Goal: Task Accomplishment & Management: Manage account settings

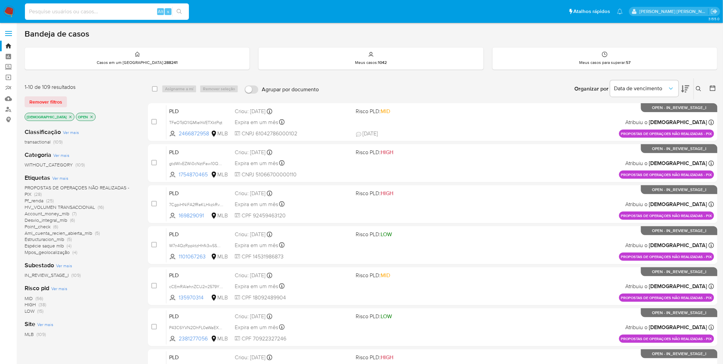
click at [132, 9] on input at bounding box center [107, 11] width 164 height 9
click at [129, 12] on input at bounding box center [107, 11] width 164 height 9
click at [100, 15] on input at bounding box center [107, 11] width 164 height 9
paste input "X2aiCxvtL1QkyLjpOWYFrIGn"
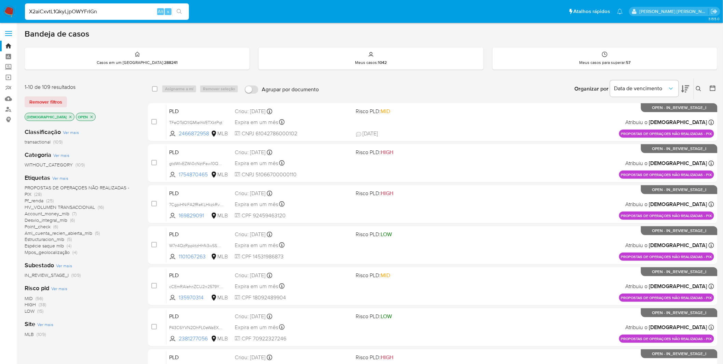
type input "X2aiCxvtL1QkyLjpOWYFrIGn"
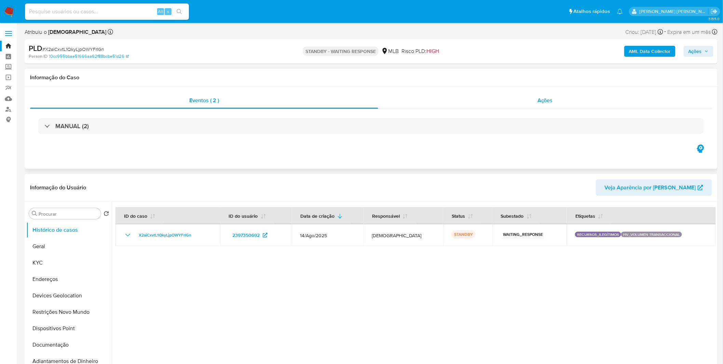
select select "10"
click at [416, 101] on div "Ações" at bounding box center [545, 100] width 334 height 16
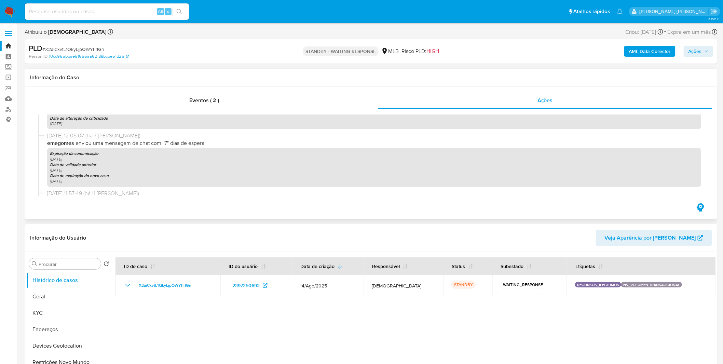
scroll to position [114, 0]
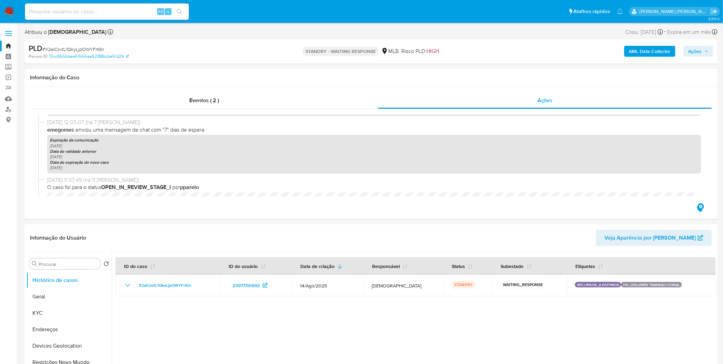
click at [12, 14] on img at bounding box center [9, 12] width 12 height 12
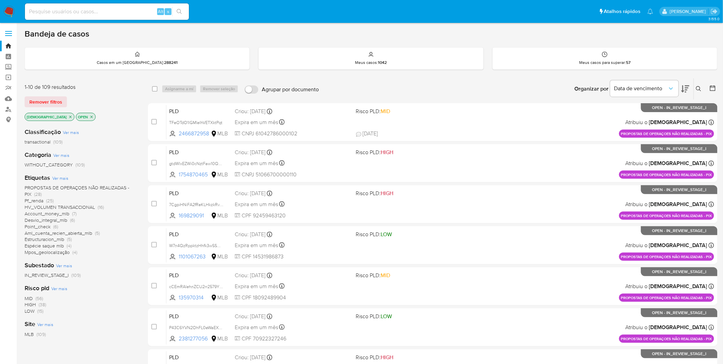
click at [69, 117] on icon "close-filter" at bounding box center [70, 116] width 2 height 2
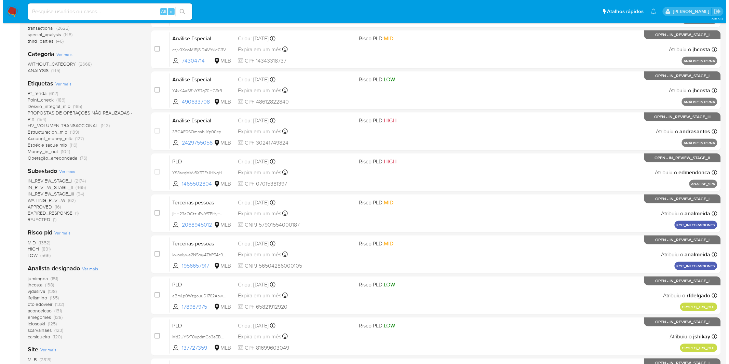
scroll to position [175, 0]
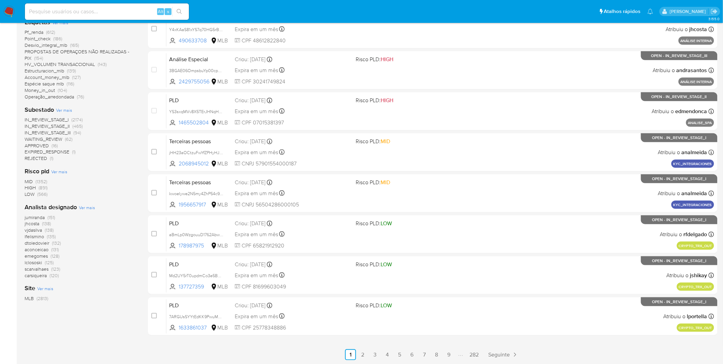
click at [84, 204] on div "Analista designado Ver mais jumiranda (151) jhcosta (138) vjdasilva (138) lfeli…" at bounding box center [81, 240] width 112 height 75
click at [83, 208] on span "Ver mais" at bounding box center [87, 207] width 16 height 6
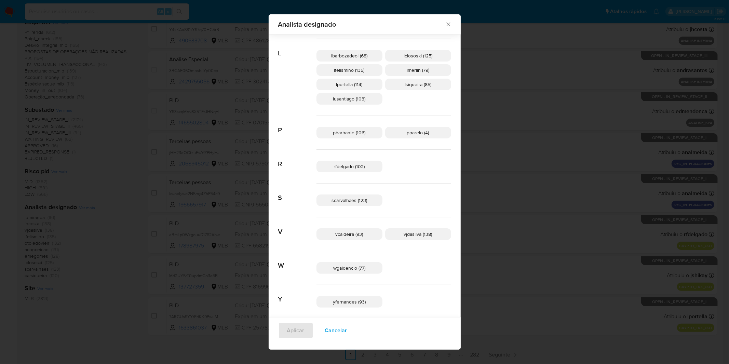
scroll to position [268, 0]
click at [347, 326] on span "Cancelar" at bounding box center [336, 330] width 22 height 15
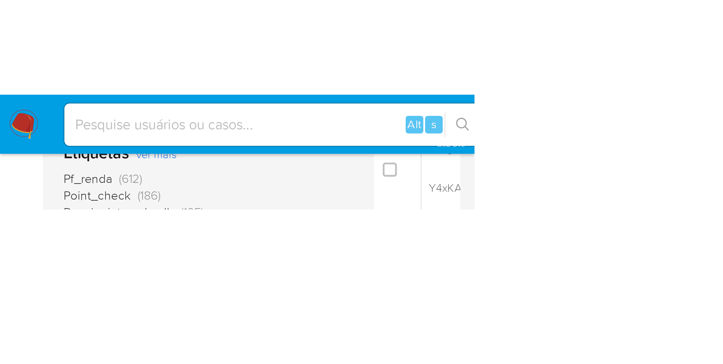
scroll to position [175, 0]
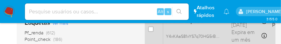
click at [392, 32] on div "Análise Especial Y4xKAaS81xYS7q70HG5rBAKT 490633708 MLB Risco PLD: LOW Criou: 2…" at bounding box center [277, 29] width 229 height 34
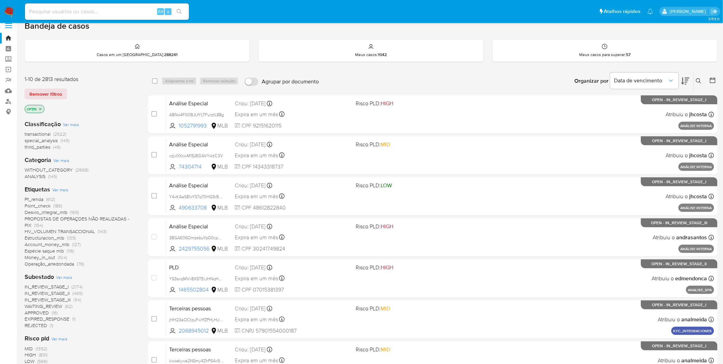
scroll to position [0, 0]
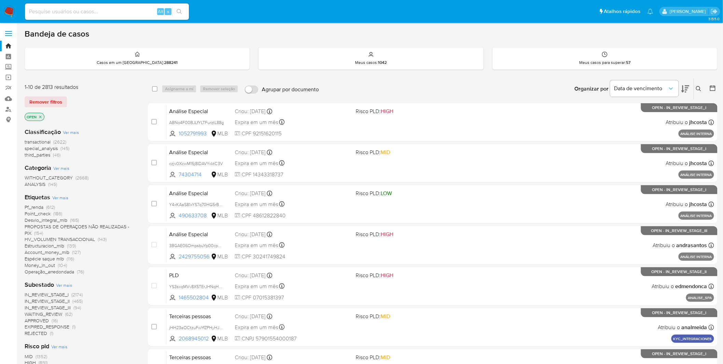
click at [56, 13] on input at bounding box center [107, 11] width 164 height 9
click at [134, 9] on input at bounding box center [107, 11] width 164 height 9
paste input "9zNggEYoAPbp3u6b0HueEeVv"
type input "9zNggEYoAPbp3u6b0HueEeVv"
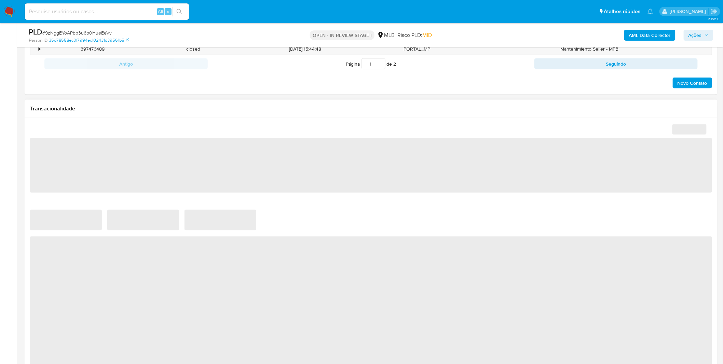
scroll to position [417, 0]
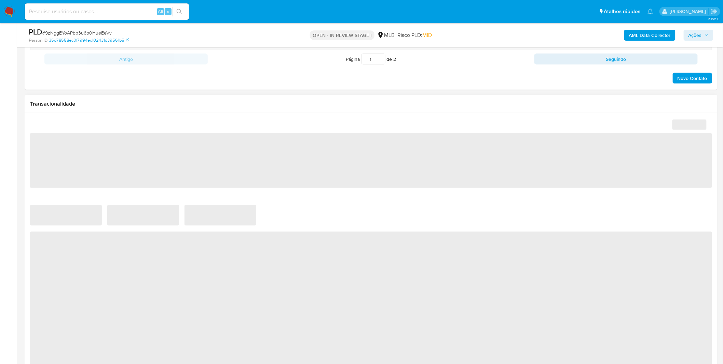
select select "10"
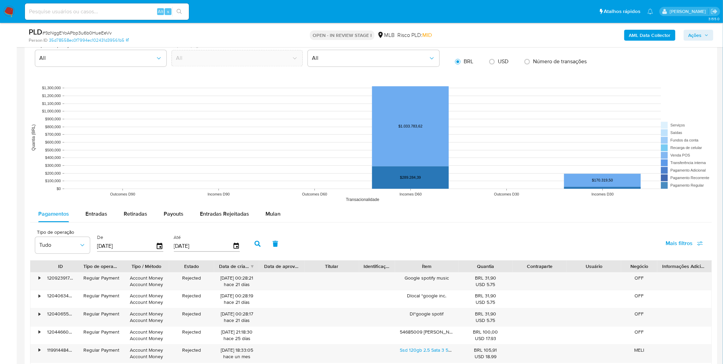
scroll to position [607, 0]
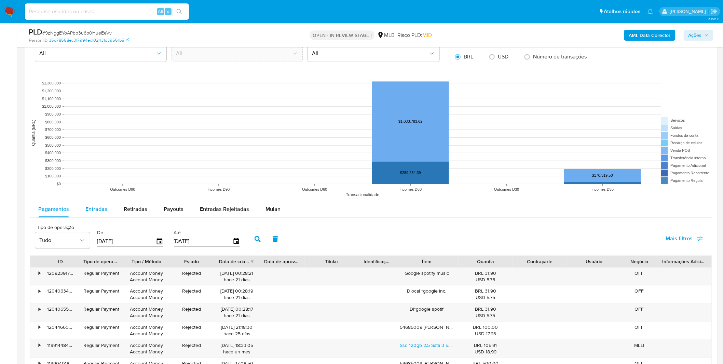
click at [98, 210] on span "Entradas" at bounding box center [96, 209] width 22 height 8
select select "10"
click at [670, 242] on span "Mais filtros" at bounding box center [679, 238] width 27 height 16
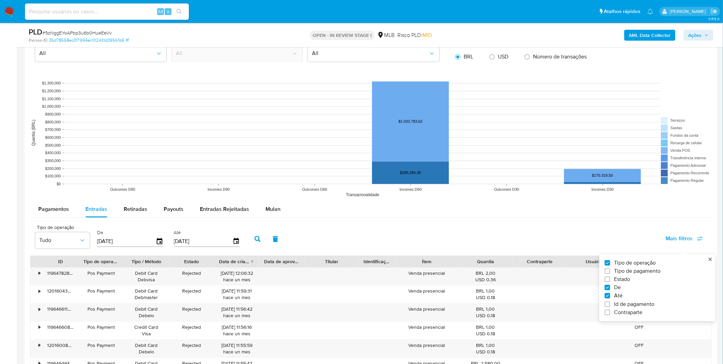
click at [640, 303] on span "Id de pagamento" at bounding box center [634, 303] width 40 height 7
click at [610, 303] on input "Id de pagamento" at bounding box center [607, 303] width 5 height 5
checkbox input "true"
click at [287, 241] on input "number" at bounding box center [282, 240] width 67 height 9
click at [285, 247] on div at bounding box center [282, 240] width 67 height 16
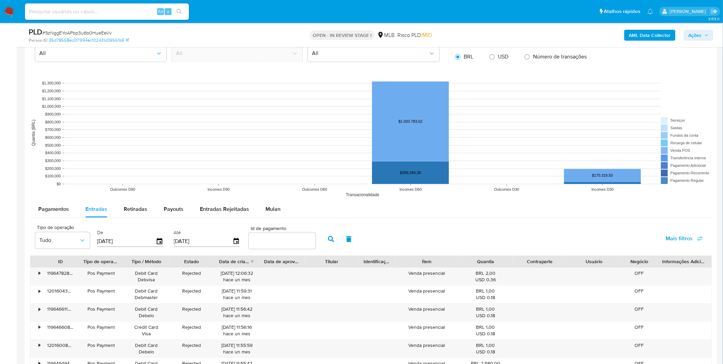
click at [297, 241] on input "number" at bounding box center [282, 240] width 67 height 9
paste input "119119836587"
type input "119119836587"
click at [328, 240] on icon "button" at bounding box center [331, 239] width 6 height 6
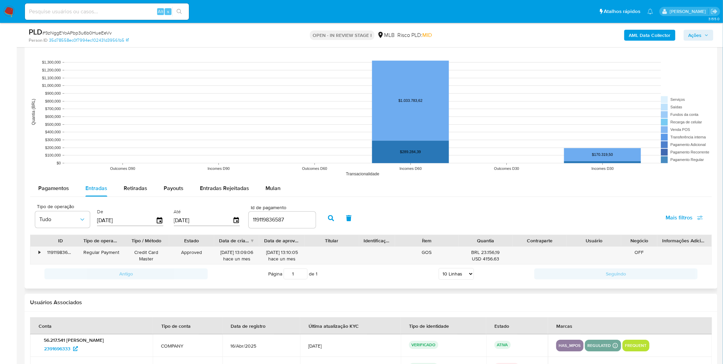
scroll to position [645, 0]
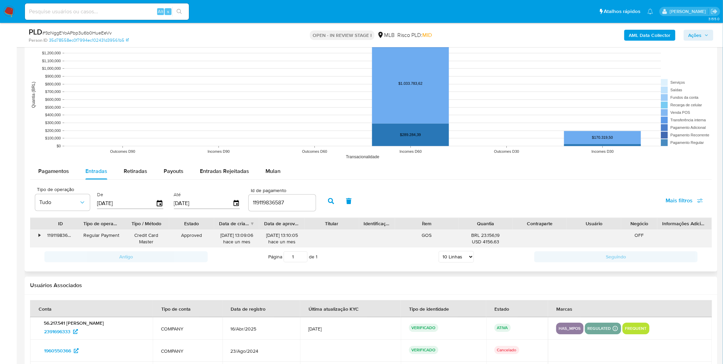
click at [38, 236] on div "•" at bounding box center [36, 239] width 12 height 18
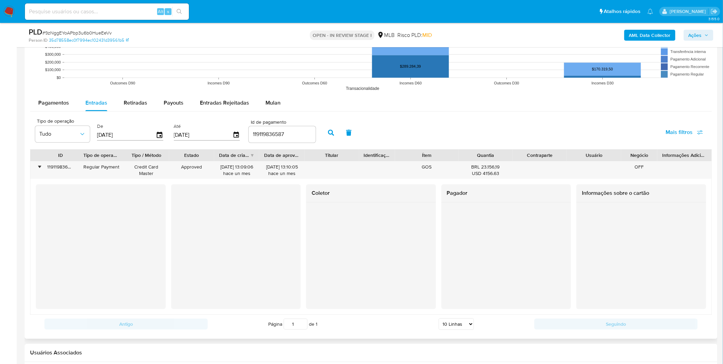
scroll to position [721, 0]
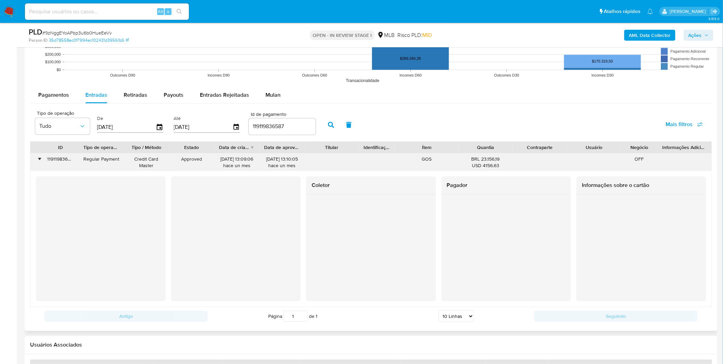
drag, startPoint x: 432, startPoint y: 163, endPoint x: 421, endPoint y: 161, distance: 10.7
click at [421, 161] on div "GOS" at bounding box center [426, 162] width 63 height 18
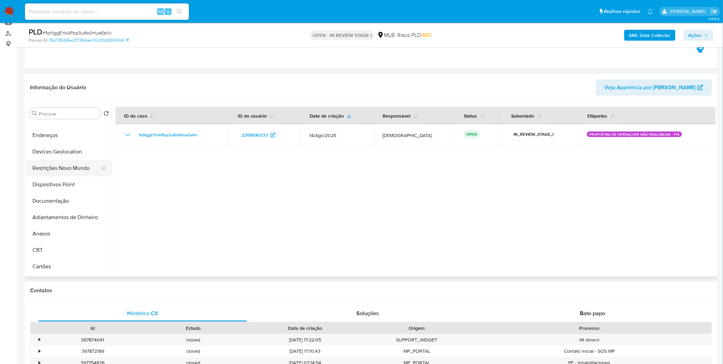
scroll to position [0, 0]
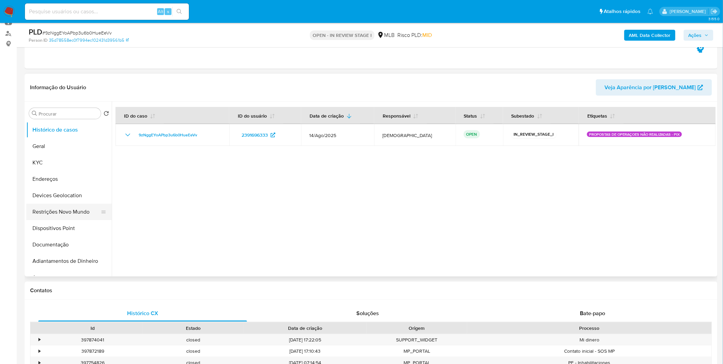
click at [75, 207] on button "Restrições Novo Mundo" at bounding box center [66, 212] width 80 height 16
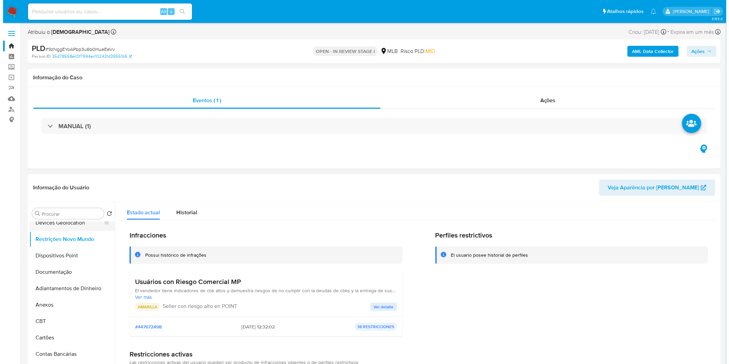
scroll to position [76, 0]
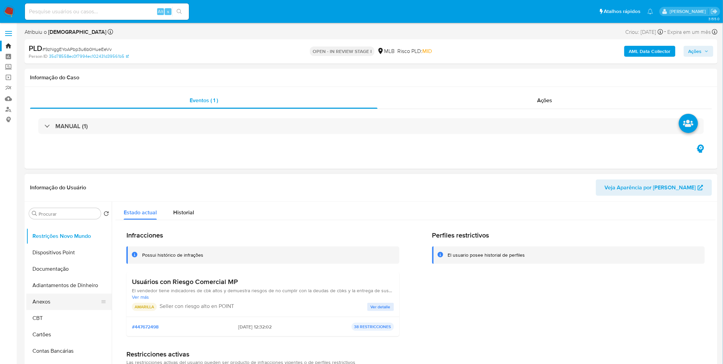
click at [61, 299] on button "Anexos" at bounding box center [66, 301] width 80 height 16
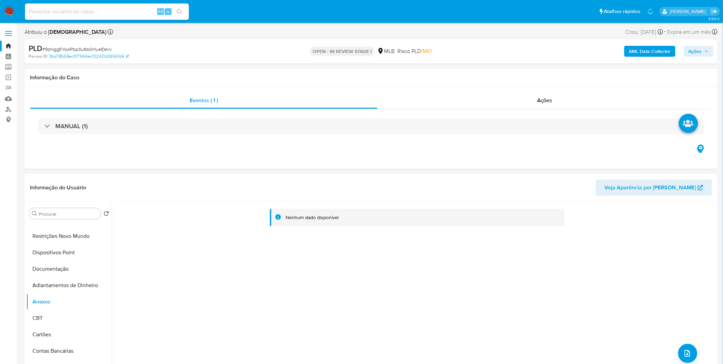
click at [655, 51] on b "AML Data Collector" at bounding box center [650, 51] width 42 height 11
click at [640, 50] on b "AML Data Collector" at bounding box center [650, 51] width 42 height 11
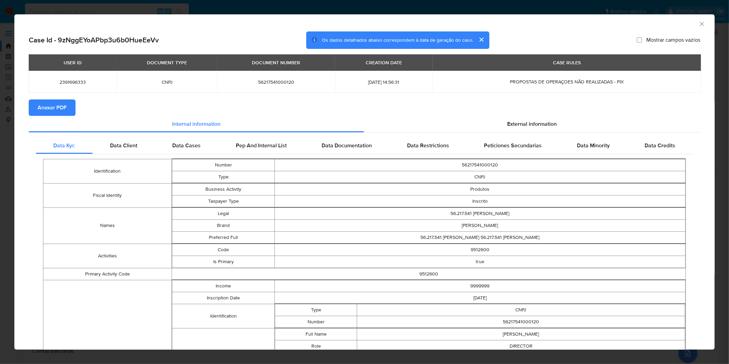
click at [54, 108] on span "Anexar PDF" at bounding box center [52, 107] width 29 height 15
click at [698, 25] on icon "Fechar a janela" at bounding box center [701, 23] width 7 height 7
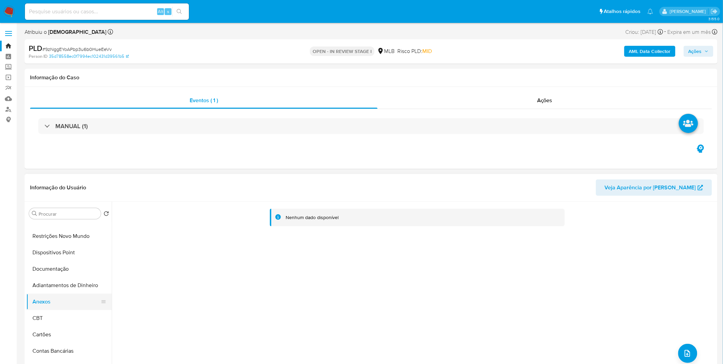
click at [57, 307] on button "Anexos" at bounding box center [66, 301] width 80 height 16
click at [57, 313] on button "CBT" at bounding box center [66, 318] width 80 height 16
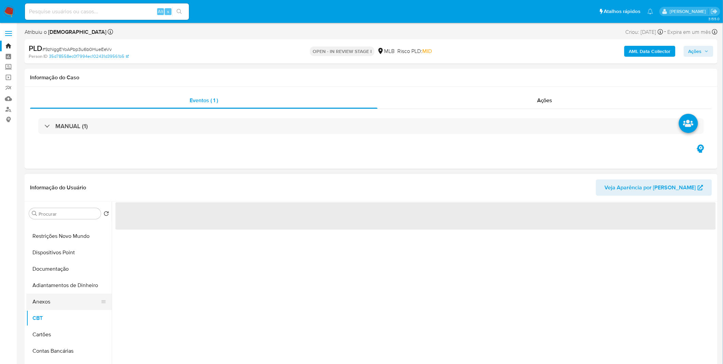
click at [60, 305] on button "Anexos" at bounding box center [66, 301] width 80 height 16
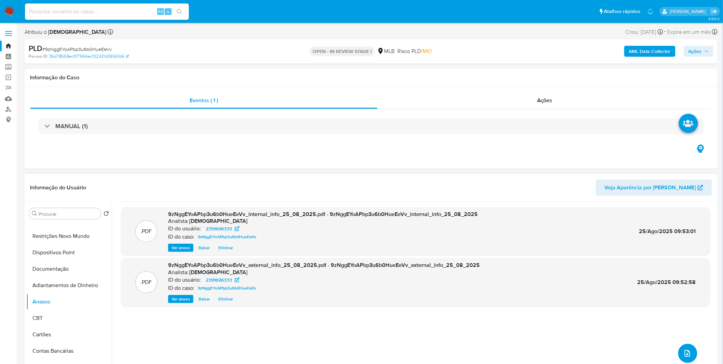
click at [678, 352] on button "upload-file" at bounding box center [687, 353] width 19 height 19
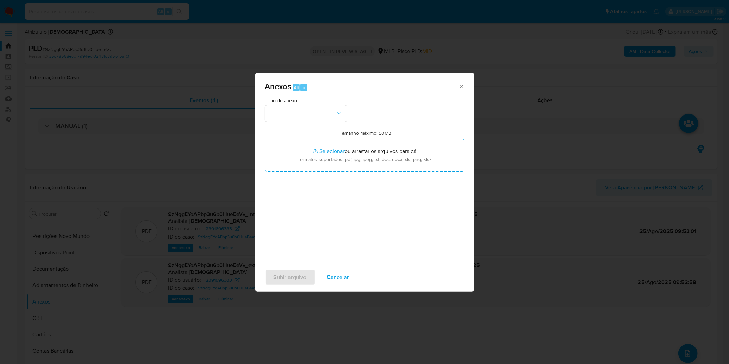
click at [305, 127] on div "Tipo de anexo Tamanho máximo: 50MB Selecionar arquivos Selecionar ou arrastar o…" at bounding box center [364, 178] width 199 height 161
click at [310, 107] on button "button" at bounding box center [306, 113] width 82 height 16
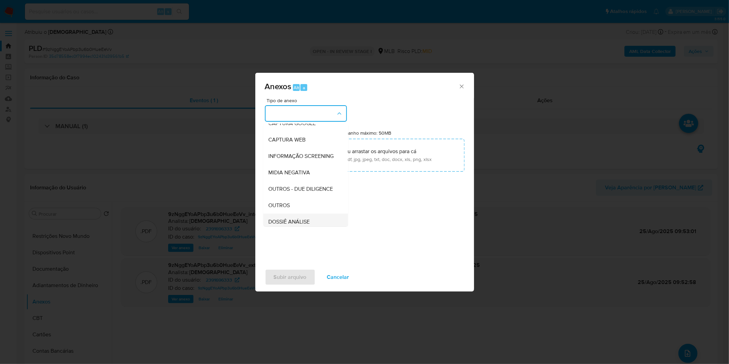
scroll to position [105, 0]
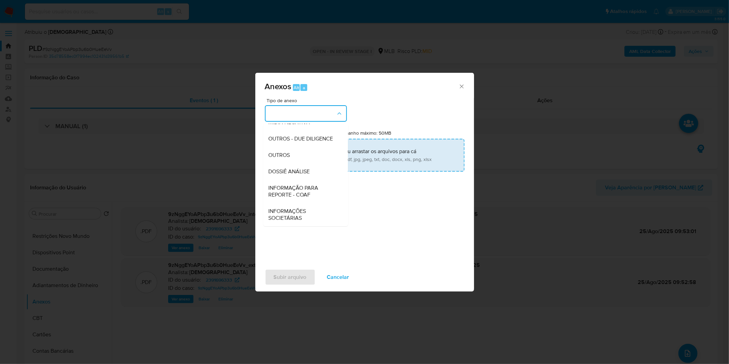
click at [295, 168] on span "DOSSIÊ ANÁLISE" at bounding box center [288, 171] width 41 height 7
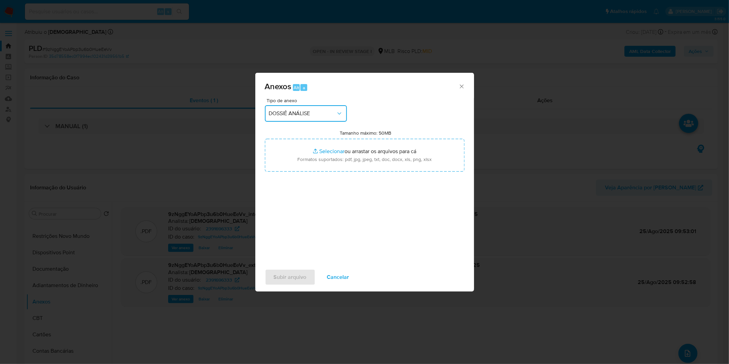
click at [315, 115] on span "DOSSIÊ ANÁLISE" at bounding box center [302, 113] width 67 height 7
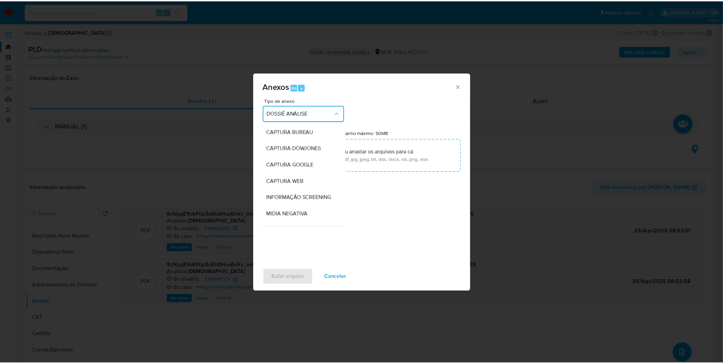
scroll to position [101, 0]
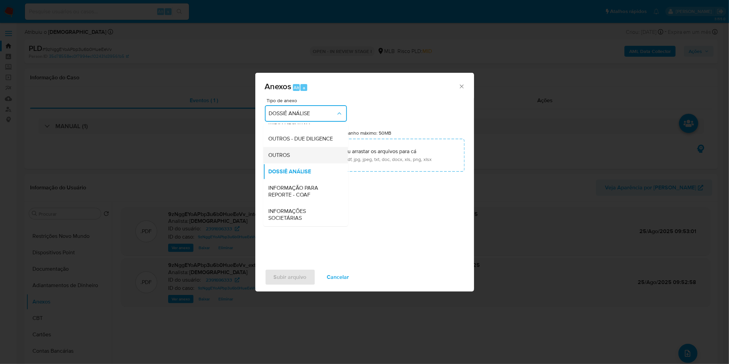
click at [298, 158] on div "OUTROS" at bounding box center [303, 155] width 70 height 16
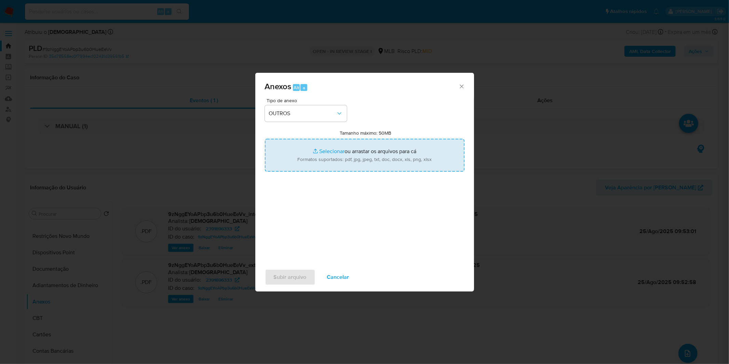
click at [307, 157] on input "Tamanho máximo: 50MB Selecionar arquivos" at bounding box center [364, 155] width 199 height 33
type input "C:\fakepath\Mulan 2391696333_2025_08_18_09_39_07.xlsx"
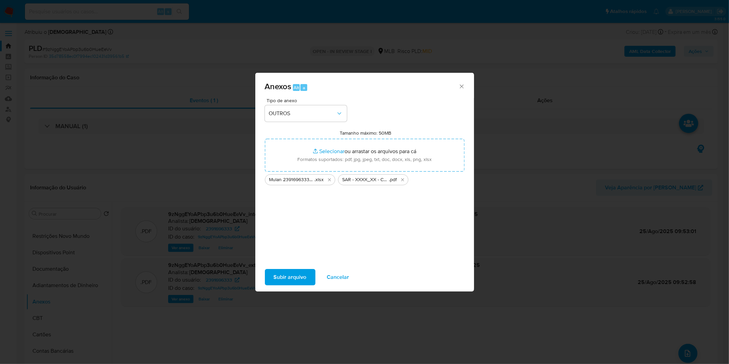
click at [284, 278] on span "Subir arquivo" at bounding box center [290, 276] width 33 height 15
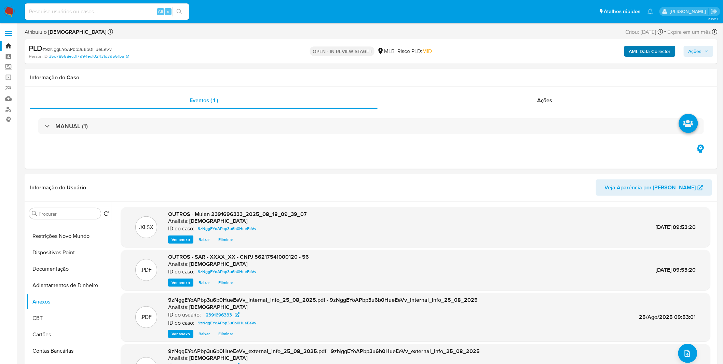
drag, startPoint x: 684, startPoint y: 53, endPoint x: 668, endPoint y: 52, distance: 16.7
click at [686, 53] on button "Ações" at bounding box center [698, 51] width 30 height 11
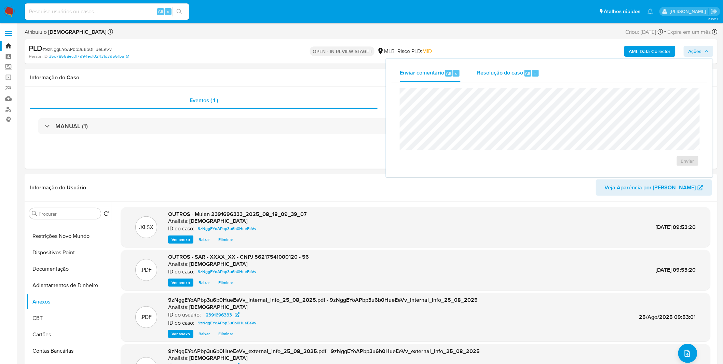
click at [509, 72] on span "Resolução do caso" at bounding box center [500, 73] width 46 height 8
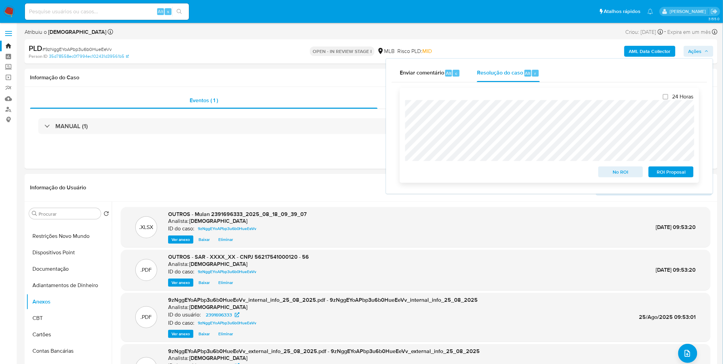
click at [675, 173] on span "ROI Proposal" at bounding box center [671, 172] width 36 height 10
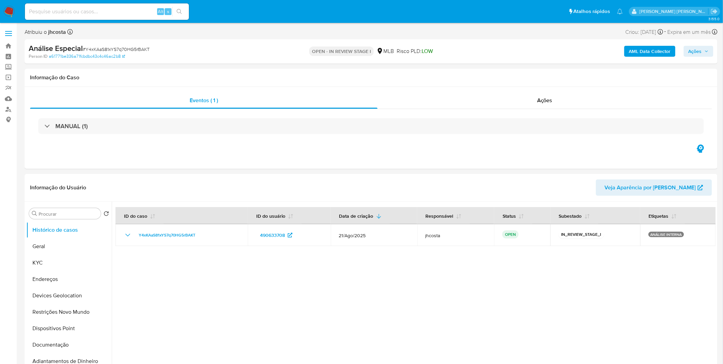
select select "10"
click at [59, 265] on button "KYC" at bounding box center [66, 262] width 80 height 16
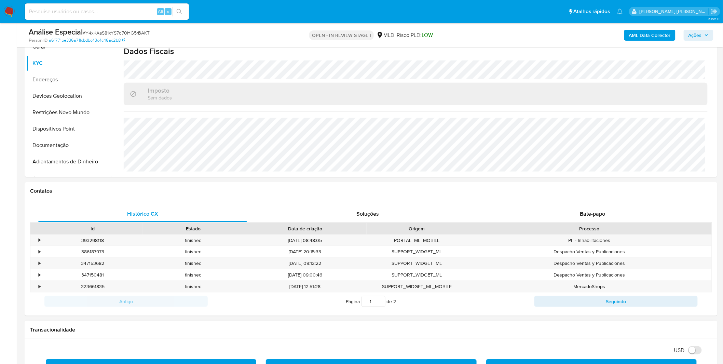
scroll to position [190, 0]
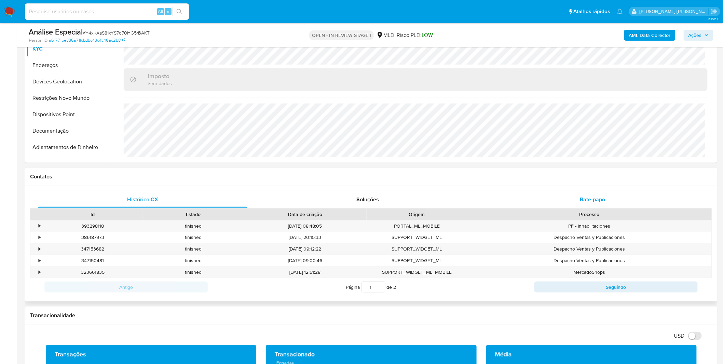
click at [562, 203] on div "Bate-papo" at bounding box center [592, 199] width 209 height 16
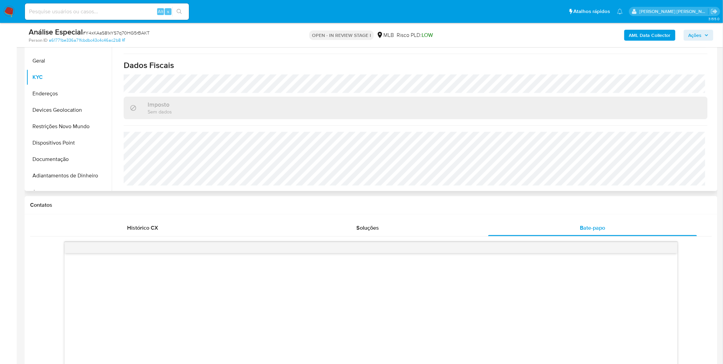
scroll to position [0, 0]
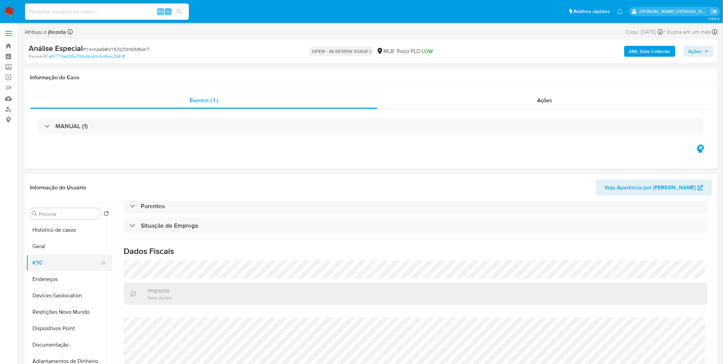
click at [48, 266] on button "KYC" at bounding box center [66, 262] width 80 height 16
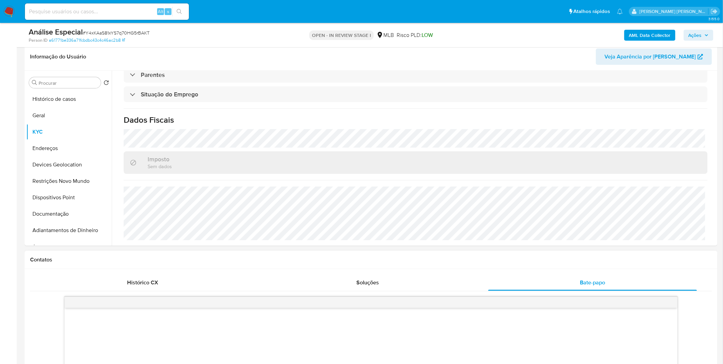
scroll to position [114, 0]
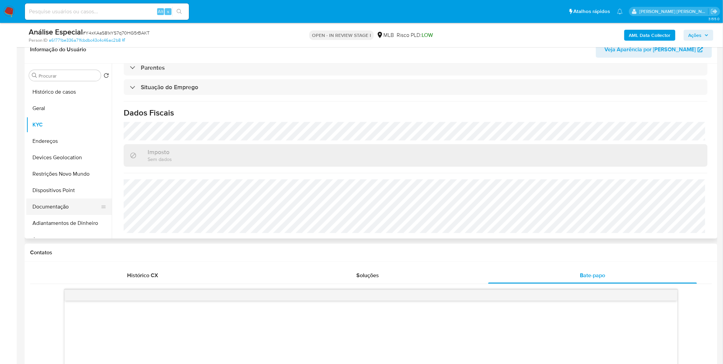
click at [64, 213] on button "Documentação" at bounding box center [66, 206] width 80 height 16
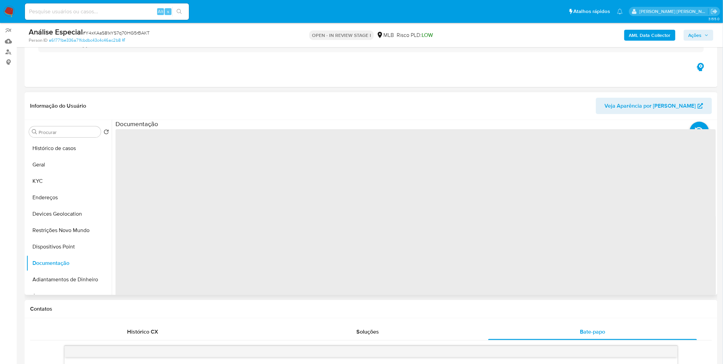
scroll to position [0, 0]
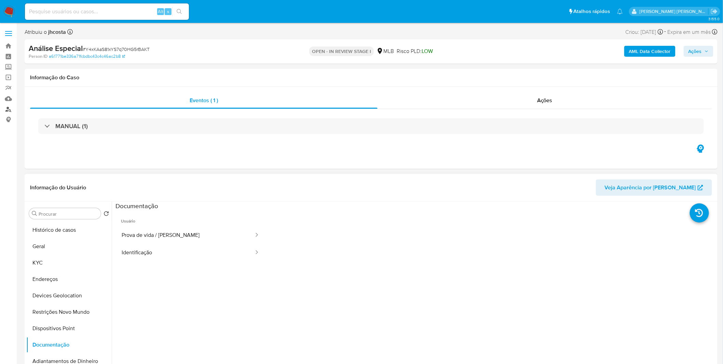
click at [5, 110] on link "Localizador de pessoas" at bounding box center [40, 109] width 81 height 11
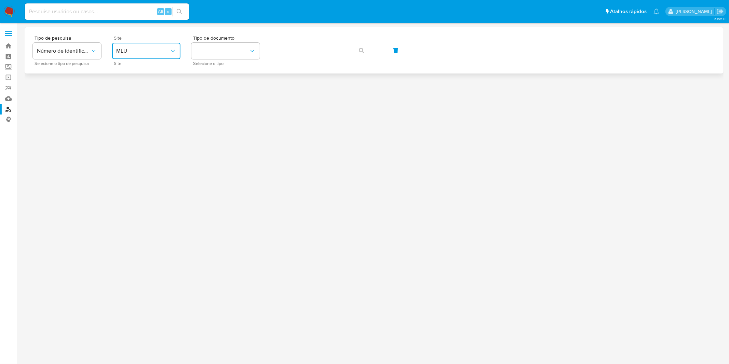
click at [142, 50] on span "MLU" at bounding box center [142, 50] width 53 height 7
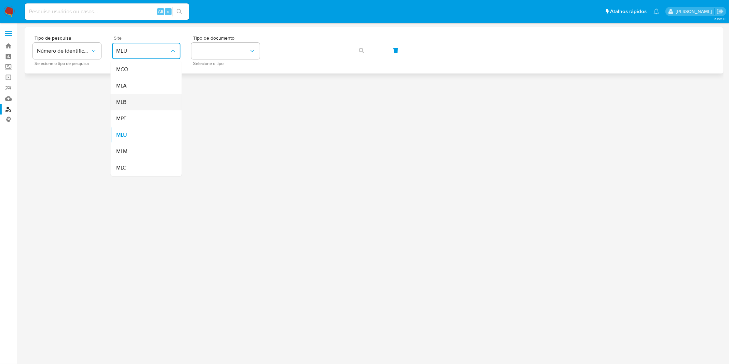
click at [146, 97] on div "MLB" at bounding box center [144, 102] width 56 height 16
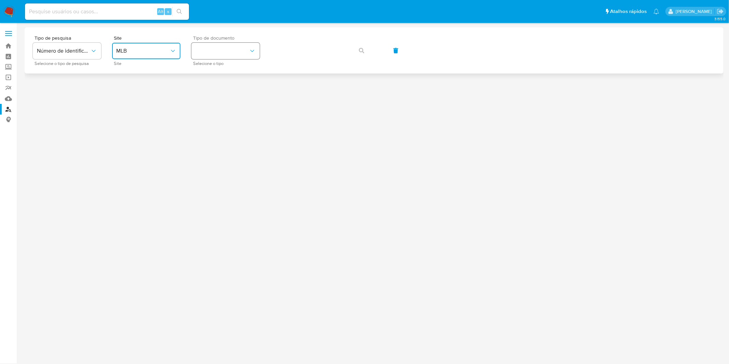
click at [196, 57] on button "identificationType" at bounding box center [225, 51] width 68 height 16
click at [220, 99] on div "CPF CPF" at bounding box center [223, 95] width 56 height 23
click at [354, 50] on button "button" at bounding box center [361, 50] width 23 height 16
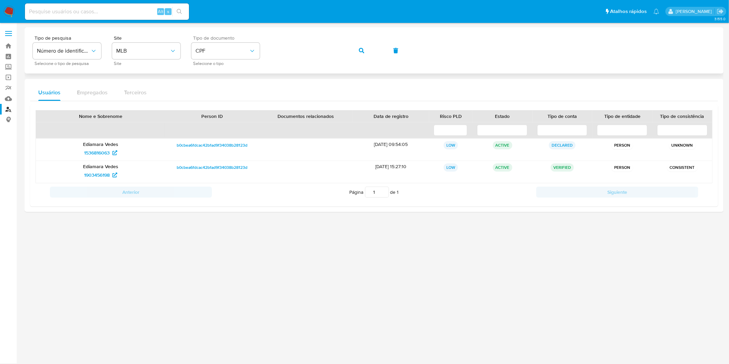
click at [366, 51] on button "button" at bounding box center [361, 50] width 23 height 16
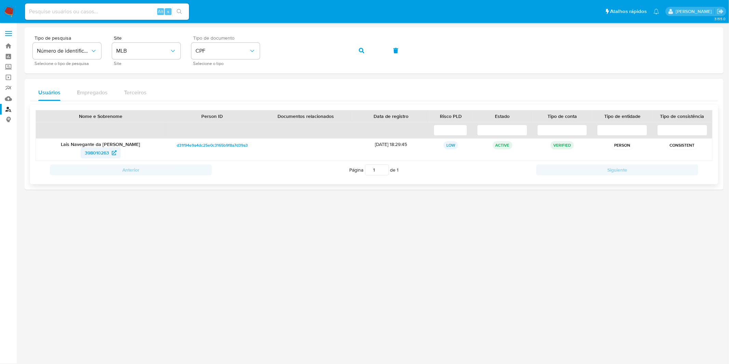
drag, startPoint x: 89, startPoint y: 161, endPoint x: 96, endPoint y: 153, distance: 10.2
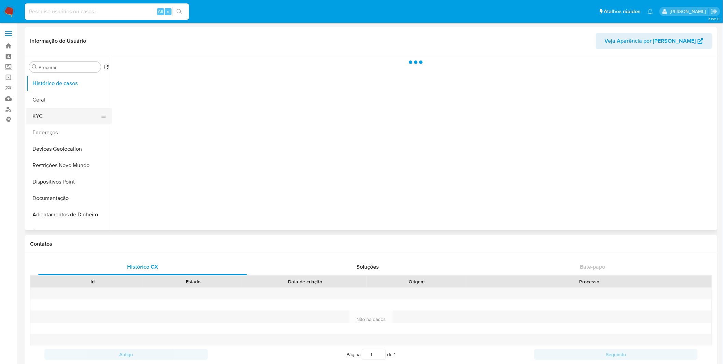
click at [101, 114] on icon at bounding box center [103, 115] width 5 height 5
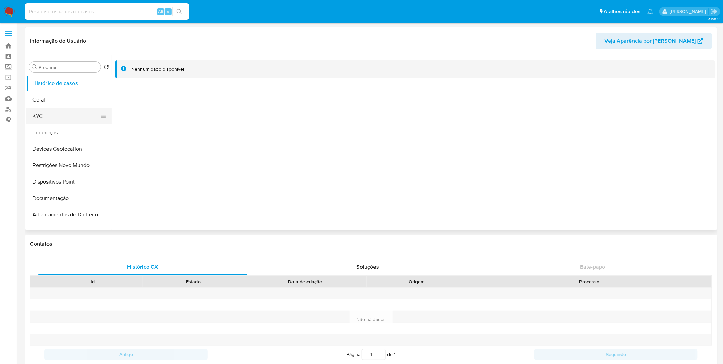
select select "10"
click at [101, 109] on div at bounding box center [103, 116] width 5 height 16
click at [35, 115] on button "KYC" at bounding box center [66, 116] width 80 height 16
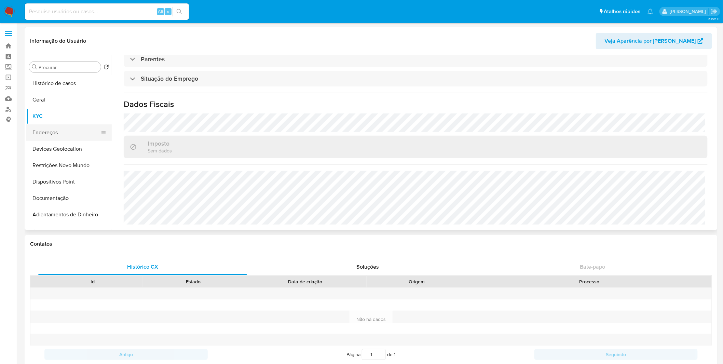
scroll to position [291, 0]
click at [71, 126] on button "Endereços" at bounding box center [66, 132] width 80 height 16
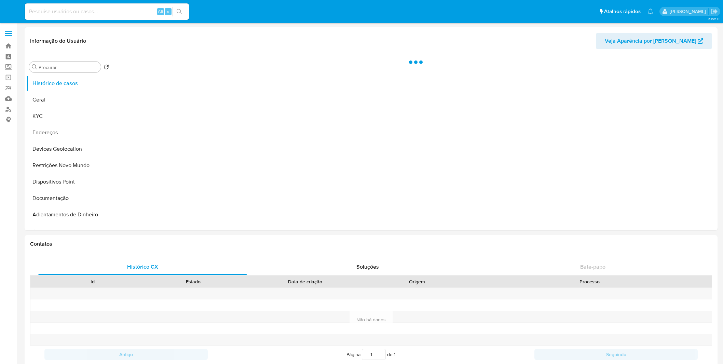
select select "10"
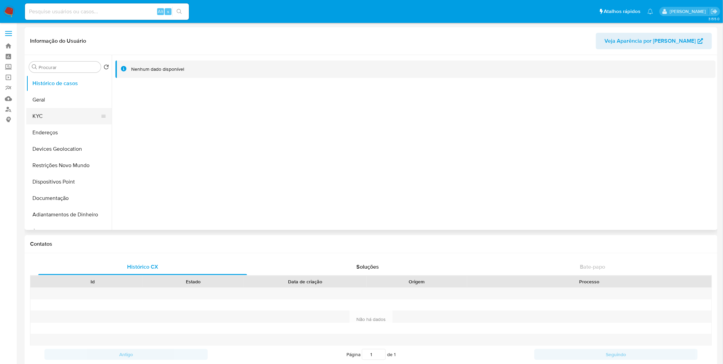
click at [75, 111] on button "KYC" at bounding box center [66, 116] width 80 height 16
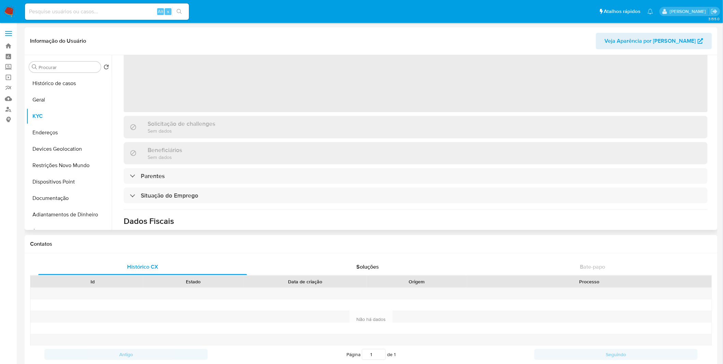
scroll to position [179, 0]
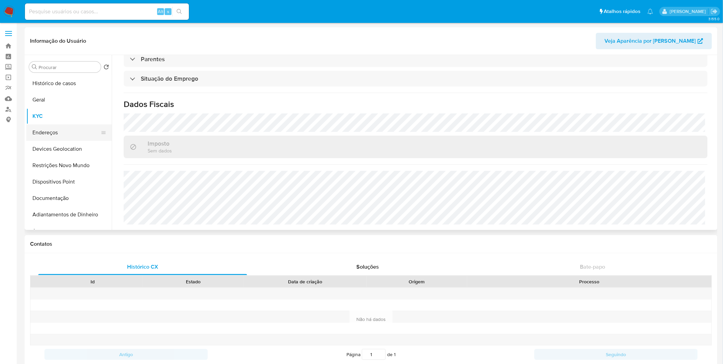
click at [69, 131] on button "Endereços" at bounding box center [66, 132] width 80 height 16
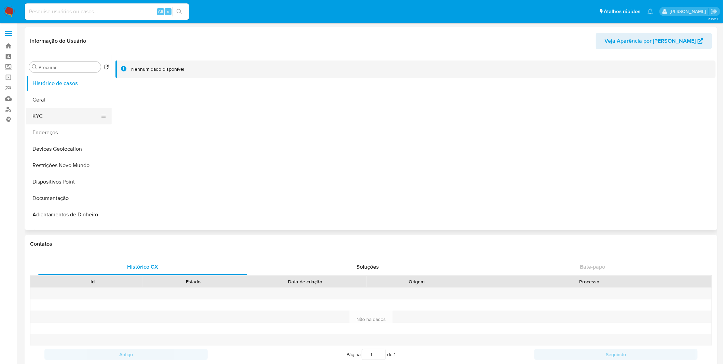
select select "10"
click at [55, 119] on button "KYC" at bounding box center [66, 116] width 80 height 16
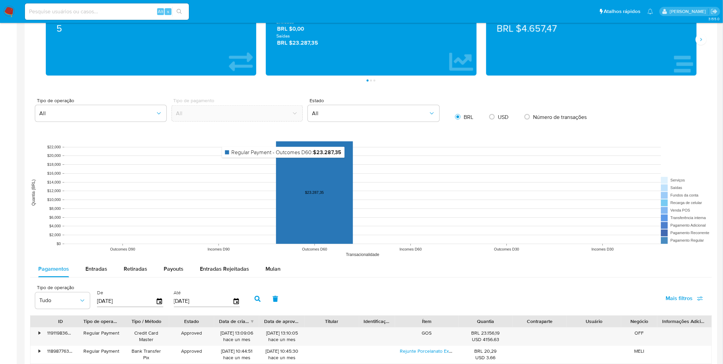
scroll to position [493, 0]
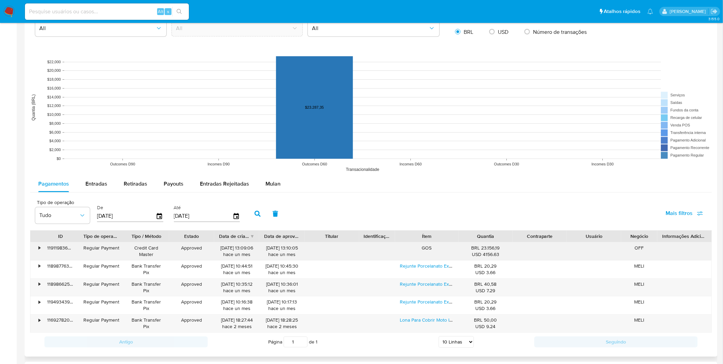
click at [37, 249] on div "•" at bounding box center [36, 252] width 12 height 18
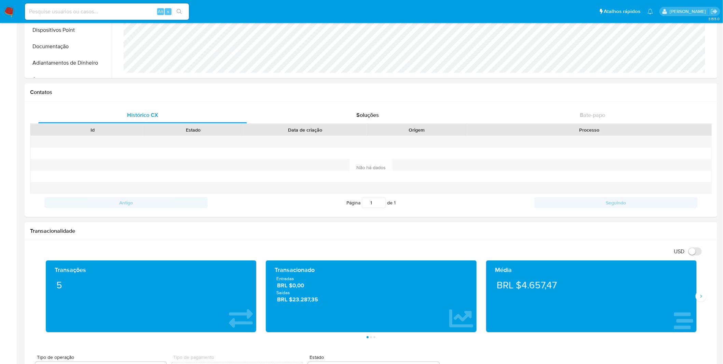
scroll to position [0, 0]
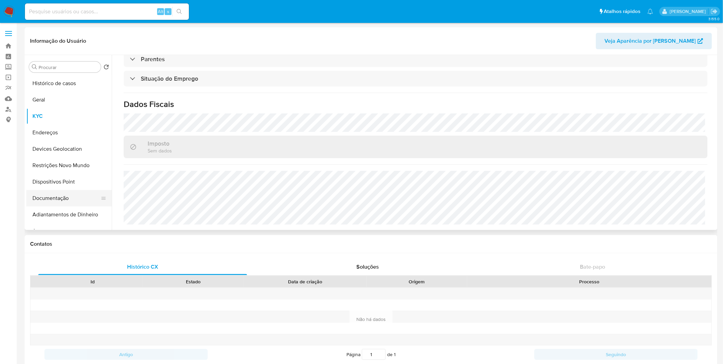
click at [66, 194] on button "Documentação" at bounding box center [66, 198] width 80 height 16
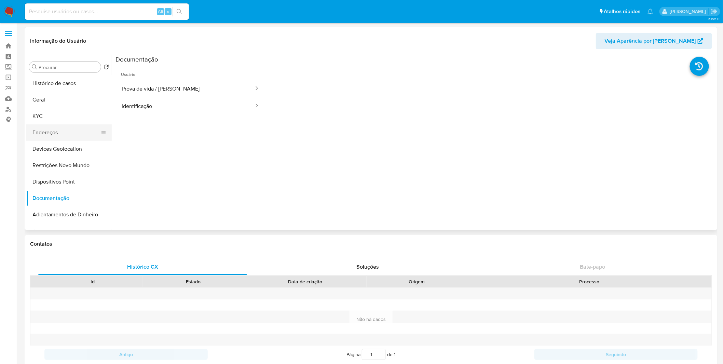
click at [77, 128] on button "Endereços" at bounding box center [66, 132] width 80 height 16
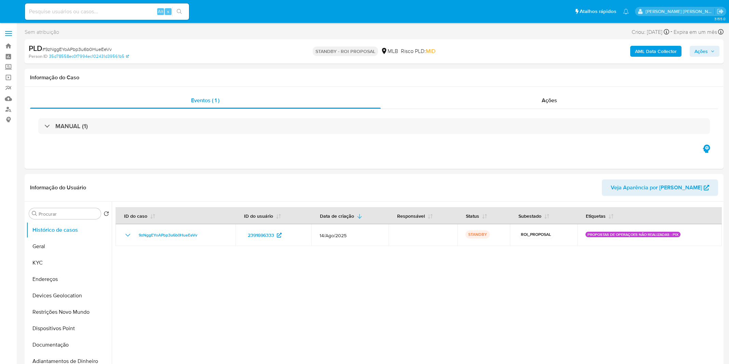
select select "10"
click at [11, 8] on img at bounding box center [9, 12] width 12 height 12
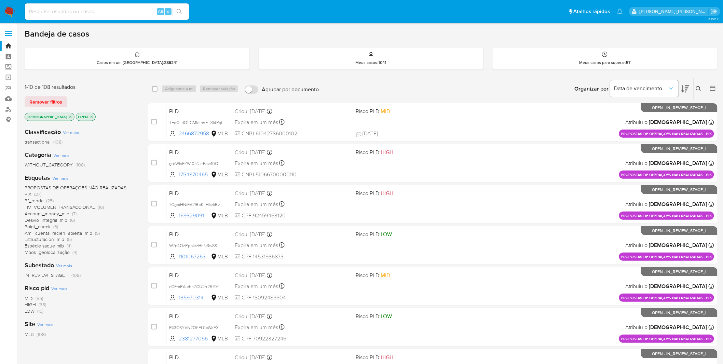
click at [58, 175] on span "Ver mais" at bounding box center [60, 178] width 16 height 6
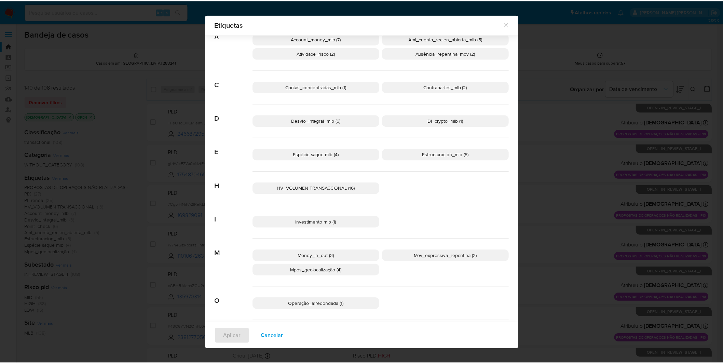
scroll to position [33, 0]
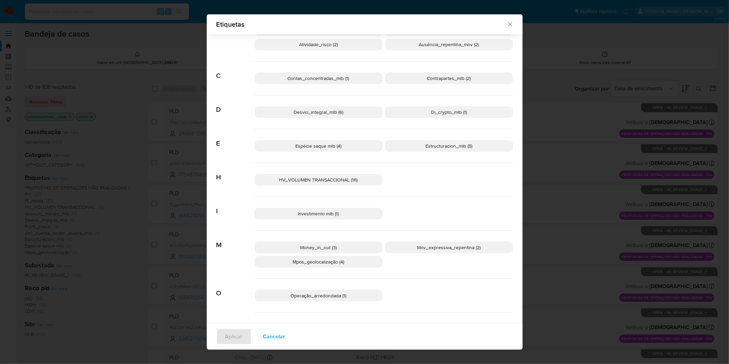
click at [462, 146] on span "Estructuracion_mlb (5)" at bounding box center [448, 145] width 47 height 7
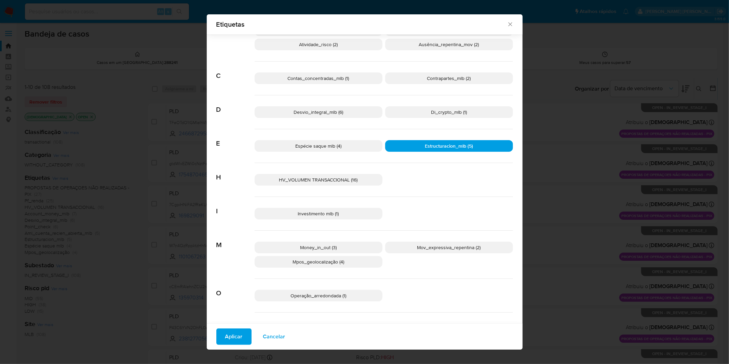
click at [241, 331] on button "Aplicar" at bounding box center [233, 336] width 35 height 16
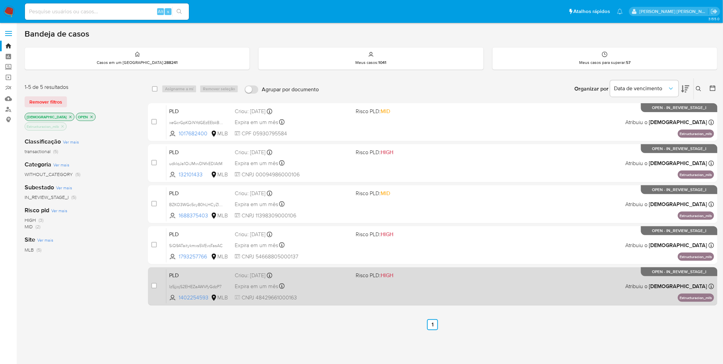
click at [331, 284] on div "Expira em um mês Expira em 26/09/2025 00:11:34" at bounding box center [293, 285] width 116 height 9
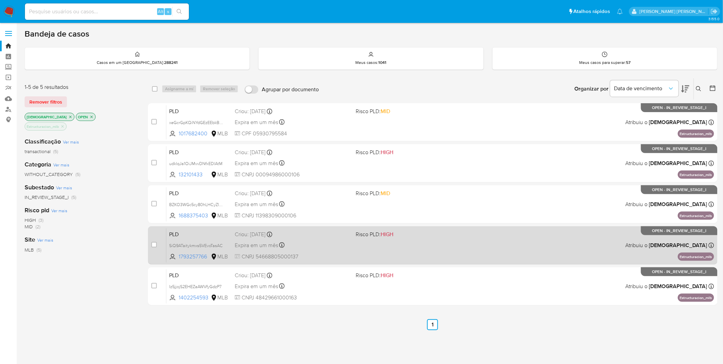
click at [339, 240] on div "Expira em um mês Expira em 26/09/2025 00:19:33" at bounding box center [293, 244] width 116 height 9
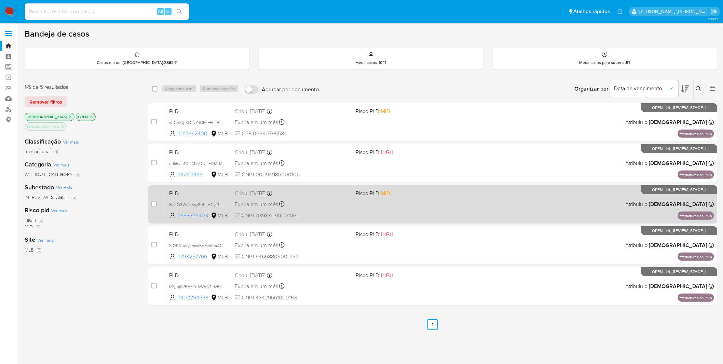
click at [340, 212] on span "CNPJ 11398309000106" at bounding box center [293, 216] width 116 height 8
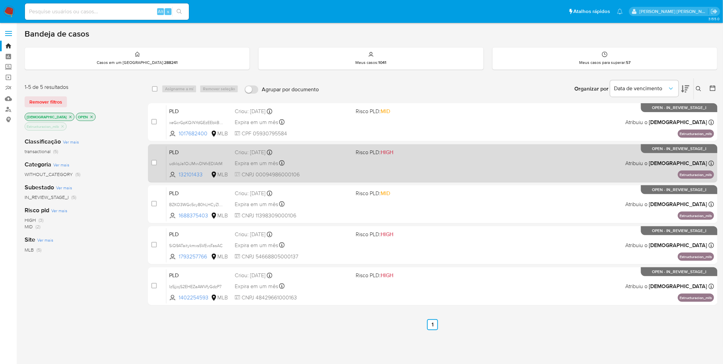
click at [312, 171] on span "CNPJ 00094986000106" at bounding box center [293, 175] width 116 height 8
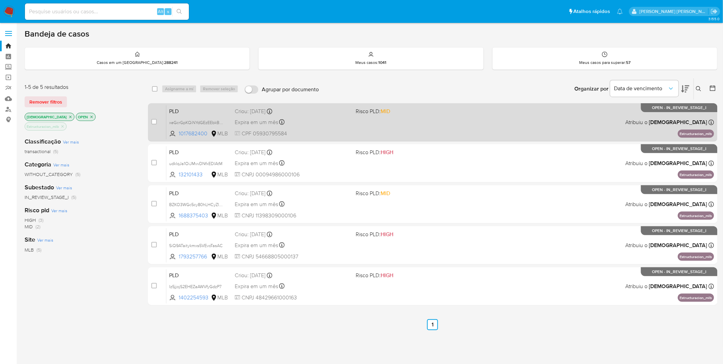
click at [319, 126] on div "PLD xeGcrGpKQiNYdGEzEEbkBcj3 1017682400 MLB Risco PLD: MID Criou: 12/08/2025 Cr…" at bounding box center [440, 122] width 548 height 34
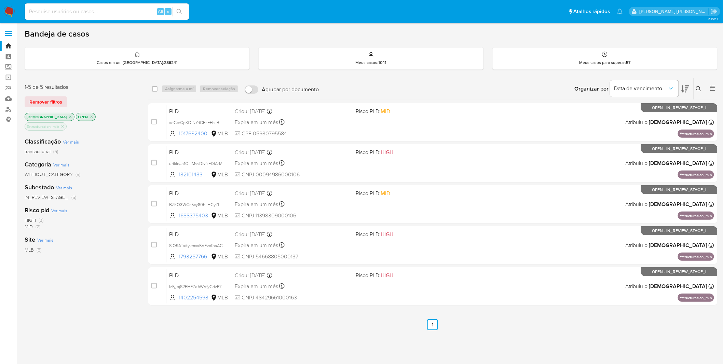
click at [51, 7] on input at bounding box center [107, 11] width 164 height 9
paste input "O5mFKqnSAg7CgXKFDbPI0UfS"
type input "O5mFKqnSAg7CgXKFDbPI0UfS"
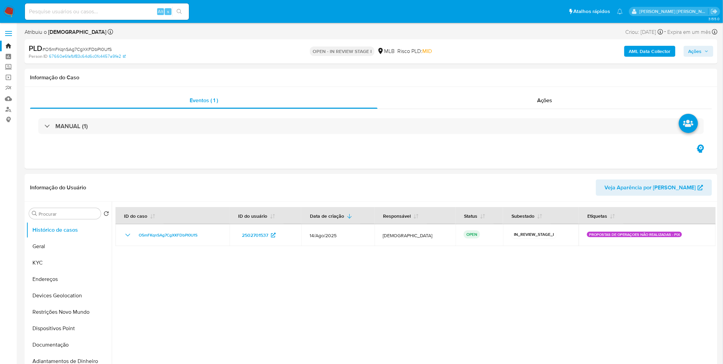
select select "10"
click at [64, 262] on button "KYC" at bounding box center [66, 262] width 80 height 16
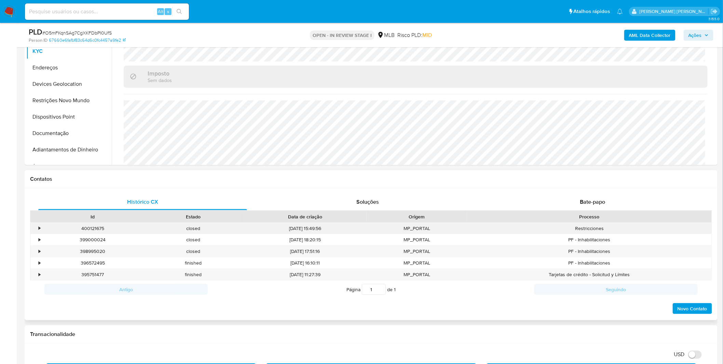
scroll to position [227, 0]
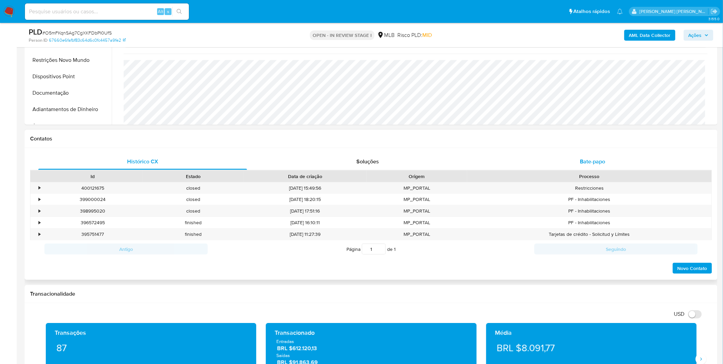
click at [582, 159] on span "Bate-papo" at bounding box center [592, 161] width 25 height 8
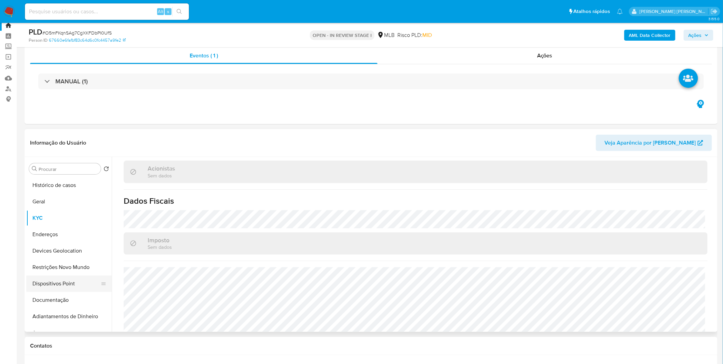
scroll to position [38, 0]
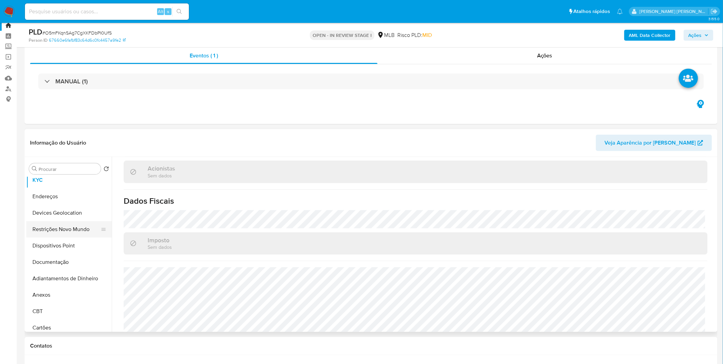
click at [69, 227] on button "Restrições Novo Mundo" at bounding box center [66, 229] width 80 height 16
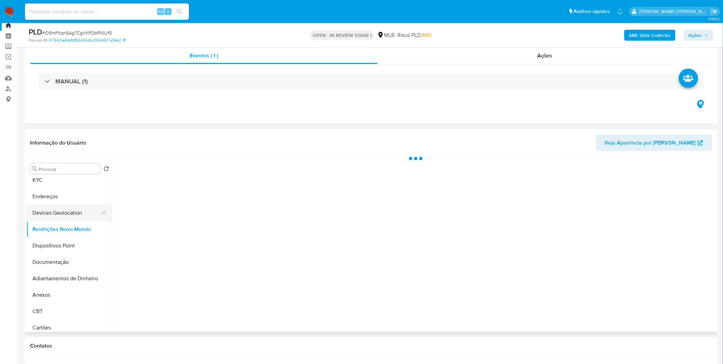
click at [70, 219] on button "Devices Geolocation" at bounding box center [66, 213] width 80 height 16
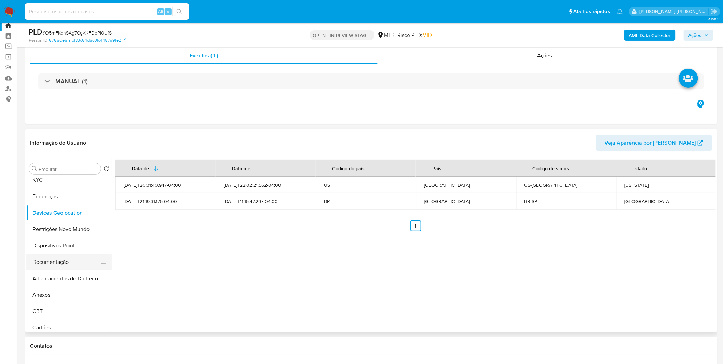
click at [60, 257] on button "Documentação" at bounding box center [66, 262] width 80 height 16
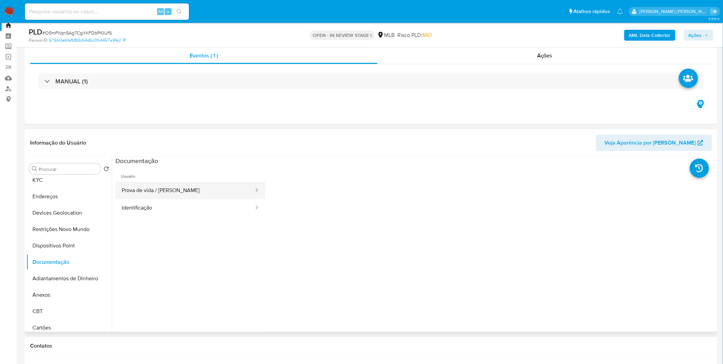
click at [230, 188] on button "Prova de vida / Selfie" at bounding box center [184, 190] width 139 height 17
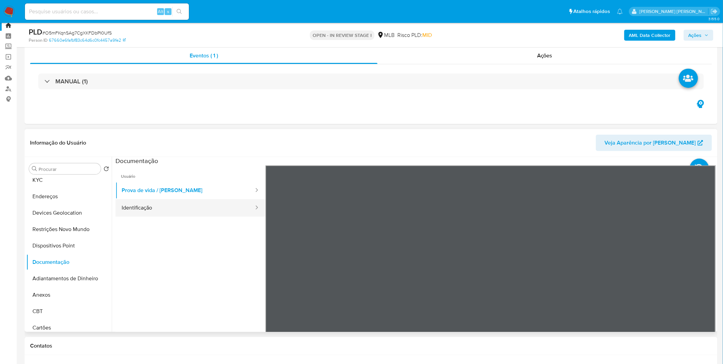
click at [227, 213] on button "Identificação" at bounding box center [184, 207] width 139 height 17
click at [700, 276] on icon at bounding box center [707, 276] width 14 height 14
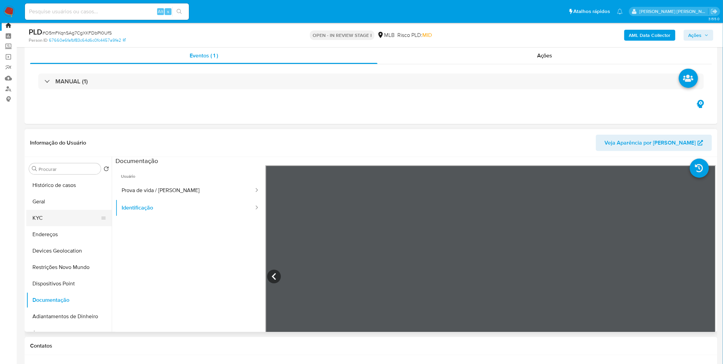
click at [57, 216] on button "KYC" at bounding box center [66, 218] width 80 height 16
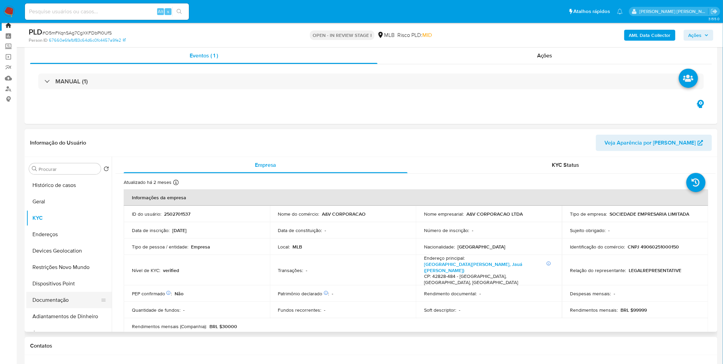
click at [79, 303] on button "Documentação" at bounding box center [66, 300] width 80 height 16
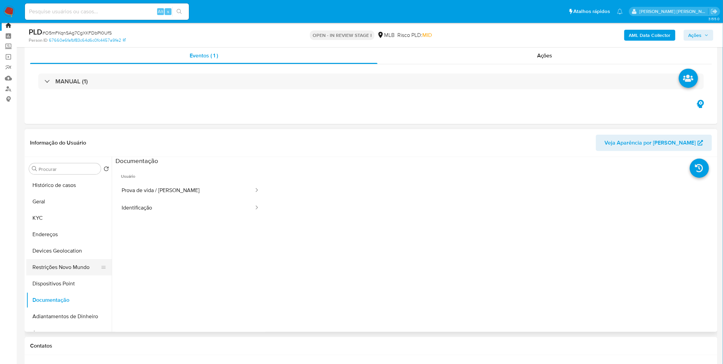
click at [82, 265] on button "Restrições Novo Mundo" at bounding box center [66, 267] width 80 height 16
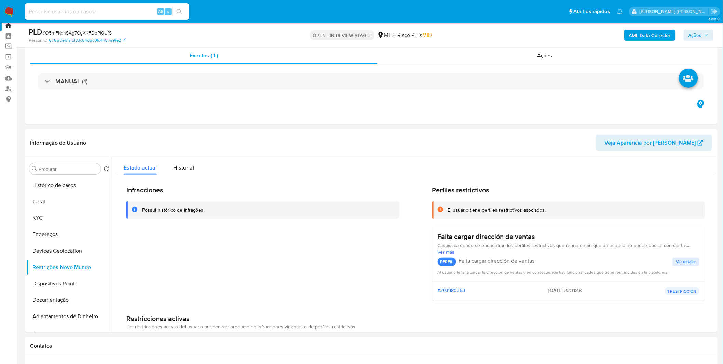
click at [121, 21] on div "Alt s" at bounding box center [107, 11] width 164 height 19
click at [119, 15] on input at bounding box center [107, 11] width 164 height 9
paste input "O5mFKqnSAg7CgXKFDbPI0UfS"
type input "O5mFKqnSAg7CgXKFDbPI0UfS"
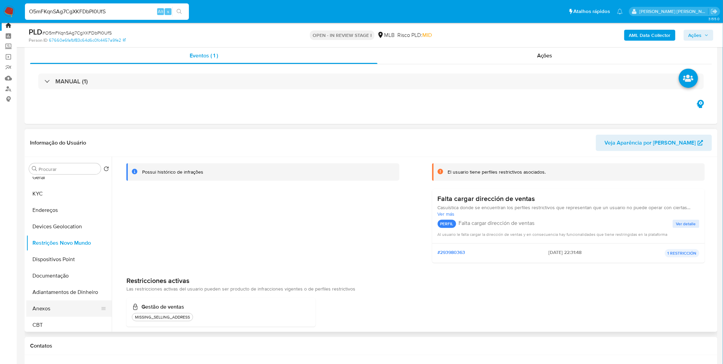
scroll to position [38, 0]
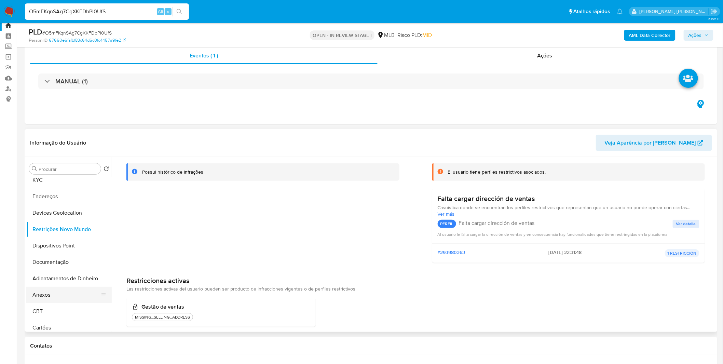
click at [55, 295] on button "Anexos" at bounding box center [66, 295] width 80 height 16
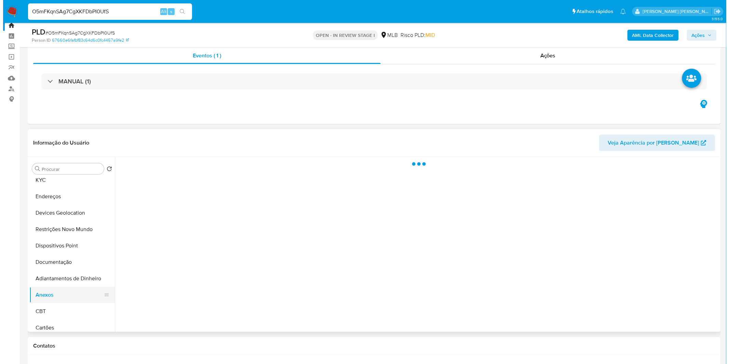
scroll to position [0, 0]
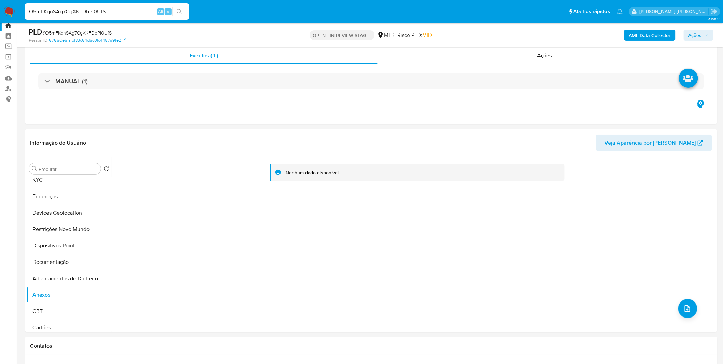
click at [635, 34] on b "AML Data Collector" at bounding box center [650, 35] width 42 height 11
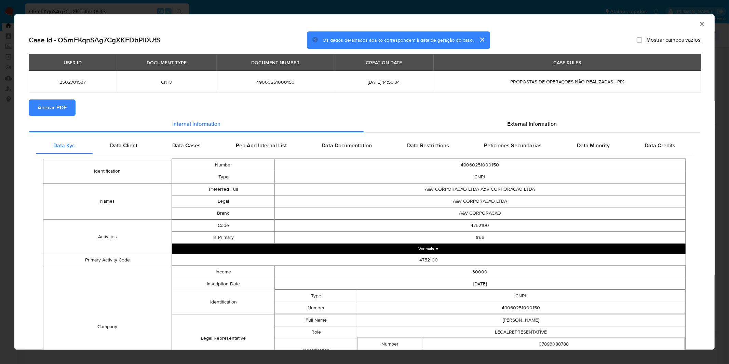
click at [47, 106] on span "Anexar PDF" at bounding box center [52, 107] width 29 height 15
click at [698, 23] on icon "Fechar a janela" at bounding box center [701, 23] width 7 height 7
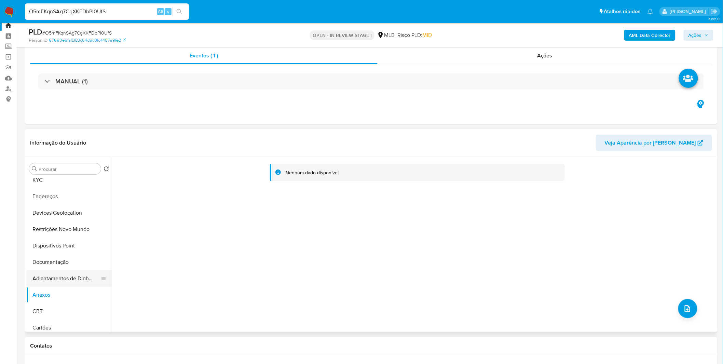
click at [57, 277] on button "Adiantamentos de Dinheiro" at bounding box center [66, 278] width 80 height 16
click at [62, 294] on button "Anexos" at bounding box center [66, 295] width 80 height 16
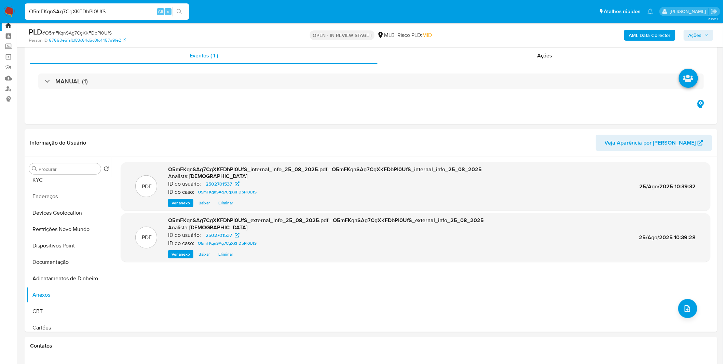
click at [675, 309] on div ".PDF O5mFKqnSAg7CgXKFDbPI0UfS_internal_info_25_08_2025.pdf - O5mFKqnSAg7CgXKFDb…" at bounding box center [415, 244] width 589 height 164
click at [683, 304] on span "upload-file" at bounding box center [687, 308] width 8 height 8
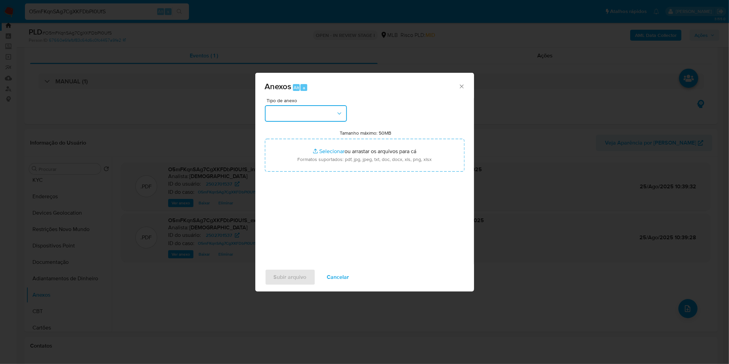
click at [326, 108] on button "button" at bounding box center [306, 113] width 82 height 16
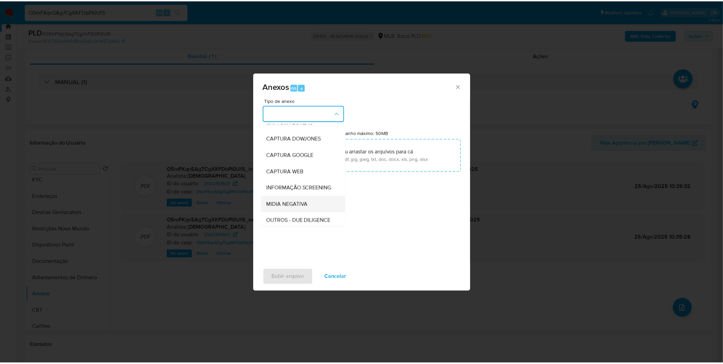
scroll to position [38, 0]
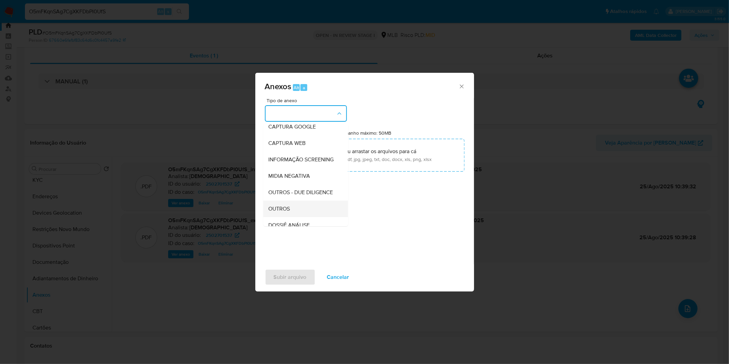
click at [290, 212] on span "OUTROS" at bounding box center [279, 208] width 22 height 7
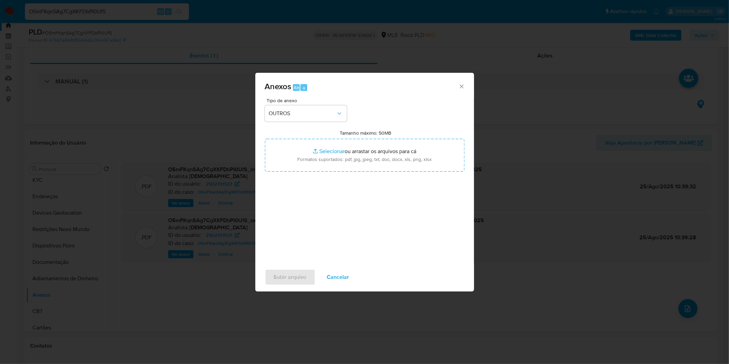
click at [316, 175] on div "Tipo de anexo OUTROS Tamanho máximo: 50MB Selecionar arquivos Selecionar ou arr…" at bounding box center [364, 178] width 199 height 161
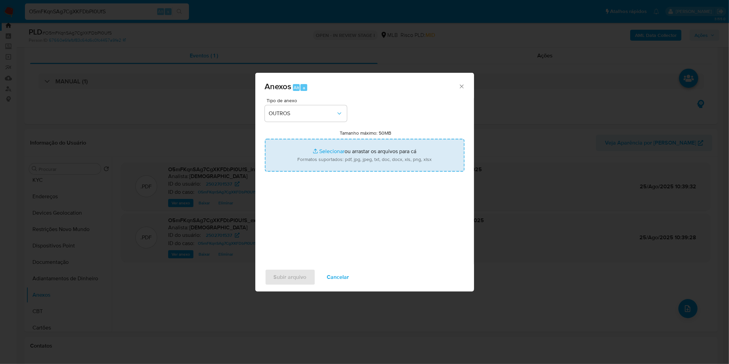
click at [317, 164] on input "Tamanho máximo: 50MB Selecionar arquivos" at bounding box center [364, 155] width 199 height 33
type input "C:\fakepath\Mulan 2502701537_2025_08_18_09_07_24.xlsx"
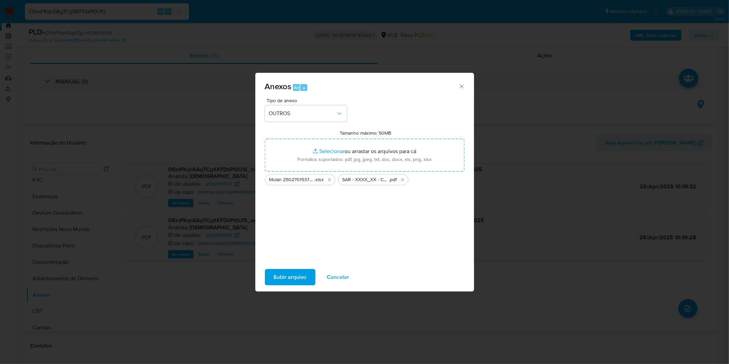
click at [293, 279] on span "Subir arquivo" at bounding box center [290, 276] width 33 height 15
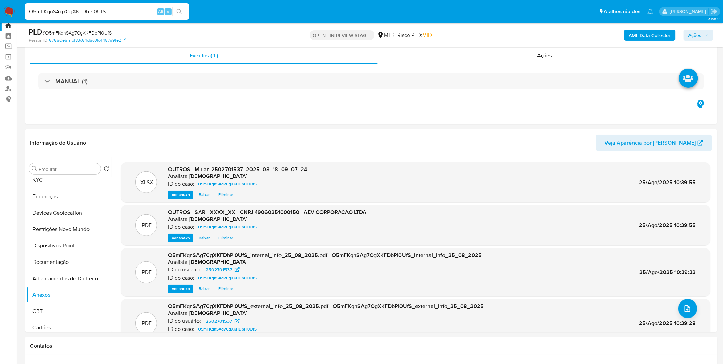
click at [699, 39] on span "Ações" at bounding box center [694, 35] width 13 height 11
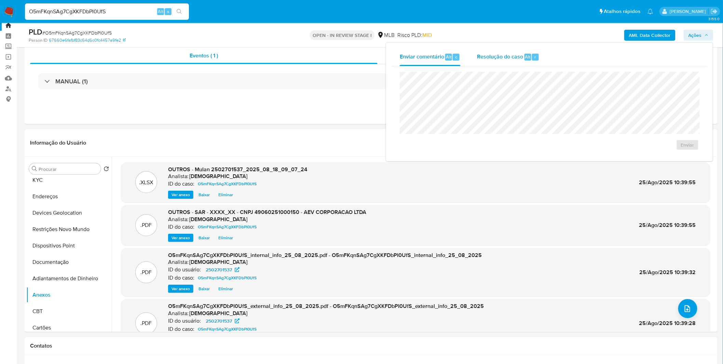
click at [522, 55] on span "Resolução do caso" at bounding box center [500, 57] width 46 height 8
click at [670, 157] on span "ROI Proposal" at bounding box center [671, 156] width 36 height 10
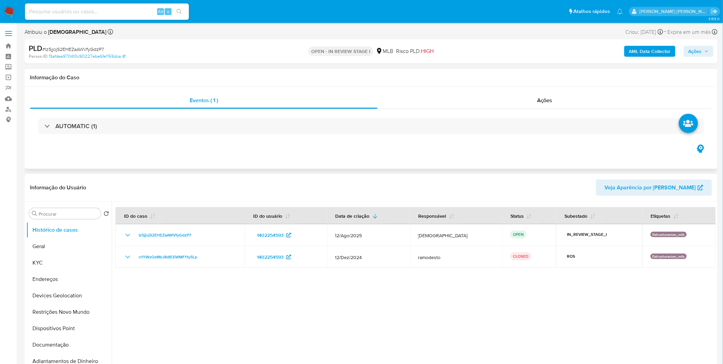
select select "10"
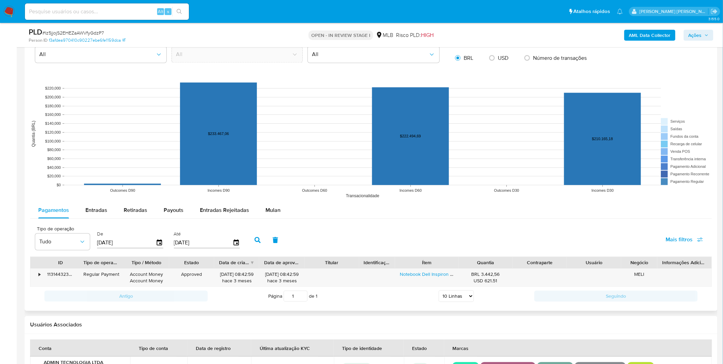
scroll to position [569, 0]
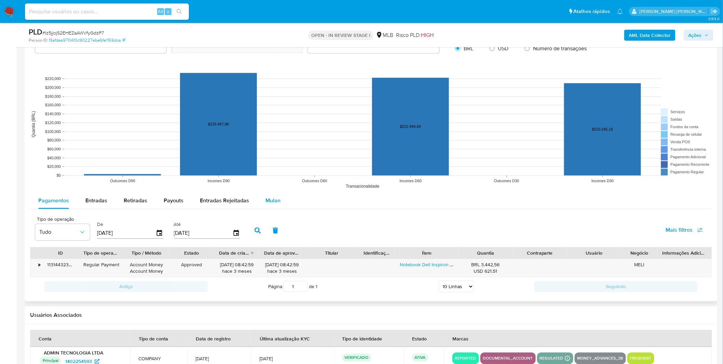
click at [274, 206] on div "Mulan" at bounding box center [272, 200] width 15 height 16
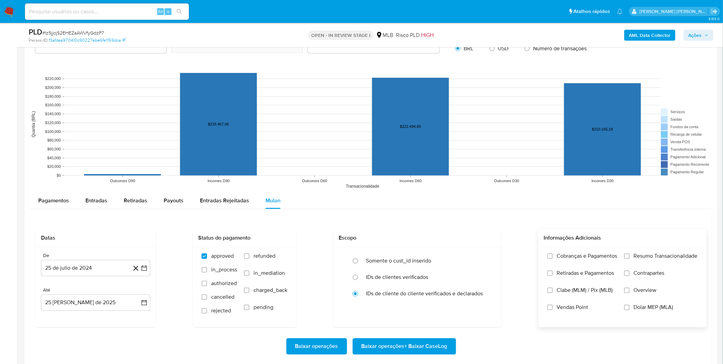
click at [593, 264] on label "Cobranças e Pagamentos" at bounding box center [582, 260] width 70 height 17
click at [553, 259] on input "Cobranças e Pagamentos" at bounding box center [549, 255] width 5 height 5
click at [589, 275] on span "Retiradas e Pagamentos" at bounding box center [585, 272] width 57 height 7
click at [582, 279] on label "Retiradas e Pagamentos" at bounding box center [582, 277] width 70 height 17
click at [553, 276] on input "Retiradas e Pagamentos" at bounding box center [549, 272] width 5 height 5
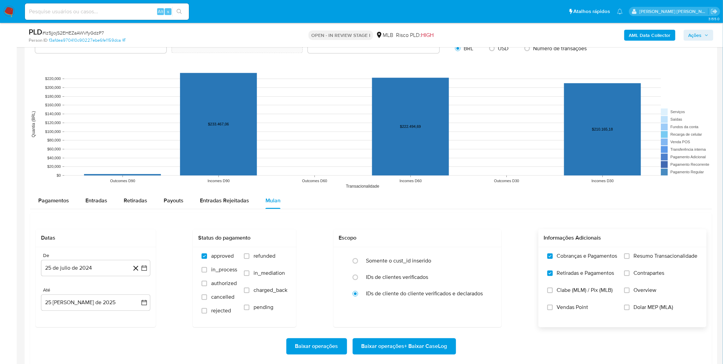
click at [655, 267] on label "Resumo Transacionalidade" at bounding box center [660, 260] width 73 height 17
click at [629, 259] on input "Resumo Transacionalidade" at bounding box center [626, 255] width 5 height 5
click at [84, 267] on button "25 de julio de 2024" at bounding box center [95, 268] width 109 height 16
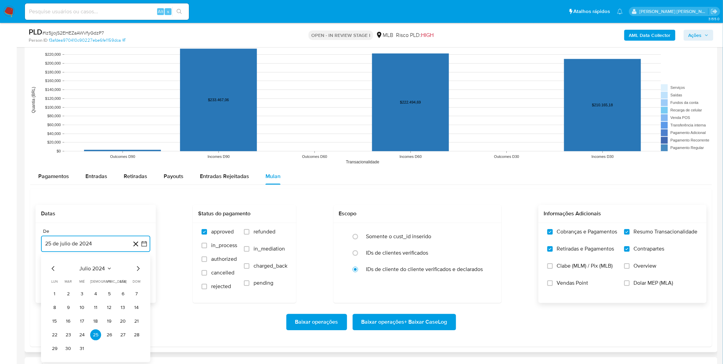
scroll to position [607, 0]
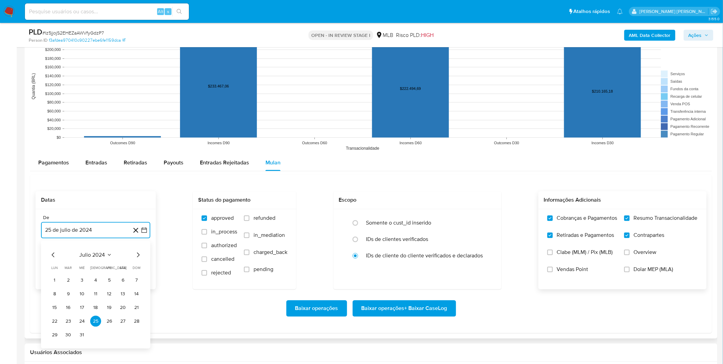
click at [93, 254] on span "julio 2024" at bounding box center [93, 254] width 26 height 7
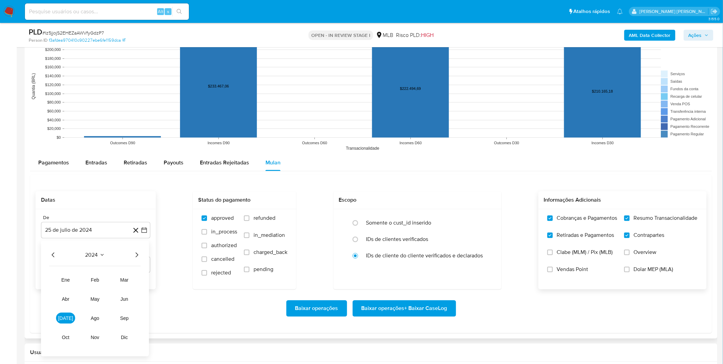
click at [134, 260] on div "2024 2024 ene feb mar abr may jun [DATE] ago sep oct nov dic" at bounding box center [95, 298] width 108 height 116
click at [135, 261] on div "2024 2024 ene feb mar abr may jun [DATE] ago sep oct nov dic" at bounding box center [95, 298] width 108 height 116
click at [136, 259] on div "2024 2024 ene feb mar abr may jun jul ago sep oct nov dic" at bounding box center [95, 298] width 108 height 116
click at [138, 258] on icon "Año siguiente" at bounding box center [137, 255] width 8 height 8
click at [68, 315] on button "[DATE]" at bounding box center [65, 318] width 19 height 11
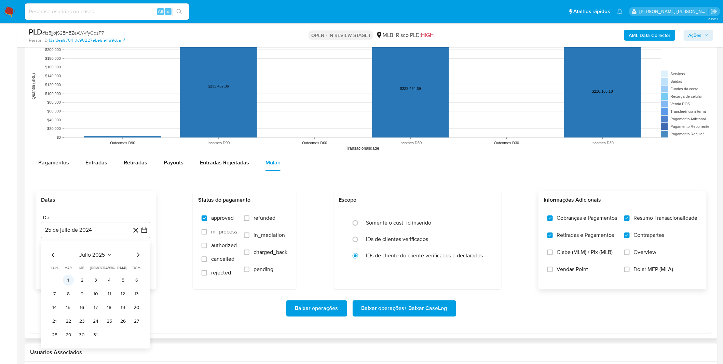
click at [72, 279] on button "1" at bounding box center [68, 280] width 11 height 11
drag, startPoint x: 244, startPoint y: 332, endPoint x: 241, endPoint y: 329, distance: 4.2
click at [244, 331] on div "Datas De 1 de julio de 2025 1-07-2025 Até 25 de agosto de 2025 25-08-2025 Statu…" at bounding box center [371, 254] width 682 height 158
click at [378, 315] on span "Baixar operações + Baixar CaseLog" at bounding box center [404, 308] width 86 height 15
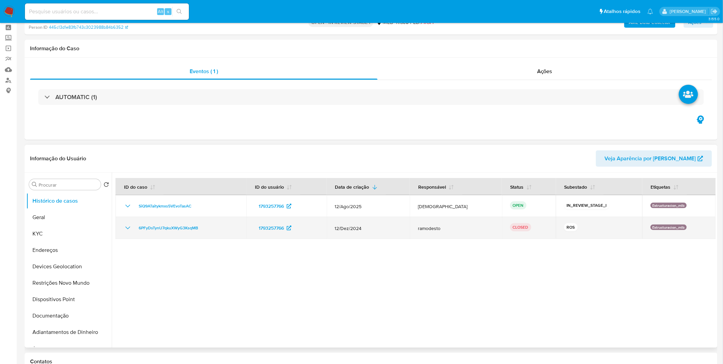
scroll to position [38, 0]
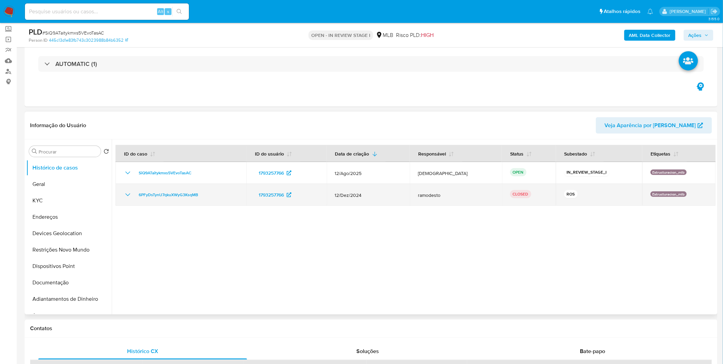
select select "10"
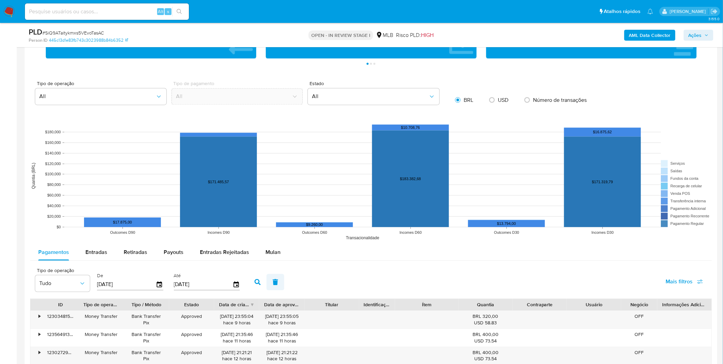
scroll to position [531, 0]
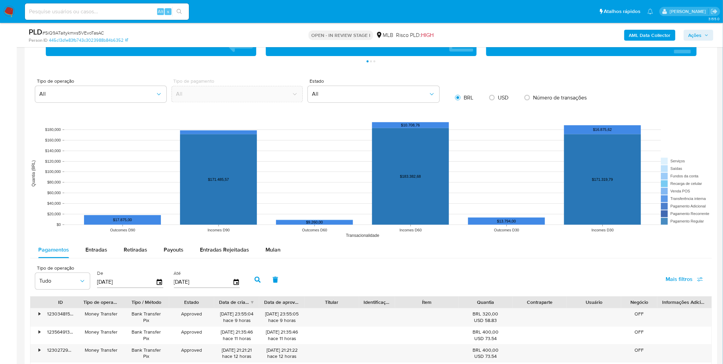
click at [262, 251] on button "Mulan" at bounding box center [272, 250] width 31 height 16
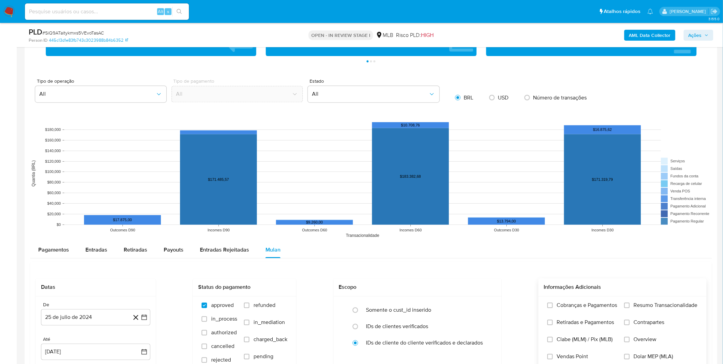
click at [578, 314] on label "Cobranças e Pagamentos" at bounding box center [582, 310] width 70 height 17
click at [553, 308] on input "Cobranças e Pagamentos" at bounding box center [549, 305] width 5 height 5
click at [571, 325] on span "Retiradas e Pagamentos" at bounding box center [585, 322] width 57 height 7
click at [553, 325] on input "Retiradas e Pagamentos" at bounding box center [549, 322] width 5 height 5
click at [632, 315] on label "Resumo Transacionalidade" at bounding box center [660, 310] width 73 height 17
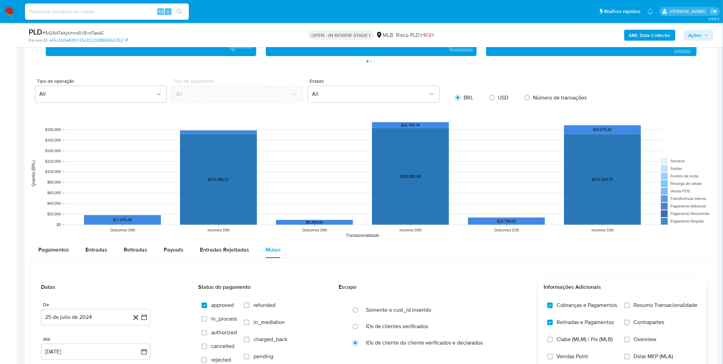
click at [629, 308] on input "Resumo Transacionalidade" at bounding box center [626, 305] width 5 height 5
click at [632, 327] on label "Contrapartes" at bounding box center [660, 327] width 73 height 17
click at [629, 325] on input "Contrapartes" at bounding box center [626, 322] width 5 height 5
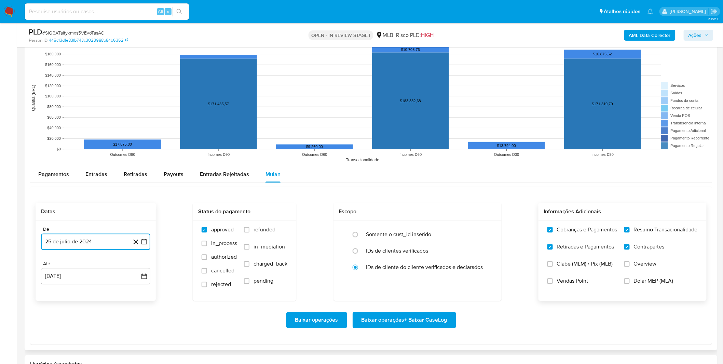
click at [89, 244] on button "25 de julio de 2024" at bounding box center [95, 241] width 109 height 16
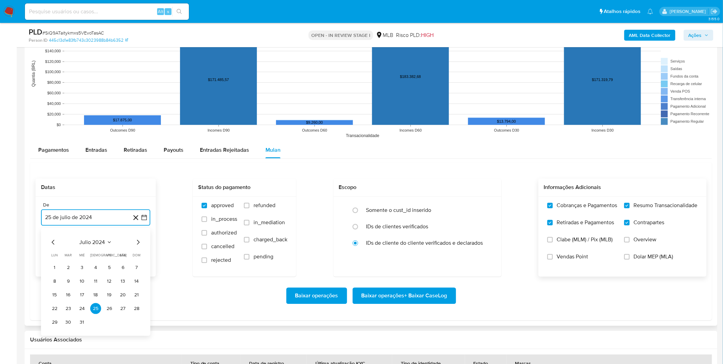
scroll to position [645, 0]
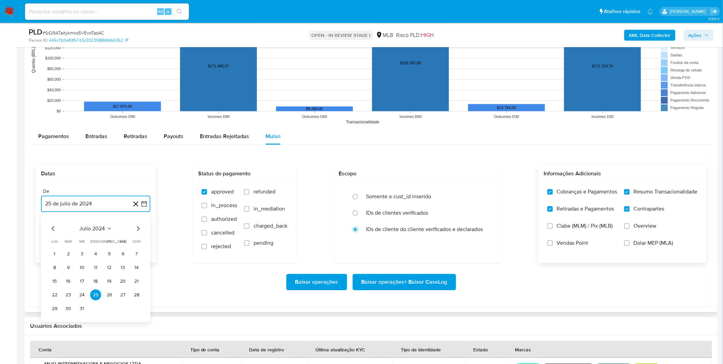
click at [99, 227] on span "julio 2024" at bounding box center [93, 228] width 26 height 7
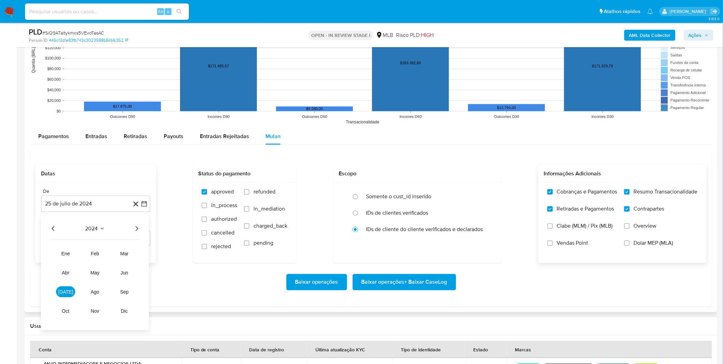
click at [134, 232] on icon "Año siguiente" at bounding box center [137, 228] width 8 height 8
click at [61, 292] on button "[DATE]" at bounding box center [65, 291] width 19 height 11
click at [66, 255] on button "1" at bounding box center [68, 253] width 11 height 11
click at [104, 271] on div "Baixar operações Baixar operações + Baixar CaseLog" at bounding box center [371, 282] width 671 height 38
click at [401, 288] on span "Baixar operações + Baixar CaseLog" at bounding box center [404, 281] width 86 height 15
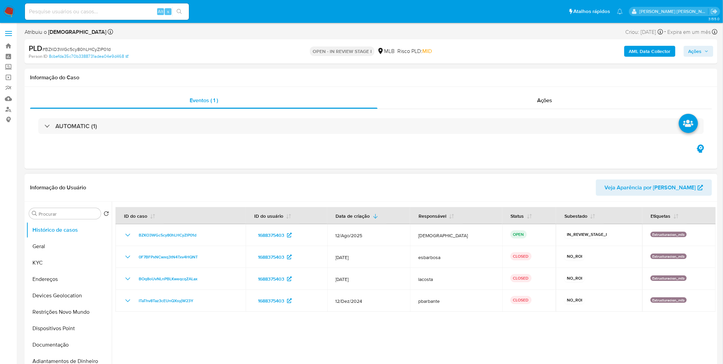
select select "10"
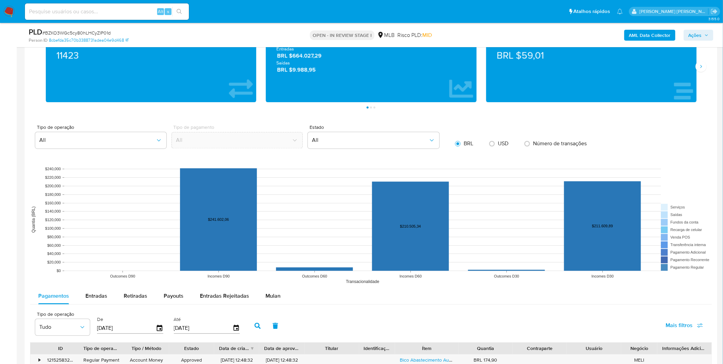
scroll to position [569, 0]
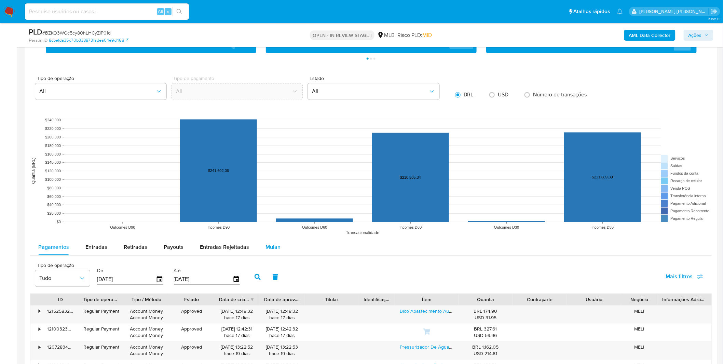
click at [273, 248] on span "Mulan" at bounding box center [272, 247] width 15 height 8
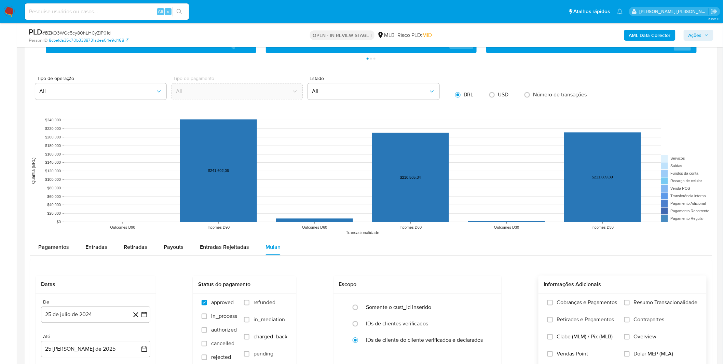
click at [583, 316] on span "Retiradas e Pagamentos" at bounding box center [585, 319] width 57 height 7
click at [553, 317] on input "Retiradas e Pagamentos" at bounding box center [549, 319] width 5 height 5
click at [582, 323] on span "Retiradas e Pagamentos" at bounding box center [585, 319] width 57 height 7
click at [553, 322] on input "Retiradas e Pagamentos" at bounding box center [549, 319] width 5 height 5
click at [581, 313] on label "Cobranças e Pagamentos" at bounding box center [582, 307] width 70 height 17
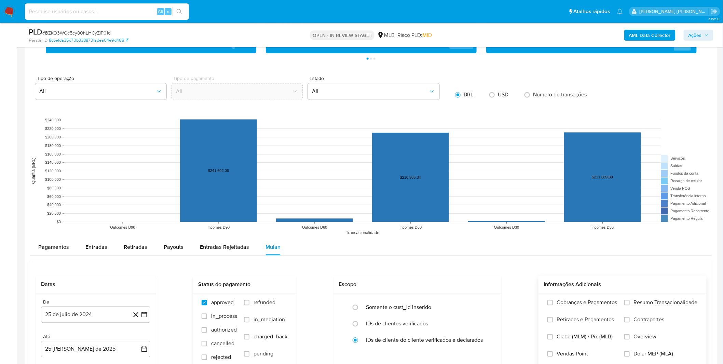
click at [553, 305] on input "Cobranças e Pagamentos" at bounding box center [549, 302] width 5 height 5
click at [580, 321] on span "Retiradas e Pagamentos" at bounding box center [585, 319] width 57 height 7
click at [553, 321] on input "Retiradas e Pagamentos" at bounding box center [549, 319] width 5 height 5
click at [629, 314] on label "Resumo Transacionalidade" at bounding box center [660, 307] width 73 height 17
click at [629, 305] on input "Resumo Transacionalidade" at bounding box center [626, 302] width 5 height 5
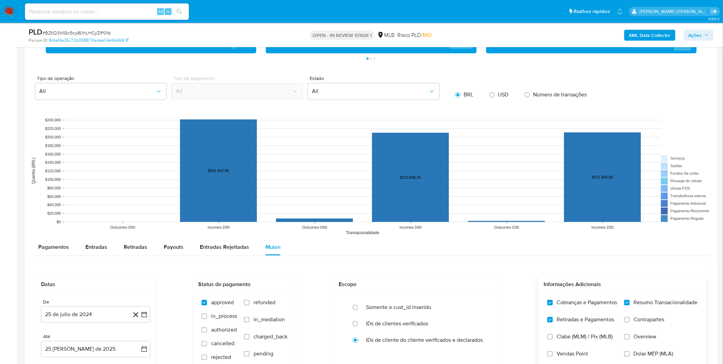
click at [629, 324] on label "Contrapartes" at bounding box center [660, 324] width 73 height 17
click at [629, 322] on input "Contrapartes" at bounding box center [626, 319] width 5 height 5
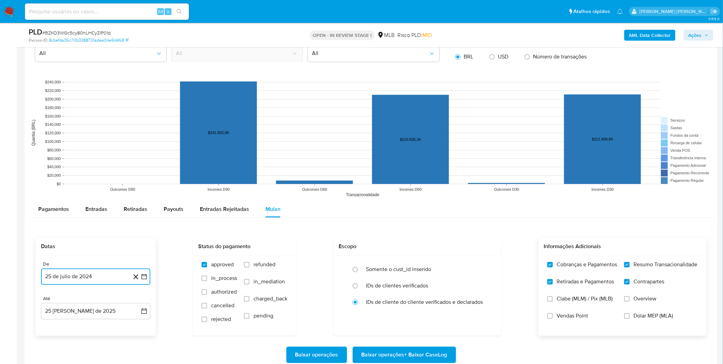
click at [104, 277] on button "25 de julio de 2024" at bounding box center [95, 276] width 109 height 16
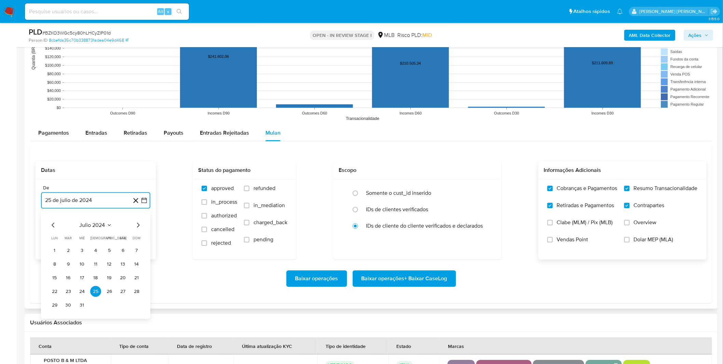
click at [99, 227] on span "julio 2024" at bounding box center [93, 224] width 26 height 7
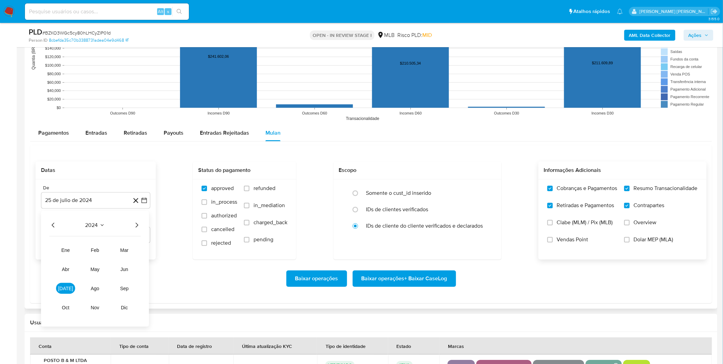
click at [136, 228] on icon "Año siguiente" at bounding box center [137, 225] width 8 height 8
click at [68, 287] on span "[DATE]" at bounding box center [65, 287] width 15 height 5
click at [68, 287] on button "22" at bounding box center [68, 291] width 11 height 11
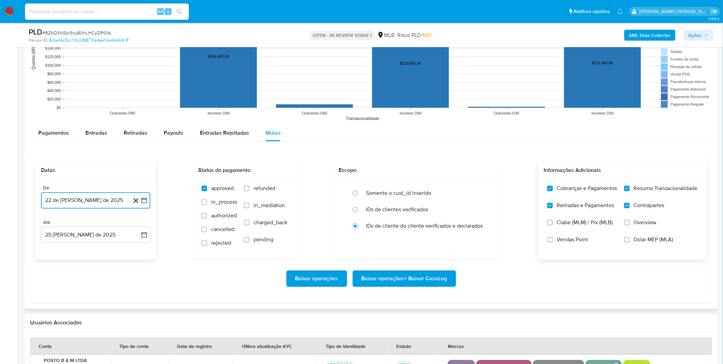
click at [78, 207] on button "22 de [PERSON_NAME] de 2025" at bounding box center [95, 200] width 109 height 16
click at [65, 253] on button "1" at bounding box center [68, 250] width 11 height 11
click at [168, 274] on div "Baixar operações Baixar operações + Baixar CaseLog" at bounding box center [371, 278] width 671 height 16
click at [372, 274] on span "Baixar operações + Baixar CaseLog" at bounding box center [404, 278] width 86 height 15
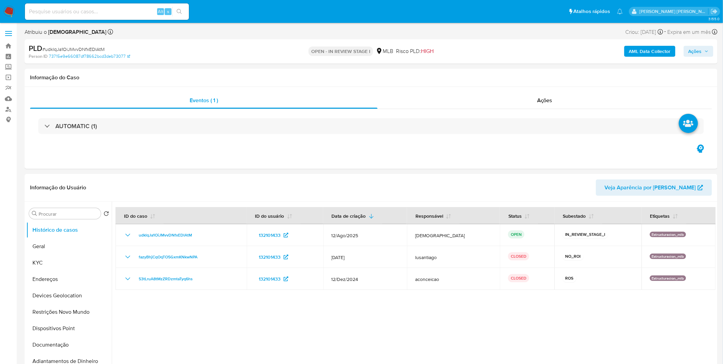
select select "10"
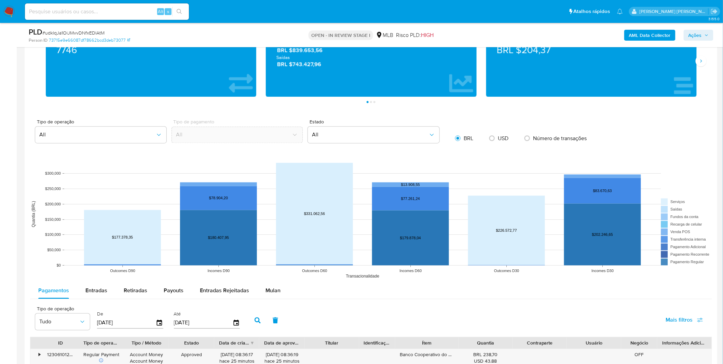
scroll to position [493, 0]
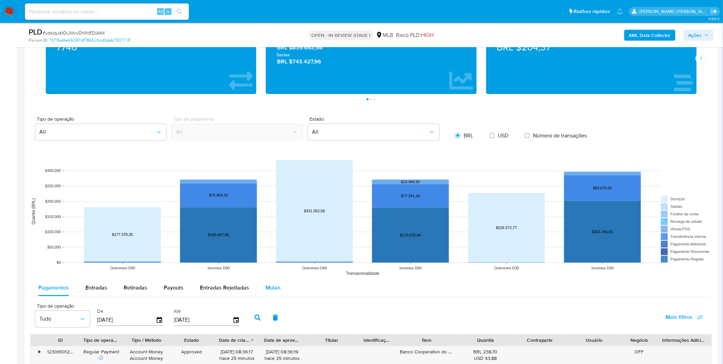
click at [269, 282] on div "Mulan" at bounding box center [272, 288] width 15 height 16
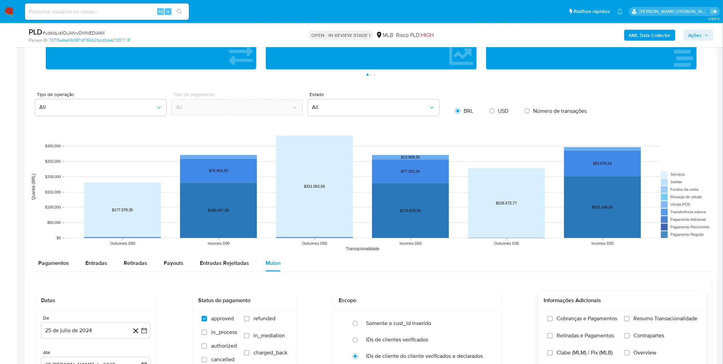
scroll to position [531, 0]
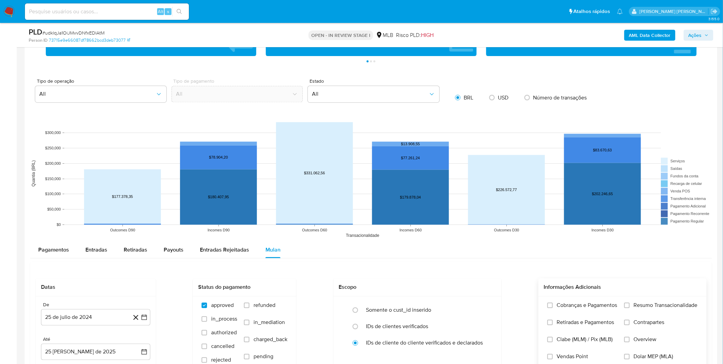
click at [603, 309] on span "Cobranças e Pagamentos" at bounding box center [587, 305] width 60 height 7
click at [553, 308] on input "Cobranças e Pagamentos" at bounding box center [549, 305] width 5 height 5
click at [598, 320] on span "Retiradas e Pagamentos" at bounding box center [585, 322] width 57 height 7
click at [553, 320] on input "Retiradas e Pagamentos" at bounding box center [549, 322] width 5 height 5
click at [638, 306] on span "Resumo Transacionalidade" at bounding box center [666, 305] width 64 height 7
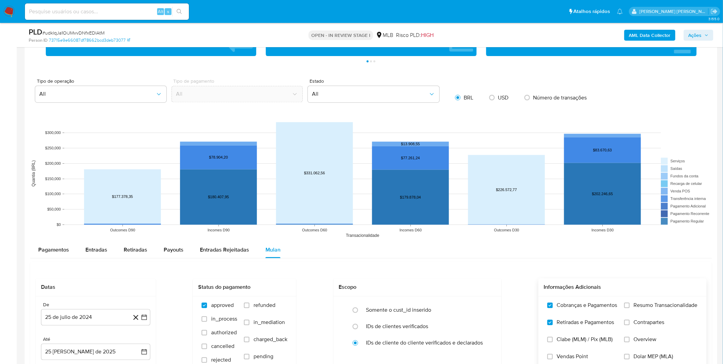
click at [629, 306] on input "Resumo Transacionalidade" at bounding box center [626, 305] width 5 height 5
click at [635, 324] on span "Contrapartes" at bounding box center [649, 322] width 31 height 7
click at [629, 324] on input "Contrapartes" at bounding box center [626, 322] width 5 height 5
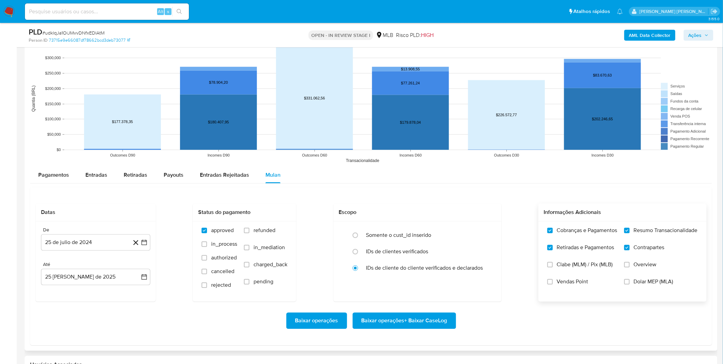
scroll to position [607, 0]
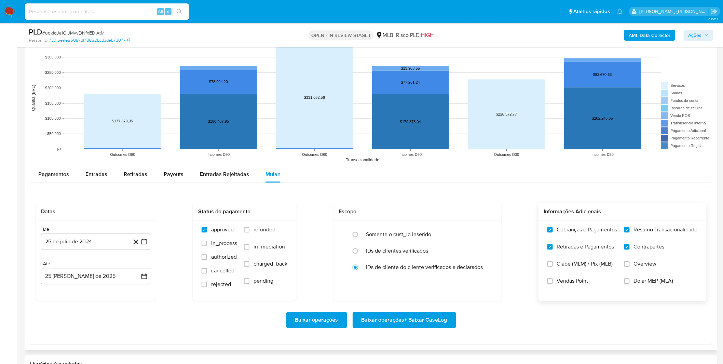
click at [579, 279] on span "Vendas Point" at bounding box center [572, 280] width 31 height 7
click at [553, 279] on input "Vendas Point" at bounding box center [549, 280] width 5 height 5
click at [54, 240] on button "25 de julio de 2024" at bounding box center [95, 241] width 109 height 16
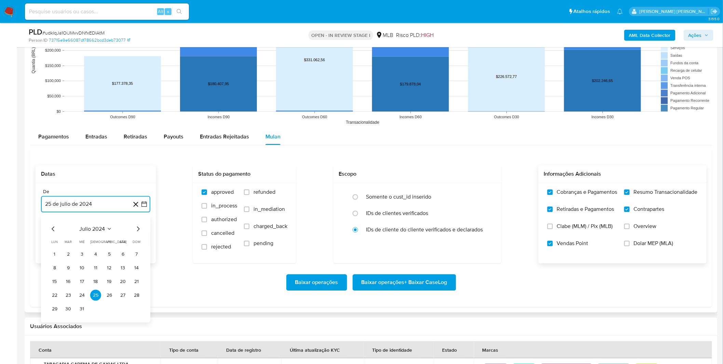
scroll to position [645, 0]
click at [86, 231] on span "julio 2024" at bounding box center [93, 228] width 26 height 7
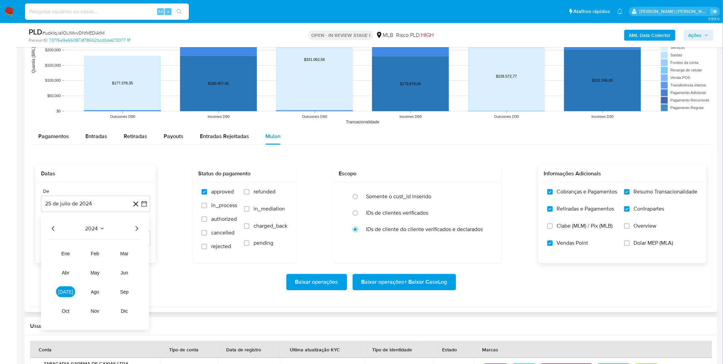
click at [133, 226] on icon "Año siguiente" at bounding box center [137, 228] width 8 height 8
click at [62, 290] on button "jul" at bounding box center [65, 291] width 19 height 11
click at [70, 253] on button "1" at bounding box center [68, 253] width 11 height 11
click at [104, 269] on div "Baixar operações Baixar operações + Baixar CaseLog" at bounding box center [371, 282] width 671 height 38
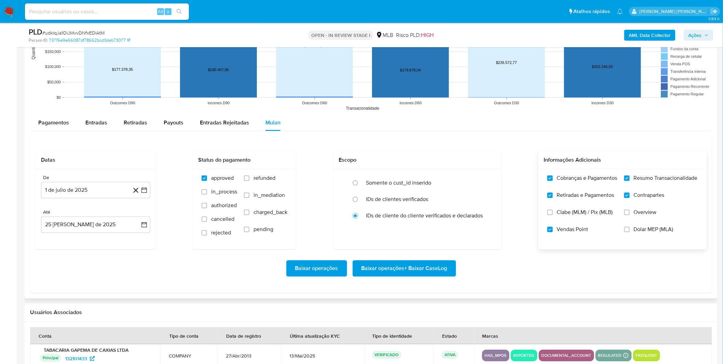
scroll to position [683, 0]
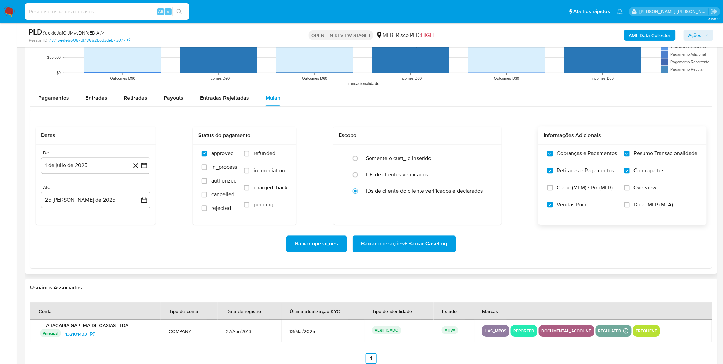
click at [390, 241] on span "Baixar operações + Baixar CaseLog" at bounding box center [404, 243] width 86 height 15
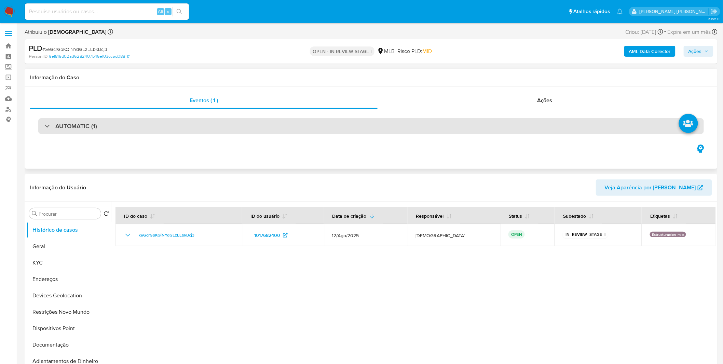
select select "10"
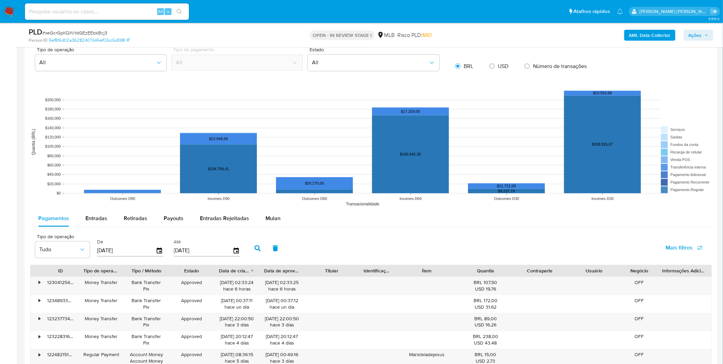
scroll to position [569, 0]
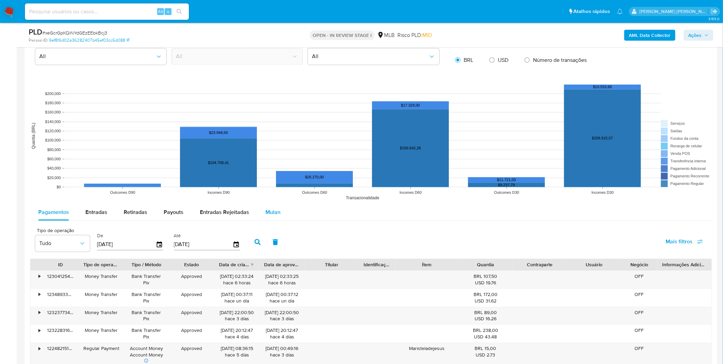
click at [273, 210] on span "Mulan" at bounding box center [272, 212] width 15 height 8
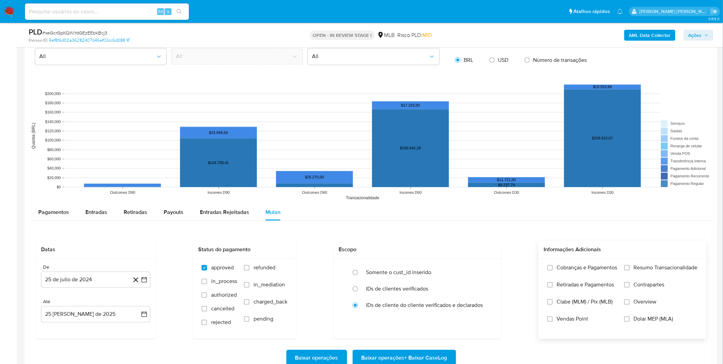
click at [548, 271] on label "Cobranças e Pagamentos" at bounding box center [582, 272] width 70 height 17
click at [548, 270] on input "Cobranças e Pagamentos" at bounding box center [549, 267] width 5 height 5
click at [568, 287] on span "Retiradas e Pagamentos" at bounding box center [585, 284] width 57 height 7
click at [553, 287] on input "Retiradas e Pagamentos" at bounding box center [549, 284] width 5 height 5
click at [676, 271] on span "Resumo Transacionalidade" at bounding box center [666, 267] width 64 height 7
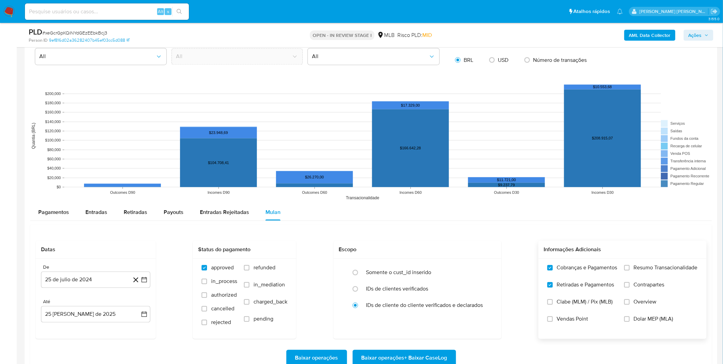
click at [629, 270] on input "Resumo Transacionalidade" at bounding box center [626, 267] width 5 height 5
click at [659, 283] on span "Contrapartes" at bounding box center [649, 284] width 31 height 7
click at [629, 283] on input "Contrapartes" at bounding box center [626, 284] width 5 height 5
click at [72, 285] on button "25 de julio de 2024" at bounding box center [95, 279] width 109 height 16
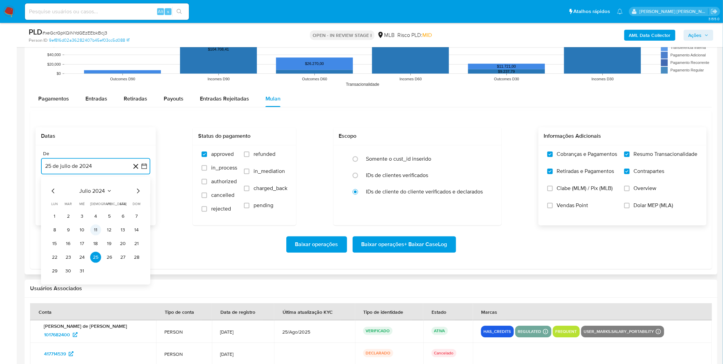
scroll to position [683, 0]
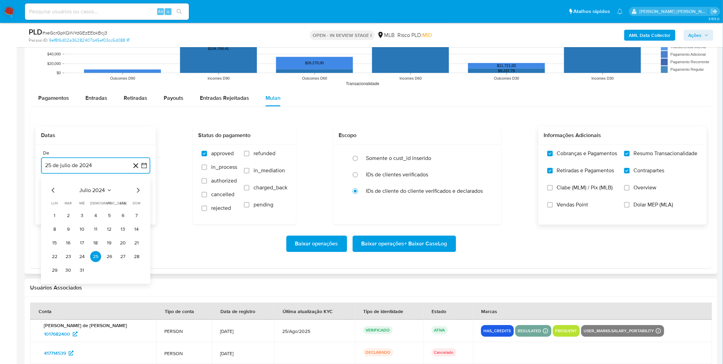
click at [98, 193] on span "julio 2024" at bounding box center [93, 189] width 26 height 7
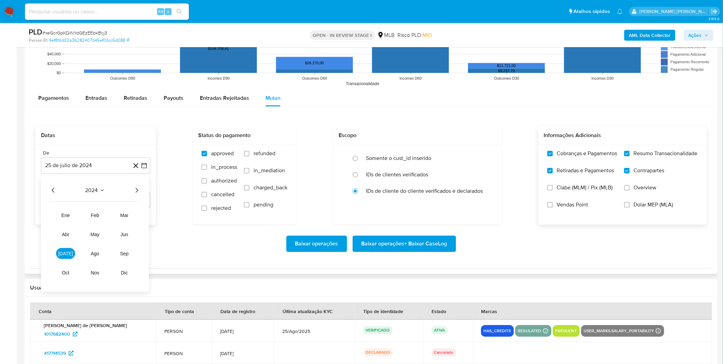
click at [137, 195] on div "2024 2024 ene feb mar abr may jun [DATE] ago sep oct nov dic" at bounding box center [95, 234] width 108 height 116
click at [135, 193] on icon "Año siguiente" at bounding box center [137, 190] width 8 height 8
click at [63, 257] on button "jul" at bounding box center [65, 253] width 19 height 11
click at [66, 222] on tbody "1 2 3 4 5 6 7 8 9 10 11 12 13 14 15 16 17 18 19 20 21 22 23 24 25 26 27 28 29 3…" at bounding box center [95, 243] width 93 height 66
click at [67, 217] on button "1" at bounding box center [68, 215] width 11 height 11
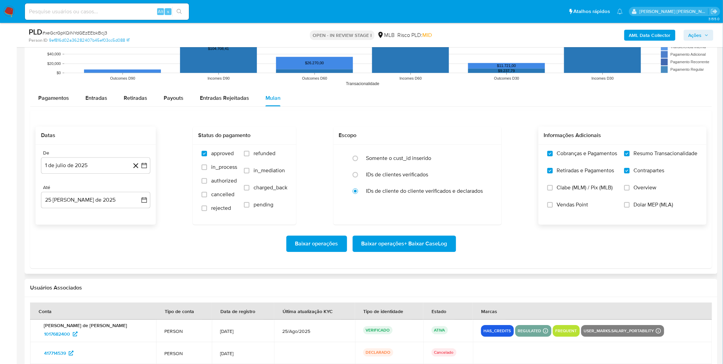
click at [114, 230] on div "Baixar operações Baixar operações + Baixar CaseLog" at bounding box center [371, 243] width 671 height 38
click at [387, 244] on span "Baixar operações + Baixar CaseLog" at bounding box center [404, 243] width 86 height 15
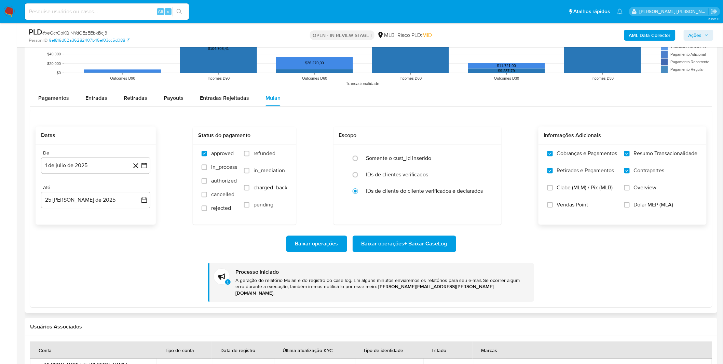
click at [124, 240] on div "Baixar operações Baixar operações + Baixar CaseLog" at bounding box center [371, 243] width 671 height 16
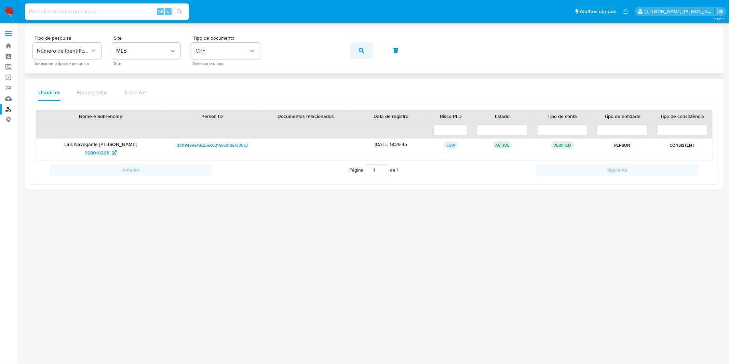
click at [357, 50] on button "button" at bounding box center [361, 50] width 23 height 16
click at [361, 45] on span "button" at bounding box center [361, 50] width 5 height 15
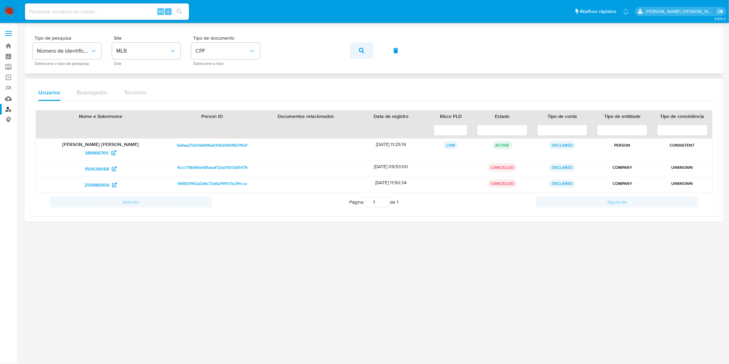
click at [357, 47] on button "button" at bounding box center [361, 50] width 23 height 16
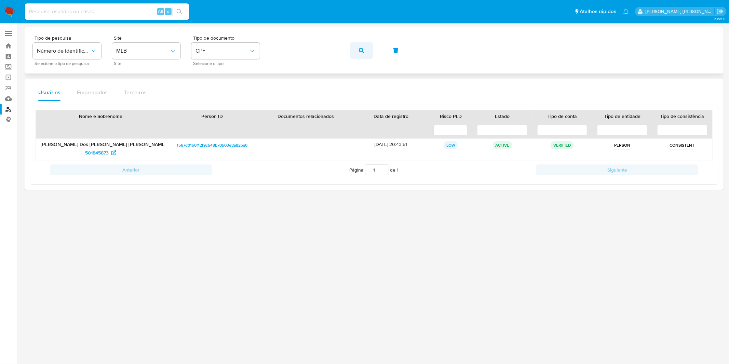
click at [364, 54] on button "button" at bounding box center [361, 50] width 23 height 16
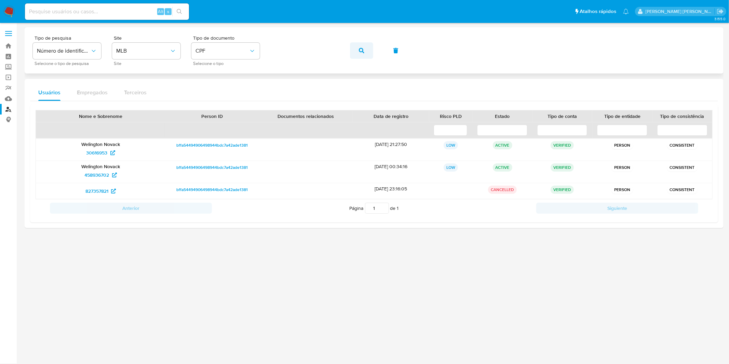
click at [360, 49] on icon "button" at bounding box center [361, 50] width 5 height 5
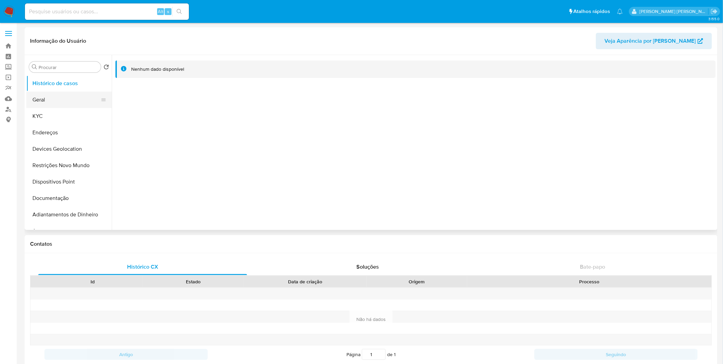
select select "10"
click at [45, 117] on button "KYC" at bounding box center [66, 116] width 80 height 16
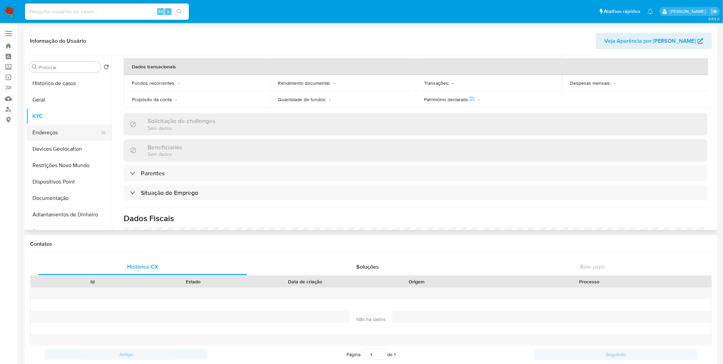
scroll to position [293, 0]
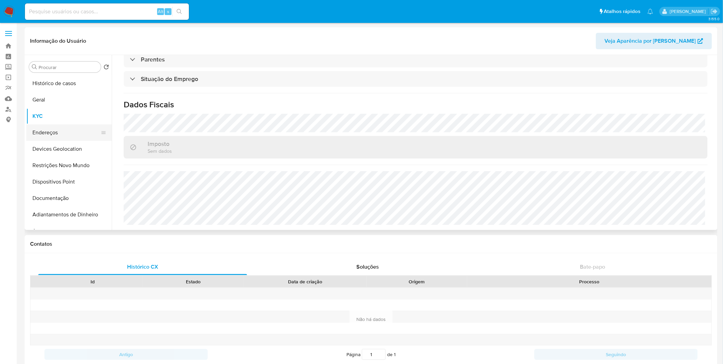
click at [84, 135] on button "Endereços" at bounding box center [66, 132] width 80 height 16
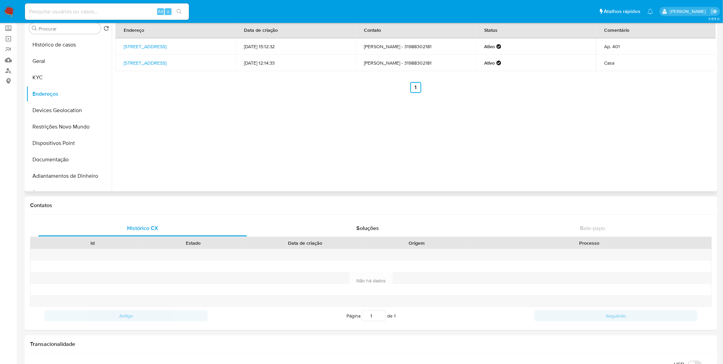
scroll to position [76, 0]
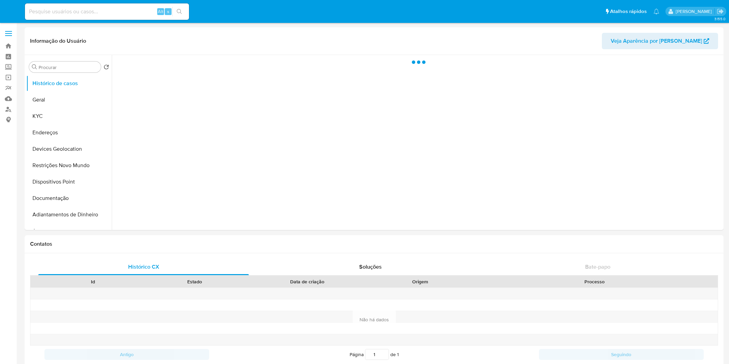
select select "10"
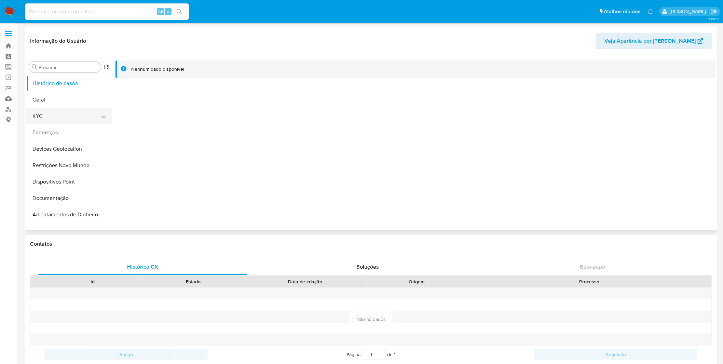
click at [66, 114] on button "KYC" at bounding box center [66, 116] width 80 height 16
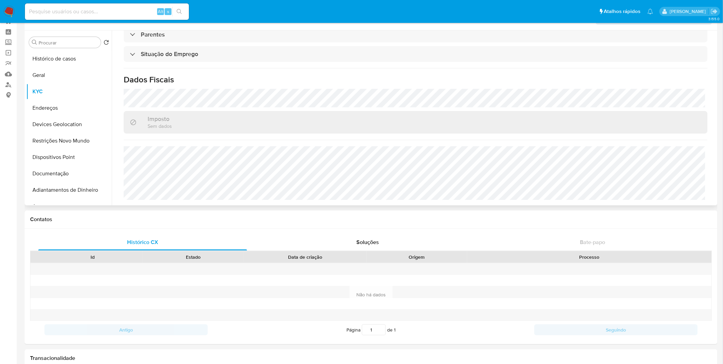
scroll to position [38, 0]
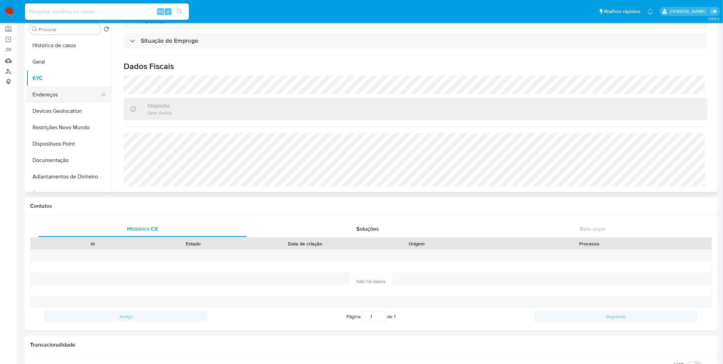
drag, startPoint x: 81, startPoint y: 109, endPoint x: 74, endPoint y: 101, distance: 10.7
click at [80, 108] on button "Devices Geolocation" at bounding box center [68, 111] width 85 height 16
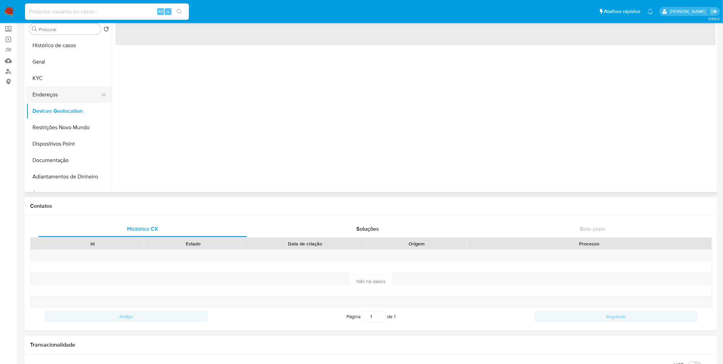
scroll to position [0, 0]
click at [64, 88] on button "Endereços" at bounding box center [66, 94] width 80 height 16
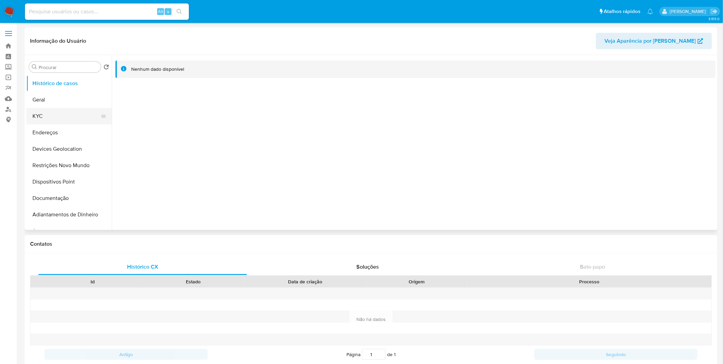
click at [61, 114] on button "KYC" at bounding box center [66, 116] width 80 height 16
select select "10"
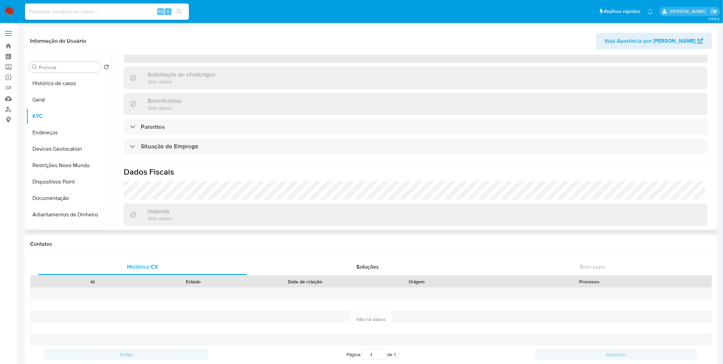
scroll to position [152, 0]
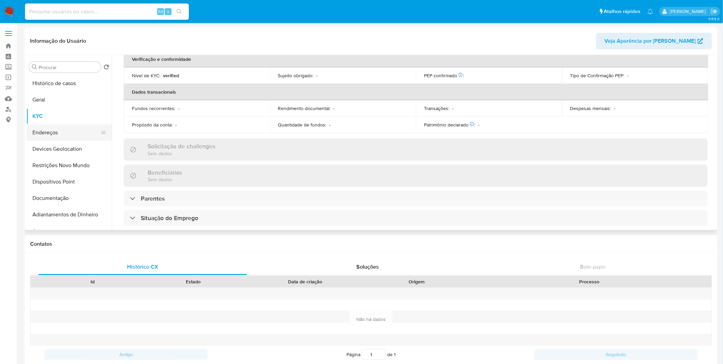
click at [84, 127] on button "Endereços" at bounding box center [66, 132] width 80 height 16
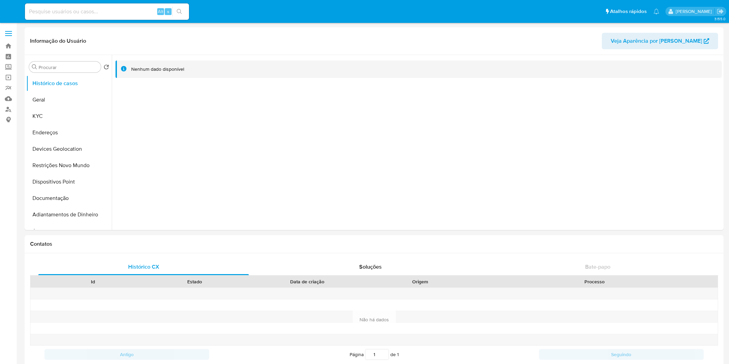
select select "10"
click at [70, 115] on button "KYC" at bounding box center [66, 116] width 80 height 16
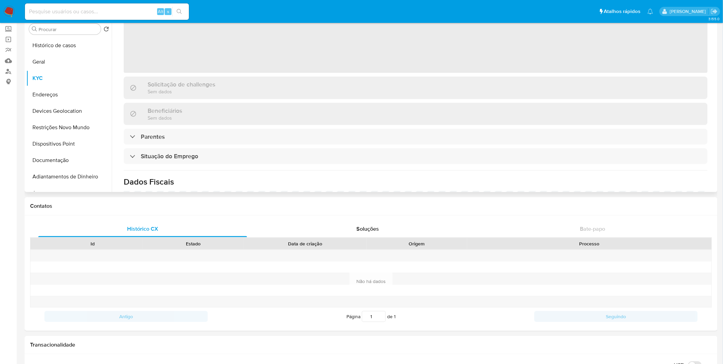
scroll to position [264, 0]
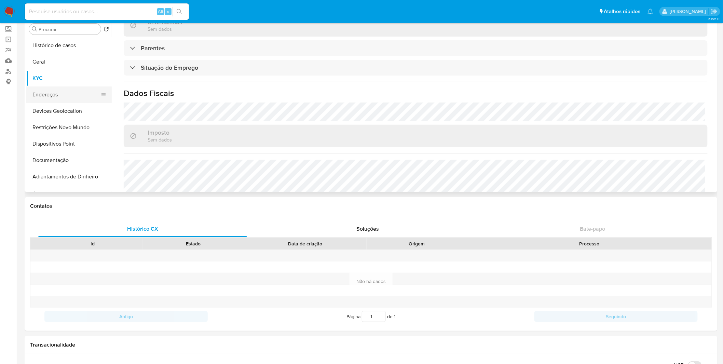
click at [74, 99] on button "Endereços" at bounding box center [66, 94] width 80 height 16
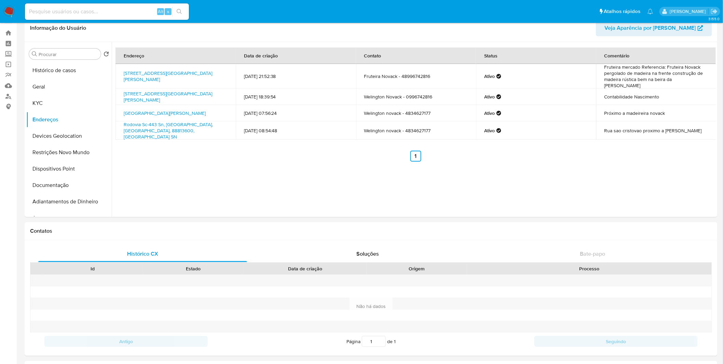
scroll to position [0, 0]
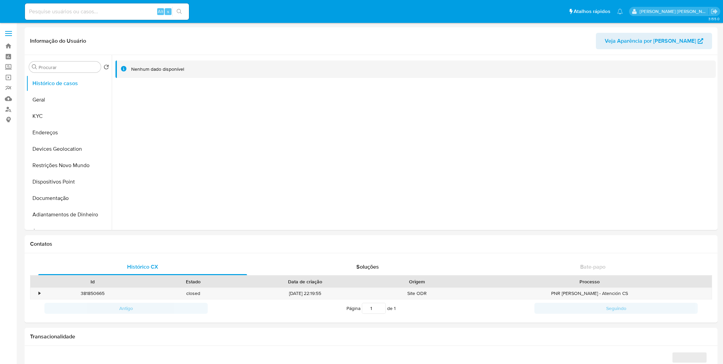
select select "10"
click at [61, 117] on button "KYC" at bounding box center [66, 116] width 80 height 16
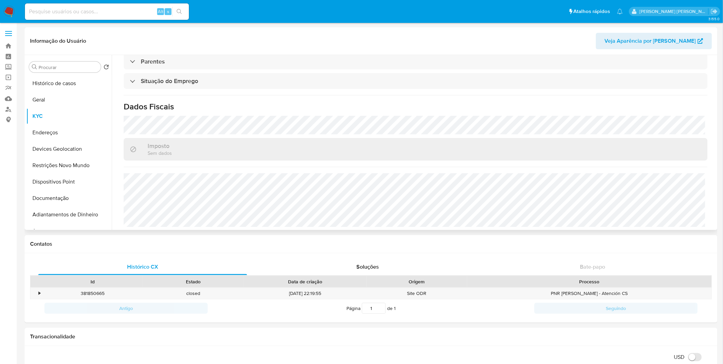
scroll to position [179, 0]
click at [64, 123] on button "KYC" at bounding box center [66, 116] width 80 height 16
click at [64, 125] on button "Endereços" at bounding box center [66, 132] width 80 height 16
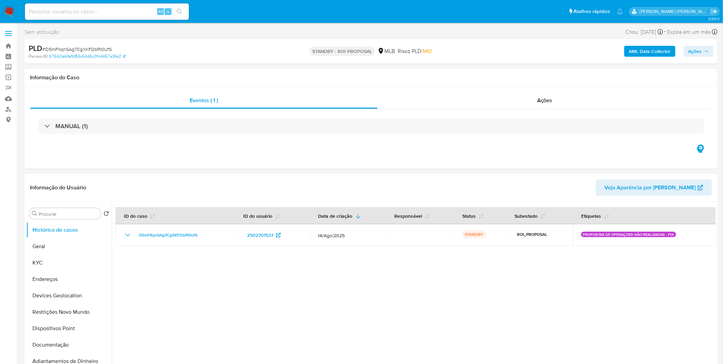
select select "10"
click at [6, 14] on img at bounding box center [9, 12] width 12 height 12
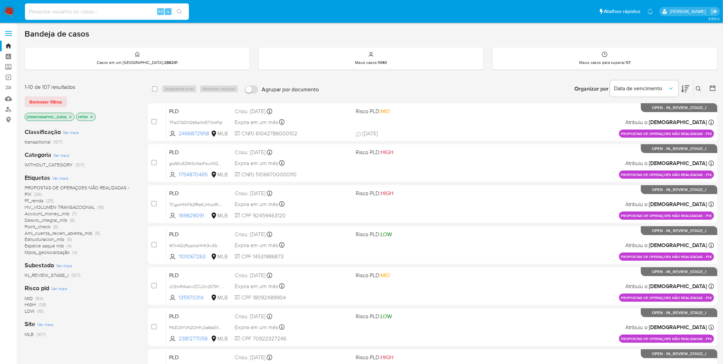
click at [93, 10] on input at bounding box center [107, 11] width 164 height 9
paste input "TFeOTdO1lGMIelhVETXktPqt"
type input "TFeOTdO1lGMIelhVETXktPqt"
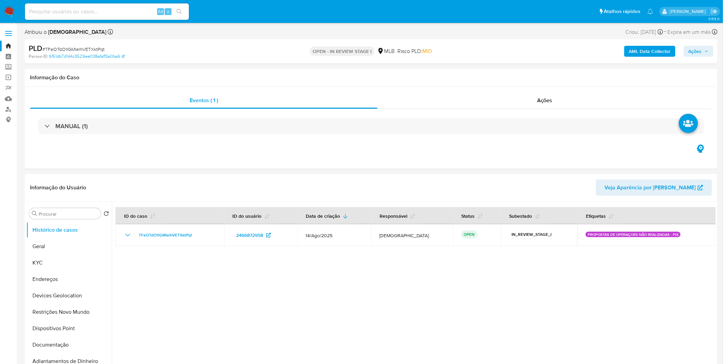
select select "10"
click at [72, 262] on button "KYC" at bounding box center [66, 262] width 80 height 16
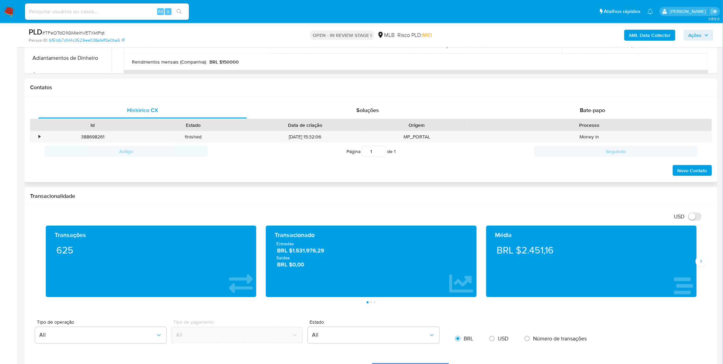
scroll to position [265, 0]
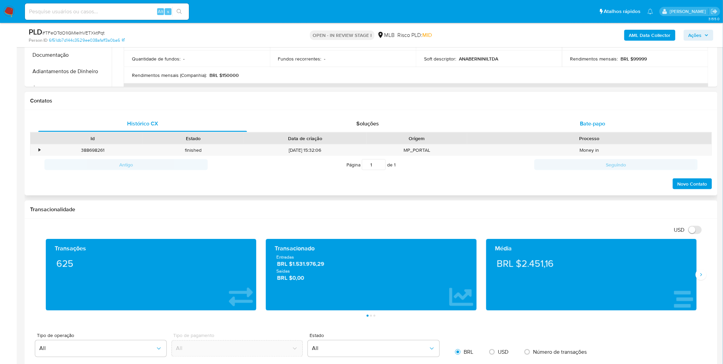
click at [557, 128] on div "Bate-papo" at bounding box center [592, 123] width 209 height 16
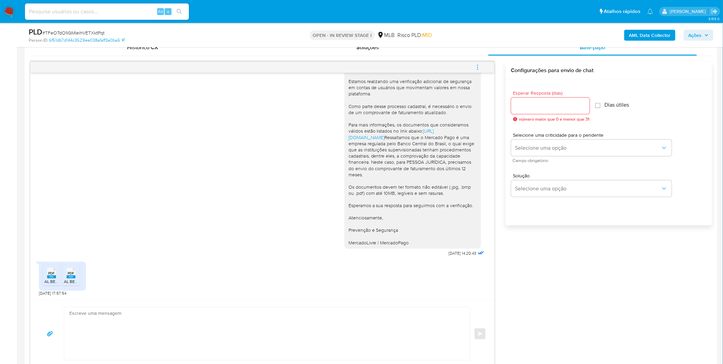
scroll to position [29, 0]
click at [53, 276] on div "PDF PDF" at bounding box center [51, 272] width 14 height 13
click at [72, 277] on rect at bounding box center [71, 276] width 9 height 3
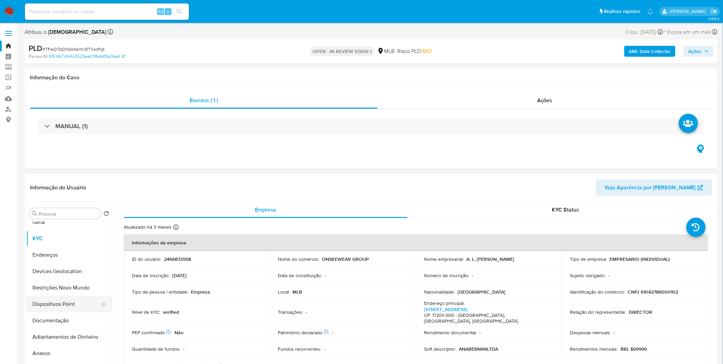
scroll to position [38, 0]
click at [66, 305] on button "Documentação" at bounding box center [66, 307] width 80 height 16
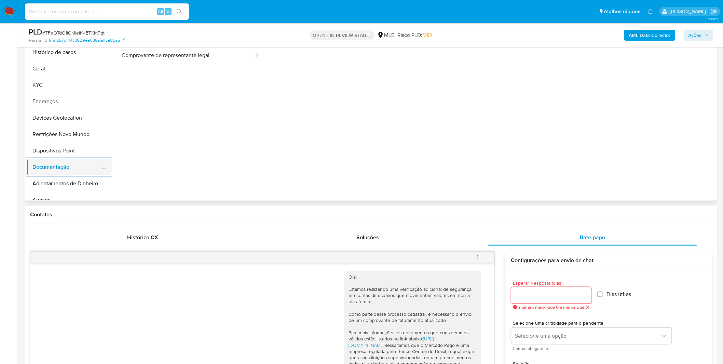
scroll to position [0, 0]
click at [86, 130] on button "Restrições Novo Mundo" at bounding box center [66, 136] width 80 height 16
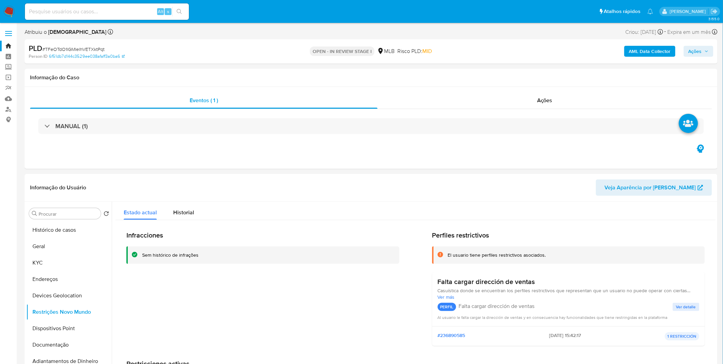
click at [641, 47] on b "AML Data Collector" at bounding box center [650, 51] width 42 height 11
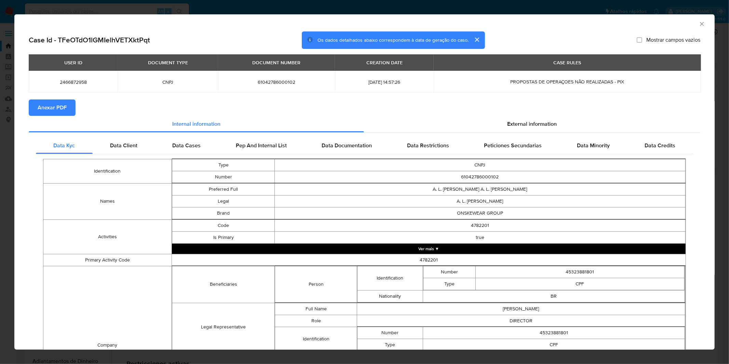
click at [62, 111] on span "Anexar PDF" at bounding box center [52, 107] width 29 height 15
click at [698, 23] on icon "Fechar a janela" at bounding box center [701, 23] width 7 height 7
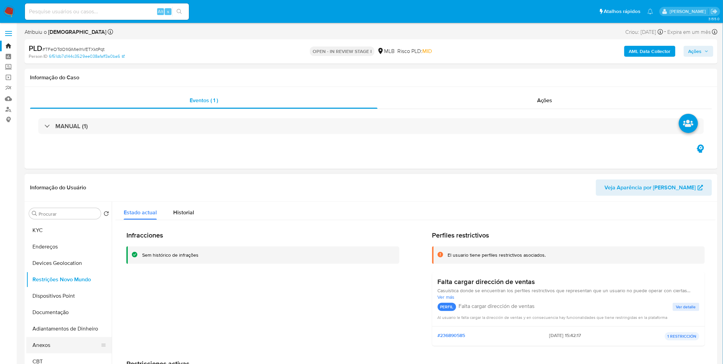
scroll to position [76, 0]
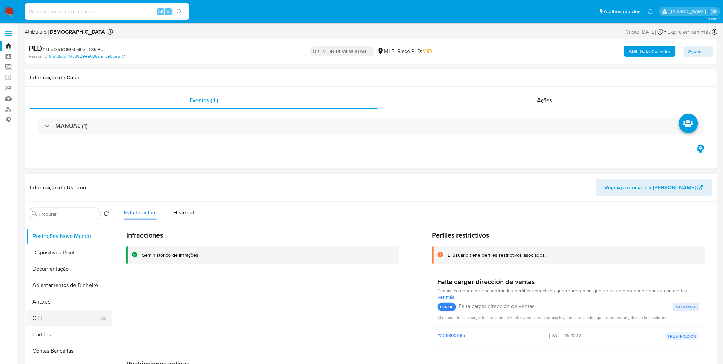
click at [52, 310] on button "CBT" at bounding box center [66, 318] width 80 height 16
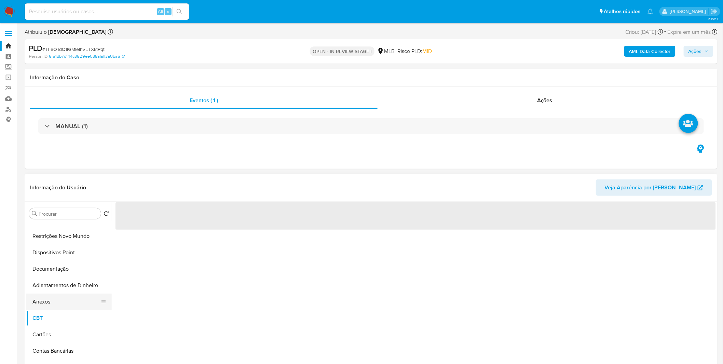
click at [52, 306] on button "Anexos" at bounding box center [66, 301] width 80 height 16
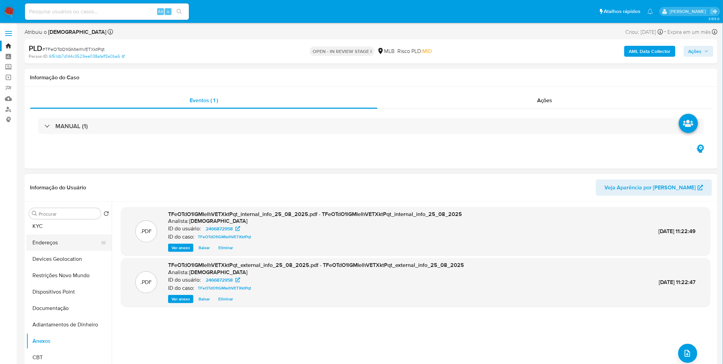
scroll to position [0, 0]
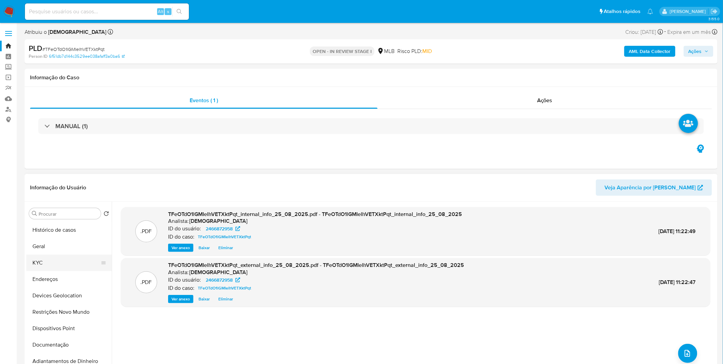
click at [57, 262] on button "KYC" at bounding box center [66, 262] width 80 height 16
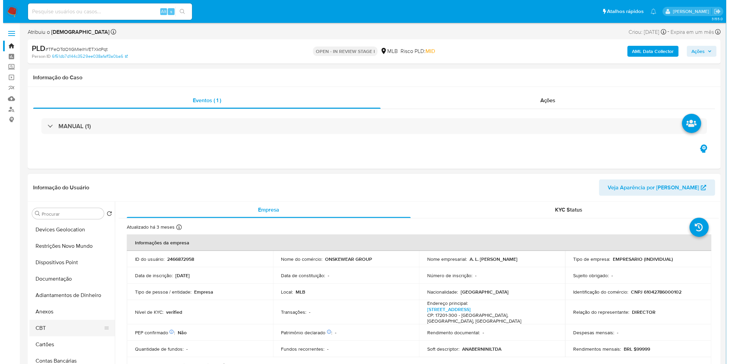
scroll to position [76, 0]
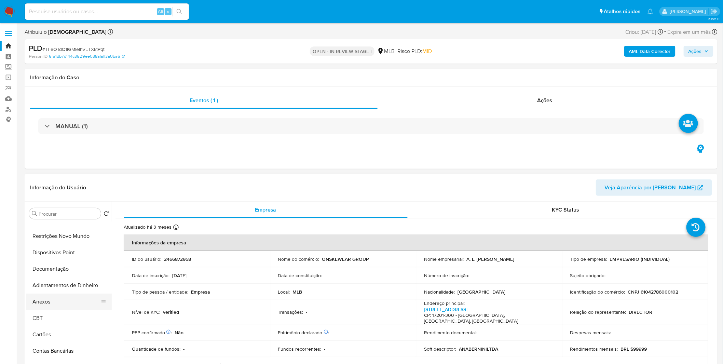
click at [64, 305] on button "Anexos" at bounding box center [66, 301] width 80 height 16
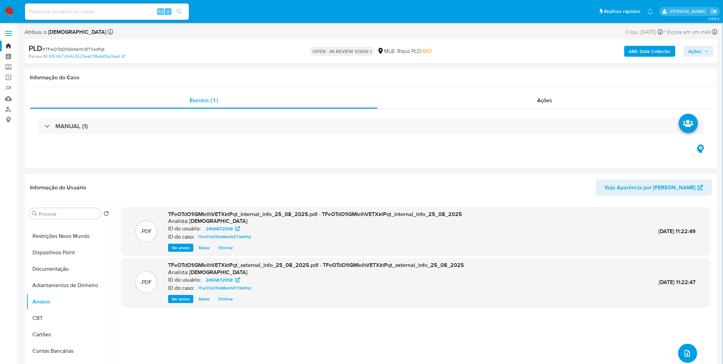
click at [691, 350] on button "upload-file" at bounding box center [687, 353] width 19 height 19
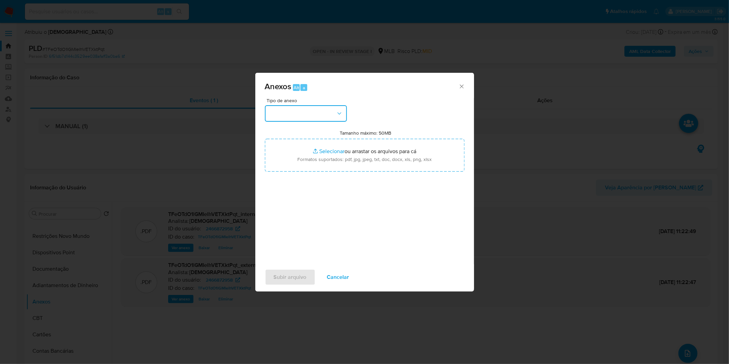
click at [303, 110] on button "button" at bounding box center [306, 113] width 82 height 16
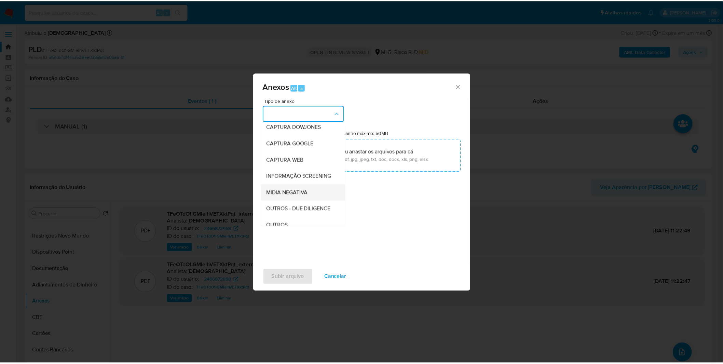
scroll to position [38, 0]
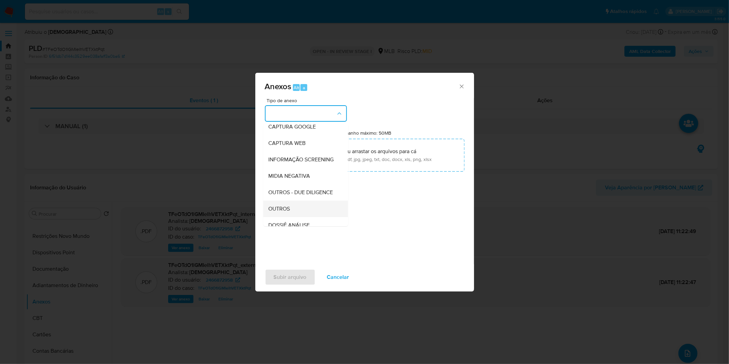
click at [291, 216] on div "OUTROS" at bounding box center [303, 208] width 70 height 16
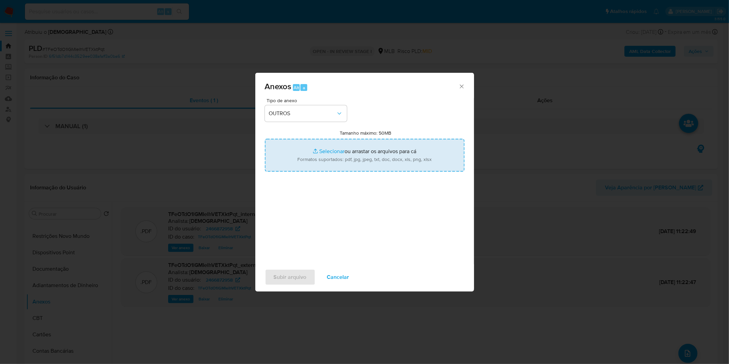
click at [323, 162] on input "Tamanho máximo: 50MB Selecionar arquivos" at bounding box center [364, 155] width 199 height 33
type input "C:\fakepath\Mulan 2466872958_2025_08_18_08_58_48.xlsx"
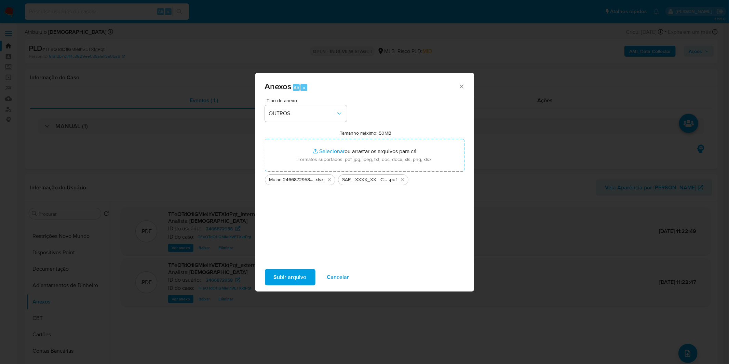
click at [270, 280] on button "Subir arquivo" at bounding box center [290, 277] width 51 height 16
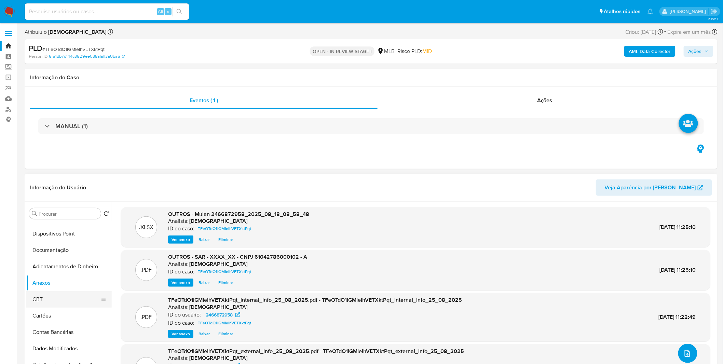
scroll to position [114, 0]
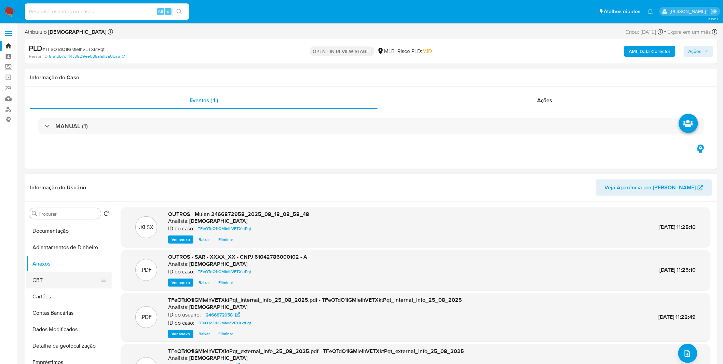
click at [66, 282] on button "CBT" at bounding box center [66, 280] width 80 height 16
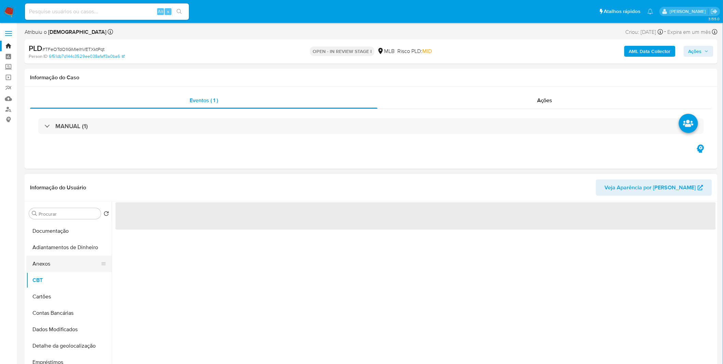
click at [65, 271] on button "Anexos" at bounding box center [66, 263] width 80 height 16
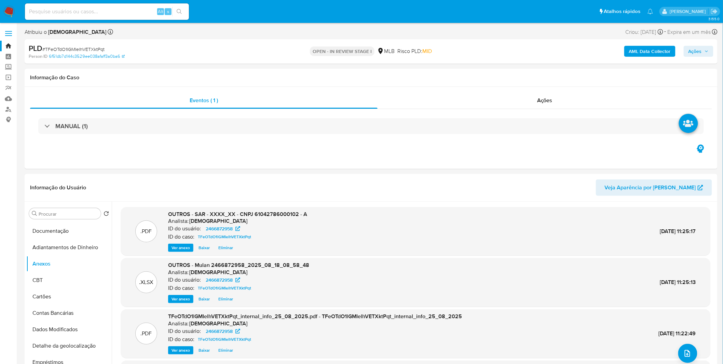
click at [692, 48] on span "Ações" at bounding box center [694, 51] width 13 height 11
click at [521, 68] on div "Resolução do caso Alt r" at bounding box center [508, 73] width 63 height 18
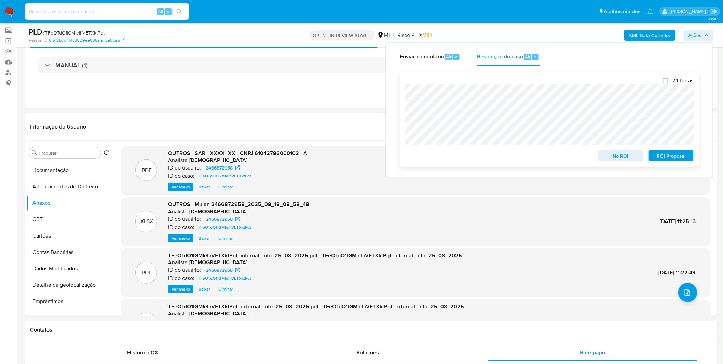
scroll to position [152, 0]
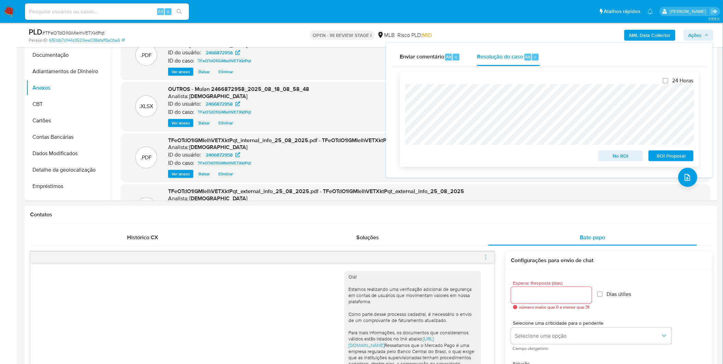
click at [668, 157] on span "ROI Proposal" at bounding box center [671, 156] width 36 height 10
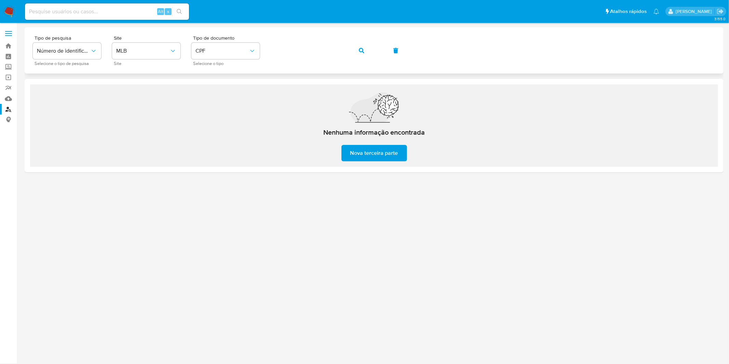
click at [376, 45] on div "Tipo de pesquisa Número de identificação Selecione o tipo de pesquisa Site MLB …" at bounding box center [374, 51] width 682 height 30
click at [368, 50] on button "button" at bounding box center [361, 50] width 23 height 16
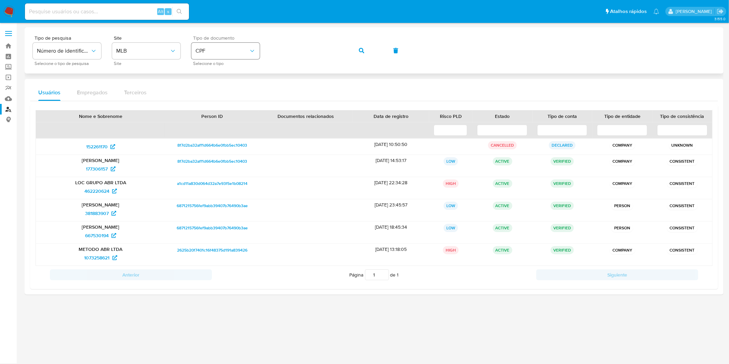
click at [233, 47] on button "CPF" at bounding box center [225, 51] width 68 height 16
click at [231, 75] on div "CNPJ CNPJ" at bounding box center [223, 72] width 56 height 23
click at [360, 52] on icon "button" at bounding box center [361, 50] width 5 height 5
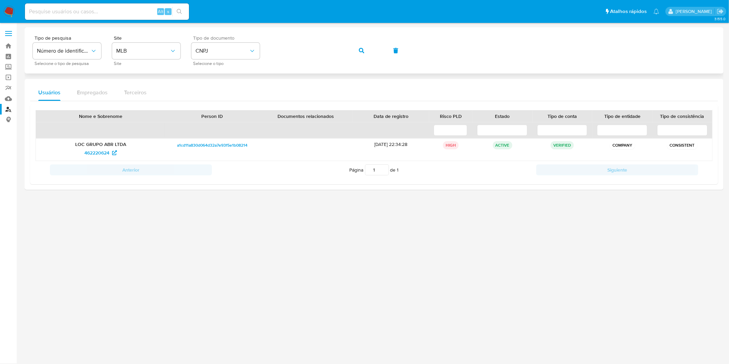
click at [356, 50] on button "button" at bounding box center [361, 50] width 23 height 16
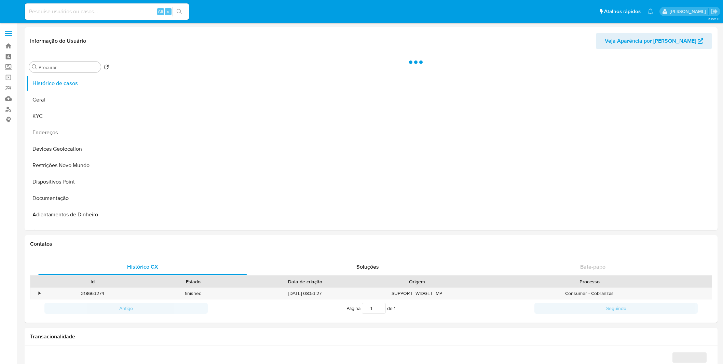
select select "10"
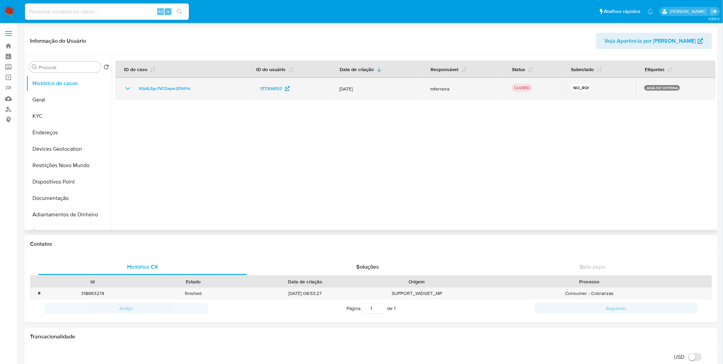
click at [122, 87] on td "93pIILZgo7VCDxpvr2EfbFhL" at bounding box center [181, 89] width 133 height 22
click at [125, 87] on icon "Mostrar/Ocultar" at bounding box center [127, 88] width 5 height 3
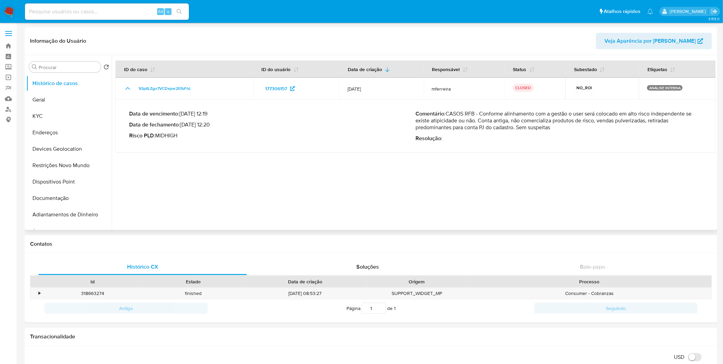
drag, startPoint x: 598, startPoint y: 125, endPoint x: 596, endPoint y: 110, distance: 15.8
click at [596, 110] on p "Comentário : CASOS RFB - Conforme alinhamento com a gestão o user será colocado…" at bounding box center [559, 120] width 287 height 20
drag, startPoint x: 55, startPoint y: 119, endPoint x: 82, endPoint y: 117, distance: 27.0
click at [55, 119] on button "KYC" at bounding box center [66, 116] width 80 height 16
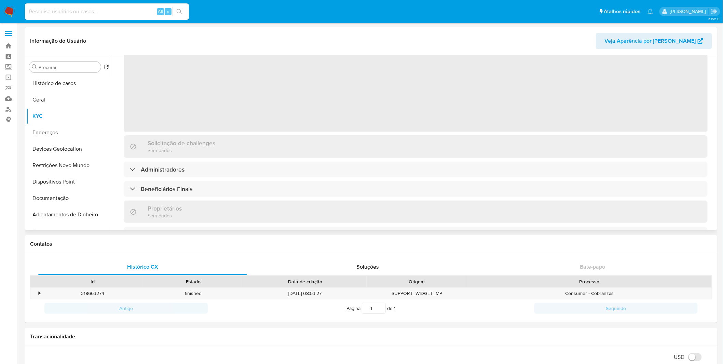
scroll to position [190, 0]
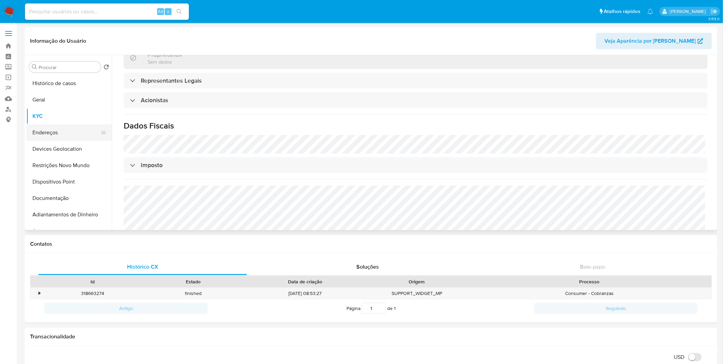
click at [85, 128] on button "Endereços" at bounding box center [66, 132] width 80 height 16
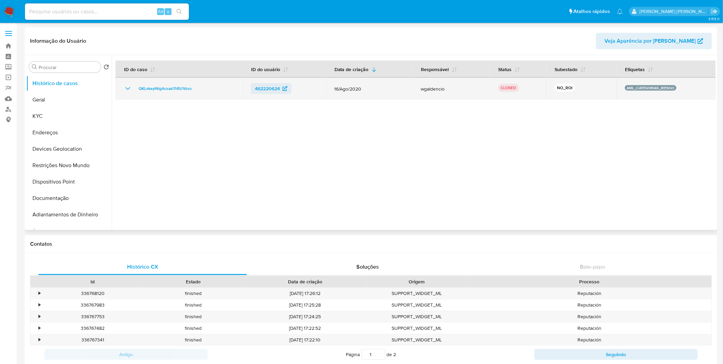
select select "10"
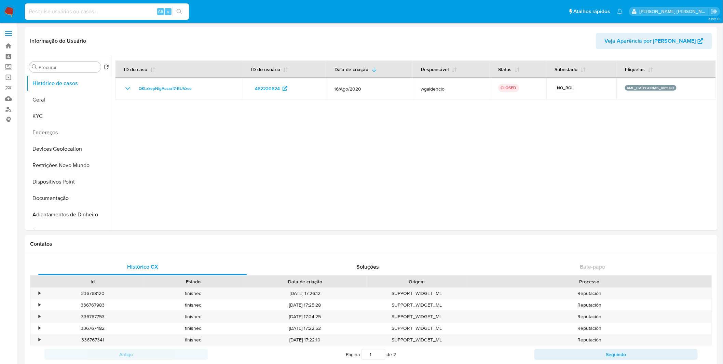
select select "10"
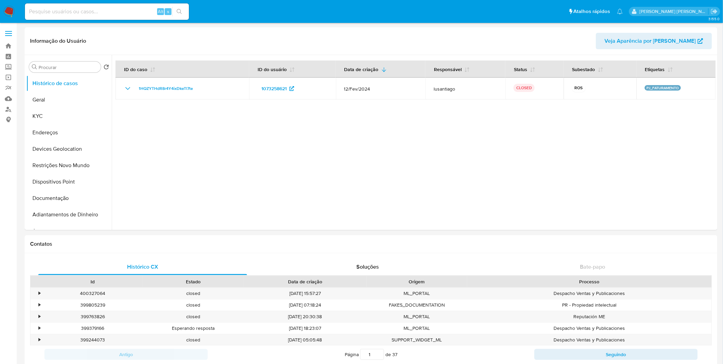
select select "10"
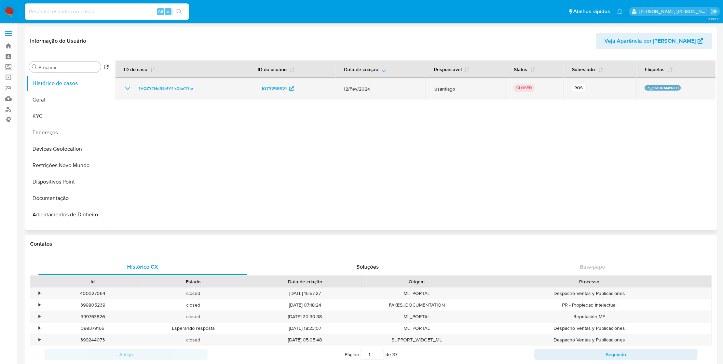
click at [131, 89] on icon "Mostrar/Ocultar" at bounding box center [128, 88] width 8 height 8
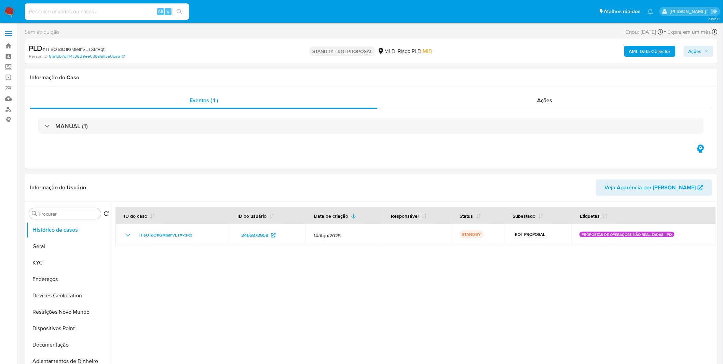
select select "10"
click at [78, 9] on input at bounding box center [107, 11] width 164 height 9
paste input "ZpGp4RquFNJmQyn4yTwQiLzX"
type input "ZpGp4RquFNJmQyn4yTwQiLzX"
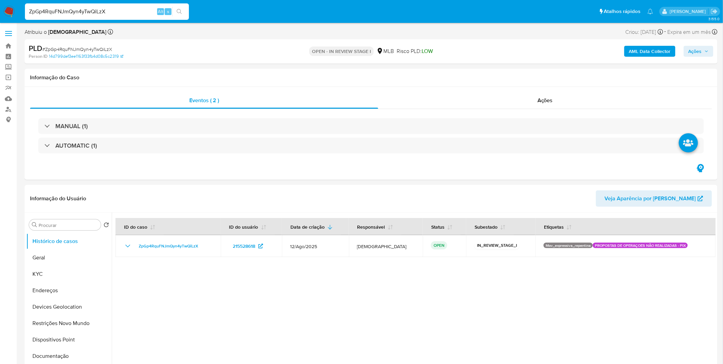
select select "10"
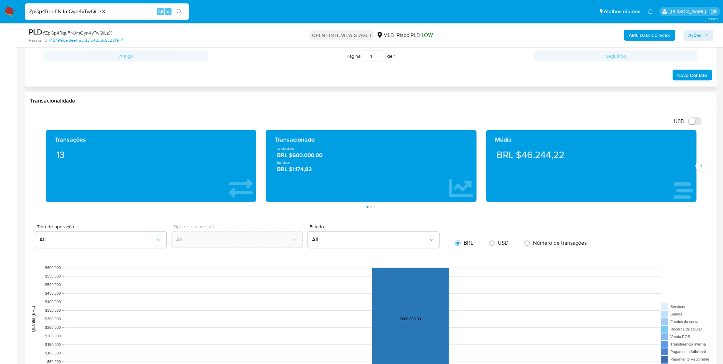
scroll to position [455, 0]
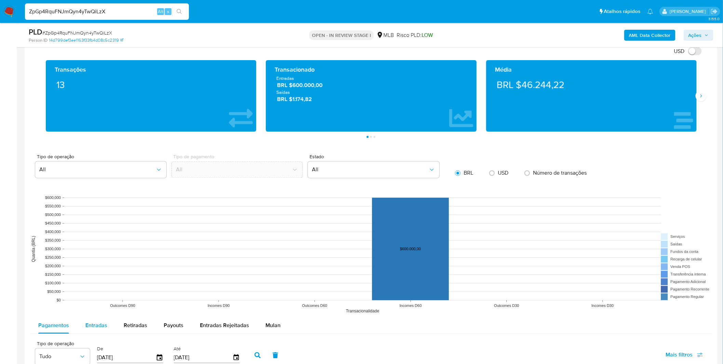
click at [101, 324] on span "Entradas" at bounding box center [96, 325] width 22 height 8
select select "10"
click at [121, 322] on button "Retiradas" at bounding box center [135, 325] width 40 height 16
select select "10"
click at [155, 323] on button "Payouts" at bounding box center [173, 325] width 36 height 16
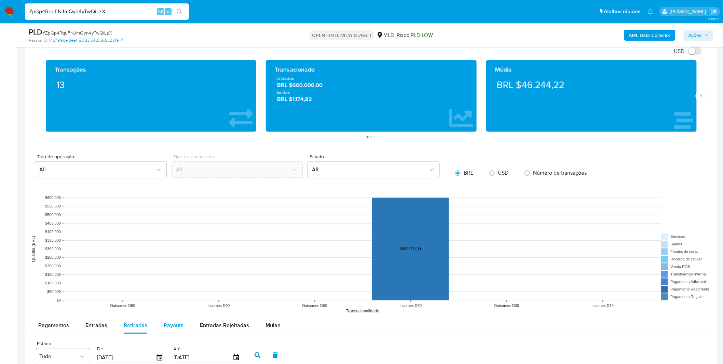
select select "10"
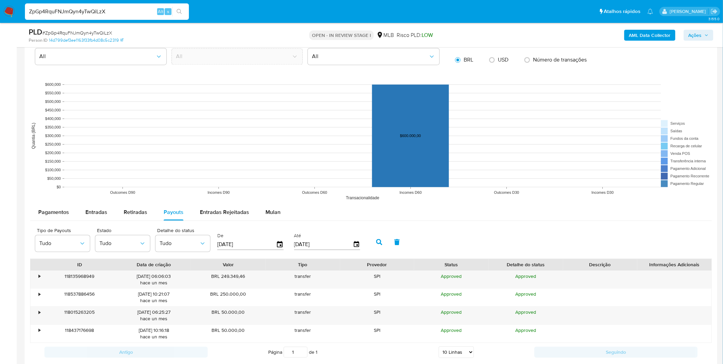
scroll to position [569, 0]
click at [212, 213] on span "Entradas Rejeitadas" at bounding box center [224, 212] width 49 height 8
select select "10"
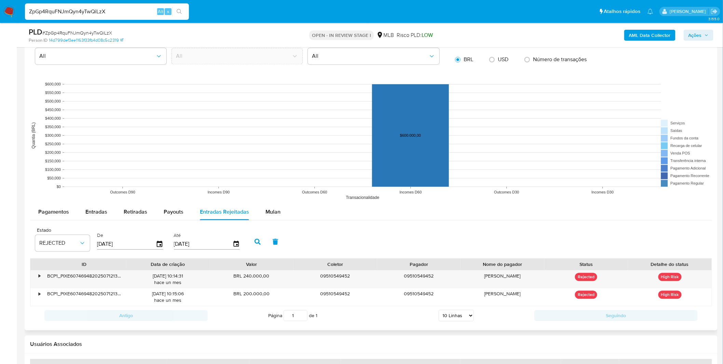
click at [89, 201] on rect at bounding box center [371, 135] width 682 height 137
click at [92, 213] on span "Entradas" at bounding box center [96, 212] width 22 height 8
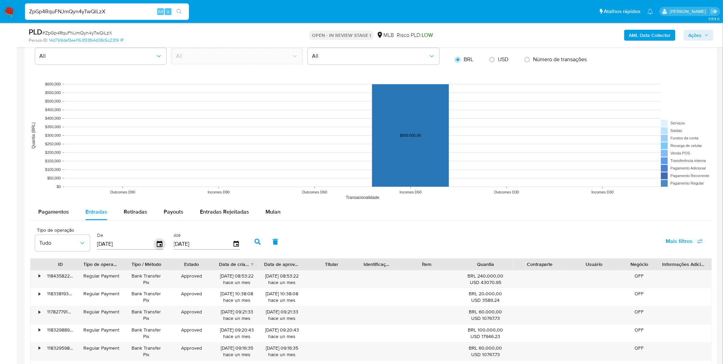
click at [157, 243] on icon "button" at bounding box center [160, 244] width 12 height 12
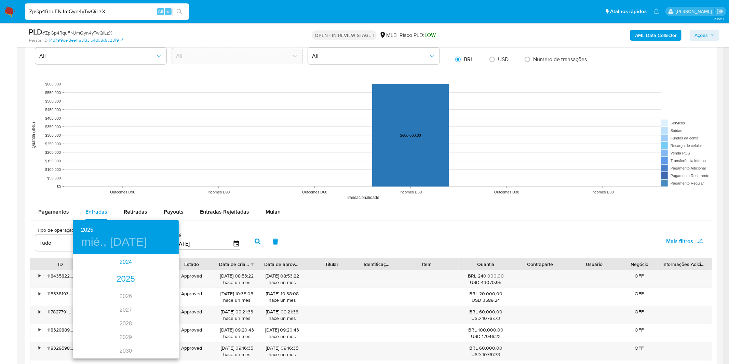
click at [128, 263] on div "2024" at bounding box center [126, 262] width 106 height 14
click at [128, 318] on div "ago." at bounding box center [125, 319] width 35 height 26
click at [162, 330] on span "25" at bounding box center [167, 327] width 12 height 7
type input "25/08/2024"
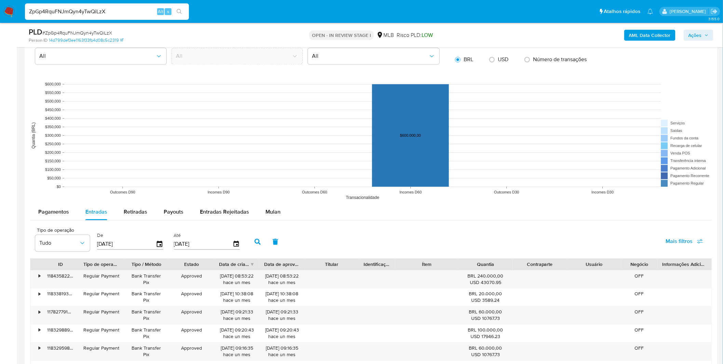
click at [257, 244] on icon "button" at bounding box center [257, 241] width 6 height 6
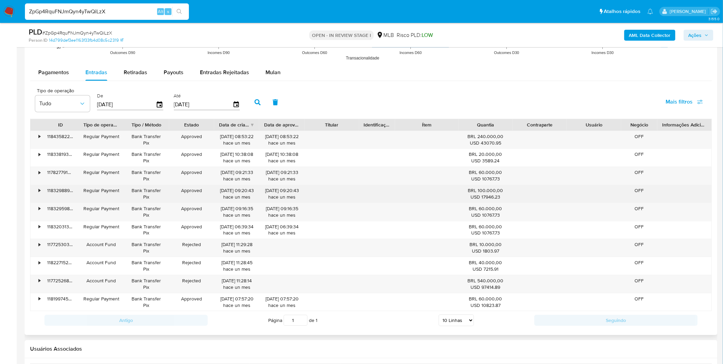
scroll to position [721, 0]
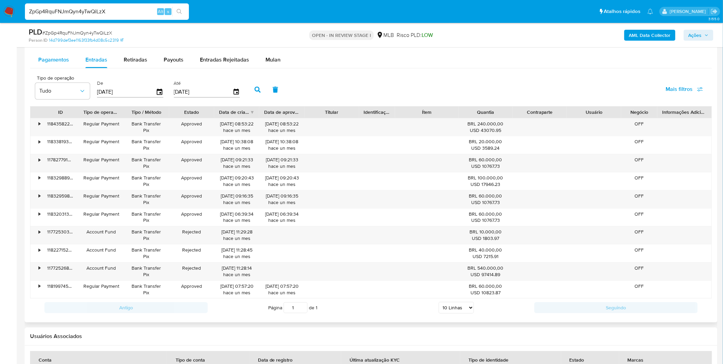
click at [71, 60] on button "Pagamentos" at bounding box center [53, 60] width 47 height 16
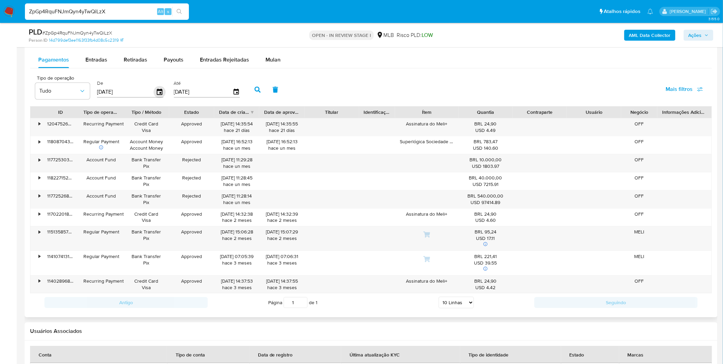
click at [157, 94] on icon "button" at bounding box center [160, 92] width 12 height 12
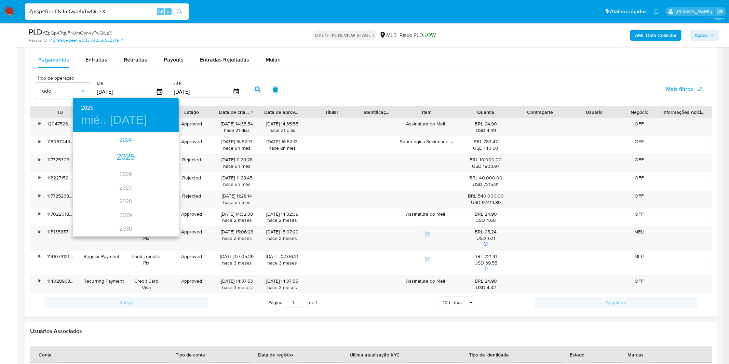
click at [124, 137] on div "2024" at bounding box center [126, 140] width 106 height 14
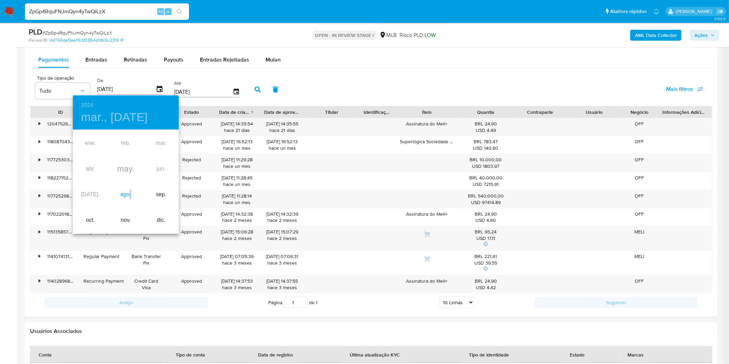
click at [130, 193] on div "ago." at bounding box center [125, 195] width 35 height 26
type input "28/08/2024"
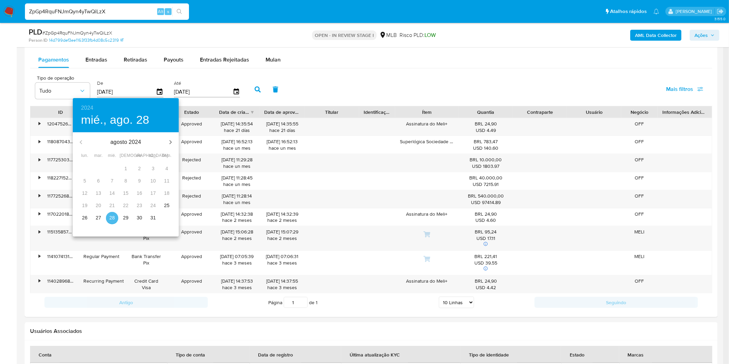
click at [114, 215] on p "28" at bounding box center [111, 217] width 5 height 7
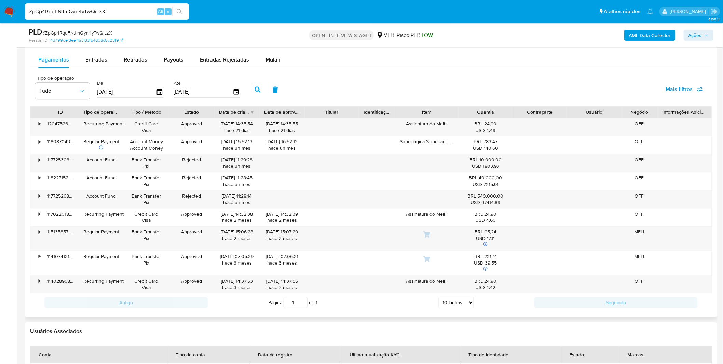
click at [254, 92] on icon "button" at bounding box center [257, 89] width 6 height 6
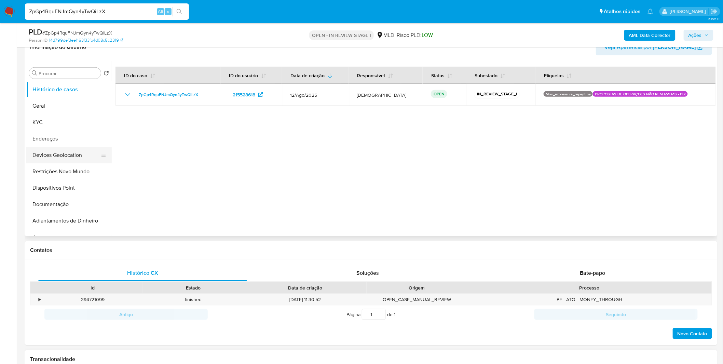
scroll to position [38, 0]
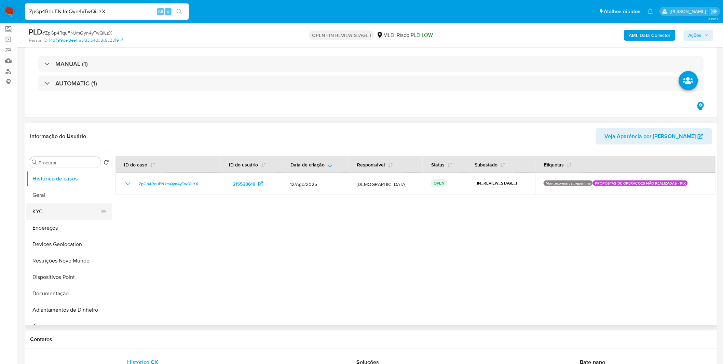
click at [66, 219] on button "KYC" at bounding box center [66, 211] width 80 height 16
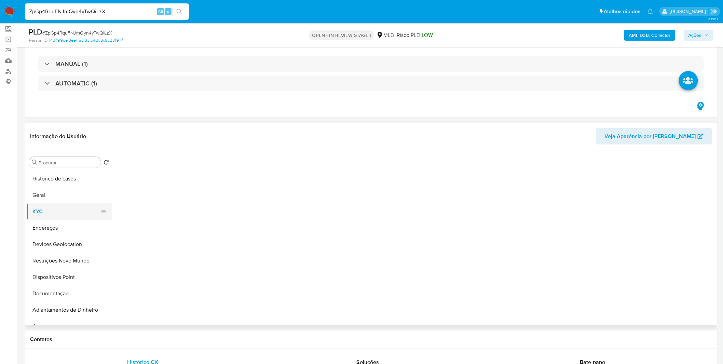
click at [72, 216] on button "KYC" at bounding box center [66, 211] width 80 height 16
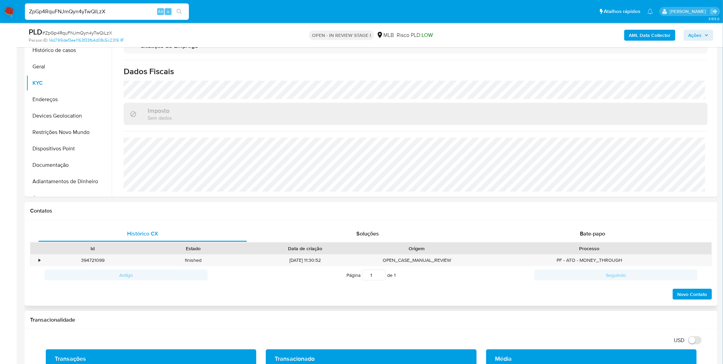
scroll to position [227, 0]
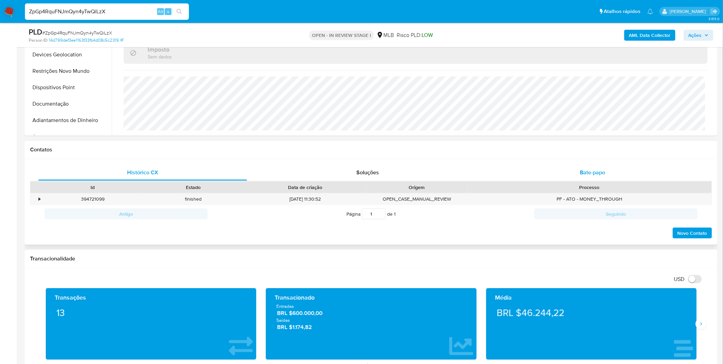
click at [586, 173] on span "Bate-papo" at bounding box center [592, 172] width 25 height 8
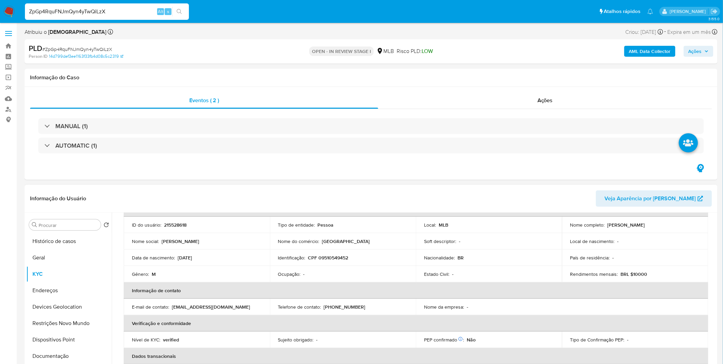
scroll to position [56, 0]
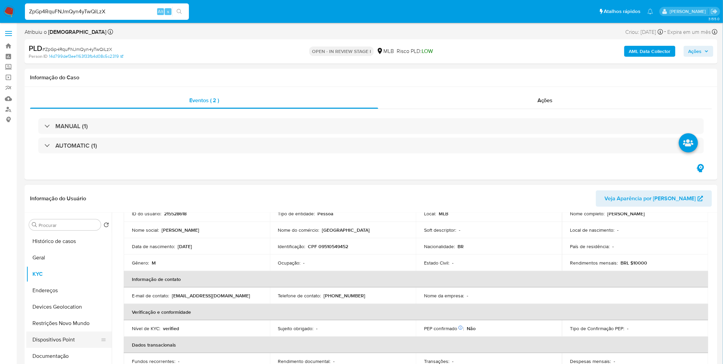
click at [50, 338] on button "Dispositivos Point" at bounding box center [66, 339] width 80 height 16
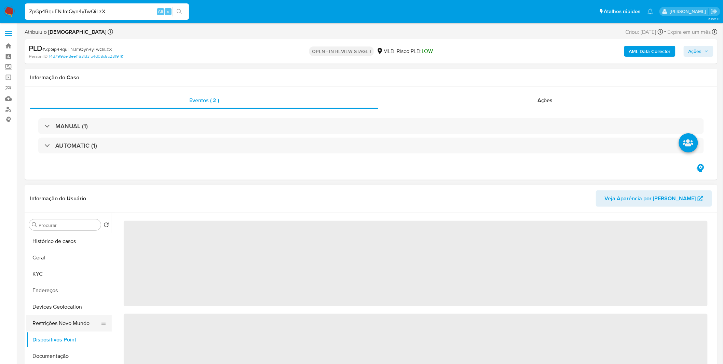
click at [56, 323] on button "Restrições Novo Mundo" at bounding box center [66, 323] width 80 height 16
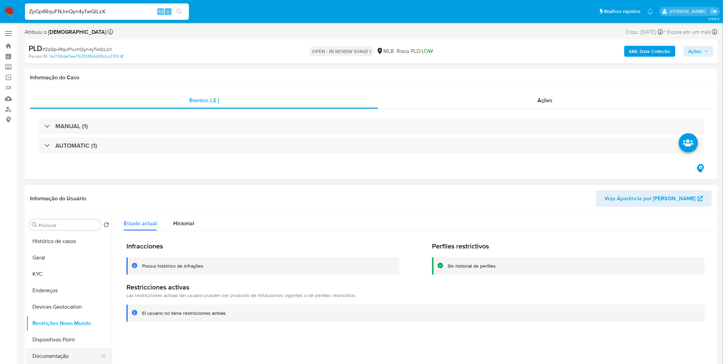
click at [59, 352] on button "Documentação" at bounding box center [66, 356] width 80 height 16
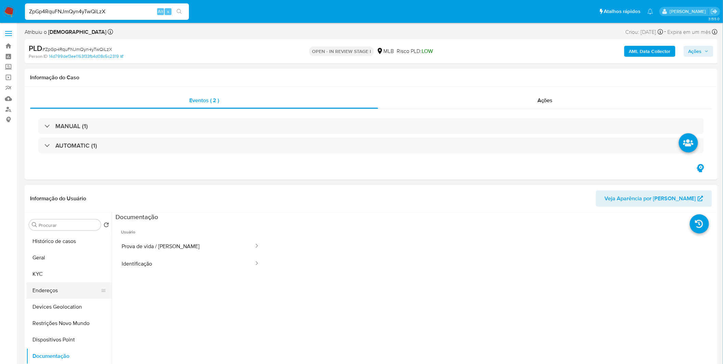
click at [50, 294] on button "Endereços" at bounding box center [66, 290] width 80 height 16
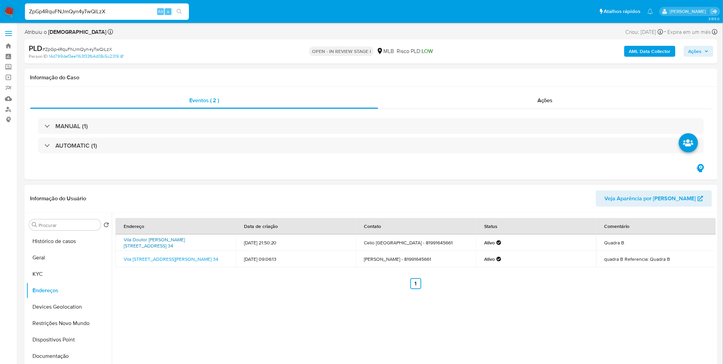
click at [185, 247] on link "Vila Doutor Fernando Dias De Abreu 34, Belo Jardim, Pernambuco, 55155660, Brasi…" at bounding box center [154, 242] width 61 height 13
click at [648, 43] on div "AML Data Collector Ações" at bounding box center [600, 51] width 226 height 16
click at [645, 46] on b "AML Data Collector" at bounding box center [650, 51] width 42 height 11
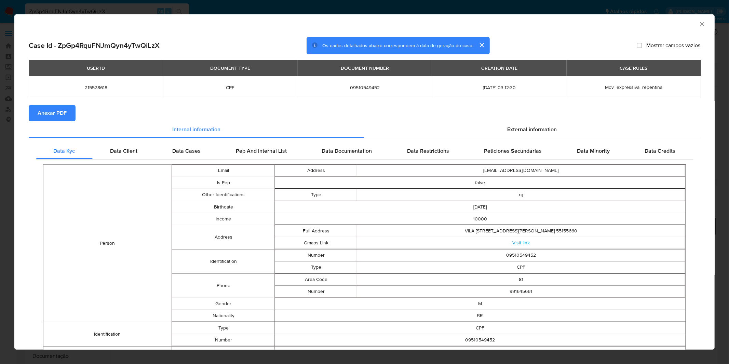
click at [67, 119] on button "Anexar PDF" at bounding box center [52, 113] width 47 height 16
click at [691, 25] on div "AML Data Collector" at bounding box center [358, 23] width 679 height 8
click at [700, 22] on icon "Fechar a janela" at bounding box center [702, 24] width 4 height 4
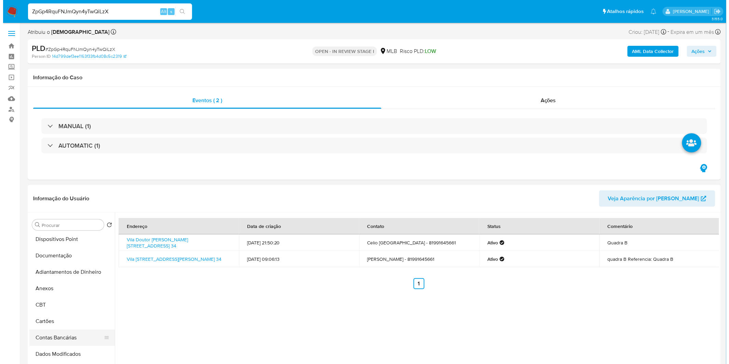
scroll to position [114, 0]
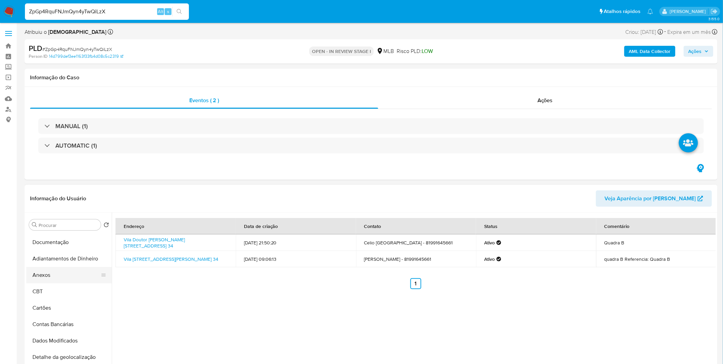
click at [59, 278] on button "Anexos" at bounding box center [66, 275] width 80 height 16
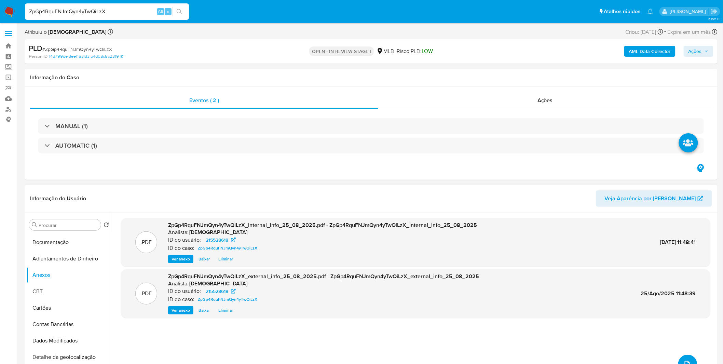
click at [683, 360] on icon "upload-file" at bounding box center [687, 364] width 8 height 8
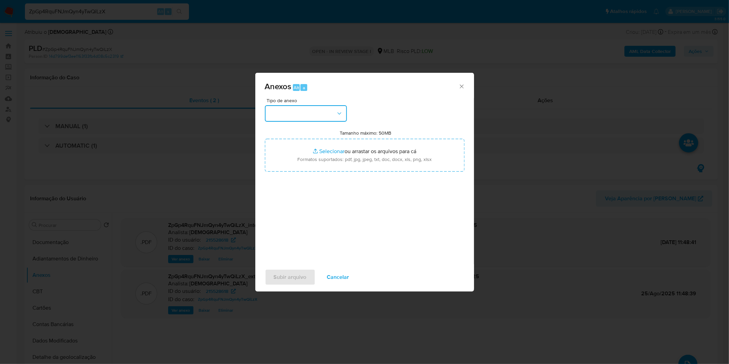
click at [289, 114] on button "button" at bounding box center [306, 113] width 82 height 16
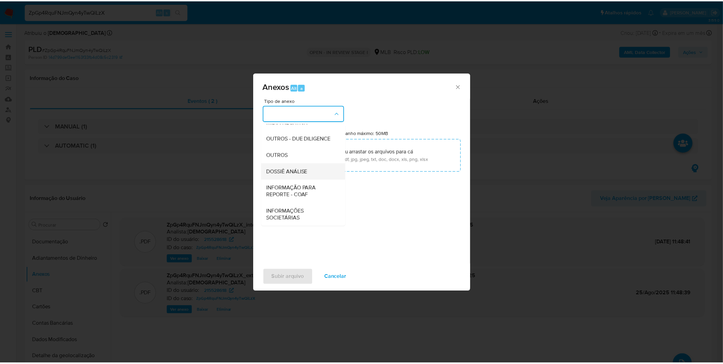
scroll to position [105, 0]
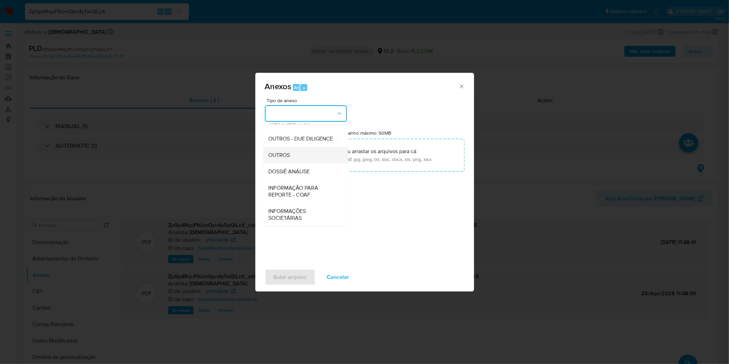
click at [292, 152] on div "OUTROS" at bounding box center [303, 155] width 70 height 16
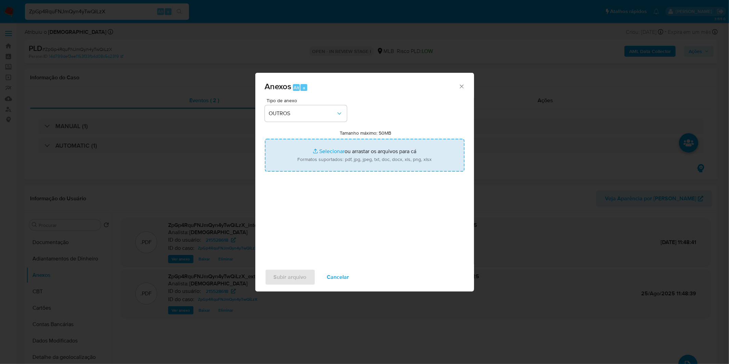
click at [304, 150] on input "Tamanho máximo: 50MB Selecionar arquivos" at bounding box center [364, 155] width 199 height 33
type input "C:\fakepath\Mulan 215528618_2025_08_20_10_15_43.xlsx"
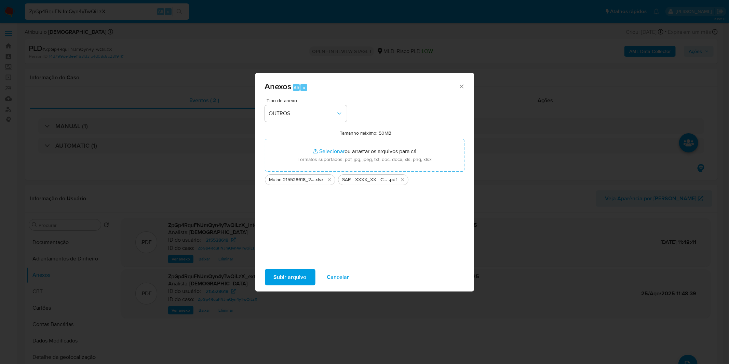
click at [295, 277] on span "Subir arquivo" at bounding box center [290, 276] width 33 height 15
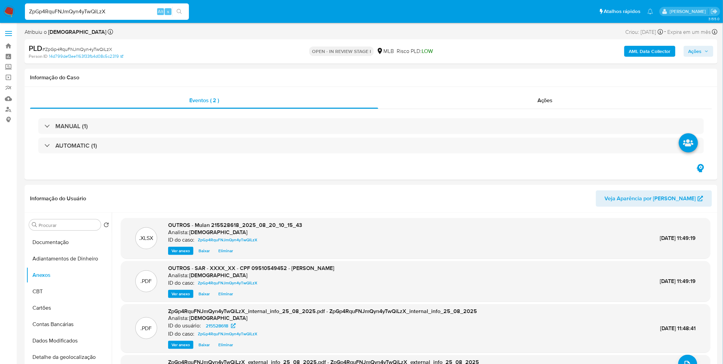
click at [687, 52] on button "Ações" at bounding box center [698, 51] width 30 height 11
drag, startPoint x: 508, startPoint y: 81, endPoint x: 503, endPoint y: 84, distance: 5.7
click at [507, 81] on div "Enviar comentário Alt c Resolução do caso Alt r Enviar" at bounding box center [549, 118] width 316 height 108
click at [489, 80] on div "Resolução do caso Alt r" at bounding box center [508, 73] width 63 height 18
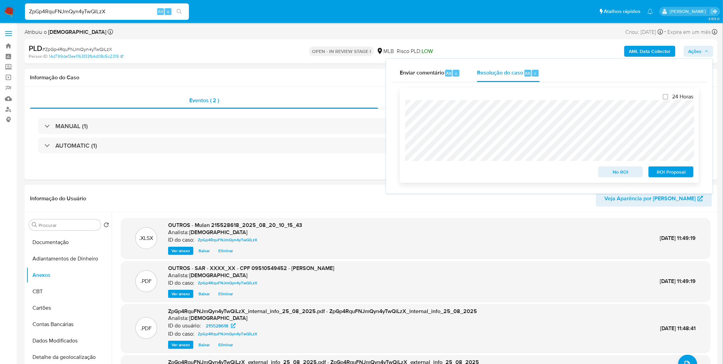
scroll to position [38, 0]
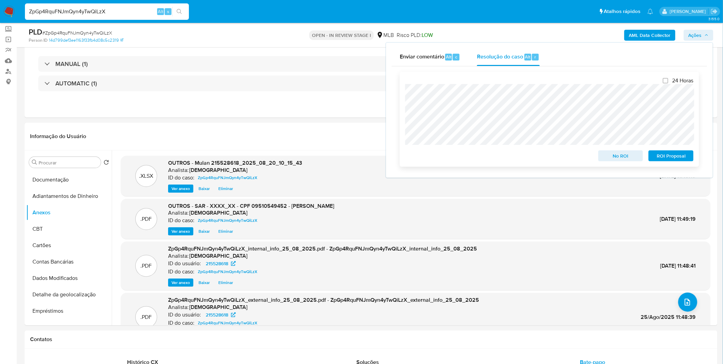
click at [660, 155] on span "ROI Proposal" at bounding box center [671, 156] width 36 height 10
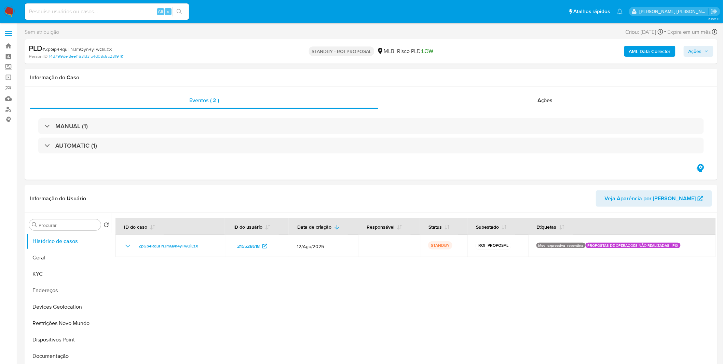
select select "10"
click at [10, 6] on img at bounding box center [9, 12] width 12 height 12
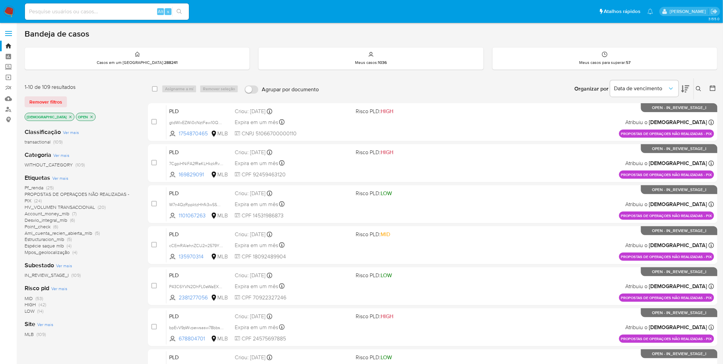
click at [56, 253] on span "Mpos_geolocalização" at bounding box center [47, 252] width 45 height 7
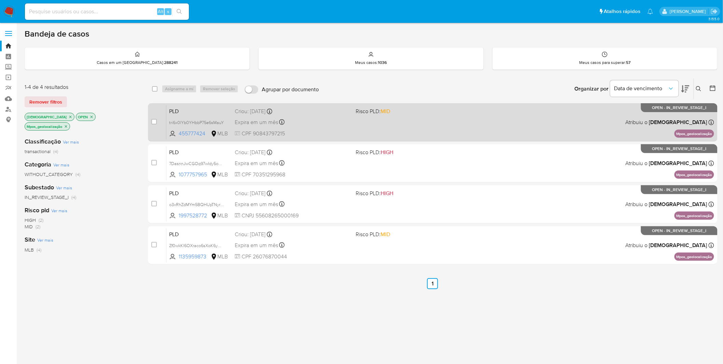
click at [327, 128] on div "PLD tri6x0lYb0YHbbP75e6sMauY 455777424 MLB Risco PLD: MID Criou: 12/08/2025 Cri…" at bounding box center [440, 122] width 548 height 34
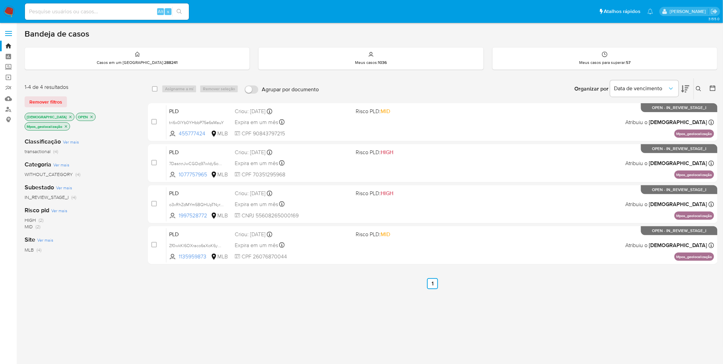
click at [9, 11] on img at bounding box center [9, 12] width 12 height 12
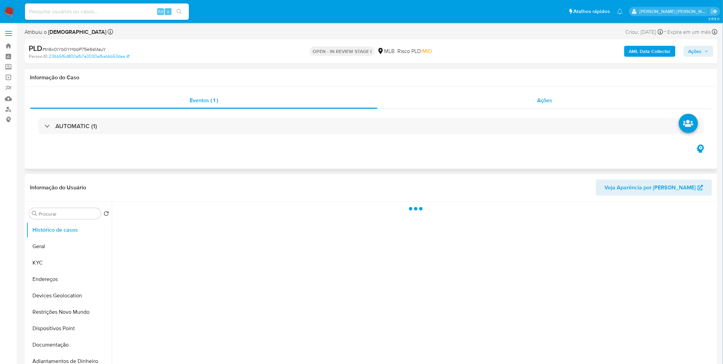
click at [506, 98] on div "Ações" at bounding box center [544, 100] width 334 height 16
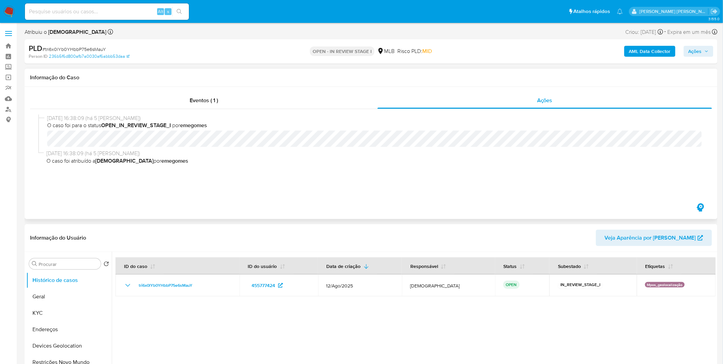
select select "10"
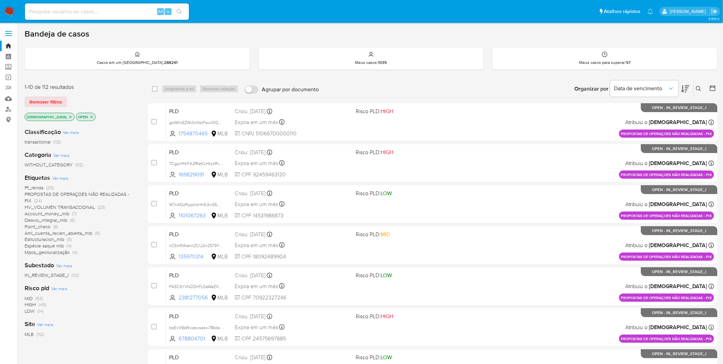
click at [77, 204] on span "HV_VOLUMEN TRANSACCIONAL" at bounding box center [60, 207] width 70 height 7
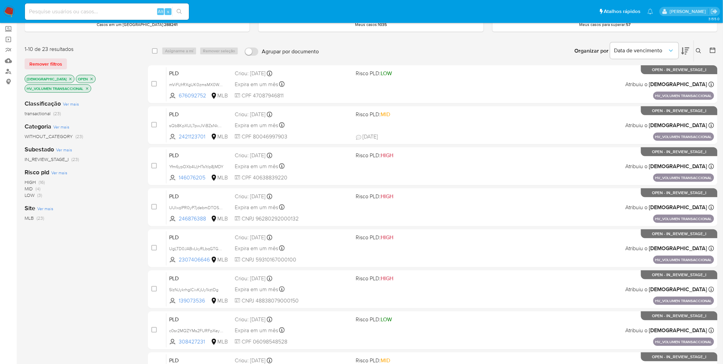
scroll to position [175, 0]
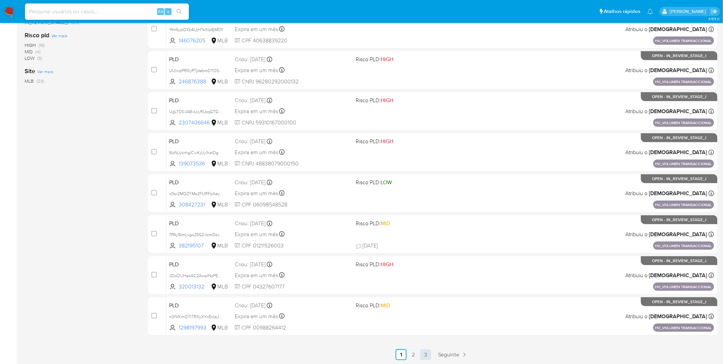
click at [425, 350] on link "3" at bounding box center [425, 354] width 11 height 11
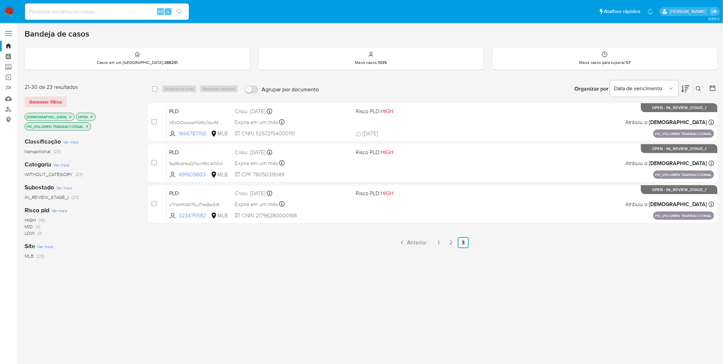
click at [15, 16] on nav "Pausado Ver notificaciones Alt s Atalhos rápidos Presiona las siguientes teclas…" at bounding box center [361, 11] width 723 height 23
click at [12, 15] on img at bounding box center [9, 12] width 12 height 12
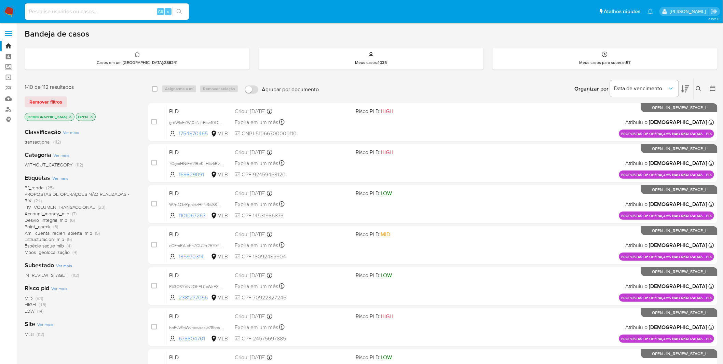
click at [89, 116] on icon "close-filter" at bounding box center [91, 117] width 4 height 4
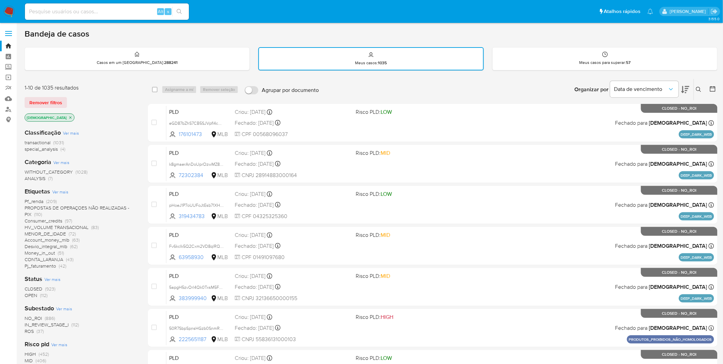
click at [15, 9] on img at bounding box center [9, 12] width 12 height 12
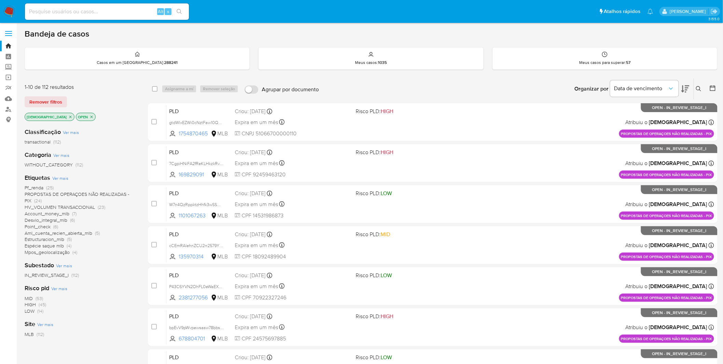
click at [57, 176] on span "Ver mais" at bounding box center [60, 178] width 16 height 6
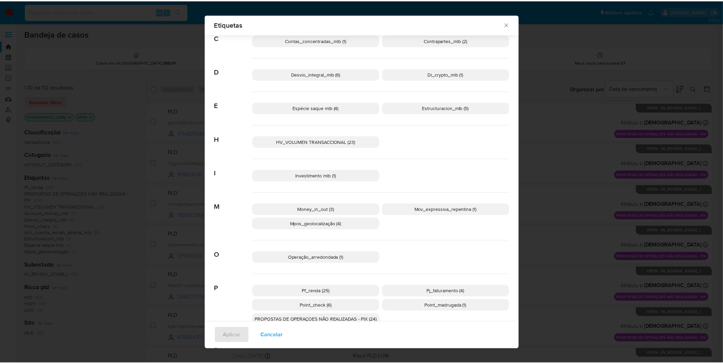
scroll to position [109, 0]
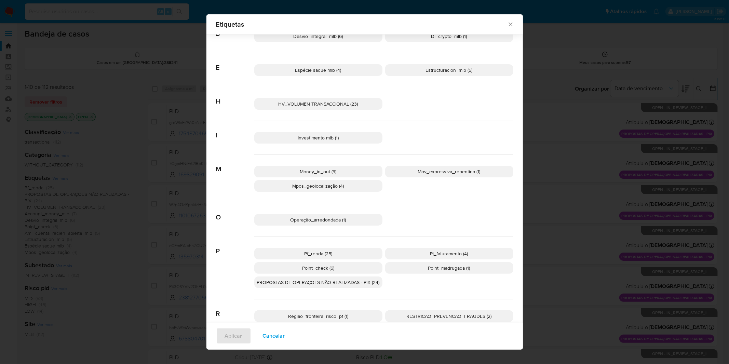
click at [473, 174] on span "Mov_expressiva_repentina (1)" at bounding box center [449, 171] width 63 height 7
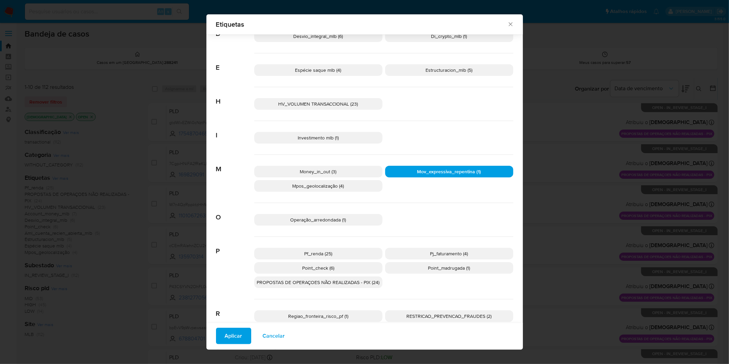
click at [241, 336] on button "Aplicar" at bounding box center [233, 336] width 35 height 16
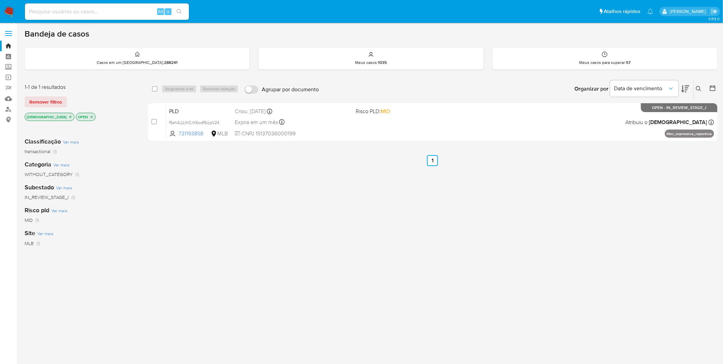
click at [6, 16] on img at bounding box center [9, 12] width 12 height 12
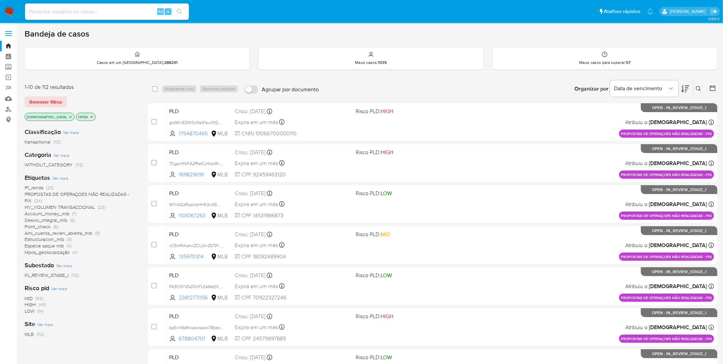
click at [68, 115] on icon "close-filter" at bounding box center [70, 117] width 4 height 4
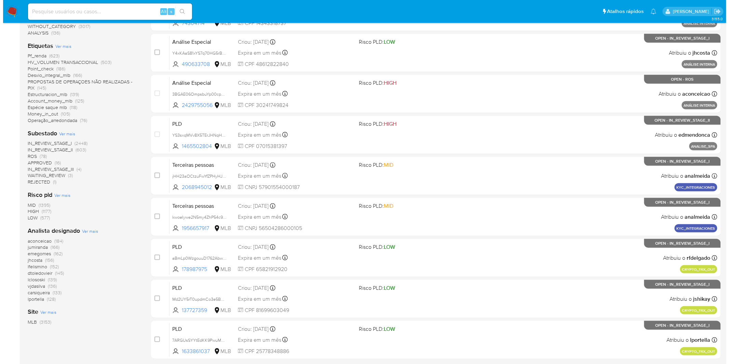
scroll to position [152, 0]
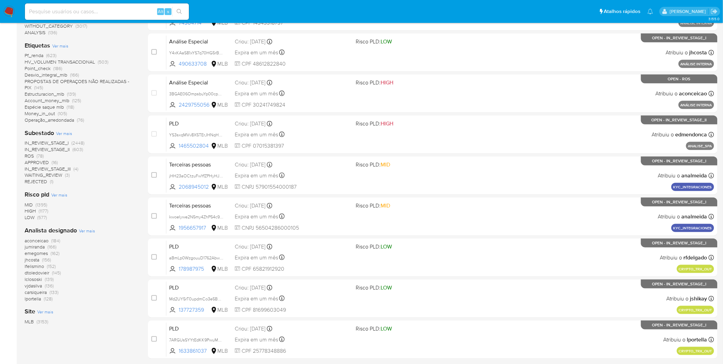
click at [93, 232] on span "Ver mais" at bounding box center [87, 230] width 16 height 6
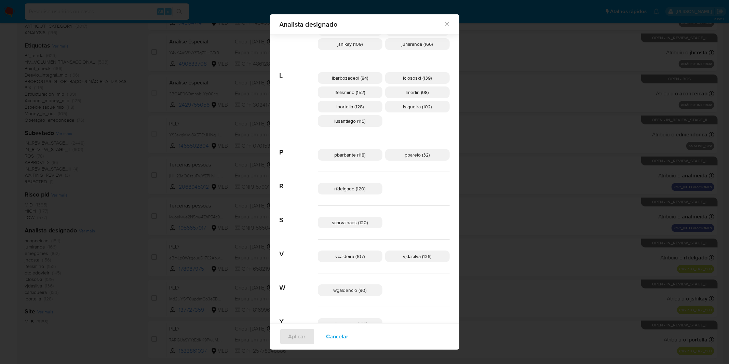
scroll to position [267, 0]
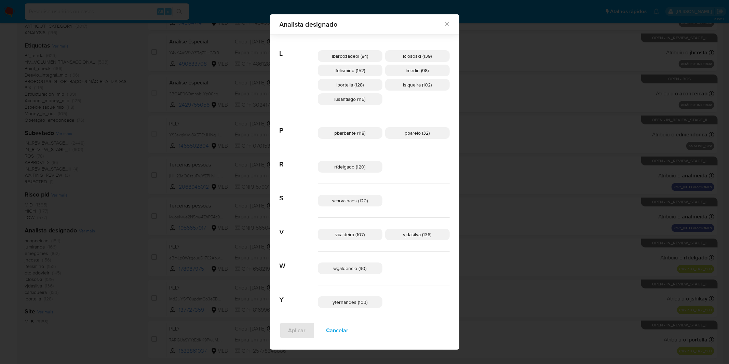
click at [348, 326] on span "Cancelar" at bounding box center [337, 330] width 22 height 15
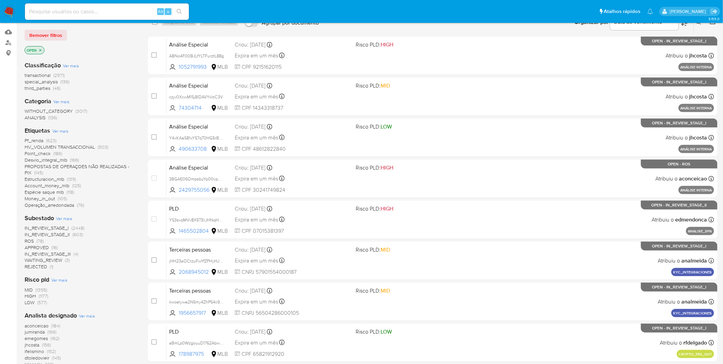
scroll to position [0, 0]
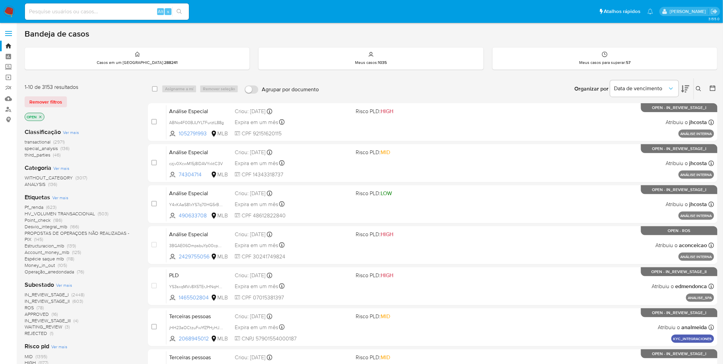
click at [14, 14] on img at bounding box center [9, 12] width 12 height 12
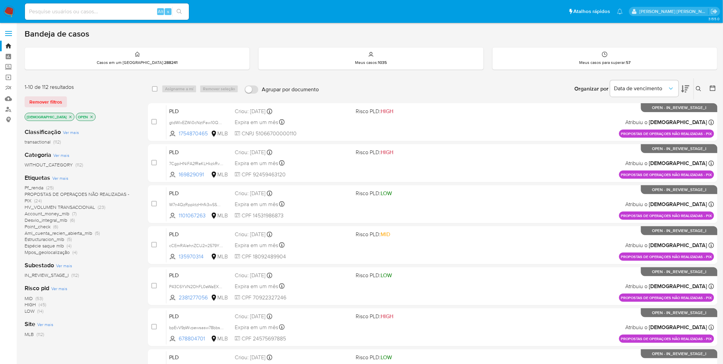
click at [79, 196] on span "PROPOSTAS DE OPERAÇOES NÃO REALIZADAS - PIX" at bounding box center [77, 197] width 105 height 13
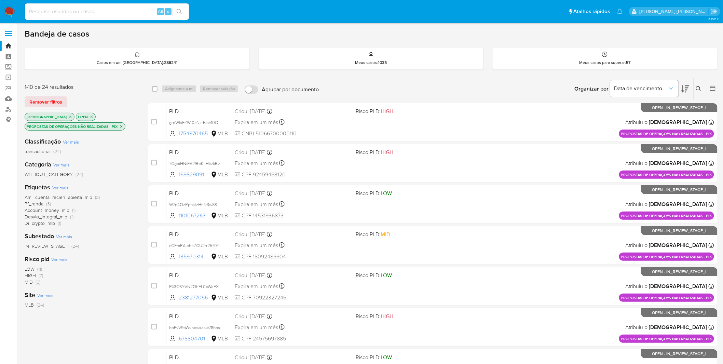
click at [45, 220] on span "Di_crypto_mlb" at bounding box center [40, 223] width 30 height 7
click at [55, 135] on icon "close-filter" at bounding box center [55, 136] width 4 height 4
click at [41, 221] on span "Di_crypto_mlb" at bounding box center [40, 223] width 30 height 7
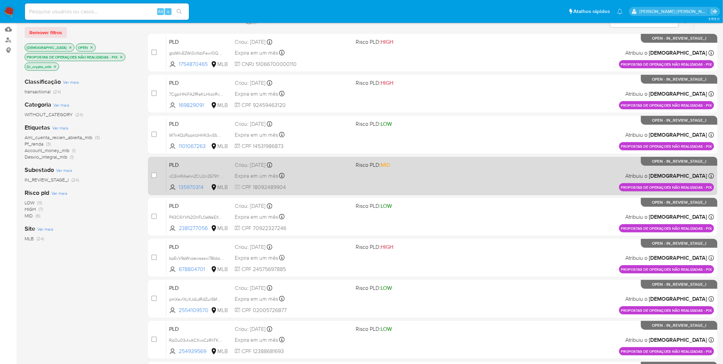
scroll to position [175, 0]
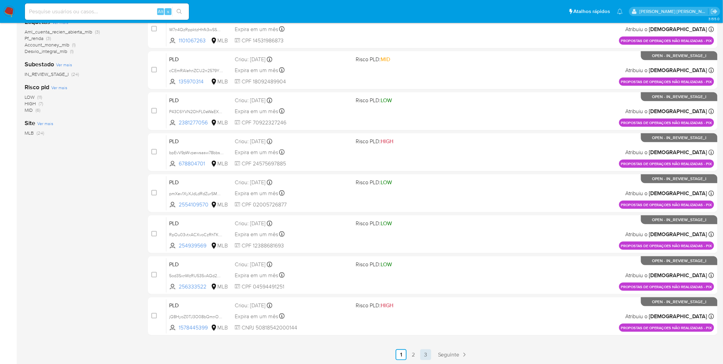
click at [425, 354] on link "3" at bounding box center [425, 354] width 11 height 11
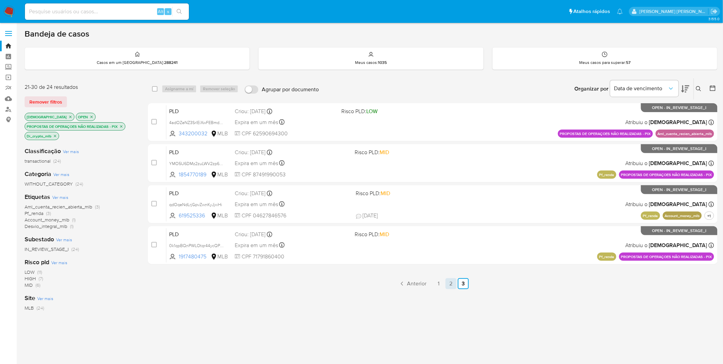
click at [449, 285] on link "2" at bounding box center [450, 283] width 11 height 11
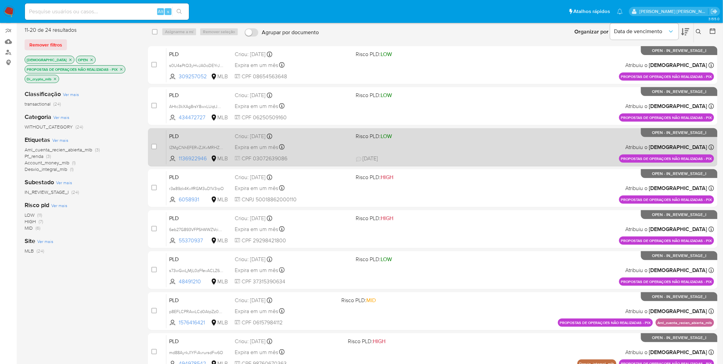
scroll to position [175, 0]
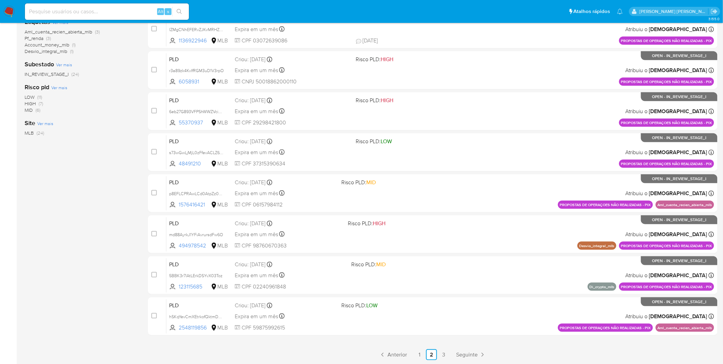
click at [59, 16] on div "Alt s" at bounding box center [107, 11] width 164 height 16
click at [60, 10] on input at bounding box center [107, 11] width 164 height 9
paste input "5BBK3r7lAtLErkDSYvX03Toz"
type input "5BBK3r7lAtLErkDSYvX03Toz"
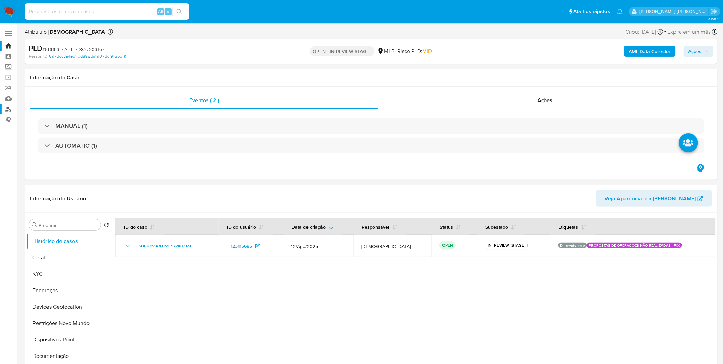
select select "10"
click at [86, 11] on input at bounding box center [107, 11] width 164 height 9
paste input "5BBK3r7lAtLErkDSYvX03Toz"
type input "5BBK3r7lAtLErkDSYvX03Toz"
click at [107, 8] on input "5BBK3r7lAtLErkDSYvX03Toz" at bounding box center [107, 11] width 164 height 9
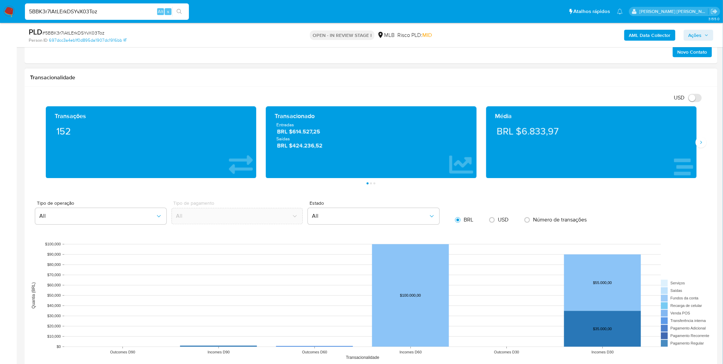
scroll to position [455, 0]
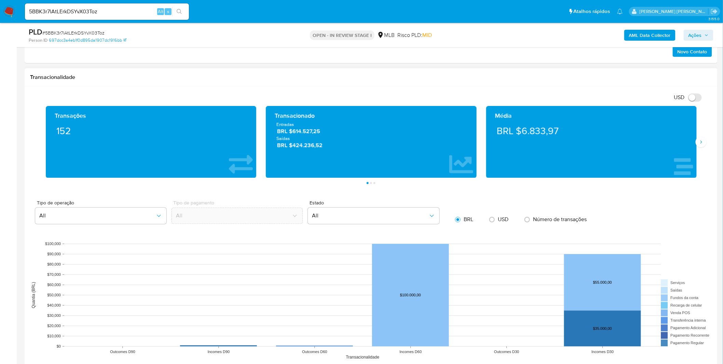
click at [703, 149] on div "Transações 152 Transacionado Entradas BRL $614.527,25 Saídas BRL $424.236,52 Mé…" at bounding box center [371, 145] width 682 height 78
click at [702, 144] on icon "Siguiente" at bounding box center [700, 141] width 5 height 5
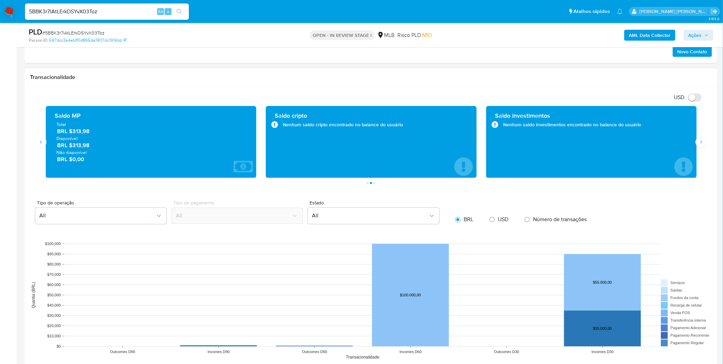
click at [279, 130] on div "Saldo cripto Nenhum saldo cripto encontrado no balance do usuário" at bounding box center [370, 142] width 199 height 61
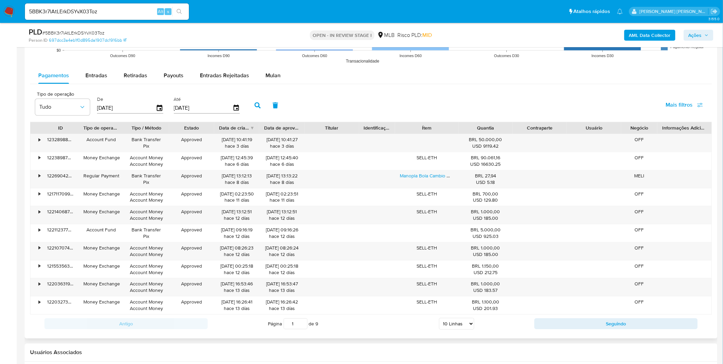
scroll to position [759, 0]
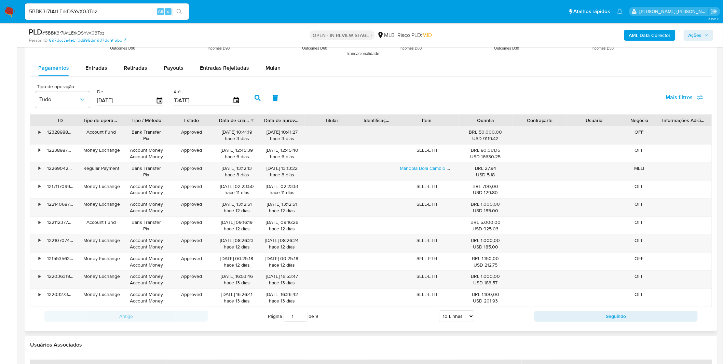
click at [41, 132] on div "•" at bounding box center [36, 135] width 12 height 18
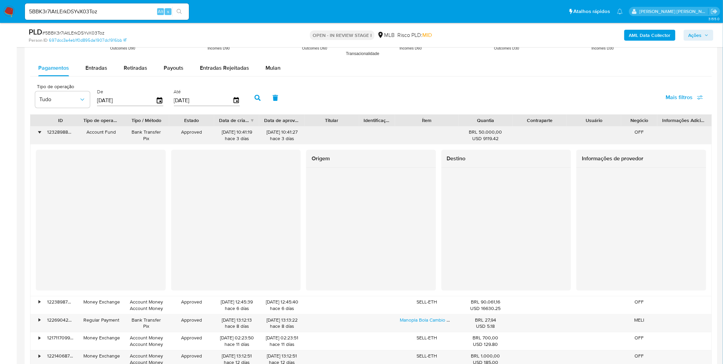
click at [40, 132] on div "•" at bounding box center [40, 132] width 2 height 6
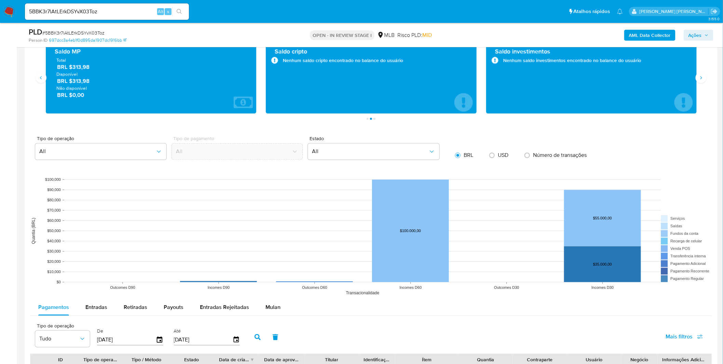
scroll to position [589, 0]
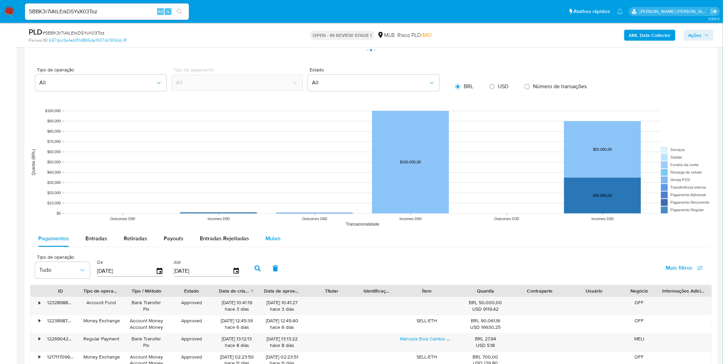
click at [278, 239] on button "Mulan" at bounding box center [272, 238] width 31 height 16
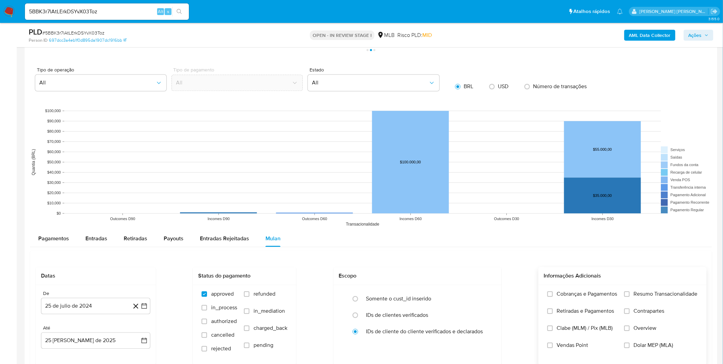
click at [616, 299] on label "Cobranças e Pagamentos" at bounding box center [582, 298] width 70 height 17
click at [553, 296] on input "Cobranças e Pagamentos" at bounding box center [549, 293] width 5 height 5
click at [607, 310] on span "Retiradas e Pagamentos" at bounding box center [585, 310] width 57 height 7
click at [553, 310] on input "Retiradas e Pagamentos" at bounding box center [549, 310] width 5 height 5
click at [633, 298] on label "Resumo Transacionalidade" at bounding box center [660, 298] width 73 height 17
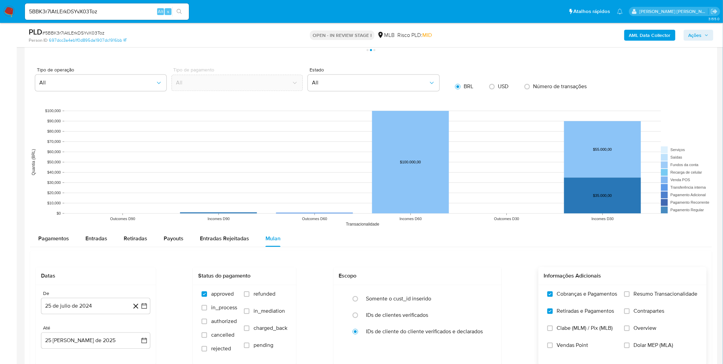
click at [629, 296] on input "Resumo Transacionalidade" at bounding box center [626, 293] width 5 height 5
click at [635, 309] on span "Contrapartes" at bounding box center [649, 310] width 31 height 7
click at [629, 309] on input "Contrapartes" at bounding box center [626, 310] width 5 height 5
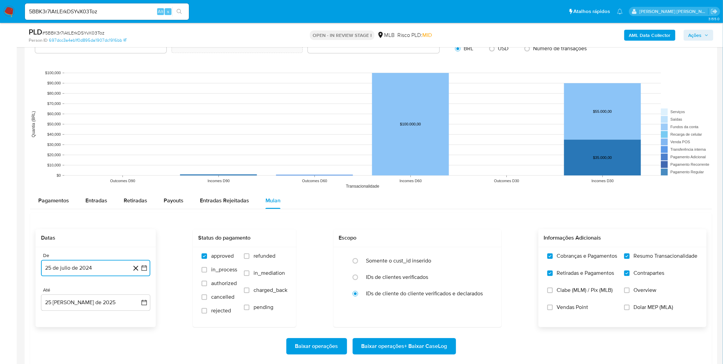
click at [63, 266] on button "25 de julio de 2024" at bounding box center [95, 268] width 109 height 16
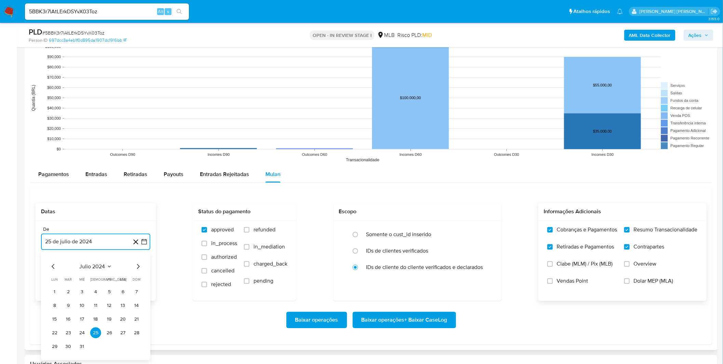
scroll to position [664, 0]
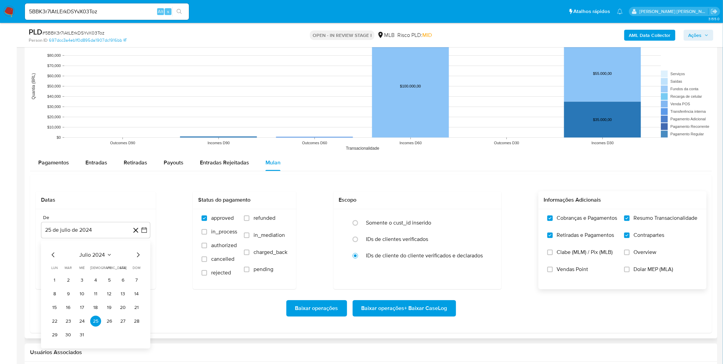
click at [179, 290] on div "Baixar operações Baixar operações + Baixar CaseLog" at bounding box center [371, 308] width 671 height 38
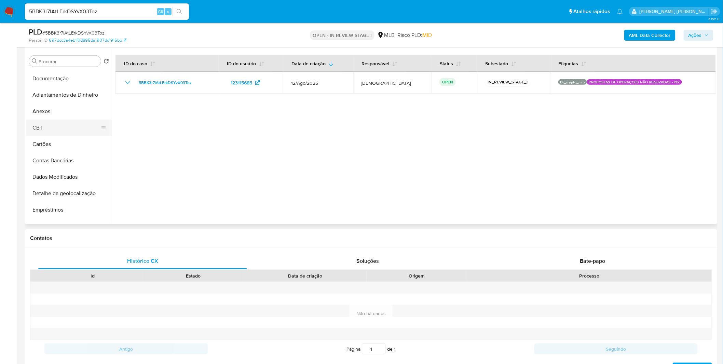
scroll to position [57, 0]
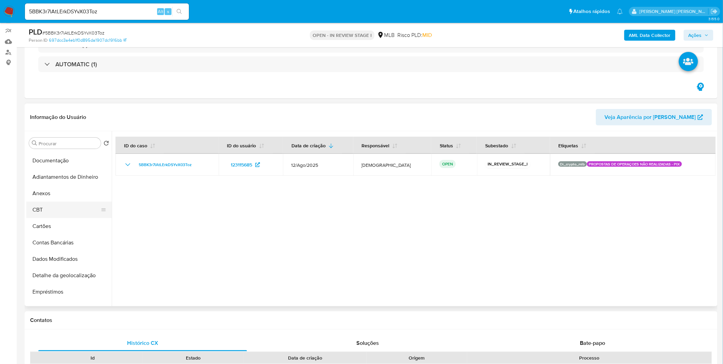
click at [76, 211] on button "CBT" at bounding box center [66, 210] width 80 height 16
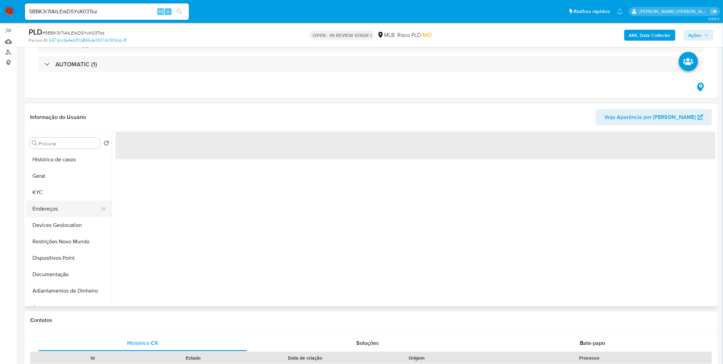
scroll to position [0, 0]
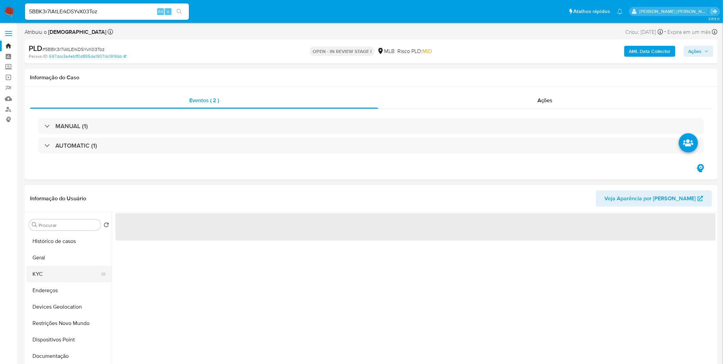
click at [57, 274] on button "KYC" at bounding box center [66, 274] width 80 height 16
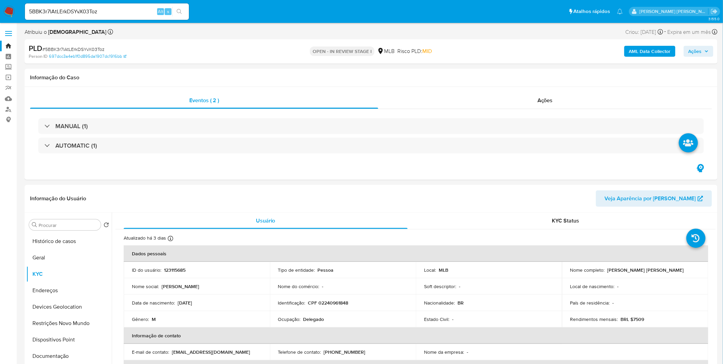
click at [628, 49] on button "AML Data Collector" at bounding box center [649, 51] width 51 height 11
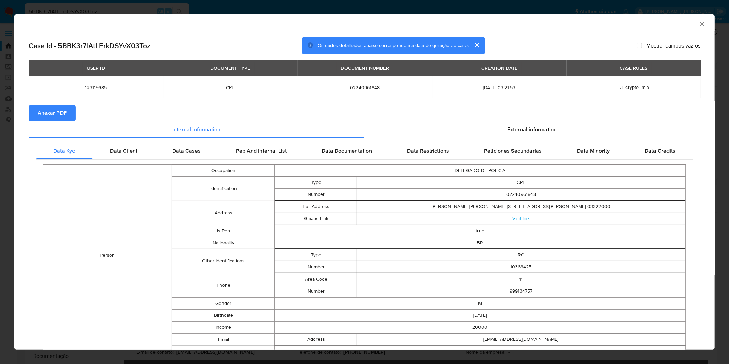
click at [60, 119] on span "Anexar PDF" at bounding box center [52, 113] width 29 height 15
click at [236, 9] on div "AML Data Collector Case Id - 5BBK3r7lAtLErkDSYvX03Toz Os dados detalhados abaix…" at bounding box center [364, 182] width 729 height 364
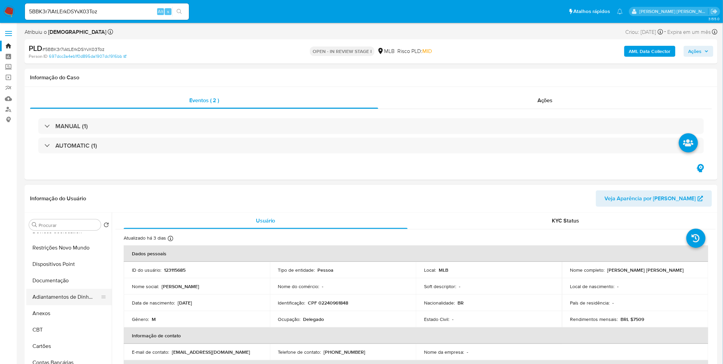
scroll to position [76, 0]
click at [66, 315] on button "Anexos" at bounding box center [66, 313] width 80 height 16
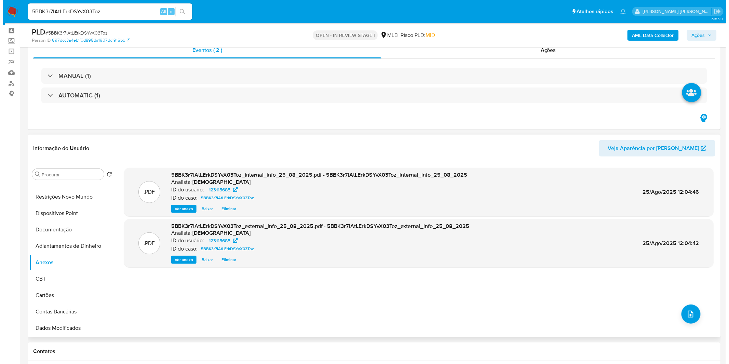
scroll to position [38, 0]
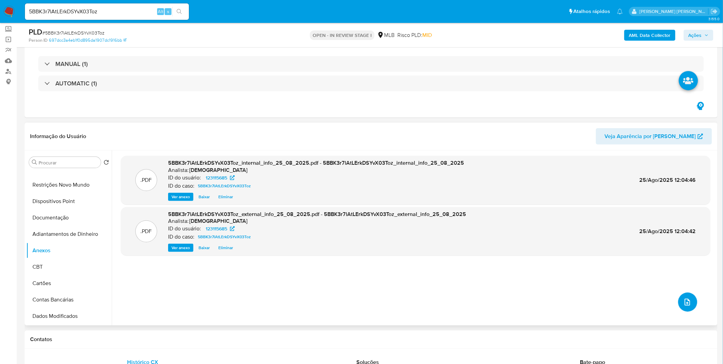
click at [687, 302] on icon "upload-file" at bounding box center [687, 302] width 8 height 8
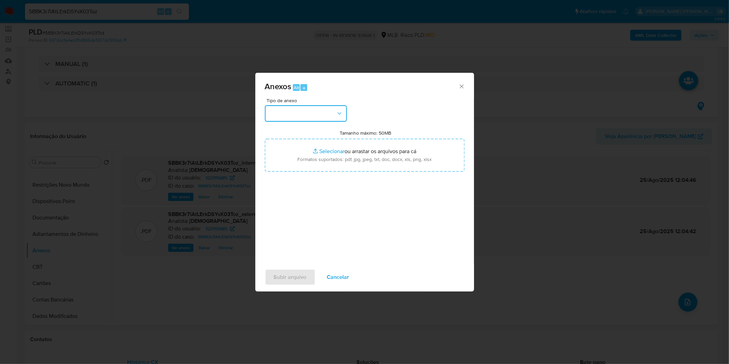
click at [317, 113] on button "button" at bounding box center [306, 113] width 82 height 16
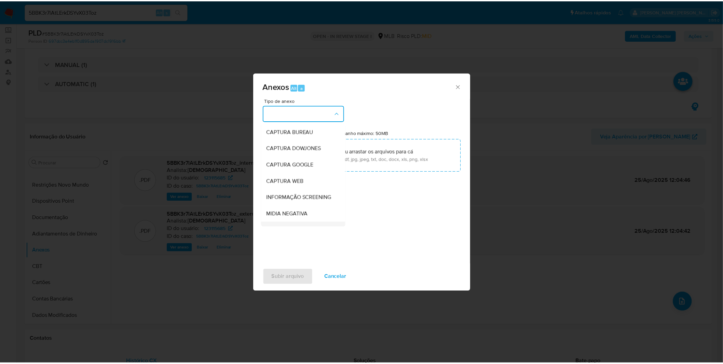
scroll to position [76, 0]
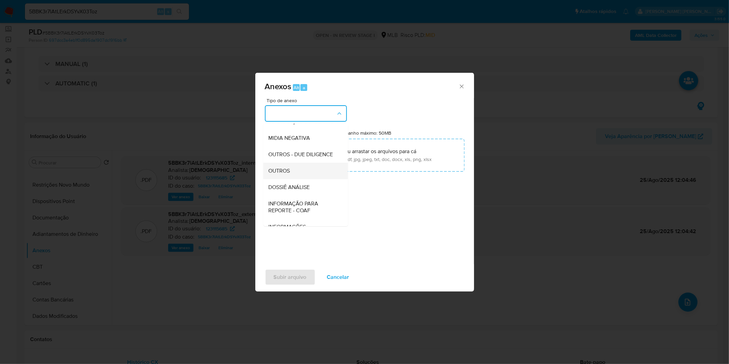
click at [302, 179] on div "OUTROS" at bounding box center [303, 171] width 70 height 16
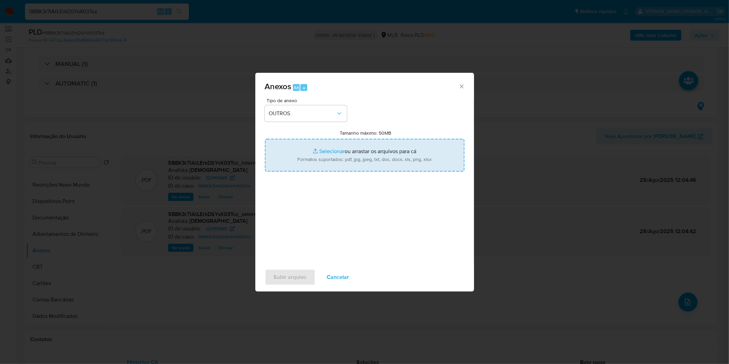
click at [316, 163] on input "Tamanho máximo: 50MB Selecionar arquivos" at bounding box center [364, 155] width 199 height 33
type input "C:\fakepath\DECLINIO SAR - CPF 02240961848 - SERGIO PAULO MENDES.pdf"
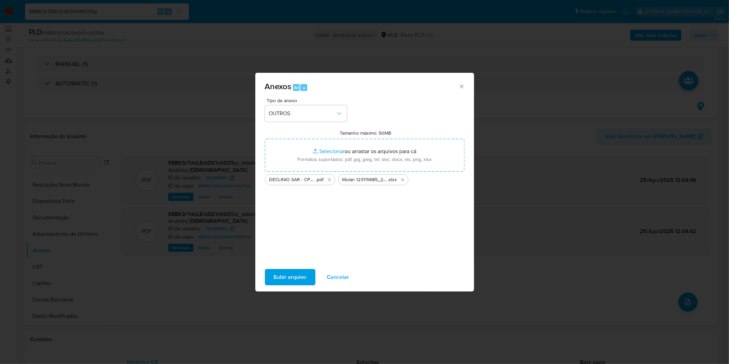
click at [294, 276] on span "Subir arquivo" at bounding box center [290, 276] width 33 height 15
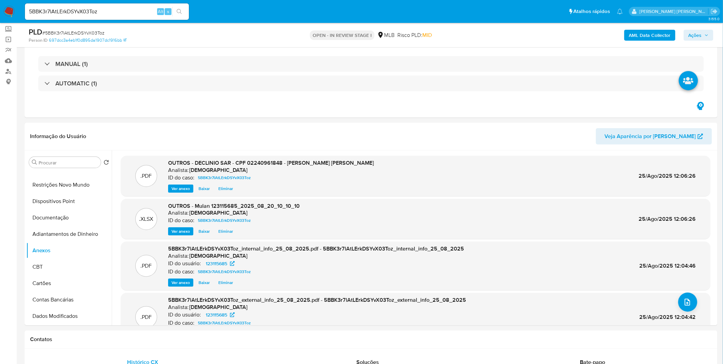
click at [695, 30] on span "Ações" at bounding box center [694, 35] width 13 height 11
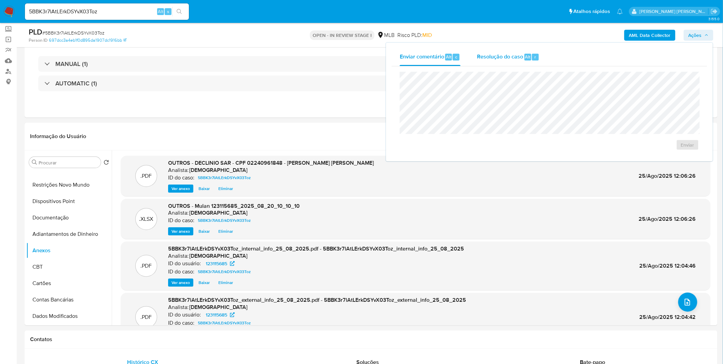
click at [525, 56] on span "Alt" at bounding box center [527, 57] width 5 height 6
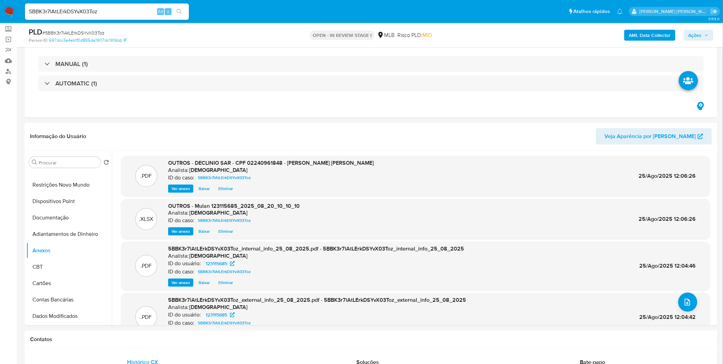
drag, startPoint x: 698, startPoint y: 29, endPoint x: 686, endPoint y: 40, distance: 16.5
click at [698, 30] on span "Ações" at bounding box center [694, 35] width 13 height 11
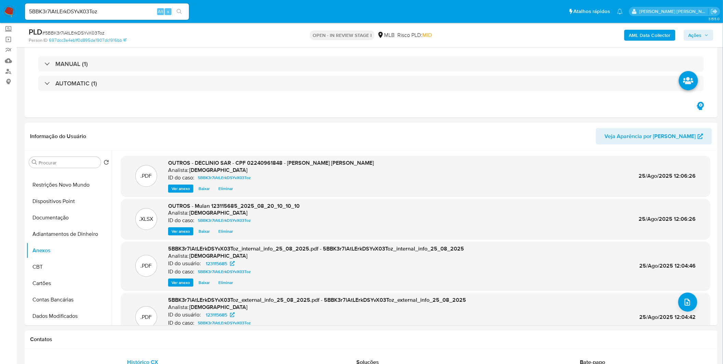
click at [684, 40] on button "Ações" at bounding box center [698, 35] width 30 height 11
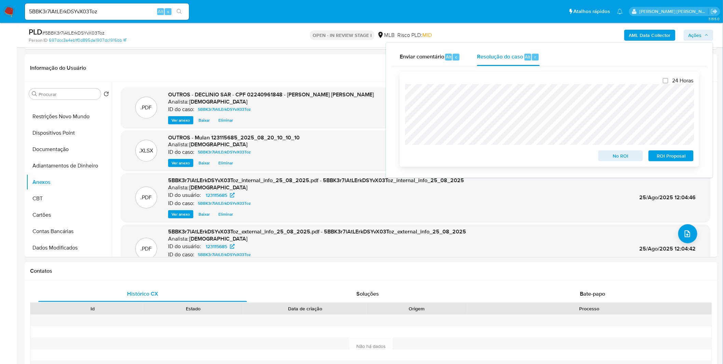
scroll to position [152, 0]
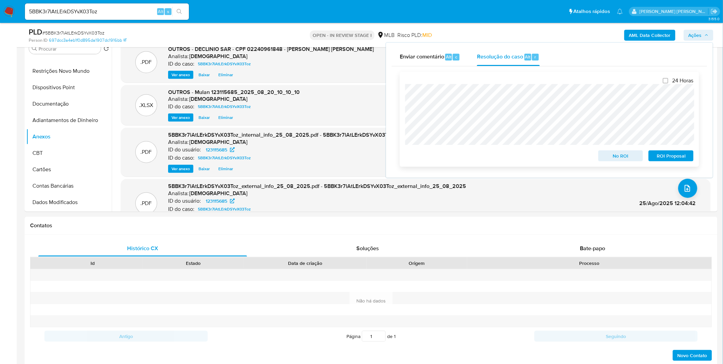
click at [624, 157] on span "No ROI" at bounding box center [621, 156] width 36 height 10
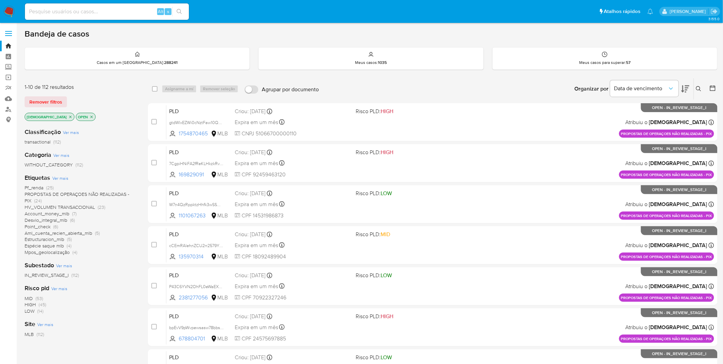
click at [68, 115] on icon "close-filter" at bounding box center [70, 117] width 4 height 4
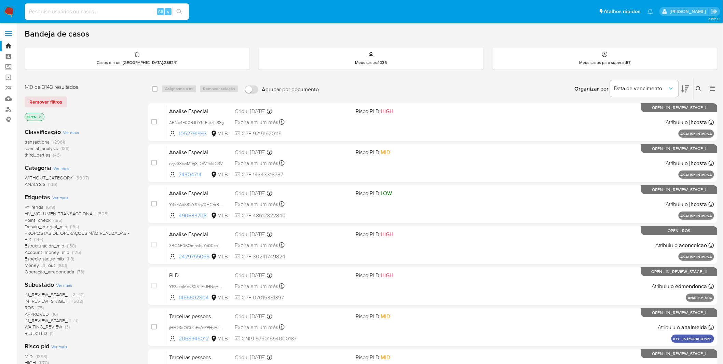
click at [40, 116] on icon "close-filter" at bounding box center [40, 117] width 4 height 4
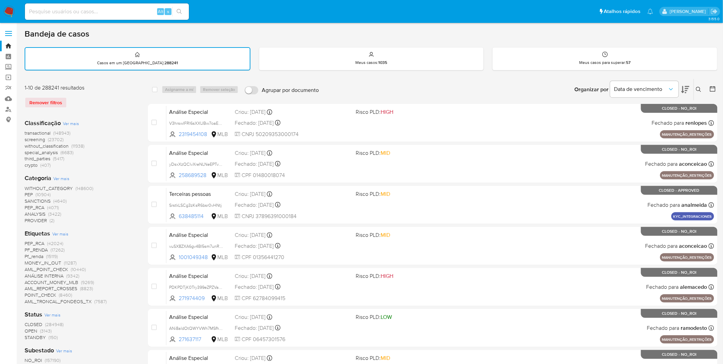
click at [60, 229] on div "Etiquetas Ver mais PEP_RCA (42024) PF_RENDA (17262) Pf_renda (15119) MONEY_IN_O…" at bounding box center [81, 266] width 112 height 75
click at [62, 231] on span "Ver mais" at bounding box center [60, 234] width 16 height 6
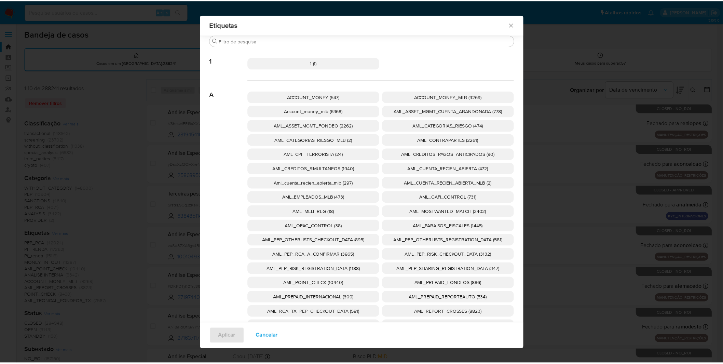
scroll to position [633, 0]
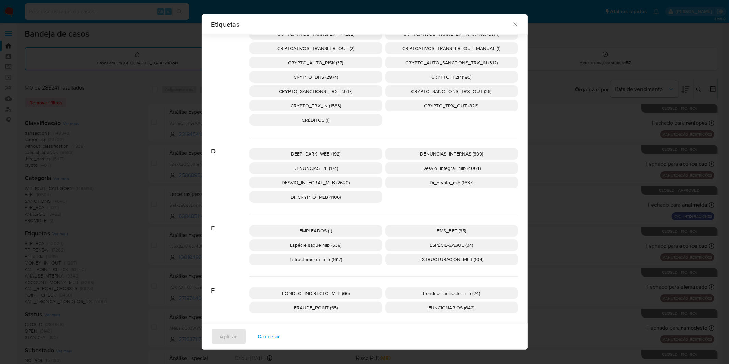
click at [332, 193] on span "DI_CRYPTO_MLB (1106)" at bounding box center [316, 196] width 50 height 7
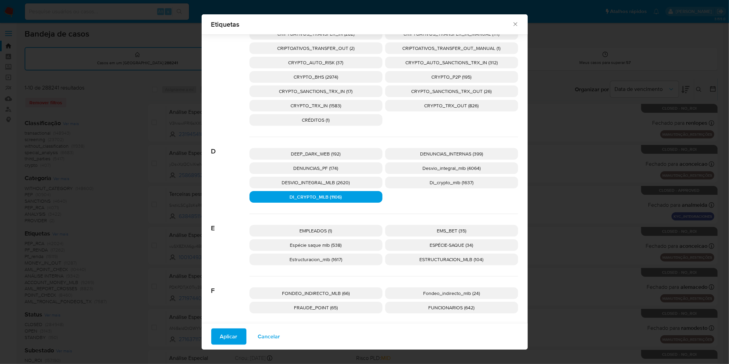
click at [411, 183] on p "Di_crypto_mlb (1637)" at bounding box center [451, 183] width 133 height 12
click at [326, 198] on span "DI_CRYPTO_MLB (1106)" at bounding box center [316, 196] width 52 height 7
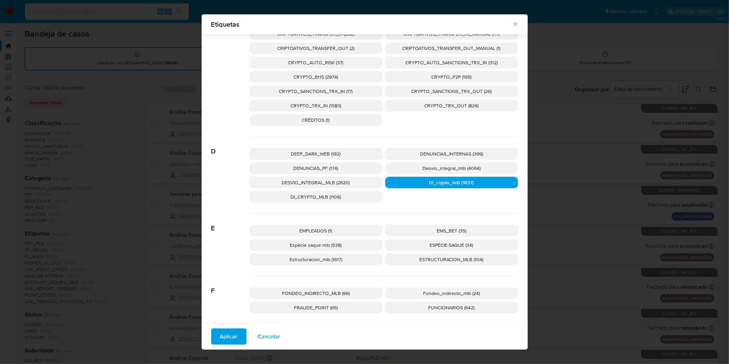
click at [232, 335] on span "Aplicar" at bounding box center [228, 336] width 17 height 15
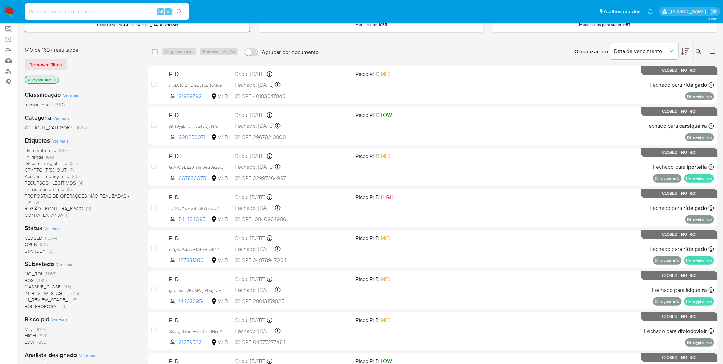
scroll to position [76, 0]
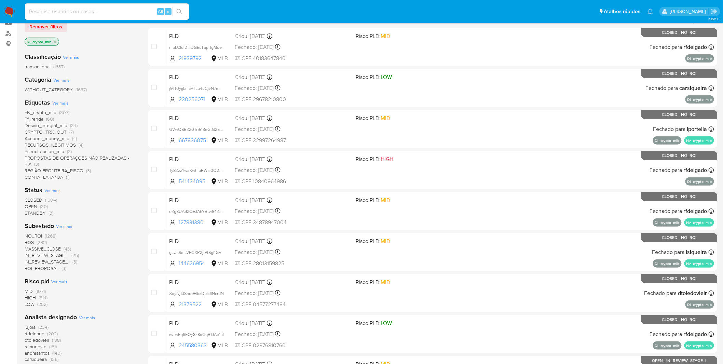
click at [33, 235] on span "NO_ROI" at bounding box center [33, 235] width 17 height 7
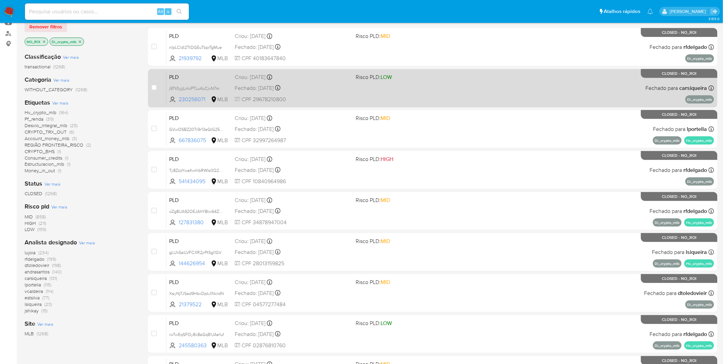
click at [333, 101] on span "CPF 29678210800" at bounding box center [293, 100] width 116 height 8
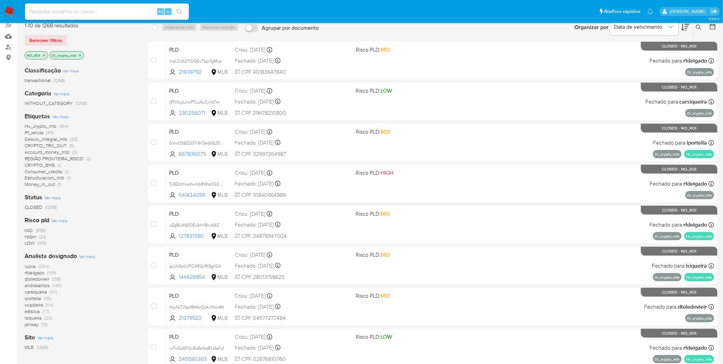
scroll to position [38, 0]
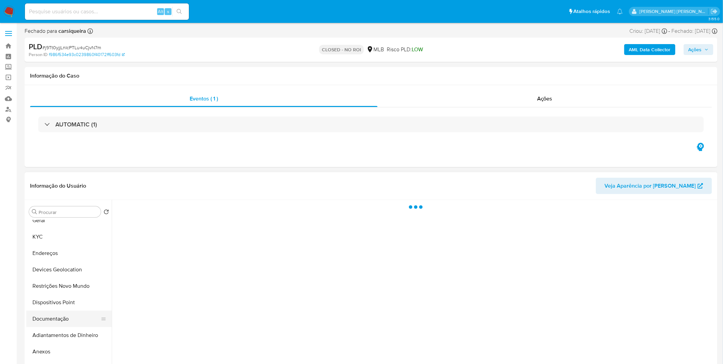
scroll to position [38, 0]
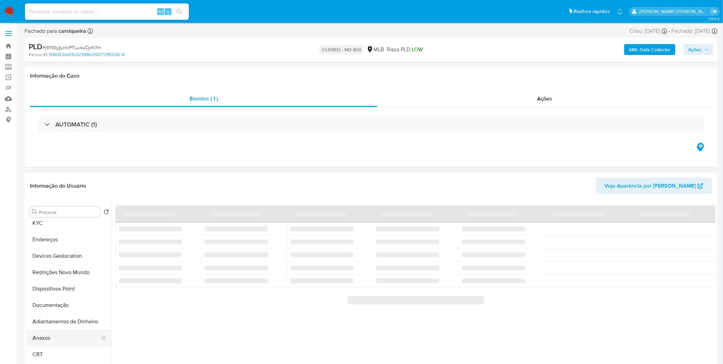
click at [57, 336] on button "Anexos" at bounding box center [66, 338] width 80 height 16
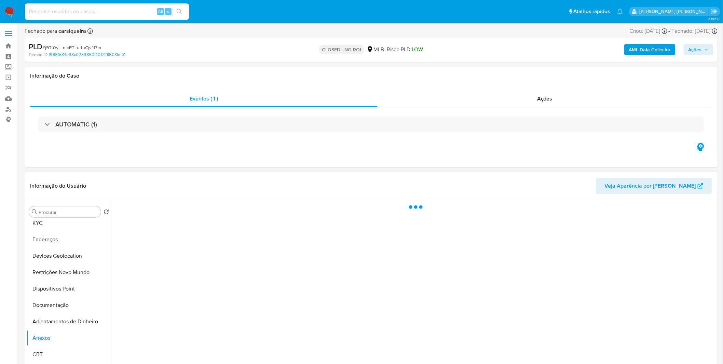
select select "10"
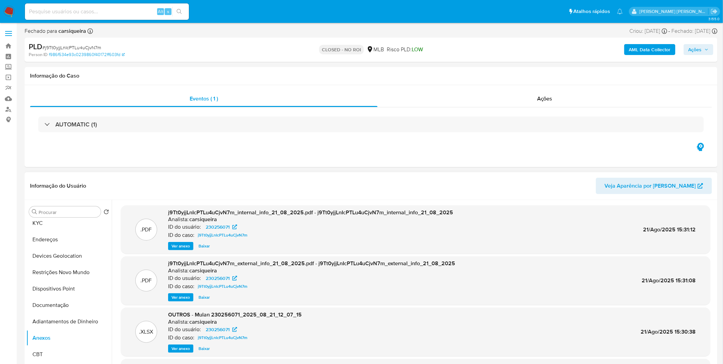
click at [181, 244] on span "Ver anexo" at bounding box center [180, 246] width 18 height 7
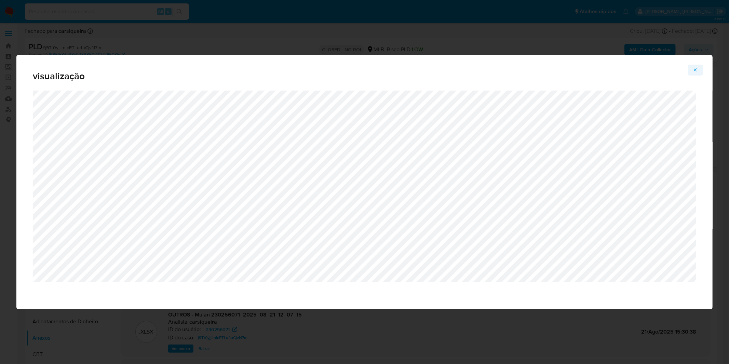
click at [694, 71] on icon "Attachment preview" at bounding box center [694, 69] width 5 height 5
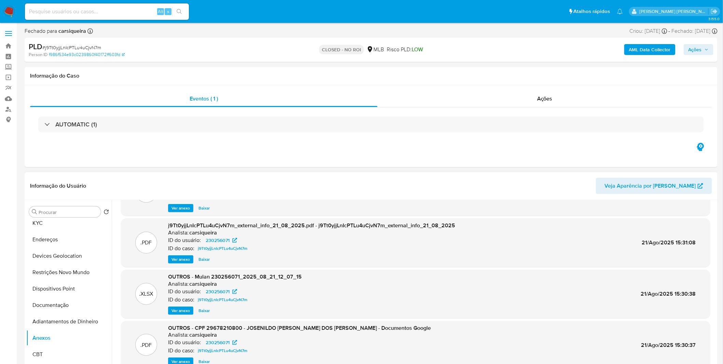
click at [183, 358] on span "Ver anexo" at bounding box center [180, 361] width 18 height 7
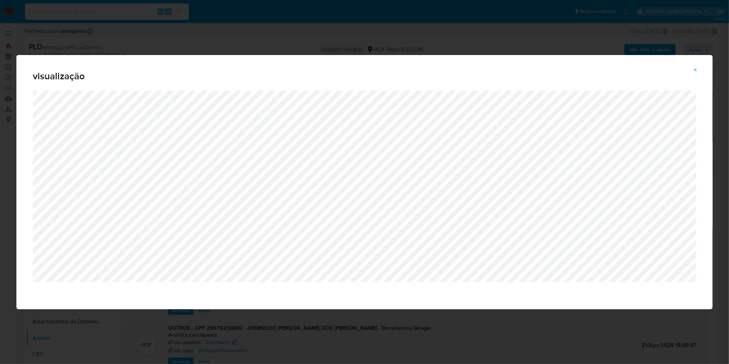
click at [694, 71] on icon "Attachment preview" at bounding box center [694, 69] width 5 height 5
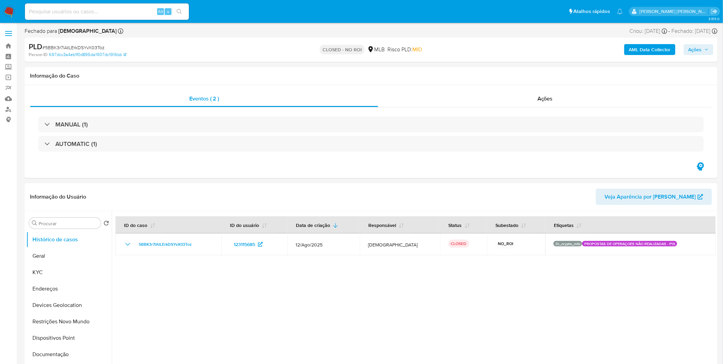
select select "10"
click at [4, 9] on img at bounding box center [9, 12] width 12 height 12
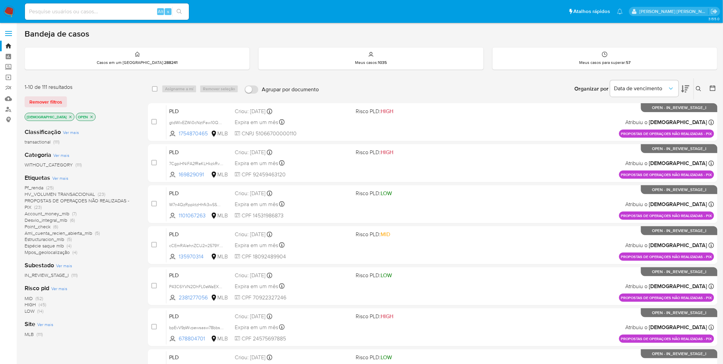
click at [103, 8] on input at bounding box center [107, 11] width 164 height 9
paste input "r3a89zk4KvIfRGM3uD1V3rpO"
type input "r3a89zk4KvIfRGM3uD1V3rpO"
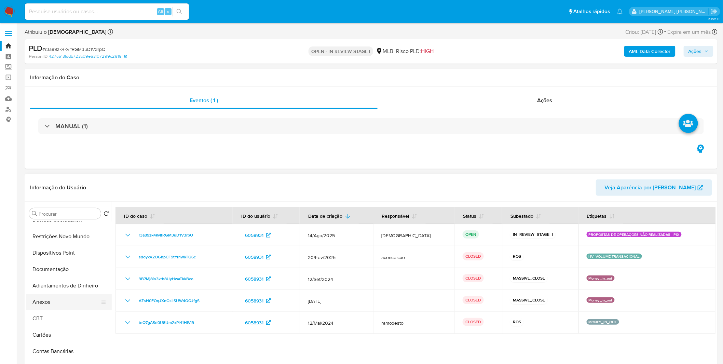
scroll to position [76, 0]
select select "10"
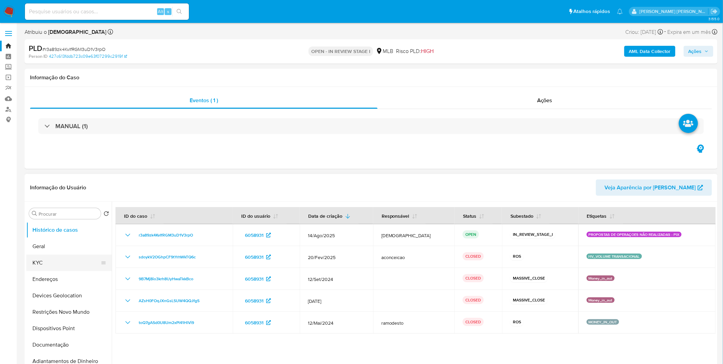
click at [62, 268] on button "KYC" at bounding box center [66, 262] width 80 height 16
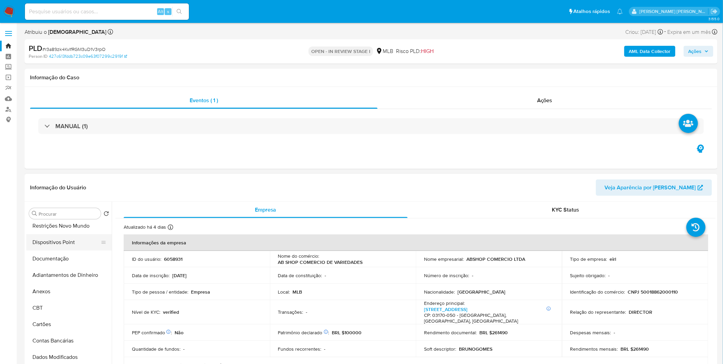
scroll to position [38, 0]
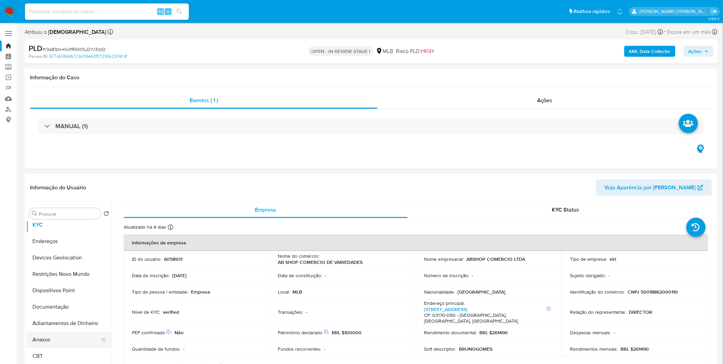
click at [54, 337] on button "Anexos" at bounding box center [66, 339] width 80 height 16
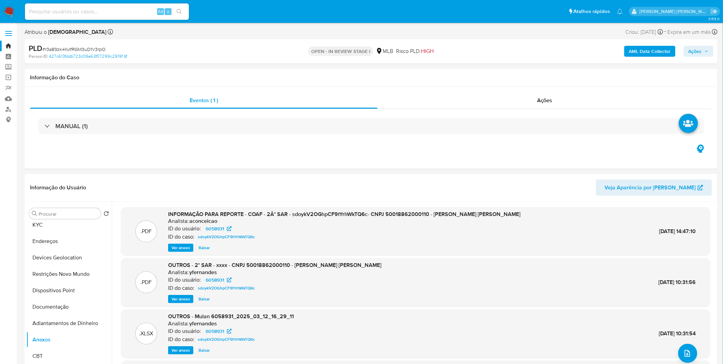
click at [657, 52] on b "AML Data Collector" at bounding box center [650, 51] width 42 height 11
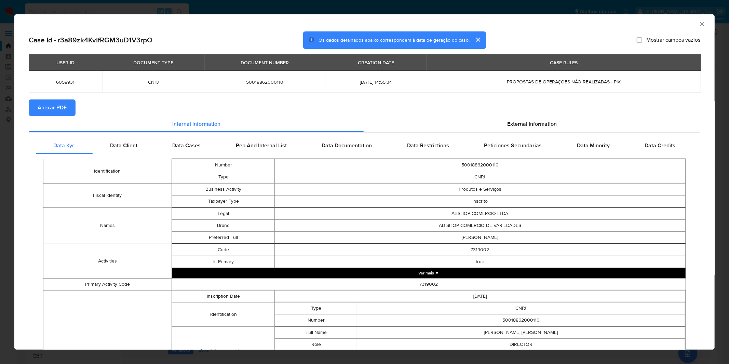
click at [55, 113] on span "Anexar PDF" at bounding box center [52, 107] width 29 height 15
click at [204, 8] on div "AML Data Collector Case Id - r3a89zk4KvIfRGM3uD1V3rpO Os dados detalhados abaix…" at bounding box center [364, 182] width 729 height 364
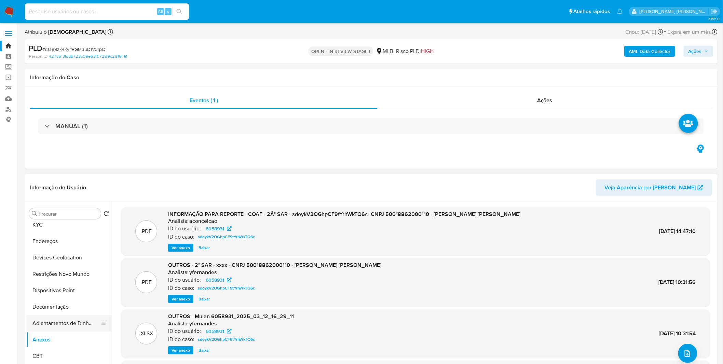
drag, startPoint x: 72, startPoint y: 316, endPoint x: 72, endPoint y: 321, distance: 5.1
click at [72, 317] on button "Adiantamentos de Dinheiro" at bounding box center [66, 323] width 80 height 16
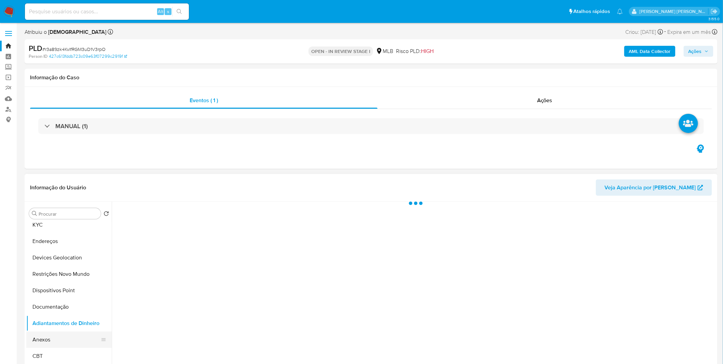
click at [67, 333] on button "Anexos" at bounding box center [66, 339] width 80 height 16
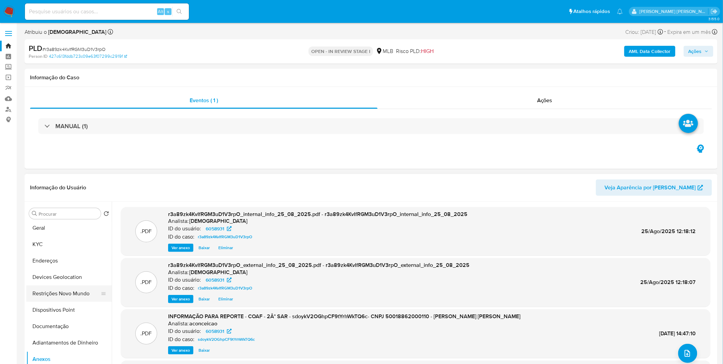
scroll to position [0, 0]
click at [69, 233] on button "Histórico de casos" at bounding box center [66, 230] width 80 height 16
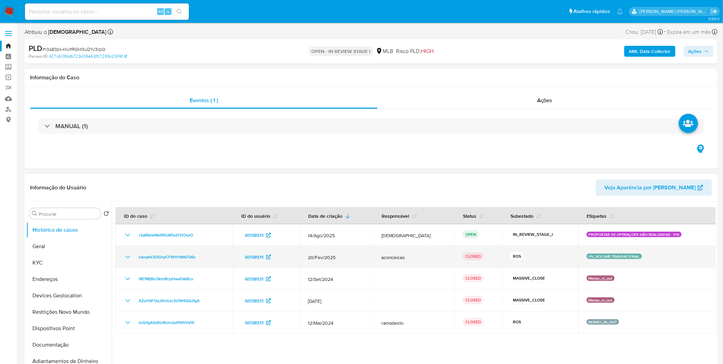
click at [127, 260] on icon "Mostrar/Ocultar" at bounding box center [128, 257] width 8 height 8
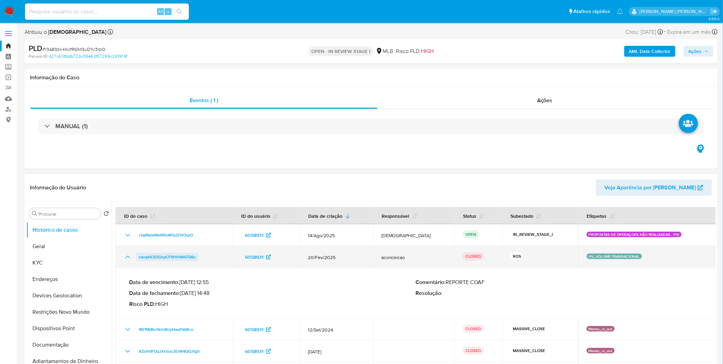
drag, startPoint x: 204, startPoint y: 259, endPoint x: 138, endPoint y: 255, distance: 65.7
click at [138, 255] on div "sdoykV2OGhpCF9tYrhWkTQ6c" at bounding box center [174, 257] width 101 height 8
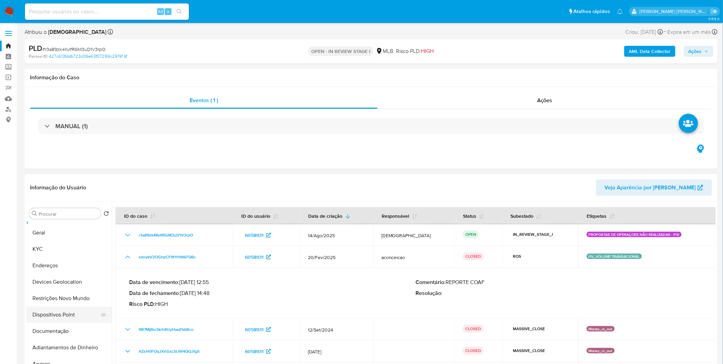
scroll to position [38, 0]
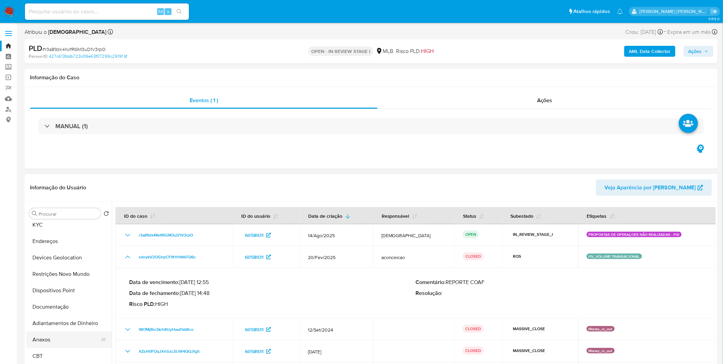
click at [63, 335] on button "Anexos" at bounding box center [66, 339] width 80 height 16
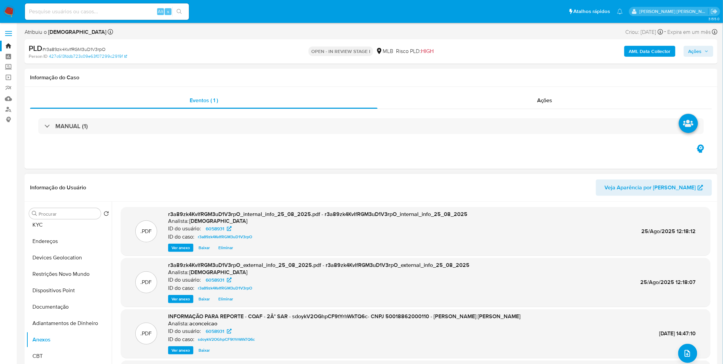
click at [176, 351] on span "Ver anexo" at bounding box center [180, 350] width 18 height 7
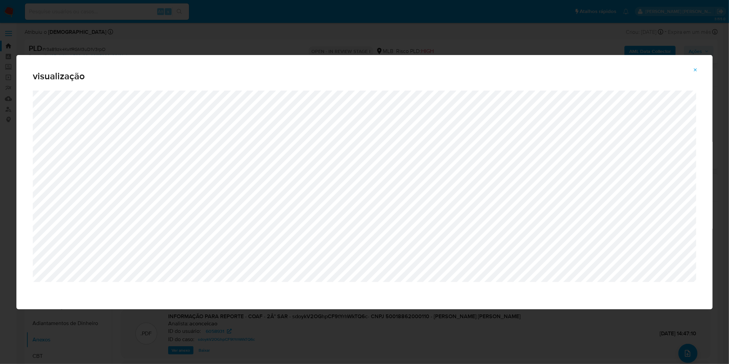
click at [697, 69] on icon "Attachment preview" at bounding box center [694, 69] width 5 height 5
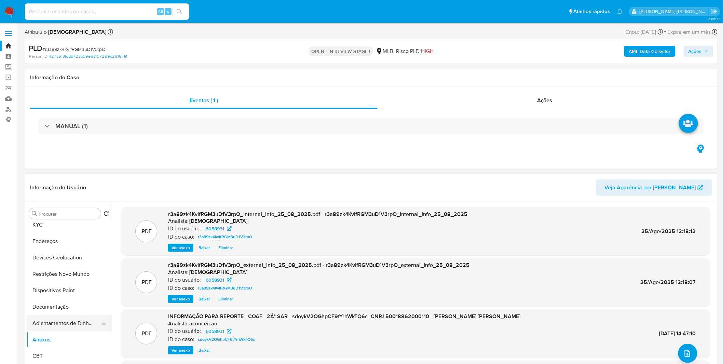
click at [59, 329] on button "Adiantamentos de Dinheiro" at bounding box center [66, 323] width 80 height 16
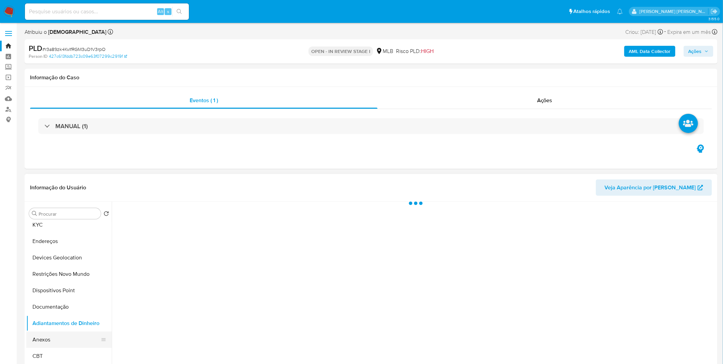
click at [57, 338] on button "Anexos" at bounding box center [66, 339] width 80 height 16
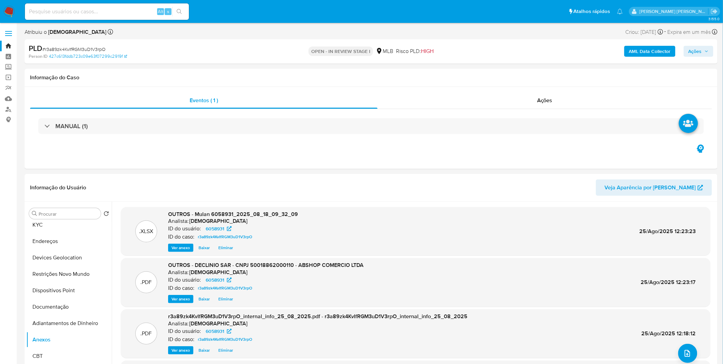
click at [691, 56] on span "Ações" at bounding box center [694, 51] width 13 height 11
click at [518, 70] on span "Resolução do caso" at bounding box center [500, 73] width 46 height 8
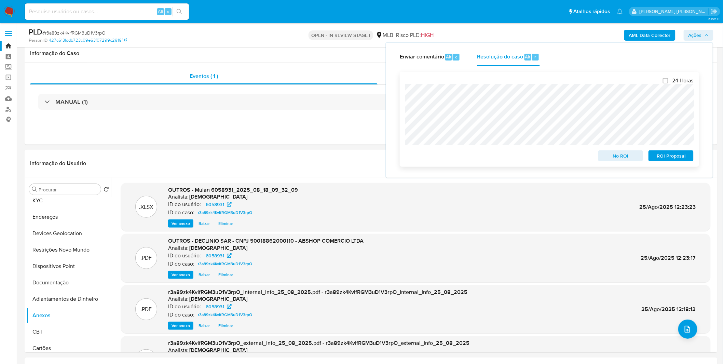
scroll to position [76, 0]
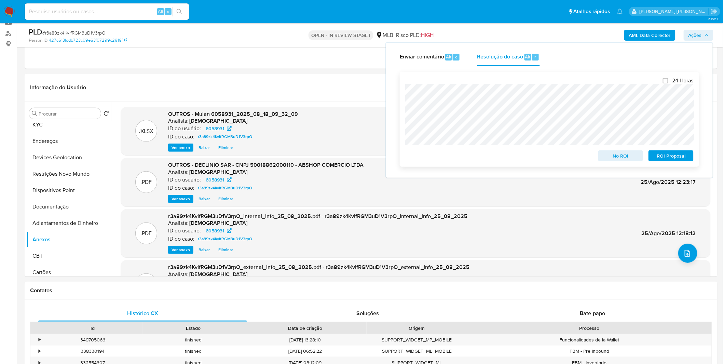
click at [616, 155] on span "No ROI" at bounding box center [621, 156] width 36 height 10
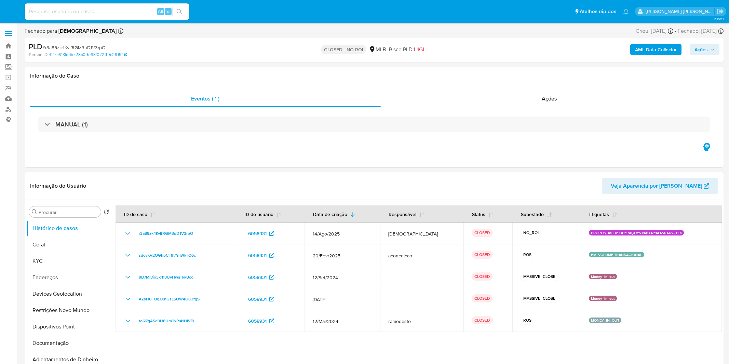
select select "10"
click at [5, 10] on img at bounding box center [9, 12] width 12 height 12
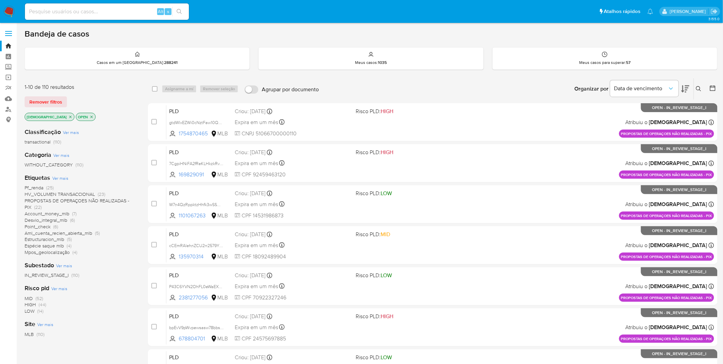
click at [99, 11] on input at bounding box center [107, 11] width 164 height 9
paste input "jQ8HyoZ0TJ3O08bQmnOhN8SN"
type input "jQ8HyoZ0TJ3O08bQmnOhN8SN"
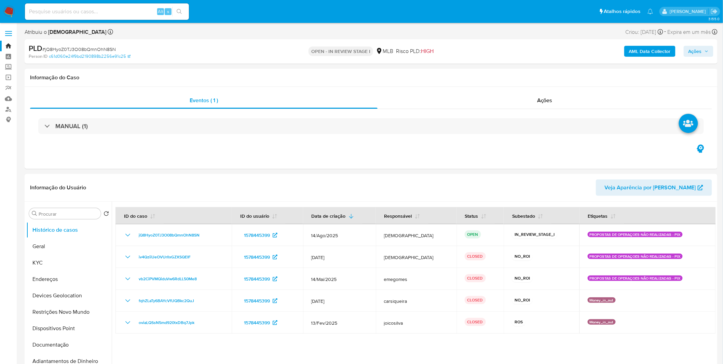
select select "10"
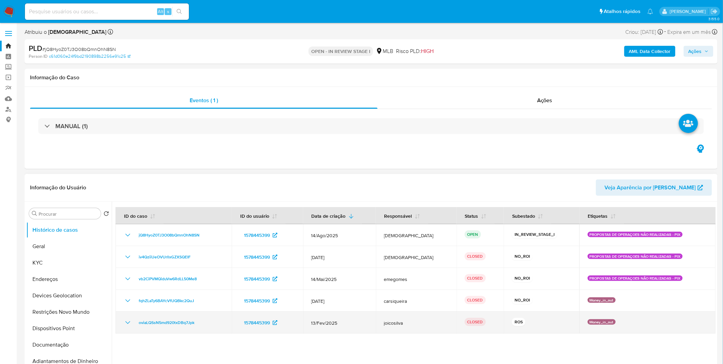
click at [124, 324] on icon "Mostrar/Ocultar" at bounding box center [128, 322] width 8 height 8
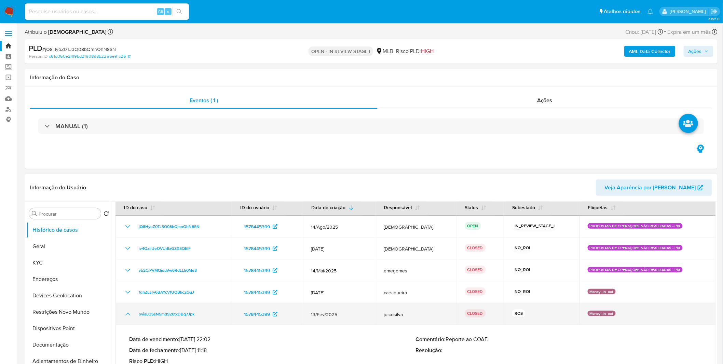
scroll to position [11, 0]
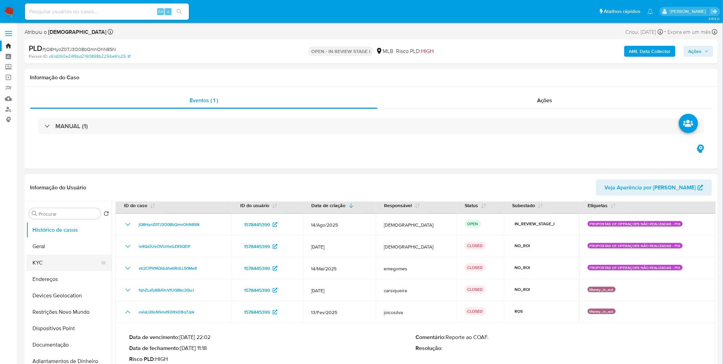
click at [60, 264] on button "KYC" at bounding box center [66, 262] width 80 height 16
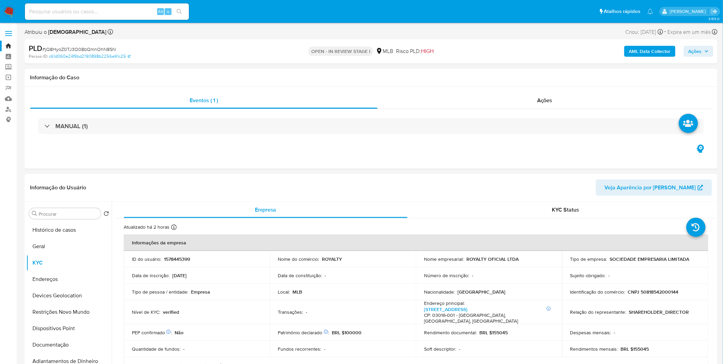
click at [653, 51] on b "AML Data Collector" at bounding box center [650, 51] width 42 height 11
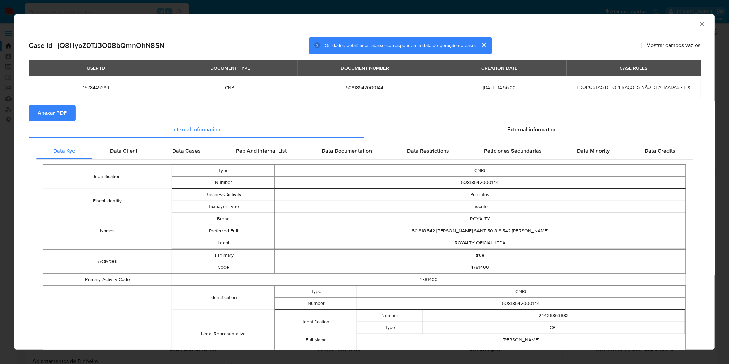
click at [40, 112] on span "Anexar PDF" at bounding box center [52, 113] width 29 height 15
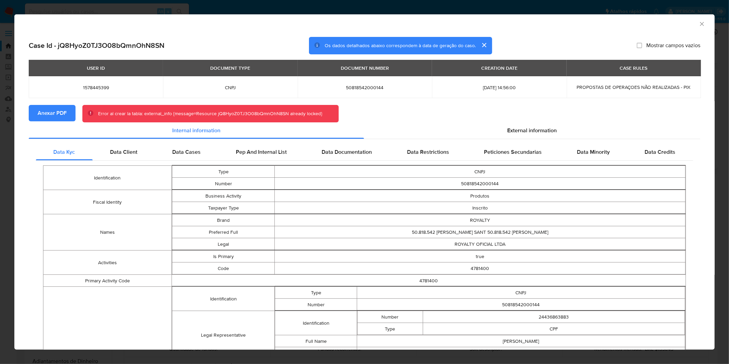
click at [699, 22] on div "AML Data Collector" at bounding box center [364, 22] width 700 height 17
click at [700, 22] on icon "Fechar a janela" at bounding box center [702, 24] width 4 height 4
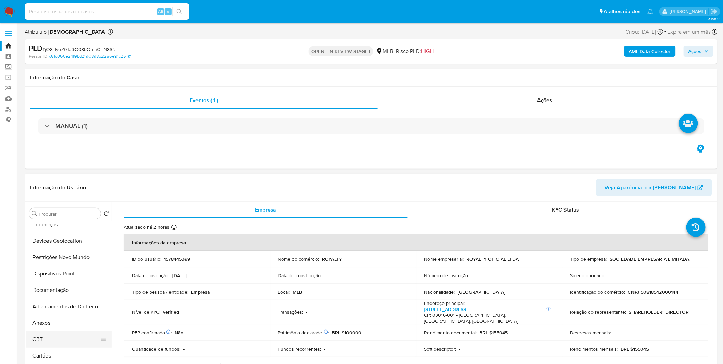
scroll to position [76, 0]
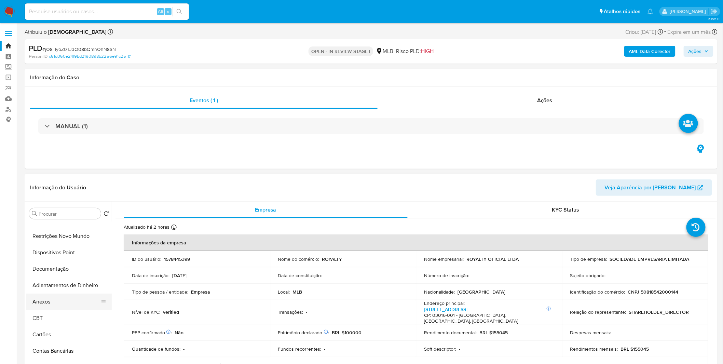
click at [56, 305] on button "Anexos" at bounding box center [66, 301] width 80 height 16
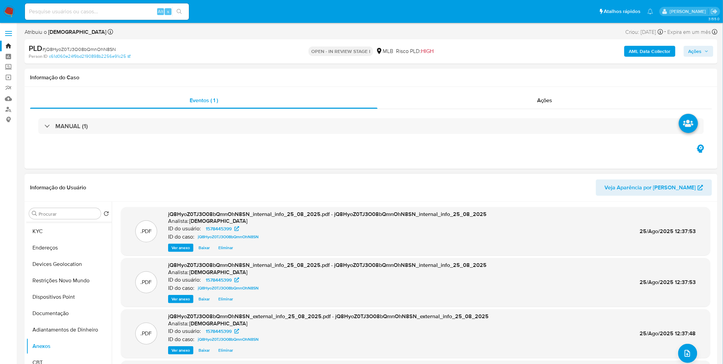
scroll to position [0, 0]
click at [70, 236] on button "Histórico de casos" at bounding box center [66, 230] width 80 height 16
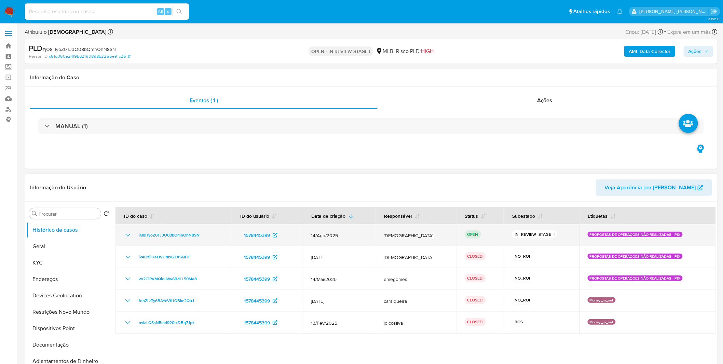
select select "10"
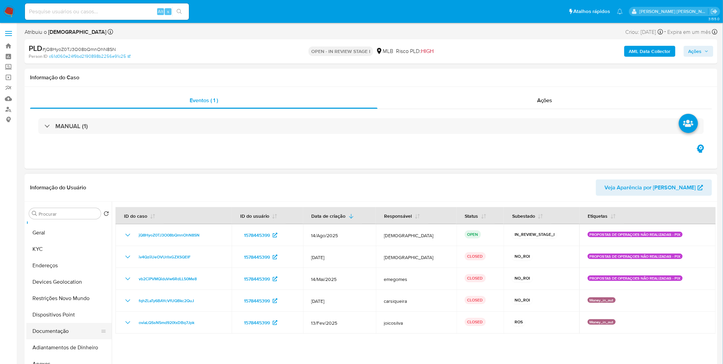
scroll to position [38, 0]
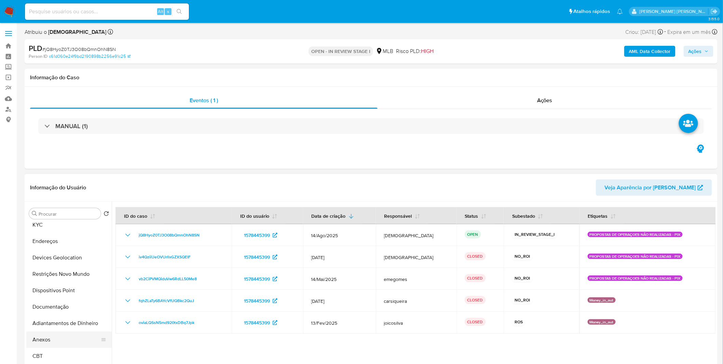
click at [51, 344] on button "Anexos" at bounding box center [66, 339] width 80 height 16
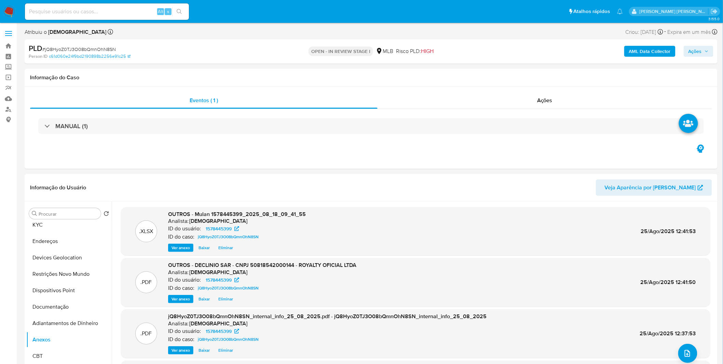
click at [706, 53] on icon "button" at bounding box center [706, 51] width 4 height 4
click at [525, 72] on span "Alt" at bounding box center [527, 73] width 5 height 6
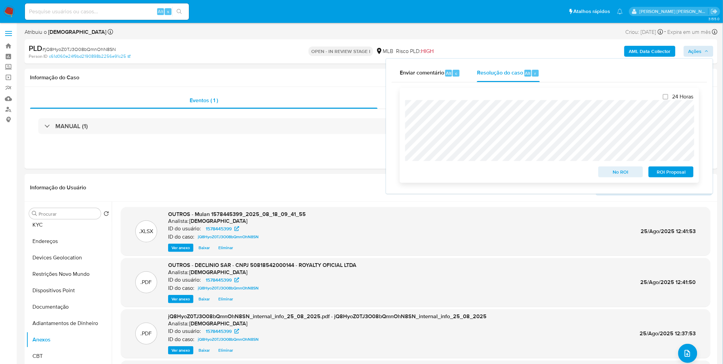
click at [612, 172] on span "No ROI" at bounding box center [621, 172] width 36 height 10
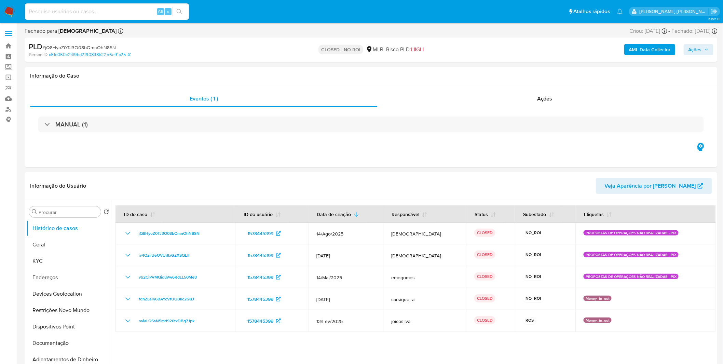
select select "10"
drag, startPoint x: 8, startPoint y: 8, endPoint x: 0, endPoint y: 11, distance: 7.9
click at [8, 8] on img at bounding box center [9, 12] width 12 height 12
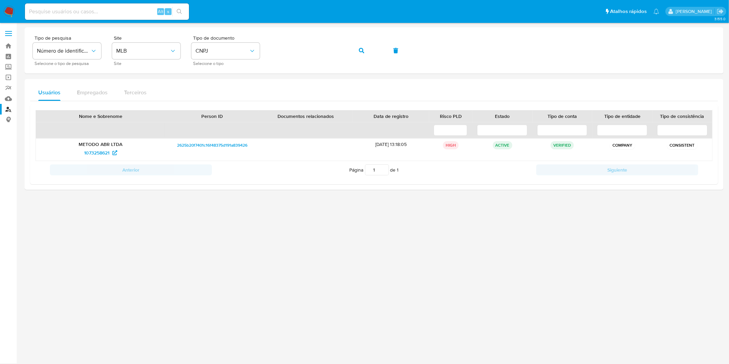
click at [197, 0] on html "Pausado Ver notificaciones Alt s Atalhos rápidos Presiona las siguientes teclas…" at bounding box center [364, 182] width 729 height 364
click at [223, 51] on span "CNPJ" at bounding box center [221, 50] width 53 height 7
click at [226, 93] on div "CPF CPF" at bounding box center [223, 95] width 56 height 23
click at [268, 52] on div "Tipo de pesquisa Número de identificação Selecione o tipo de pesquisa Site MLB …" at bounding box center [374, 51] width 682 height 30
click at [364, 56] on button "button" at bounding box center [361, 50] width 23 height 16
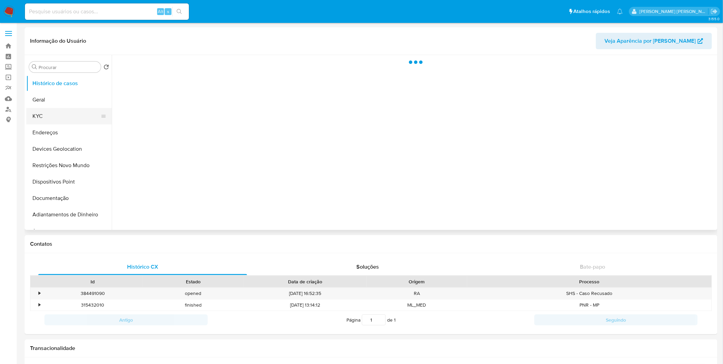
click at [67, 121] on button "KYC" at bounding box center [66, 116] width 80 height 16
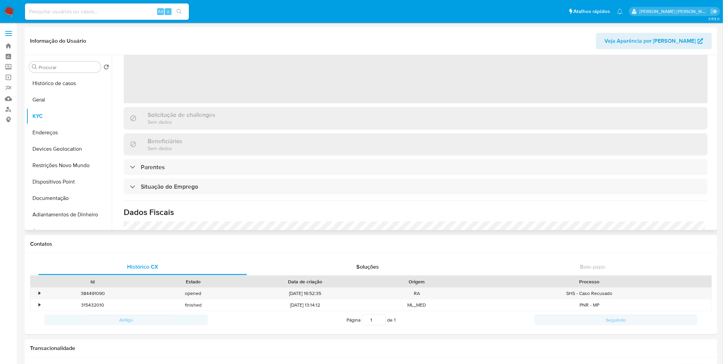
scroll to position [179, 0]
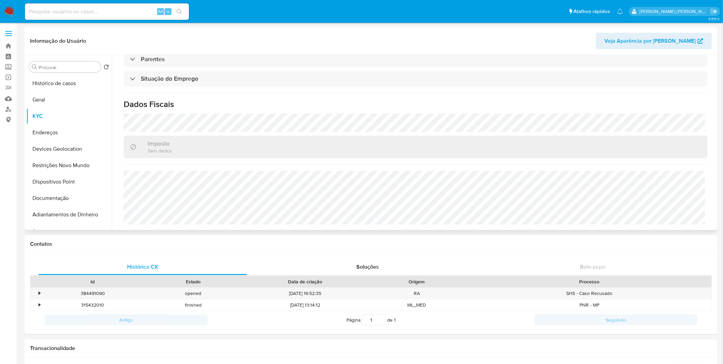
select select "10"
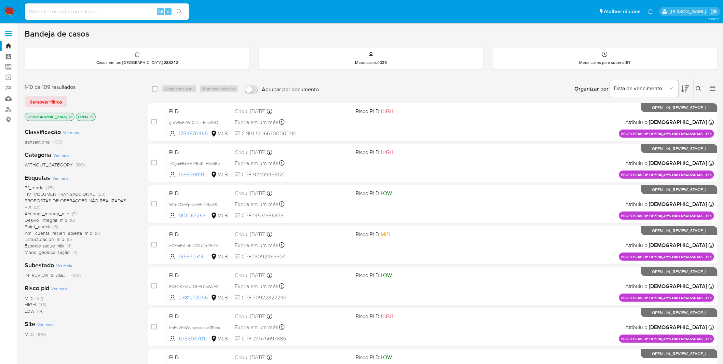
click at [115, 15] on input at bounding box center [107, 11] width 164 height 9
paste input "gtdWlxEZWi0cNztFaw10QyUt"
type input "gtdWlxEZWi0cNztFaw10QyUt"
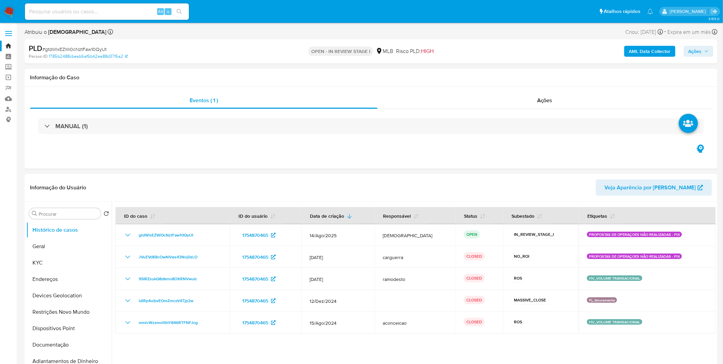
select select "10"
click at [68, 259] on button "KYC" at bounding box center [66, 262] width 80 height 16
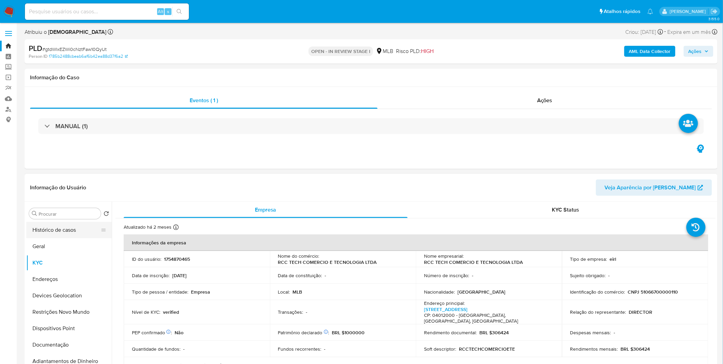
click at [57, 226] on button "Histórico de casos" at bounding box center [66, 230] width 80 height 16
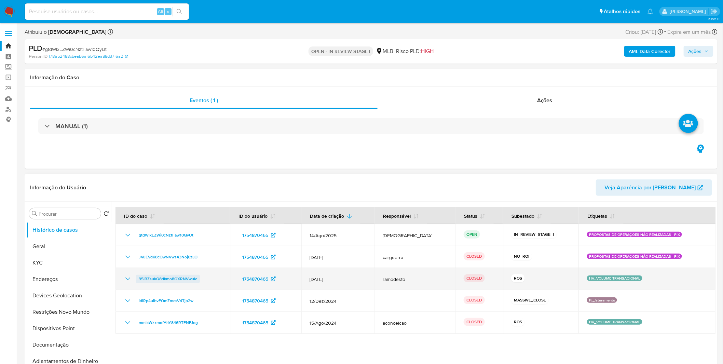
drag, startPoint x: 197, startPoint y: 279, endPoint x: 138, endPoint y: 279, distance: 59.4
click at [138, 279] on div "95IRZsukQ8dkmo8OXRNVwuIc" at bounding box center [173, 279] width 98 height 8
click at [122, 274] on td "95IRZsukQ8dkmo8OXRNVwuIc" at bounding box center [172, 279] width 114 height 22
click at [124, 275] on icon "Mostrar/Ocultar" at bounding box center [128, 279] width 8 height 8
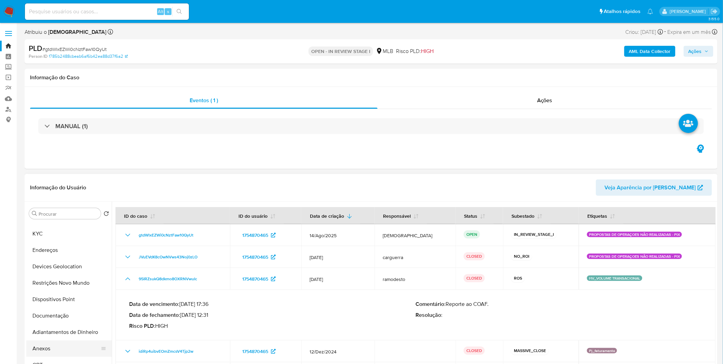
scroll to position [38, 0]
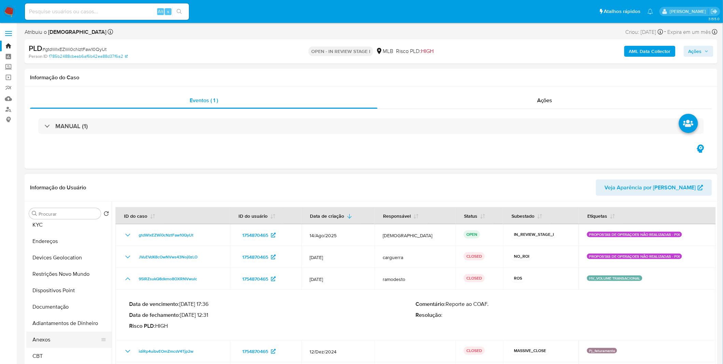
click at [54, 337] on button "Anexos" at bounding box center [66, 339] width 80 height 16
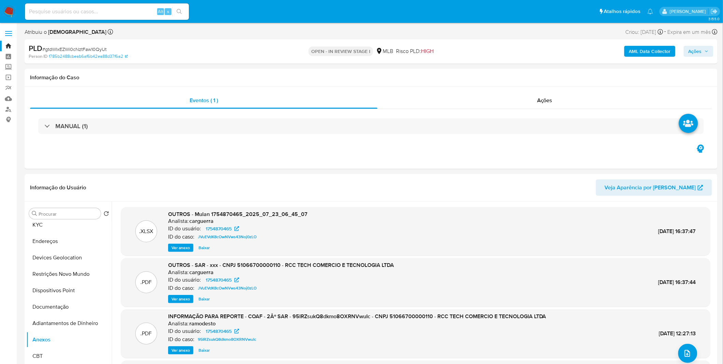
click at [651, 52] on b "AML Data Collector" at bounding box center [650, 51] width 42 height 11
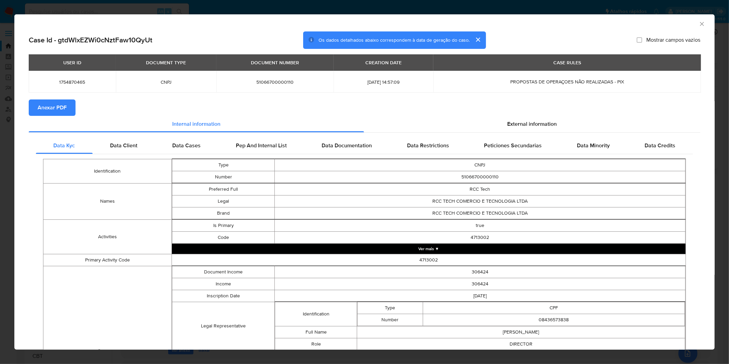
click at [60, 101] on span "Anexar PDF" at bounding box center [52, 107] width 29 height 15
click at [698, 25] on icon "Fechar a janela" at bounding box center [701, 23] width 7 height 7
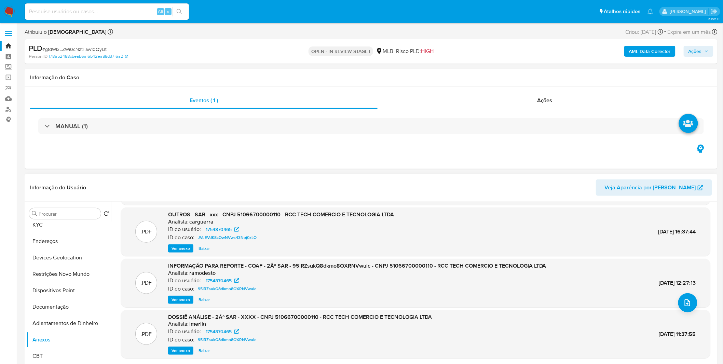
scroll to position [57, 0]
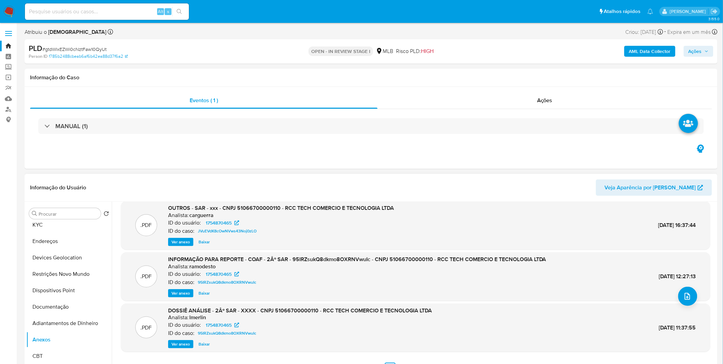
click at [178, 296] on span "Ver anexo" at bounding box center [180, 293] width 18 height 7
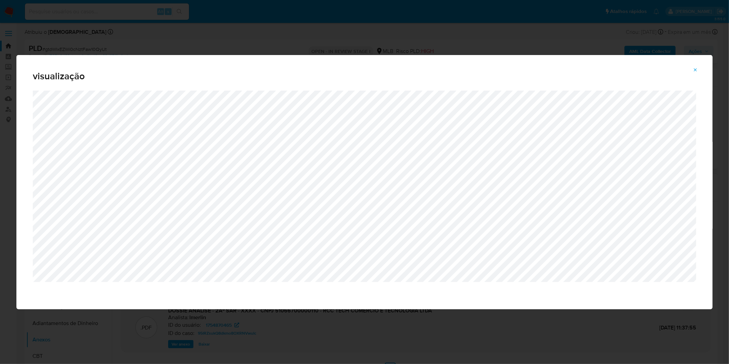
click at [101, 38] on div "visualização" at bounding box center [364, 182] width 729 height 364
click at [700, 67] on button "Attachment preview" at bounding box center [695, 70] width 15 height 11
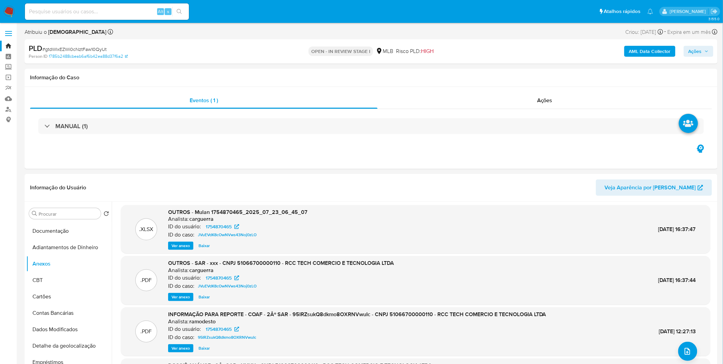
scroll to position [0, 0]
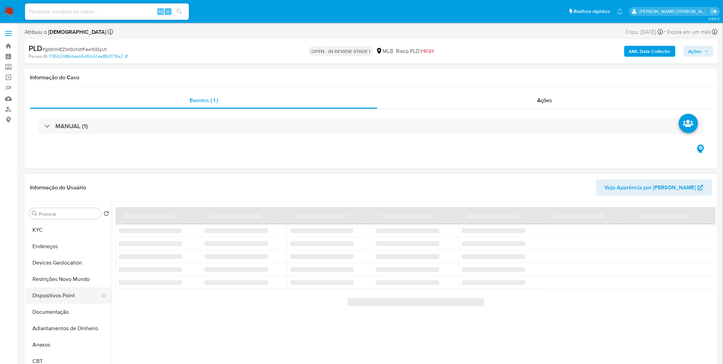
scroll to position [38, 0]
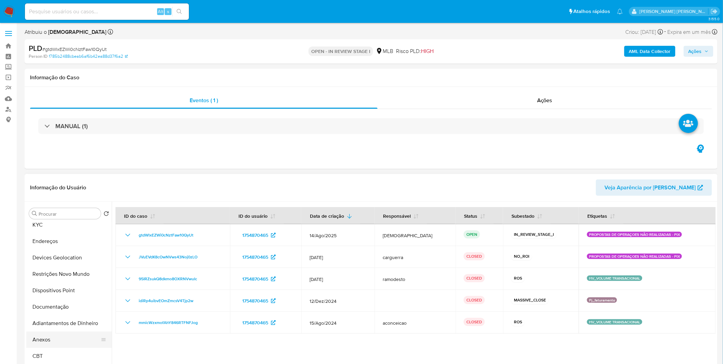
select select "10"
click at [53, 338] on button "Anexos" at bounding box center [66, 339] width 80 height 16
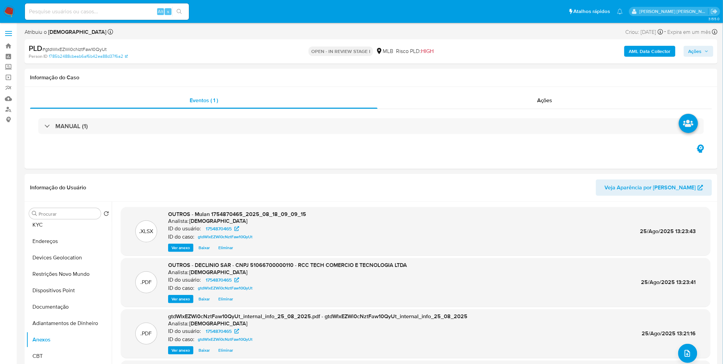
click at [698, 55] on span "Ações" at bounding box center [694, 51] width 13 height 11
click at [511, 69] on span "Resolução do caso" at bounding box center [500, 73] width 46 height 8
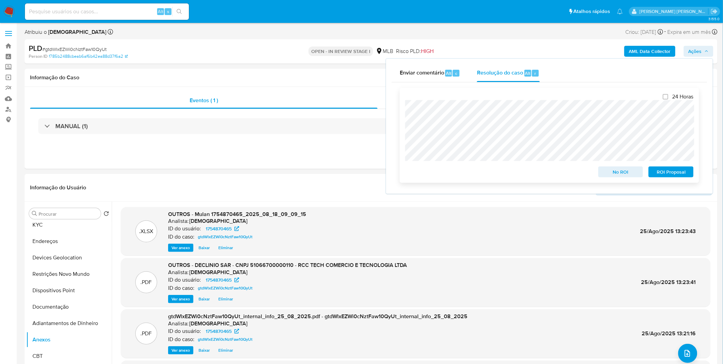
click at [626, 176] on span "No ROI" at bounding box center [621, 172] width 36 height 10
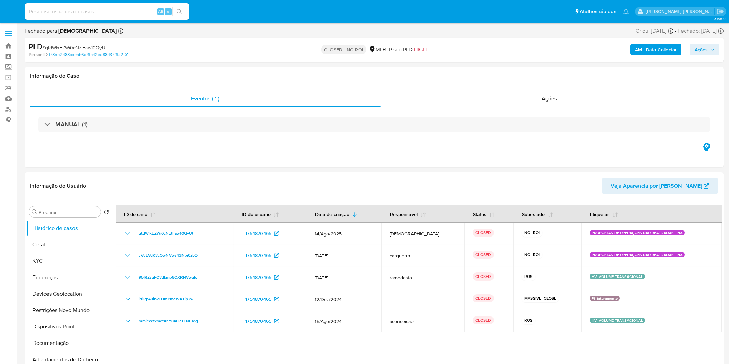
select select "10"
click at [6, 14] on img at bounding box center [9, 12] width 12 height 12
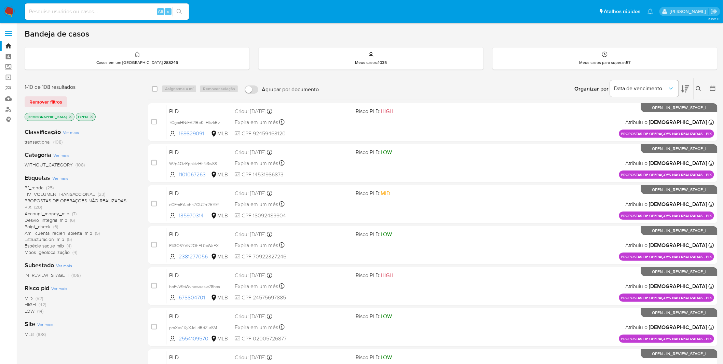
click at [78, 7] on input at bounding box center [107, 11] width 164 height 9
paste input "7CgpiHNiFA2fReKLHkzkRvAQ"
type input "7CgpiHNiFA2fReKLHkzkRvAQ"
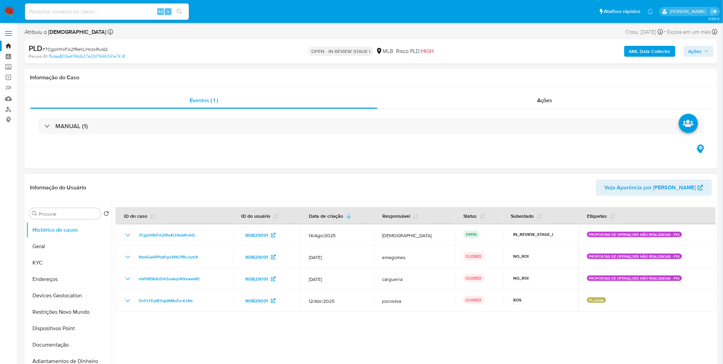
select select "10"
click at [519, 330] on div at bounding box center [414, 289] width 604 height 175
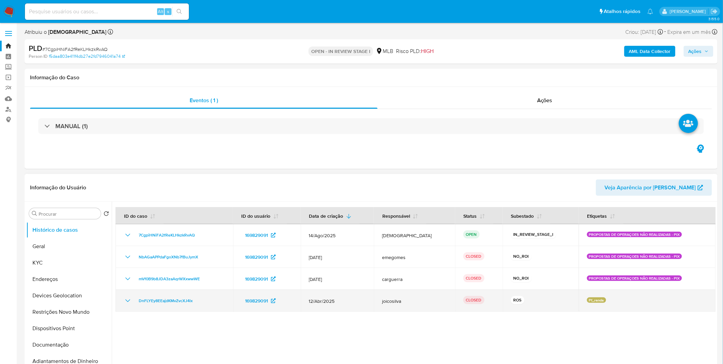
click at [128, 300] on icon "Mostrar/Ocultar" at bounding box center [128, 300] width 8 height 8
click at [128, 300] on icon "Mostrar/Ocultar" at bounding box center [127, 300] width 5 height 3
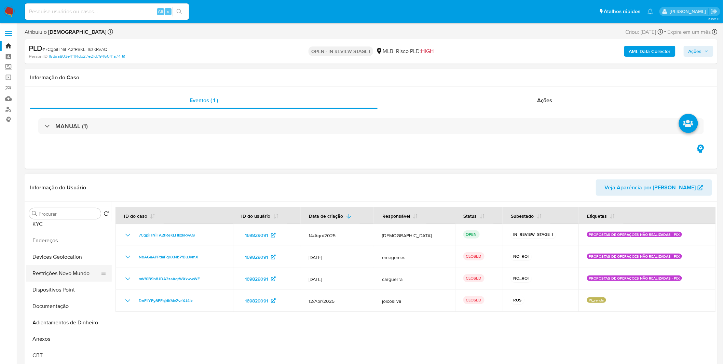
scroll to position [113, 0]
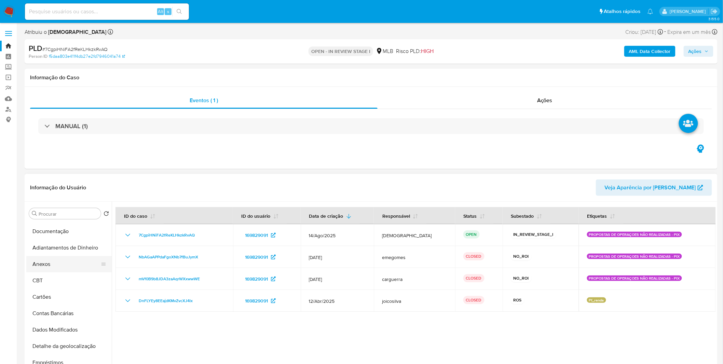
click at [64, 268] on button "Anexos" at bounding box center [66, 264] width 80 height 16
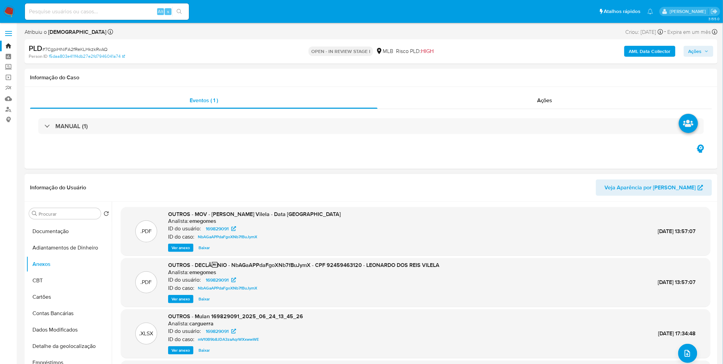
click at [174, 248] on span "Ver anexo" at bounding box center [180, 247] width 18 height 7
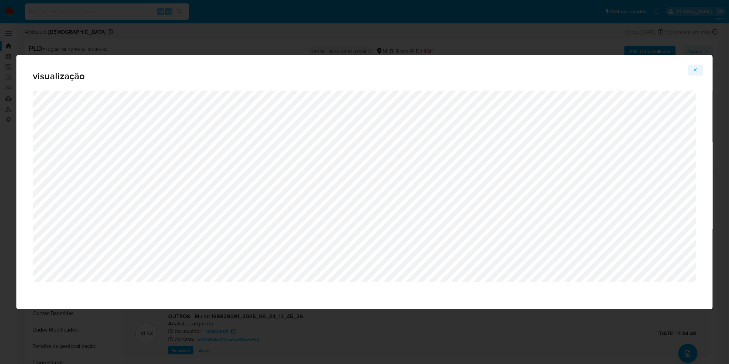
click at [693, 72] on icon "Attachment preview" at bounding box center [694, 69] width 5 height 5
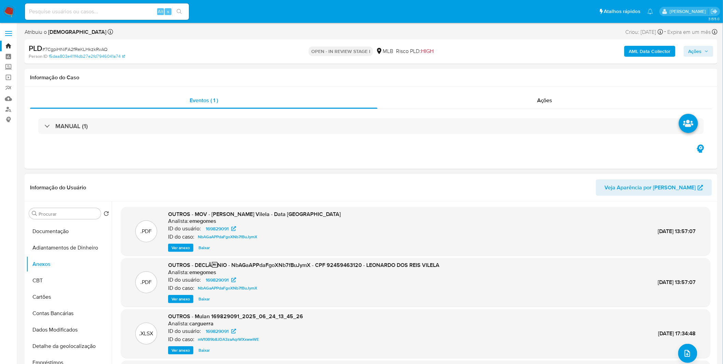
click at [175, 296] on span "Ver anexo" at bounding box center [180, 298] width 18 height 7
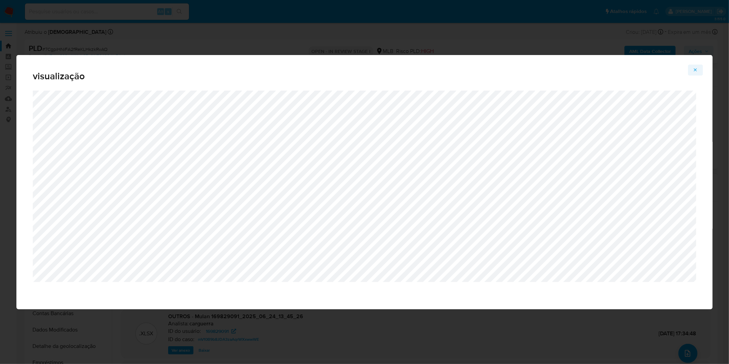
click at [693, 72] on icon "Attachment preview" at bounding box center [694, 69] width 5 height 5
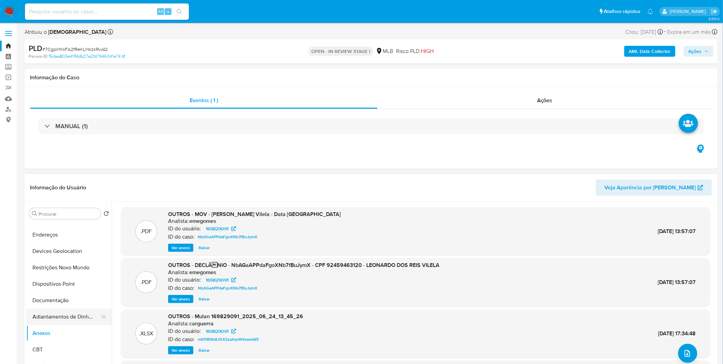
scroll to position [0, 0]
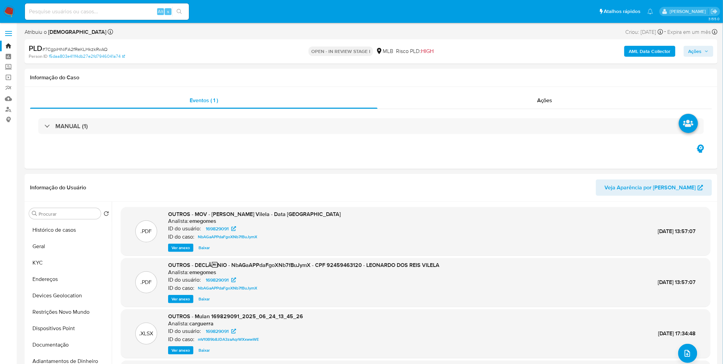
click at [648, 49] on b "AML Data Collector" at bounding box center [650, 51] width 42 height 11
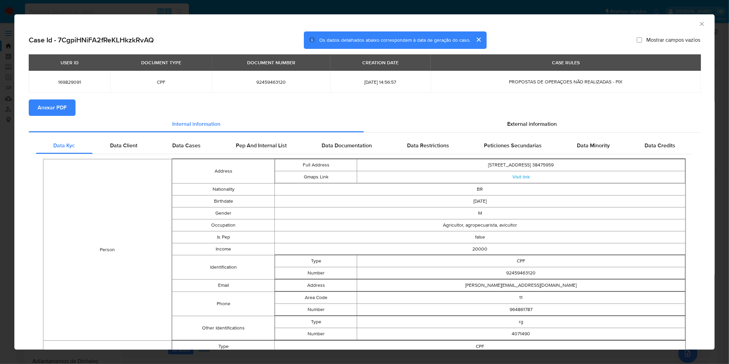
click at [56, 109] on span "Anexar PDF" at bounding box center [52, 107] width 29 height 15
click at [127, 9] on div "AML Data Collector Case Id - 7CgpiHNiFA2fReKLHkzkRvAQ Os dados detalhados abaix…" at bounding box center [364, 182] width 729 height 364
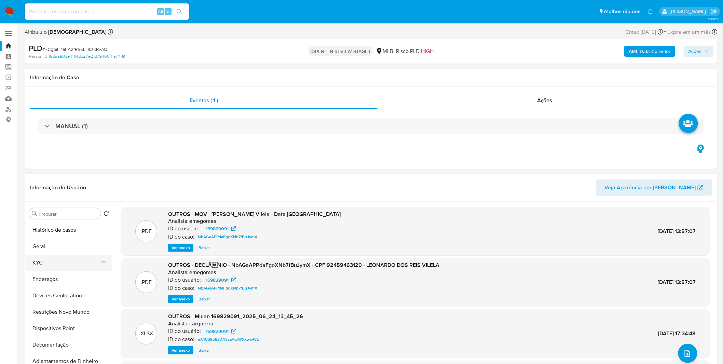
click at [52, 264] on button "KYC" at bounding box center [66, 262] width 80 height 16
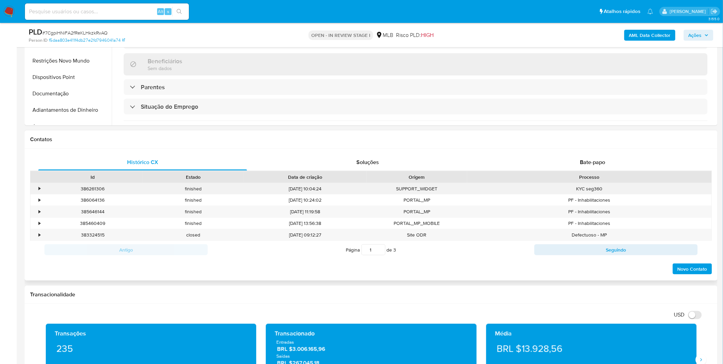
scroll to position [227, 0]
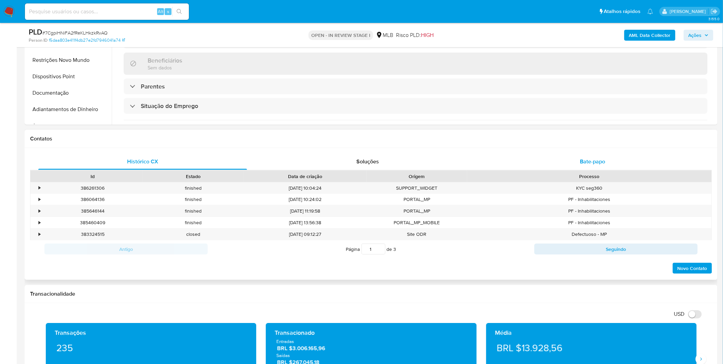
click at [545, 166] on div "Bate-papo" at bounding box center [592, 161] width 209 height 16
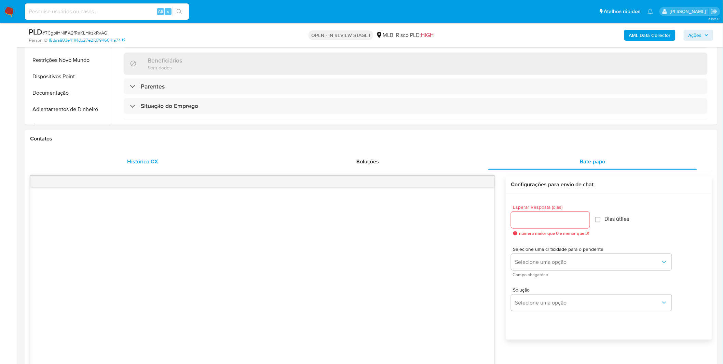
click at [124, 168] on div "Histórico CX" at bounding box center [142, 161] width 209 height 16
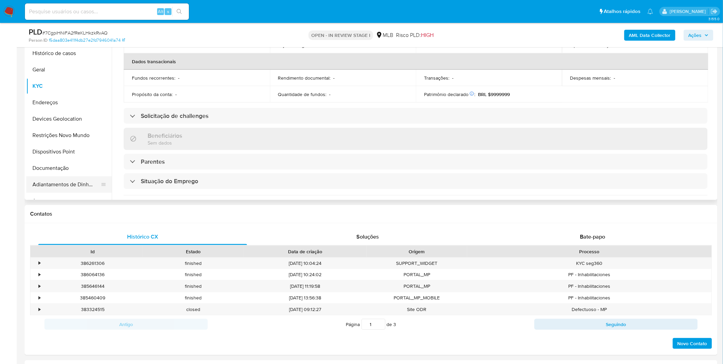
scroll to position [152, 0]
click at [49, 165] on button "Documentação" at bounding box center [66, 169] width 80 height 16
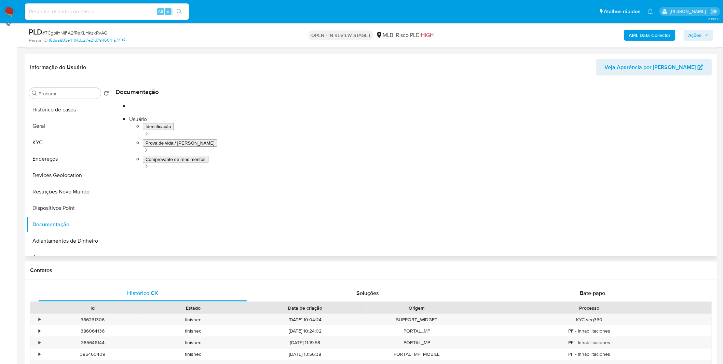
scroll to position [76, 0]
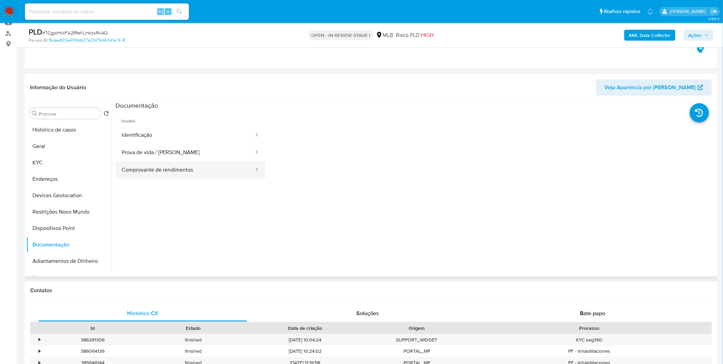
click at [195, 164] on button "Comprovante de rendimentos" at bounding box center [184, 169] width 139 height 17
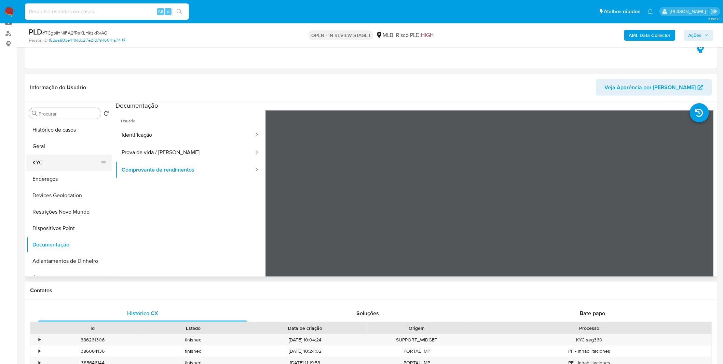
click at [52, 158] on button "KYC" at bounding box center [66, 162] width 80 height 16
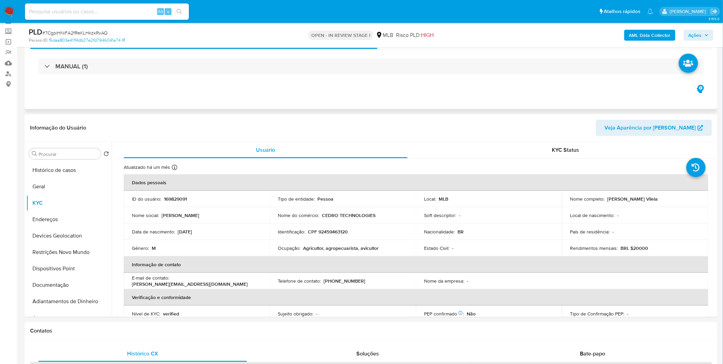
scroll to position [0, 0]
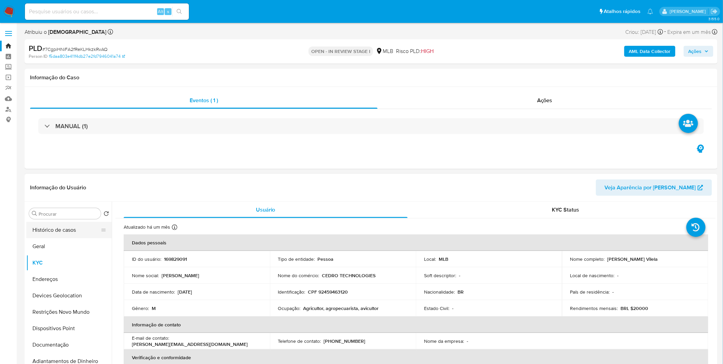
click at [65, 226] on button "Histórico de casos" at bounding box center [66, 230] width 80 height 16
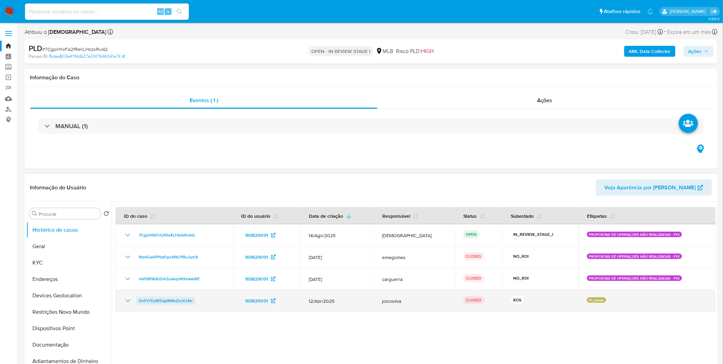
drag, startPoint x: 200, startPoint y: 302, endPoint x: 139, endPoint y: 304, distance: 61.9
click at [139, 304] on div "DnFLYEy8EEajdKMvZvcXJ4lx" at bounding box center [174, 300] width 101 height 8
click at [130, 299] on icon "Mostrar/Ocultar" at bounding box center [128, 300] width 8 height 8
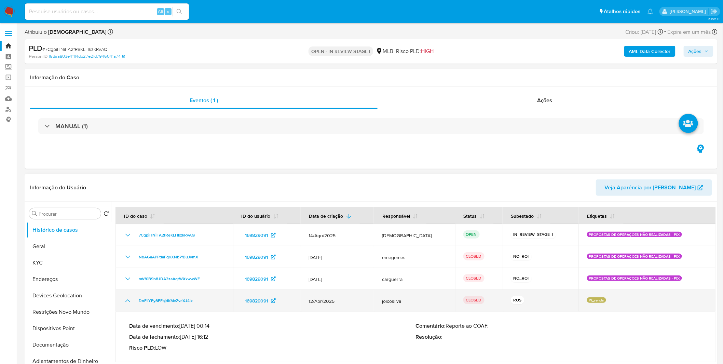
click at [130, 299] on icon "Mostrar/Ocultar" at bounding box center [128, 300] width 8 height 8
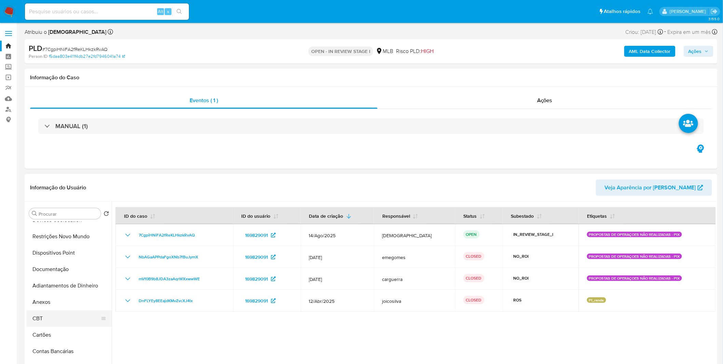
scroll to position [76, 0]
click at [56, 301] on button "Anexos" at bounding box center [66, 301] width 80 height 16
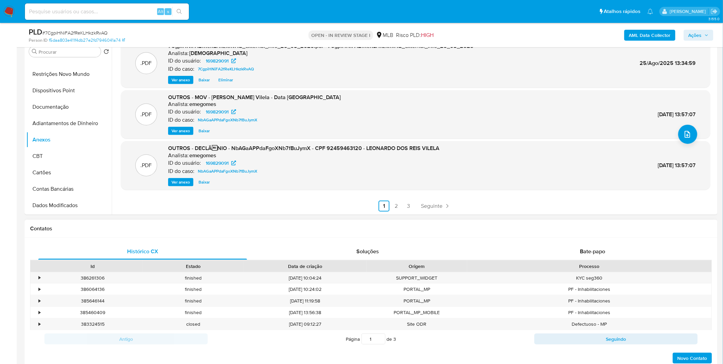
scroll to position [152, 0]
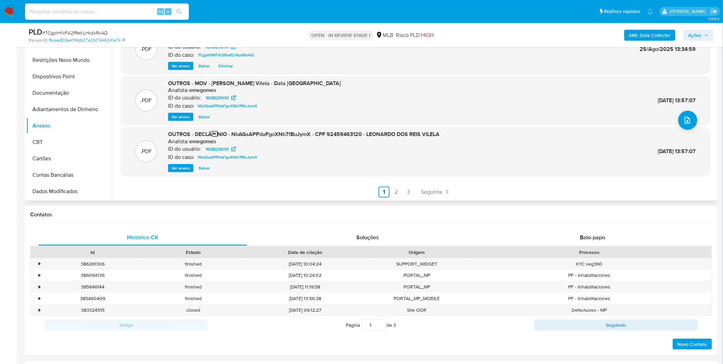
click at [393, 189] on link "2" at bounding box center [396, 191] width 11 height 11
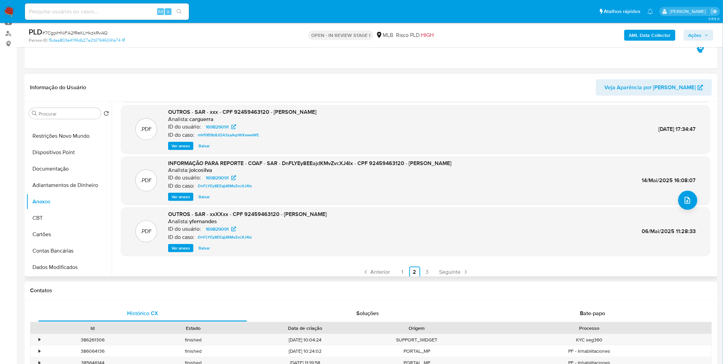
scroll to position [57, 0]
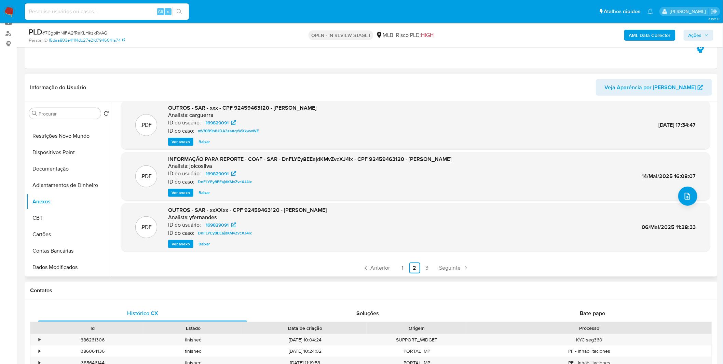
click at [185, 194] on span "Ver anexo" at bounding box center [180, 192] width 18 height 7
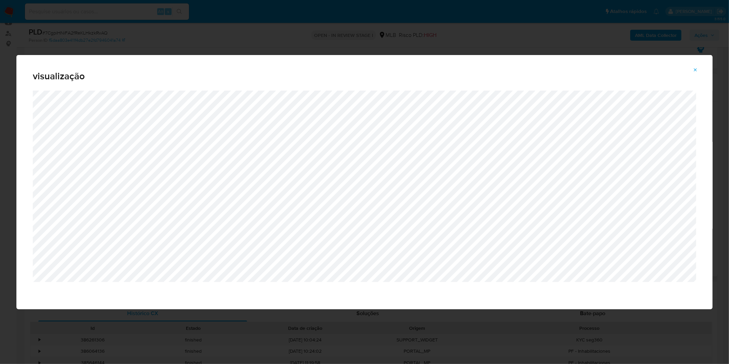
click at [693, 72] on icon "Attachment preview" at bounding box center [694, 69] width 5 height 5
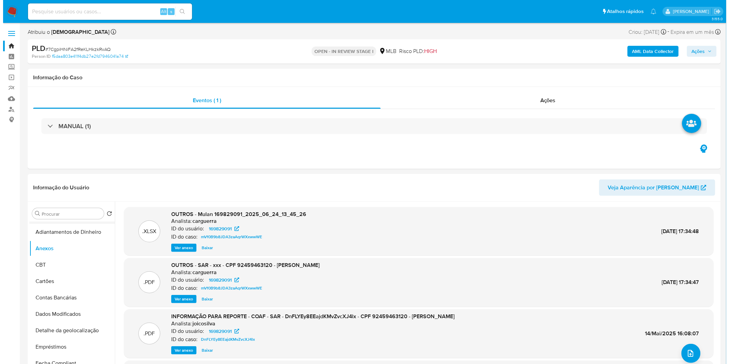
scroll to position [151, 0]
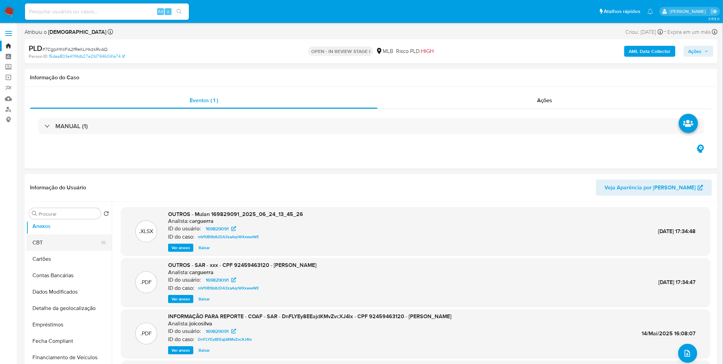
click at [60, 243] on button "CBT" at bounding box center [66, 242] width 80 height 16
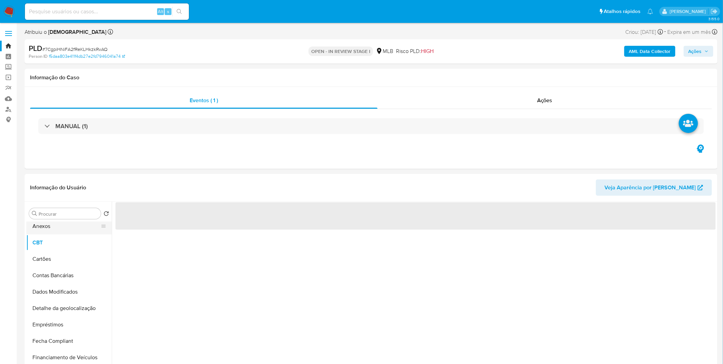
click at [63, 228] on button "Anexos" at bounding box center [66, 226] width 80 height 16
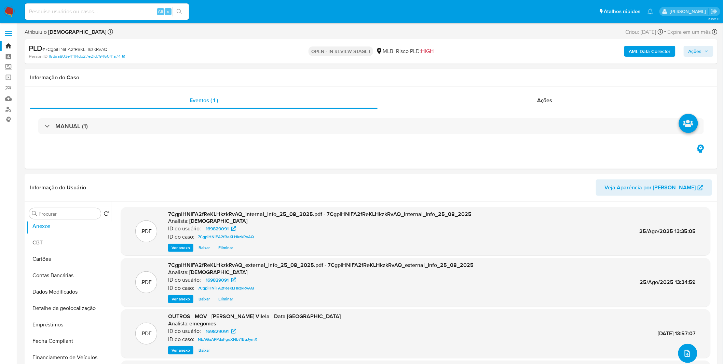
click at [686, 353] on icon "upload-file" at bounding box center [686, 353] width 5 height 7
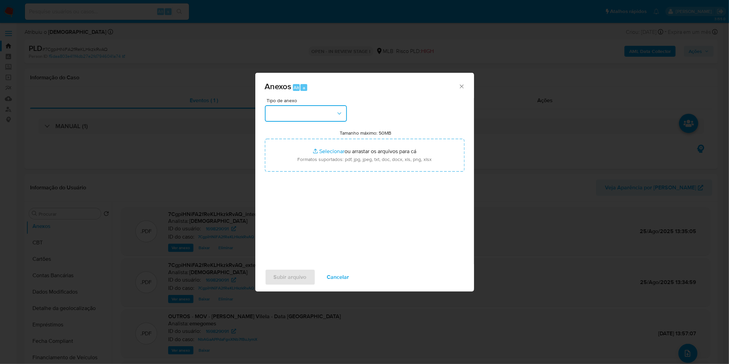
click at [301, 118] on button "button" at bounding box center [306, 113] width 82 height 16
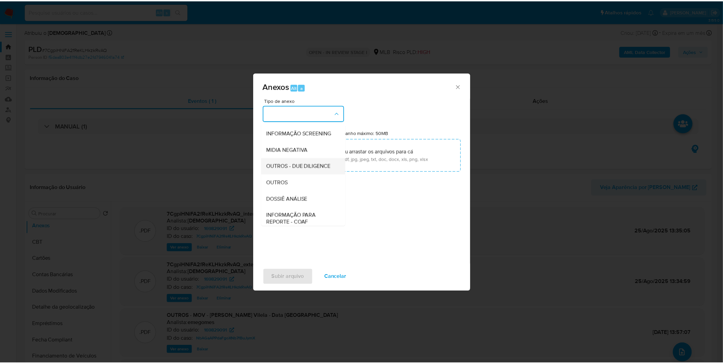
scroll to position [76, 0]
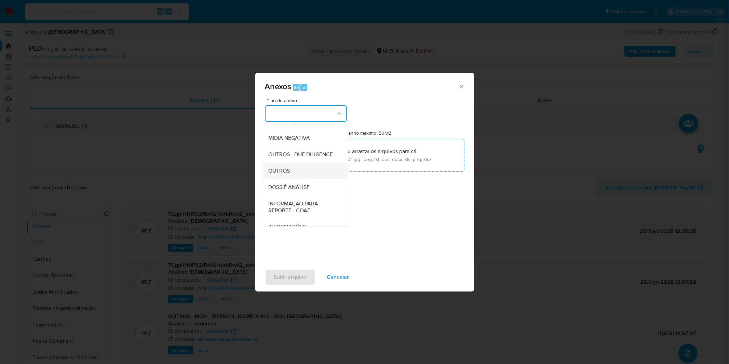
click at [300, 176] on div "OUTROS" at bounding box center [303, 171] width 70 height 16
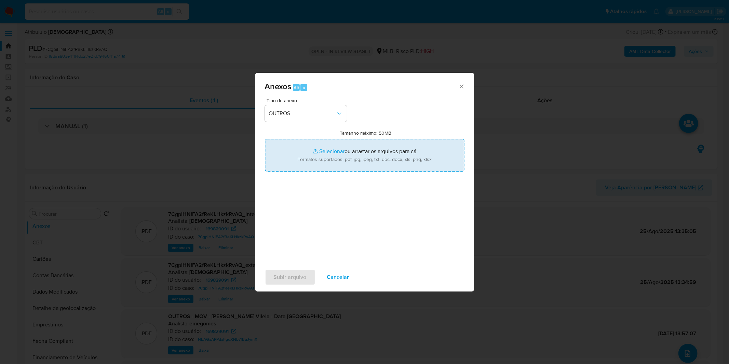
click at [309, 165] on input "Tamanho máximo: 50MB Selecionar arquivos" at bounding box center [364, 155] width 199 height 33
type input "C:\fakepath\DECLINIO SAR - CPF 92459463120 - LEONARDO DOS REIS VILELA.pdf"
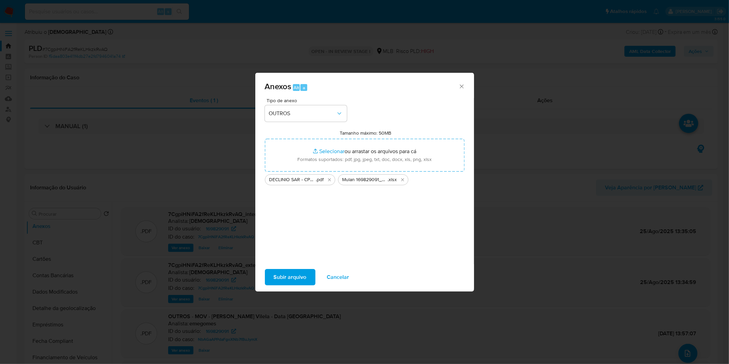
click at [275, 278] on span "Subir arquivo" at bounding box center [290, 276] width 33 height 15
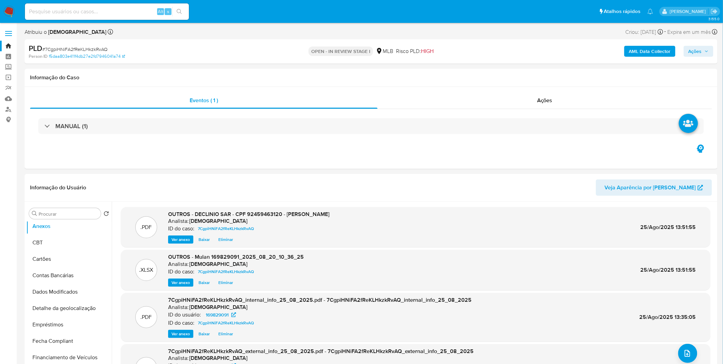
drag, startPoint x: 693, startPoint y: 57, endPoint x: 666, endPoint y: 63, distance: 27.0
click at [693, 57] on div "AML Data Collector Ações" at bounding box center [600, 51] width 226 height 16
click at [704, 52] on span "Ações" at bounding box center [698, 51] width 20 height 10
click at [516, 75] on span "Resolução do caso" at bounding box center [500, 73] width 46 height 8
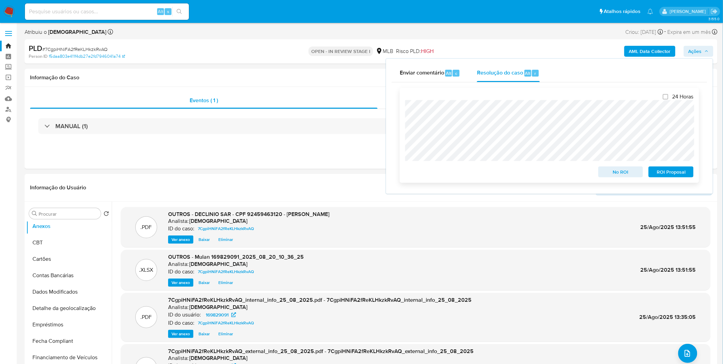
click at [609, 172] on span "No ROI" at bounding box center [621, 172] width 36 height 10
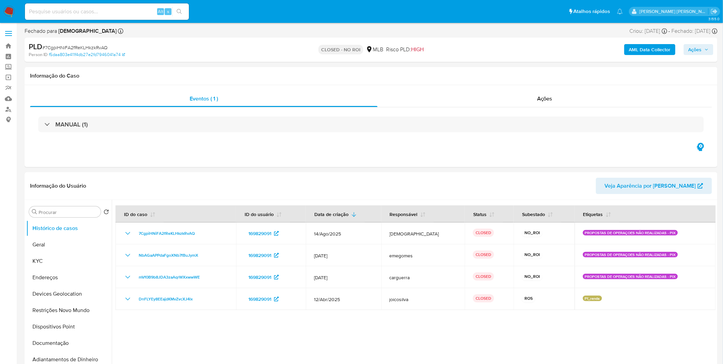
select select "10"
click at [10, 6] on img at bounding box center [9, 12] width 12 height 12
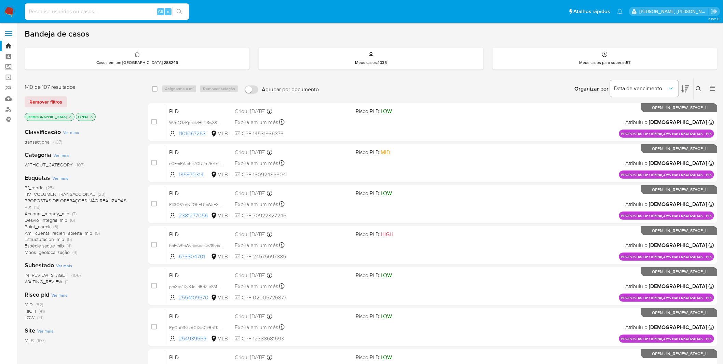
click at [73, 12] on input at bounding box center [107, 11] width 164 height 9
paste input "bpEvV9pWvpewsasw78bbsi9b"
type input "bpEvV9pWvpewsasw78bbsi9b"
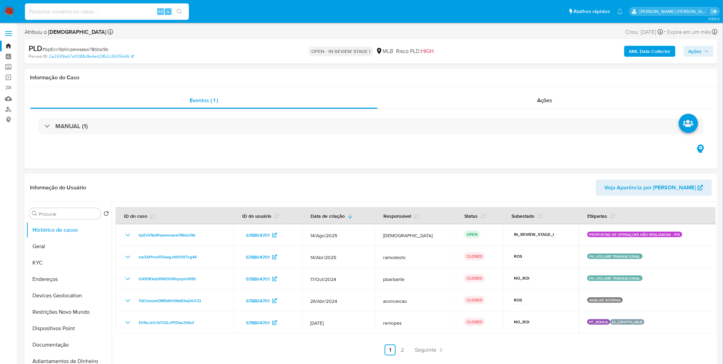
select select "10"
click at [74, 11] on input at bounding box center [107, 11] width 164 height 9
drag, startPoint x: 75, startPoint y: 11, endPoint x: 430, endPoint y: 142, distance: 378.7
click at [430, 142] on div "MANUAL (1)" at bounding box center [371, 126] width 682 height 34
click at [78, 258] on button "KYC" at bounding box center [66, 262] width 80 height 16
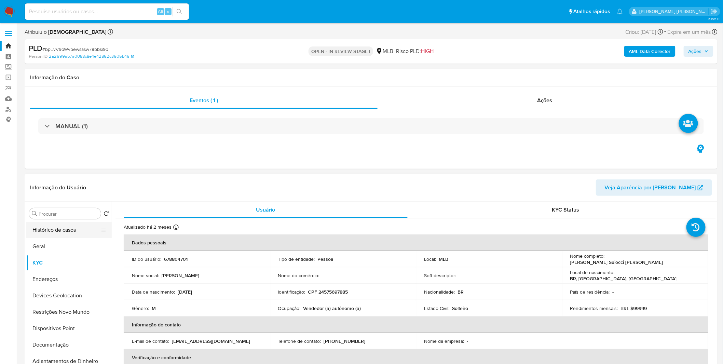
click at [48, 234] on button "Histórico de casos" at bounding box center [66, 230] width 80 height 16
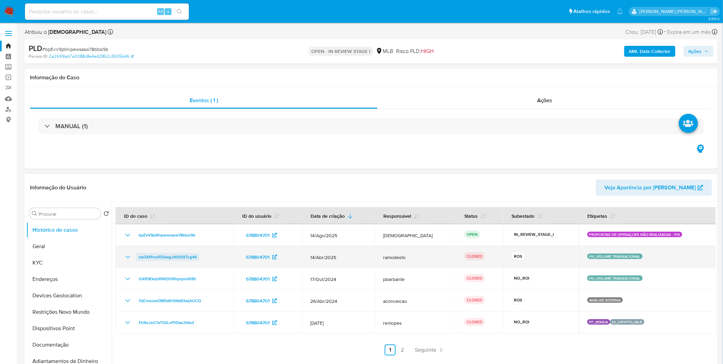
drag, startPoint x: 217, startPoint y: 257, endPoint x: 139, endPoint y: 260, distance: 77.6
click at [139, 260] on div "zw3APhnxPZAwgJd0O1XTcg46" at bounding box center [175, 257] width 102 height 8
click at [130, 257] on icon "Mostrar/Ocultar" at bounding box center [128, 257] width 8 height 8
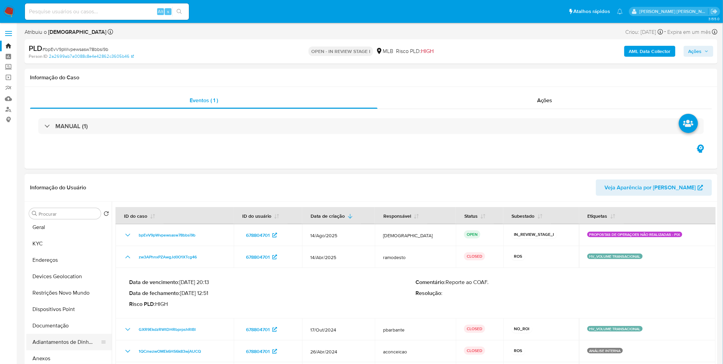
scroll to position [38, 0]
click at [56, 344] on button "Anexos" at bounding box center [66, 339] width 80 height 16
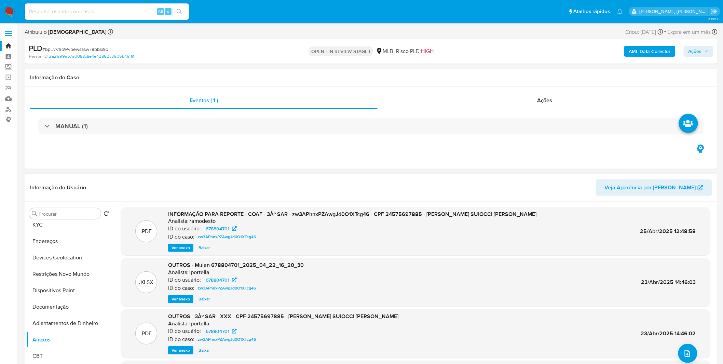
click at [172, 249] on span "Ver anexo" at bounding box center [180, 247] width 18 height 7
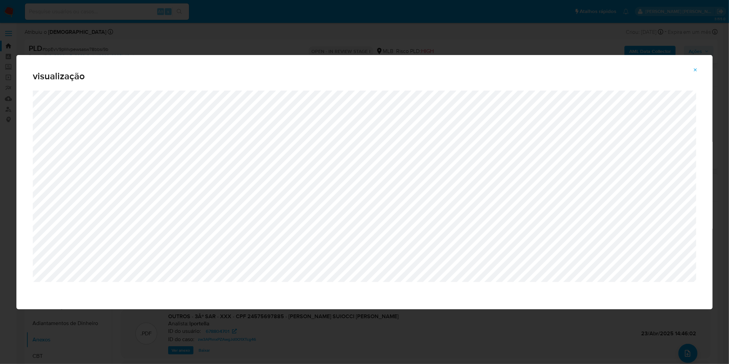
click at [694, 72] on icon "Attachment preview" at bounding box center [694, 69] width 5 height 5
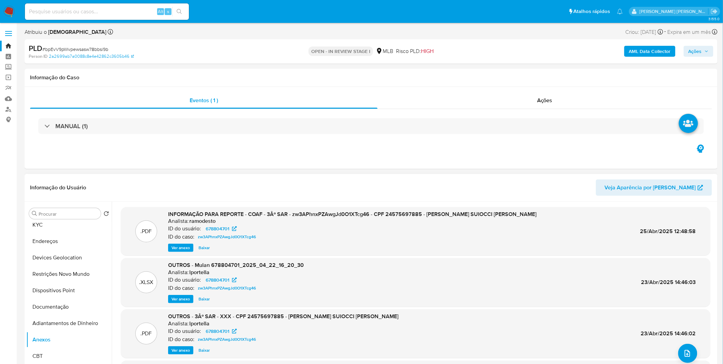
click at [643, 51] on b "AML Data Collector" at bounding box center [650, 51] width 42 height 11
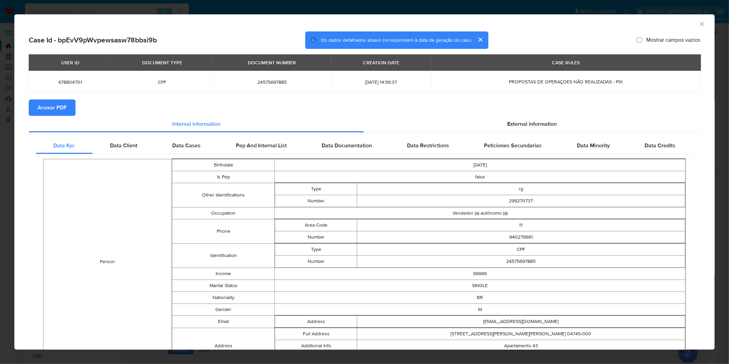
click at [49, 102] on span "Anexar PDF" at bounding box center [52, 107] width 29 height 15
click at [698, 25] on icon "Fechar a janela" at bounding box center [701, 23] width 7 height 7
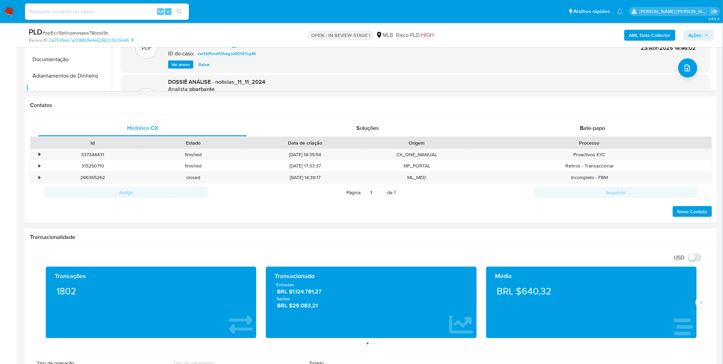
scroll to position [303, 0]
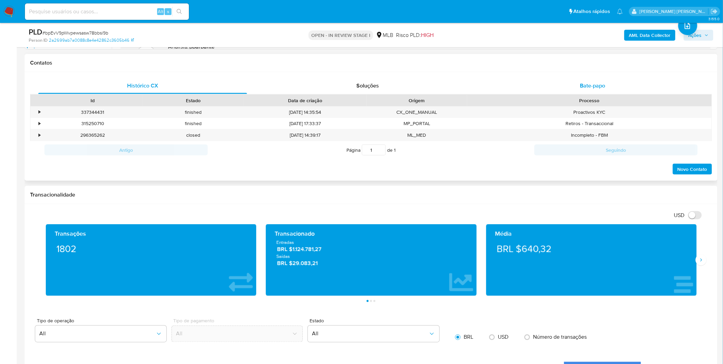
click at [544, 86] on div "Bate-papo" at bounding box center [592, 86] width 209 height 16
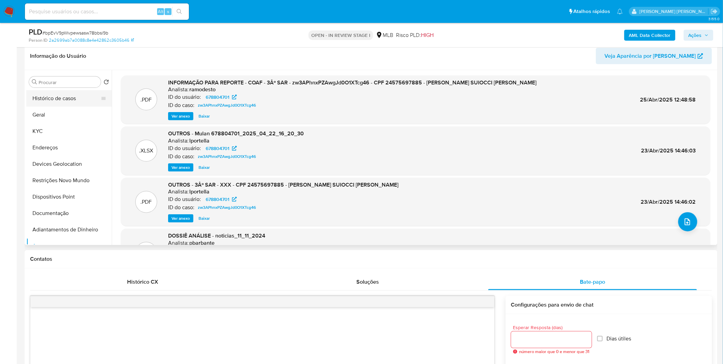
scroll to position [76, 0]
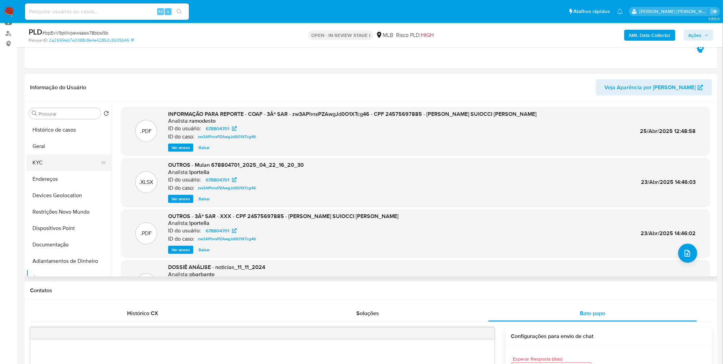
click at [59, 162] on button "KYC" at bounding box center [66, 162] width 80 height 16
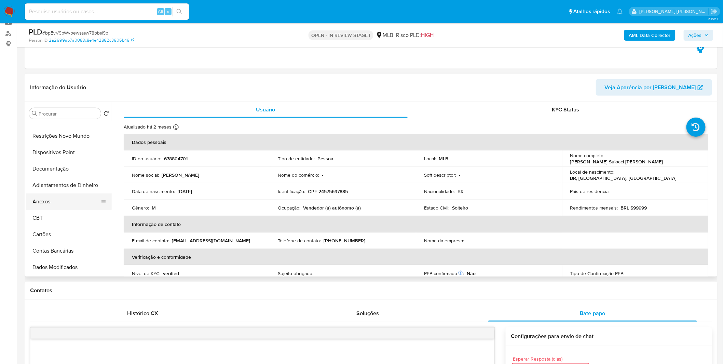
click at [56, 199] on button "Anexos" at bounding box center [66, 201] width 80 height 16
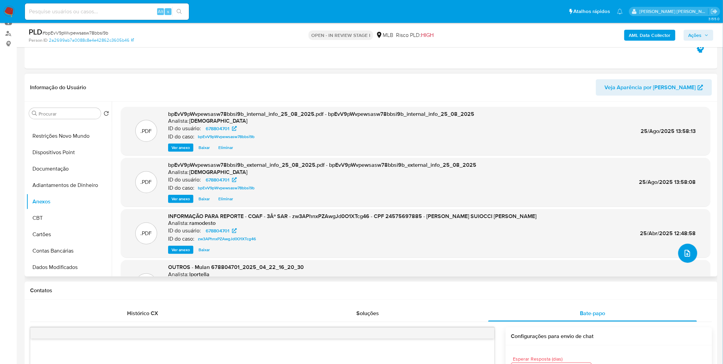
click at [692, 252] on button "upload-file" at bounding box center [687, 253] width 19 height 19
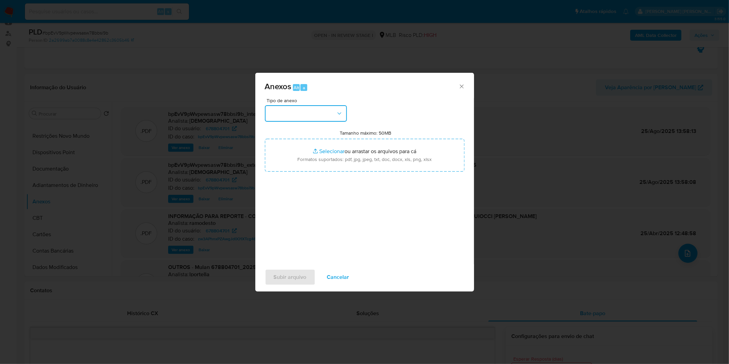
click at [331, 113] on button "button" at bounding box center [306, 113] width 82 height 16
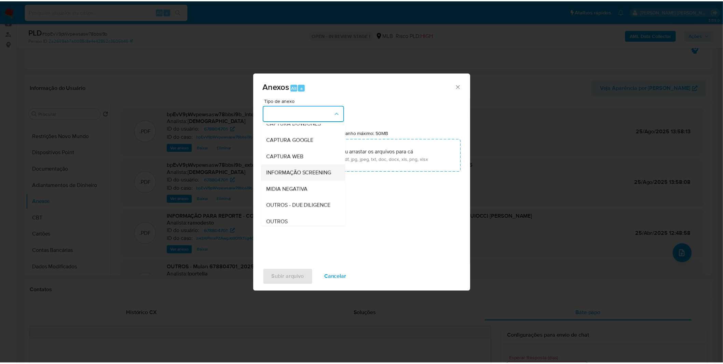
scroll to position [38, 0]
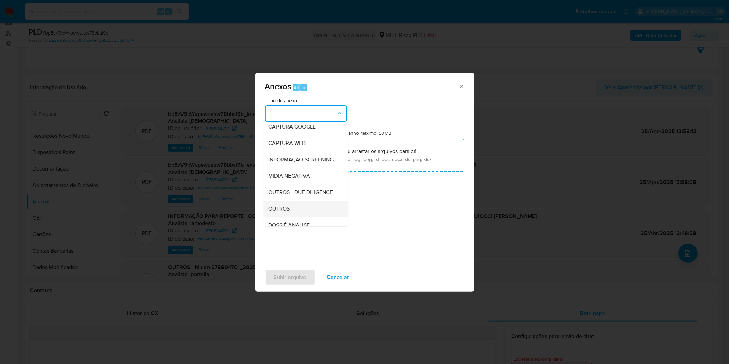
click at [292, 217] on div "OUTROS" at bounding box center [303, 208] width 70 height 16
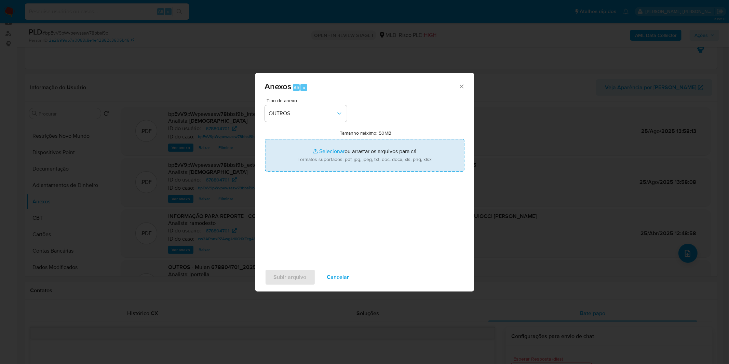
click at [316, 155] on input "Tamanho máximo: 50MB Selecionar arquivos" at bounding box center [364, 155] width 199 height 33
click at [364, 157] on input "Tamanho máximo: 50MB Selecionar arquivos" at bounding box center [364, 155] width 199 height 33
type input "C:\fakepath\DECLINIO SAR - CPF 24575697885 - MARCO SUIOCCI PEREIRA.pdf"
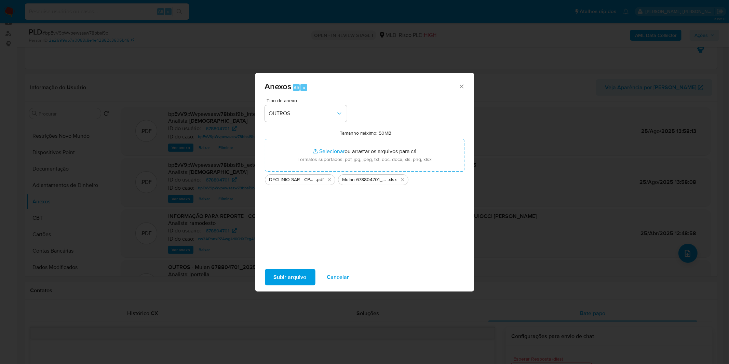
click at [278, 280] on span "Subir arquivo" at bounding box center [290, 276] width 33 height 15
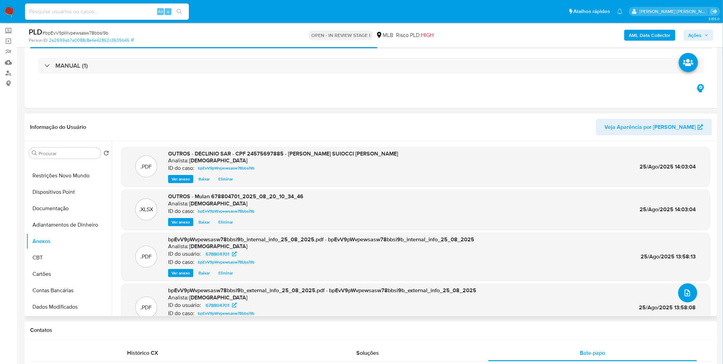
scroll to position [0, 0]
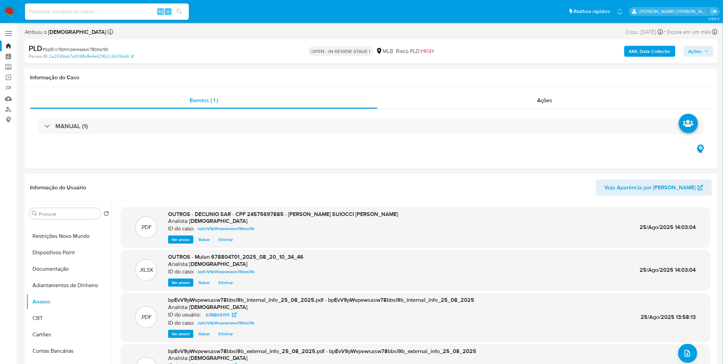
click at [690, 52] on span "Ações" at bounding box center [694, 51] width 13 height 11
click at [516, 80] on div "Resolução do caso Alt r" at bounding box center [508, 73] width 63 height 18
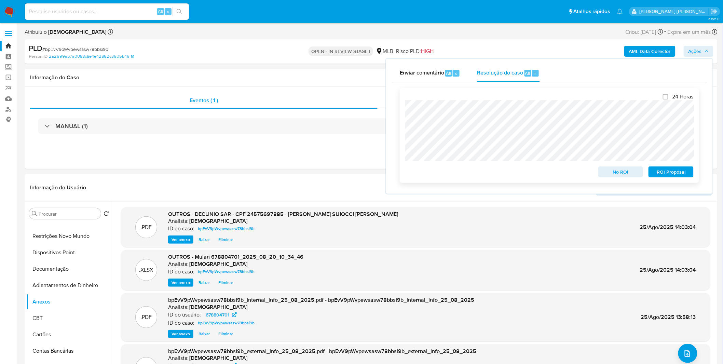
click at [617, 172] on span "No ROI" at bounding box center [621, 172] width 36 height 10
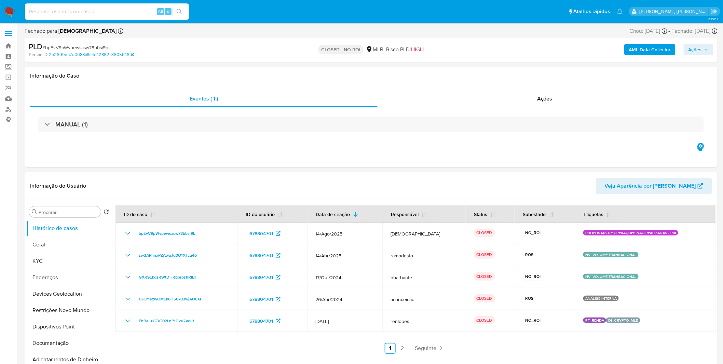
select select "10"
click at [9, 16] on img at bounding box center [9, 12] width 12 height 12
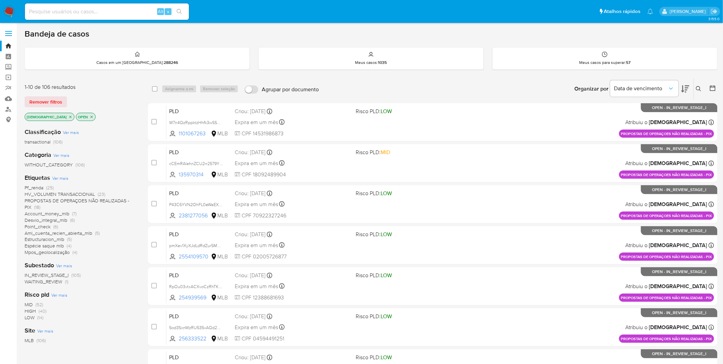
click at [8, 13] on img at bounding box center [9, 12] width 12 height 12
click at [9, 102] on link "Mulan" at bounding box center [40, 98] width 81 height 11
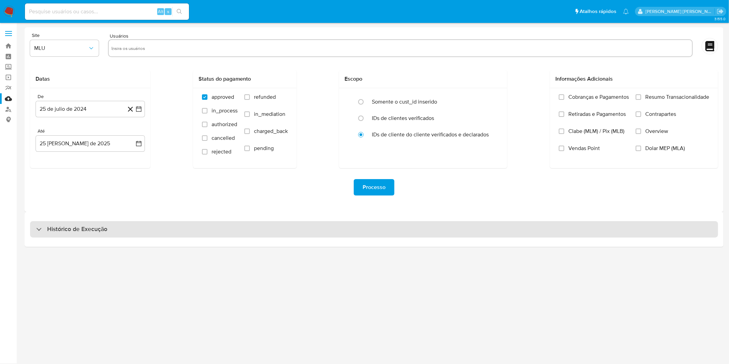
click at [216, 236] on div "Histórico de Execução" at bounding box center [374, 229] width 688 height 16
select select "10"
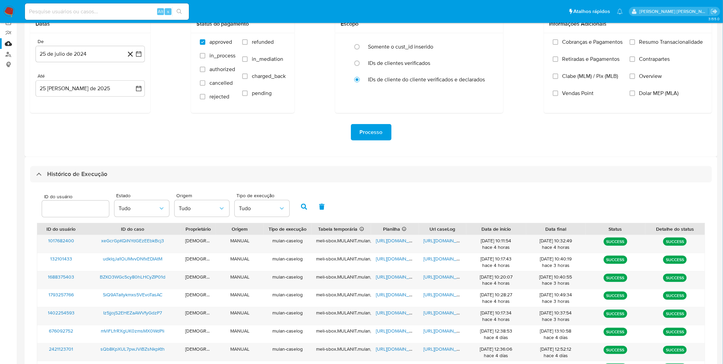
scroll to position [145, 0]
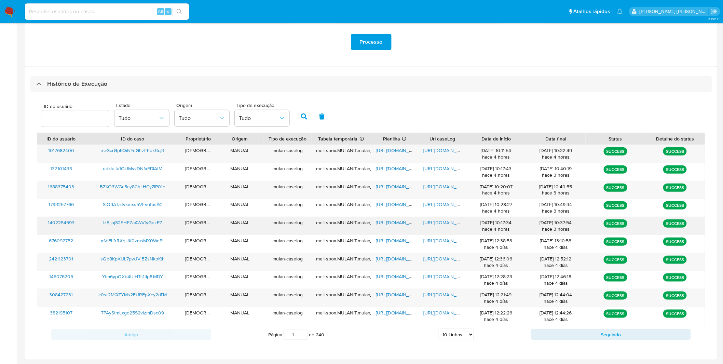
click at [453, 222] on span "[URL][DOMAIN_NAME]" at bounding box center [447, 222] width 47 height 7
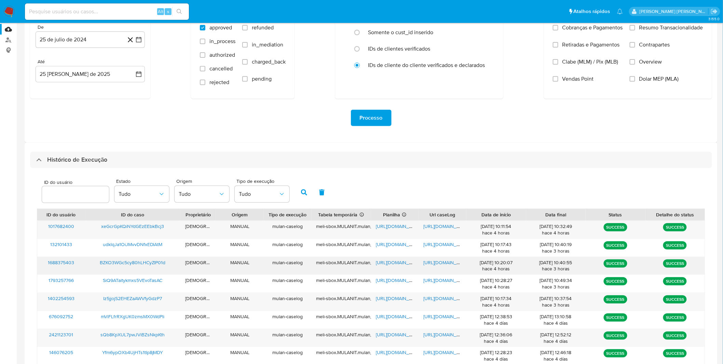
drag, startPoint x: 563, startPoint y: 259, endPoint x: 554, endPoint y: 243, distance: 18.2
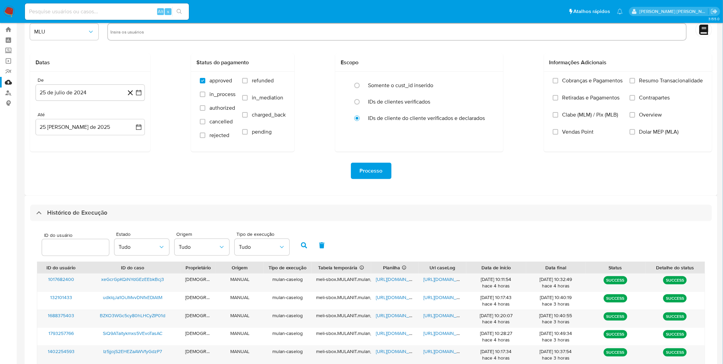
scroll to position [15, 0]
click at [400, 352] on span "[URL][DOMAIN_NAME]" at bounding box center [399, 352] width 47 height 7
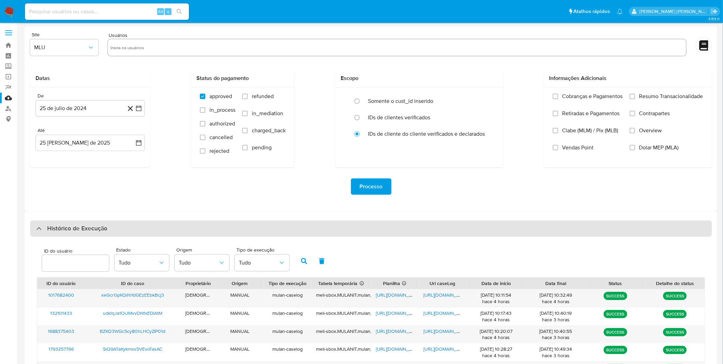
scroll to position [0, 0]
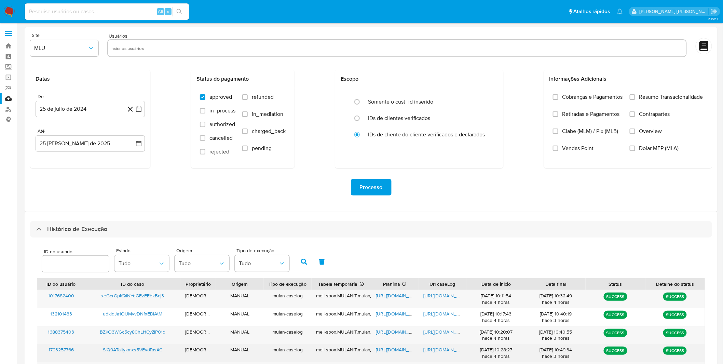
click at [444, 350] on span "[URL][DOMAIN_NAME]" at bounding box center [447, 349] width 47 height 7
click at [395, 350] on span "[URL][DOMAIN_NAME]" at bounding box center [399, 349] width 47 height 7
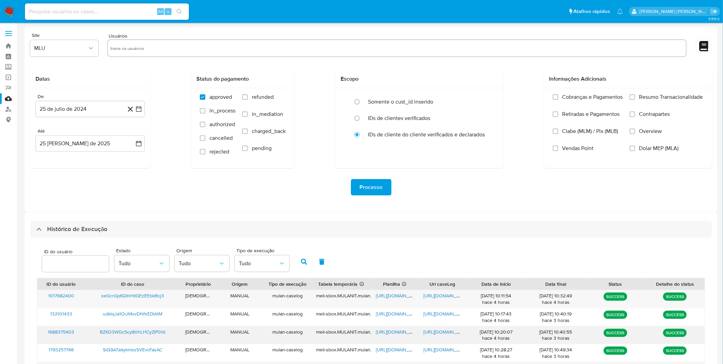
click at [432, 331] on span "[URL][DOMAIN_NAME]" at bounding box center [447, 331] width 47 height 7
click at [386, 330] on span "[URL][DOMAIN_NAME]" at bounding box center [399, 331] width 47 height 7
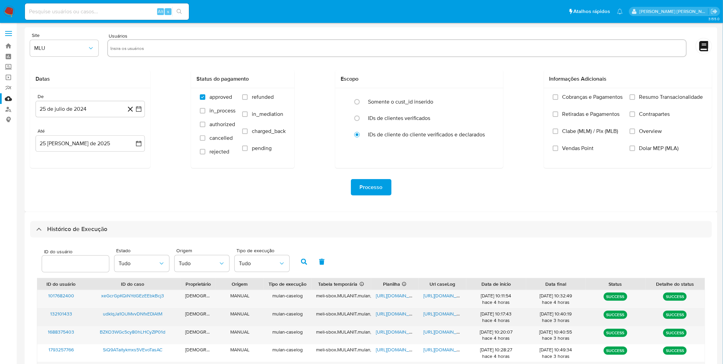
click at [444, 312] on span "[URL][DOMAIN_NAME]" at bounding box center [447, 313] width 47 height 7
click at [388, 317] on span "[URL][DOMAIN_NAME]" at bounding box center [399, 313] width 47 height 7
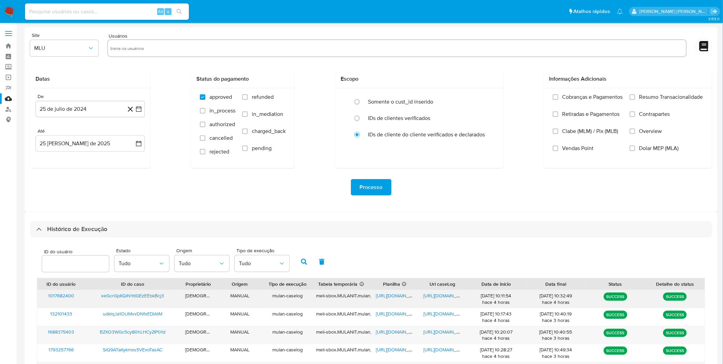
click at [445, 296] on span "[URL][DOMAIN_NAME]" at bounding box center [447, 295] width 47 height 7
click at [385, 300] on div "https://docs.google.com/spreadsheets/d/1lnju4wwNFK-c7KWm-tEkzMArvEw3j_XwK66qsic…" at bounding box center [395, 299] width 48 height 18
click at [388, 299] on span "https://docs.google.com/spreadsheets/d/1lnju4wwNFK-c7KWm-tEkzMArvEw3j_XwK66qsic…" at bounding box center [399, 295] width 47 height 7
click at [10, 12] on img at bounding box center [9, 12] width 12 height 12
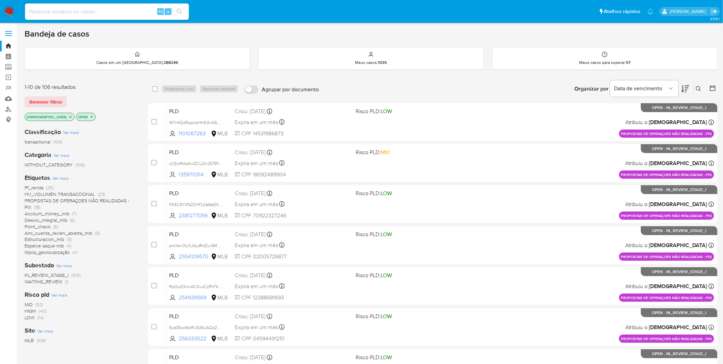
click at [9, 10] on img at bounding box center [9, 12] width 12 height 12
click at [94, 12] on input at bounding box center [107, 11] width 164 height 9
paste input "Iz5jjojS2EHEZaAWVfyGdzP7"
type input "Iz5jjojS2EHEZaAWVfyGdzP7"
click at [90, 14] on input at bounding box center [107, 11] width 164 height 9
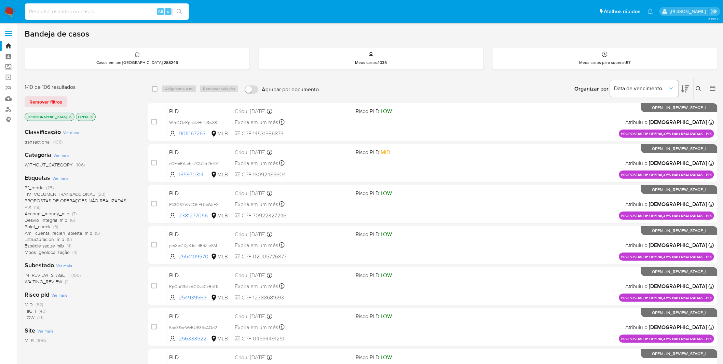
paste input "Iz5jjojS2EHEZaAWVfyGdzP7"
type input "Iz5jjojS2EHEZaAWVfyGdzP7"
click at [13, 12] on img at bounding box center [9, 12] width 12 height 12
click at [129, 17] on div "Alt s" at bounding box center [107, 11] width 164 height 16
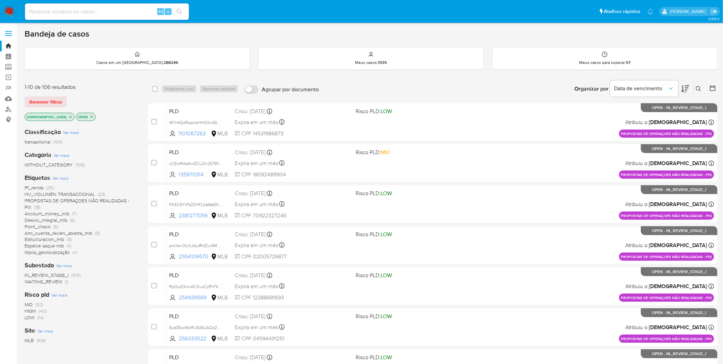
click at [130, 15] on input at bounding box center [107, 11] width 164 height 9
paste input "Iz5jjojS2EHEZaAWVfyGdzP7"
type input "Iz5jjojS2EHEZaAWVfyGdzP7"
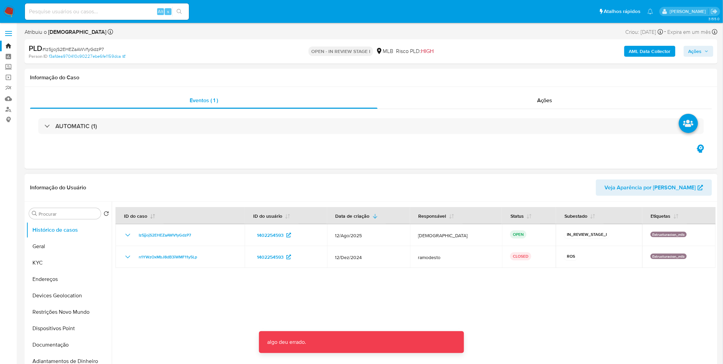
select select "10"
click at [52, 259] on button "KYC" at bounding box center [66, 262] width 80 height 16
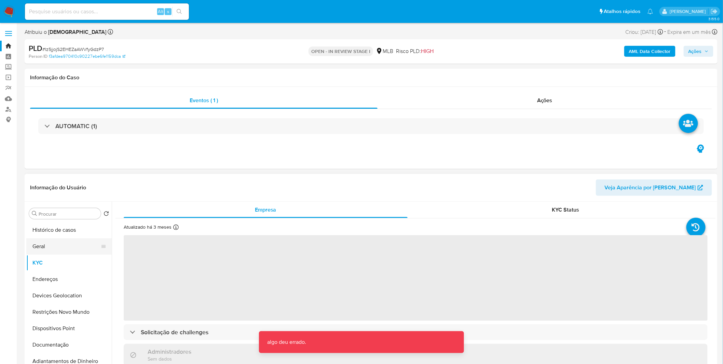
click at [55, 248] on button "Geral" at bounding box center [66, 246] width 80 height 16
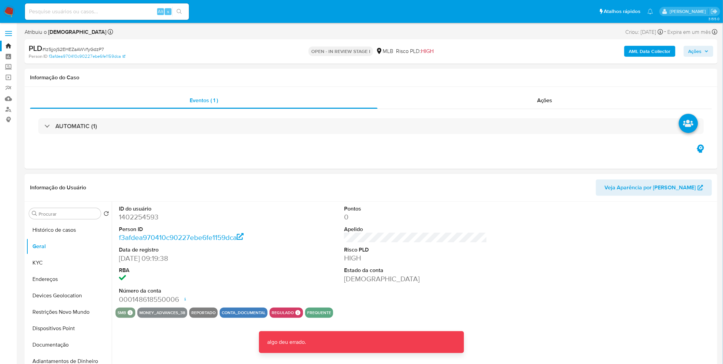
click at [329, 273] on div "ID do usuário 1402254593 Person ID f3afdea970410c90227ebe6fe1159dca Data de reg…" at bounding box center [415, 255] width 600 height 106
click at [224, 264] on dl "ID do usuário 1402254593 Person ID f3afdea970410c90227ebe6fe1159dca Data de reg…" at bounding box center [190, 254] width 143 height 99
click at [41, 253] on button "Geral" at bounding box center [66, 246] width 80 height 16
click at [49, 263] on button "KYC" at bounding box center [66, 262] width 80 height 16
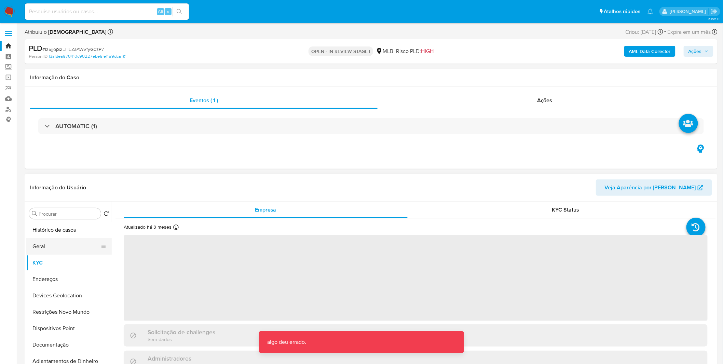
click at [58, 252] on button "Geral" at bounding box center [66, 246] width 80 height 16
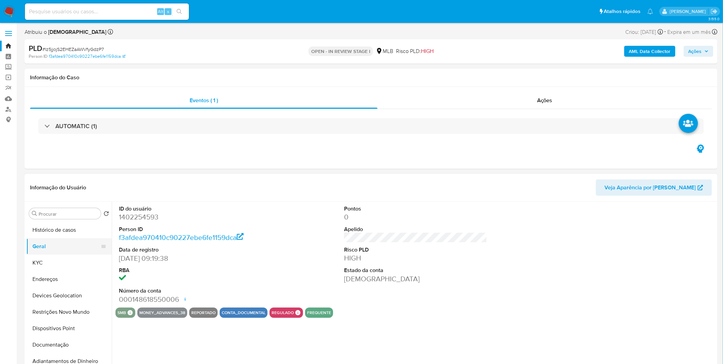
click at [47, 251] on button "Geral" at bounding box center [66, 246] width 80 height 16
click at [360, 287] on div "Pontos 0 Apelido Risco PLD HIGH Estado da conta Ativa" at bounding box center [416, 255] width 150 height 106
click at [61, 344] on button "Documentação" at bounding box center [66, 344] width 80 height 16
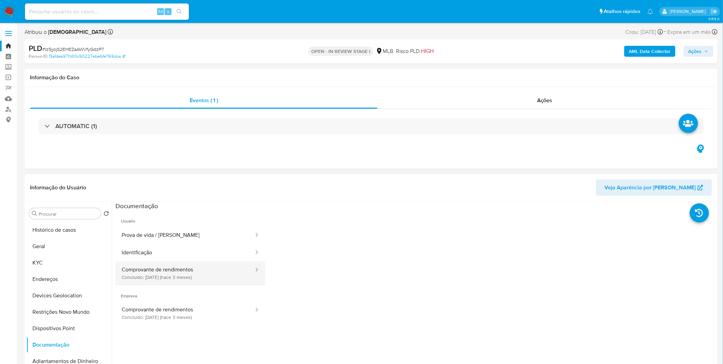
click at [168, 271] on button "Comprovante de rendimentos Concluído: 09/06/2025 (hace 3 meses)" at bounding box center [184, 272] width 139 height 23
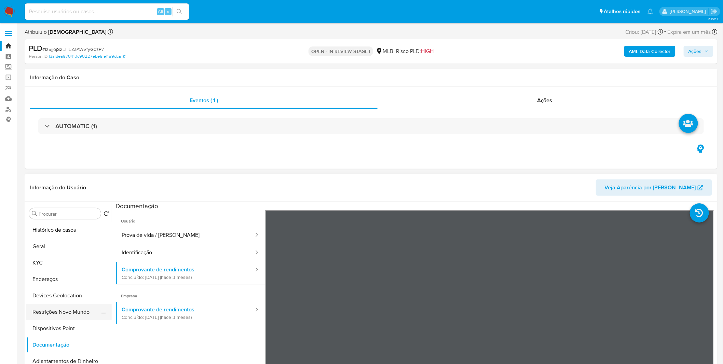
click at [59, 319] on button "Restrições Novo Mundo" at bounding box center [66, 312] width 80 height 16
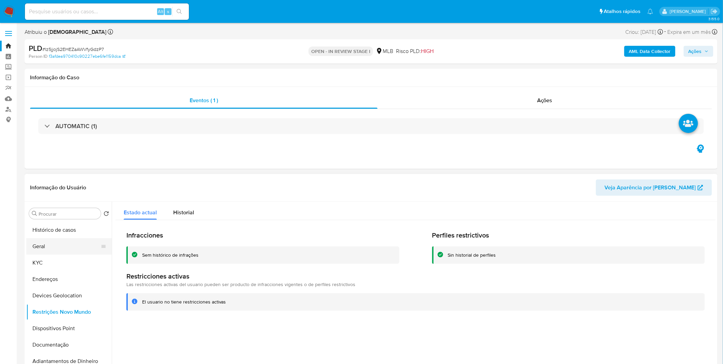
click at [65, 246] on button "Geral" at bounding box center [66, 246] width 80 height 16
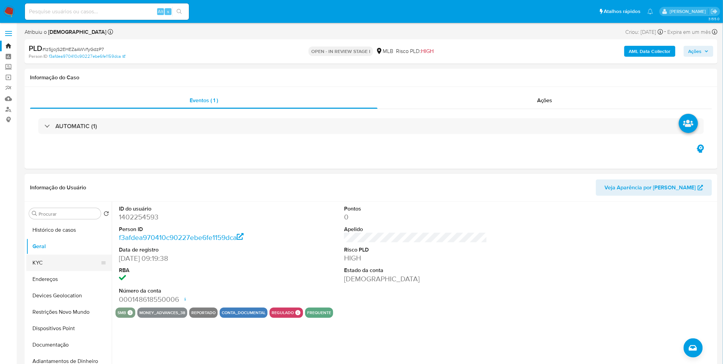
click at [61, 268] on button "KYC" at bounding box center [66, 262] width 80 height 16
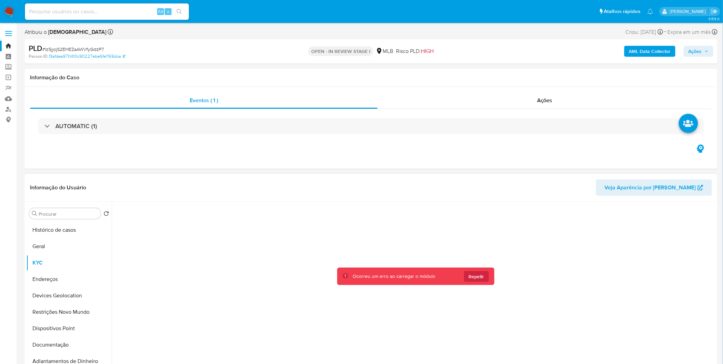
click at [470, 279] on span "Repetir" at bounding box center [476, 276] width 15 height 11
click at [472, 277] on span "Repetir" at bounding box center [476, 276] width 15 height 11
click at [472, 277] on div at bounding box center [415, 287] width 600 height 171
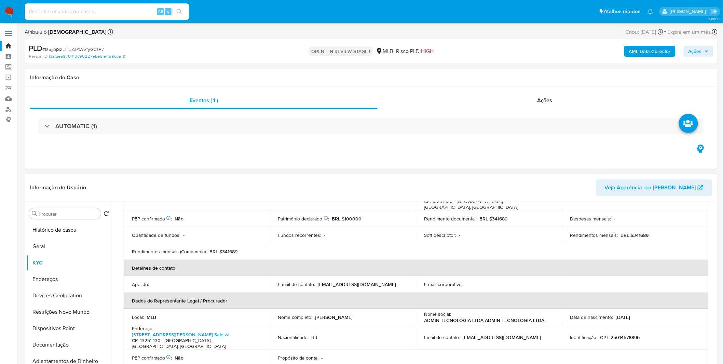
scroll to position [152, 0]
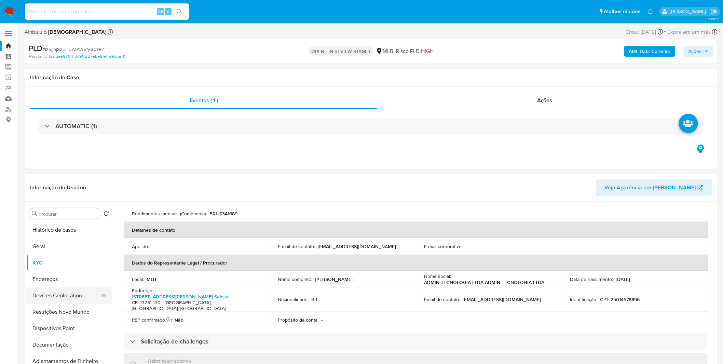
click at [77, 288] on button "Devices Geolocation" at bounding box center [66, 295] width 80 height 16
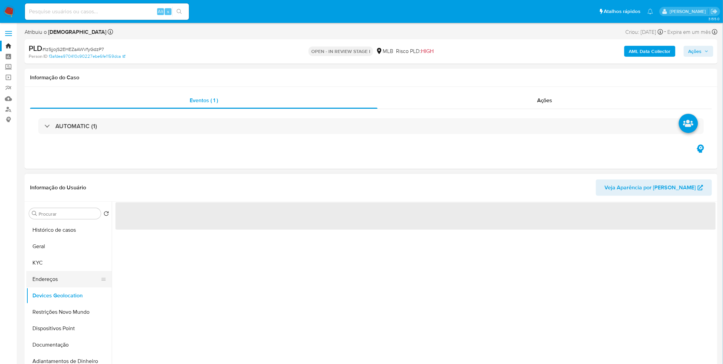
scroll to position [0, 0]
click at [77, 280] on button "Endereços" at bounding box center [66, 279] width 80 height 16
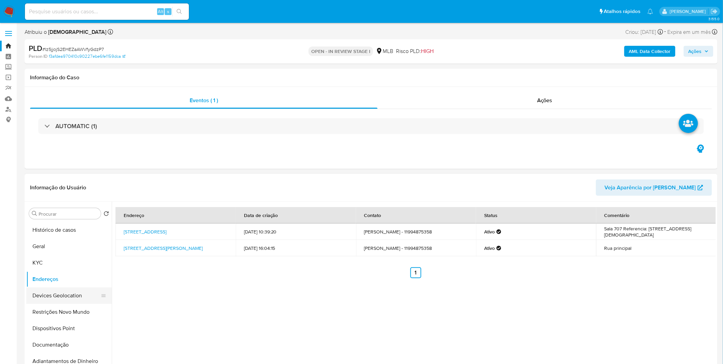
click at [56, 291] on button "Devices Geolocation" at bounding box center [66, 295] width 80 height 16
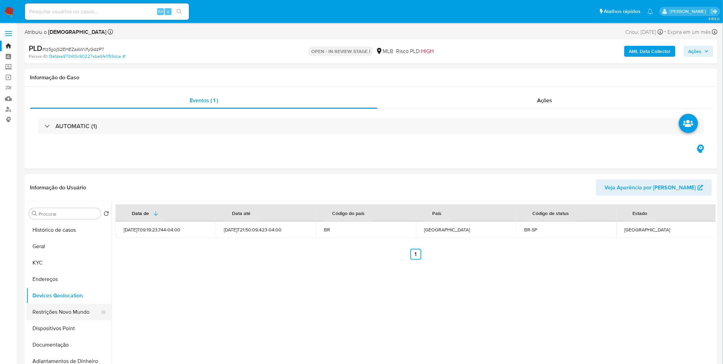
click at [80, 315] on button "Restrições Novo Mundo" at bounding box center [66, 312] width 80 height 16
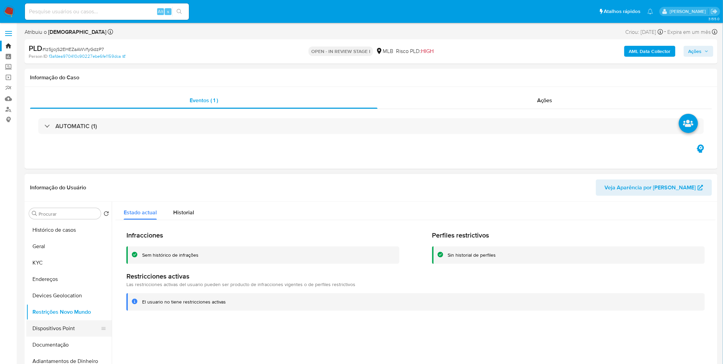
click at [73, 334] on button "Dispositivos Point" at bounding box center [66, 328] width 80 height 16
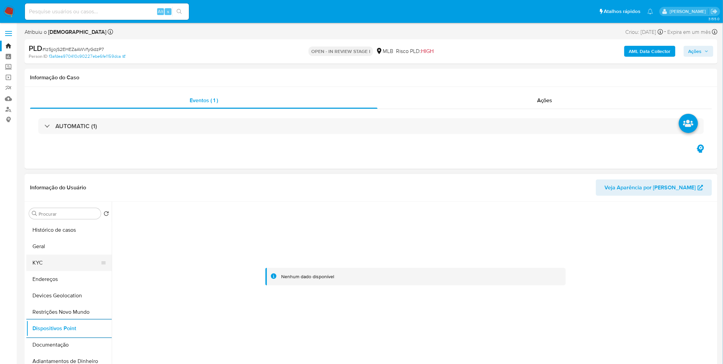
click at [66, 263] on button "KYC" at bounding box center [66, 262] width 80 height 16
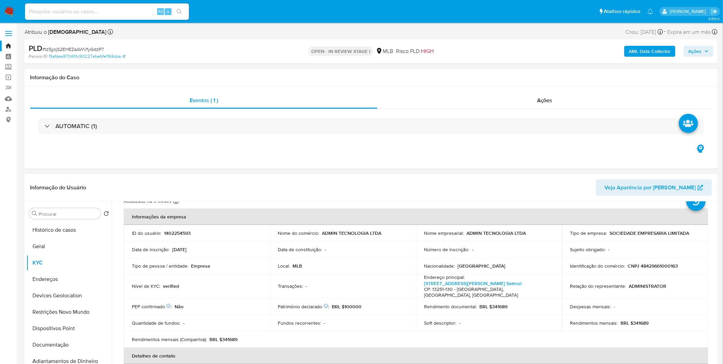
scroll to position [38, 0]
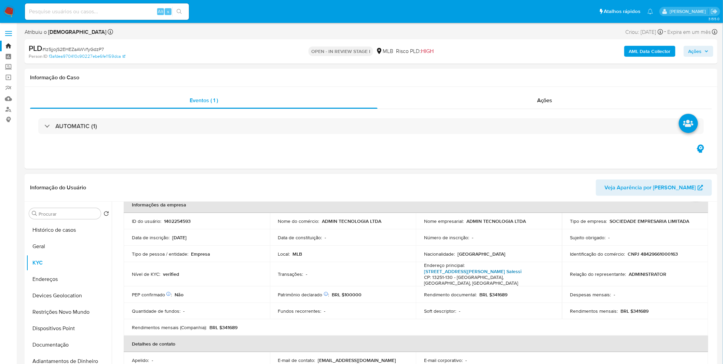
click at [445, 272] on link "Rua José Felizardo Rodrigues 231, Jardim Salessi" at bounding box center [472, 271] width 97 height 7
click at [140, 12] on input at bounding box center [107, 11] width 164 height 9
paste input "SiQ9ATaitykmxs5VEvoTasAC"
type input "SiQ9ATaitykmxs5VEvoTasAC"
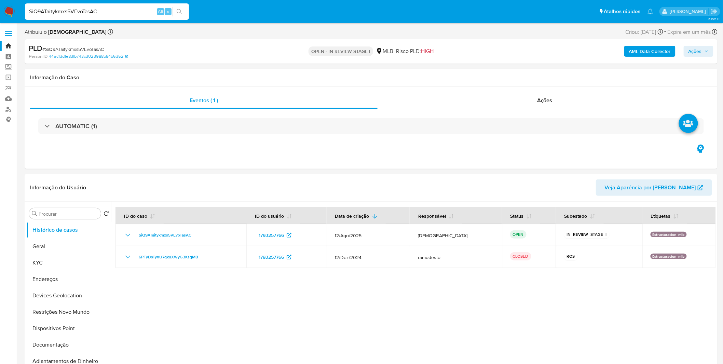
select select "10"
click at [71, 251] on button "Geral" at bounding box center [66, 246] width 80 height 16
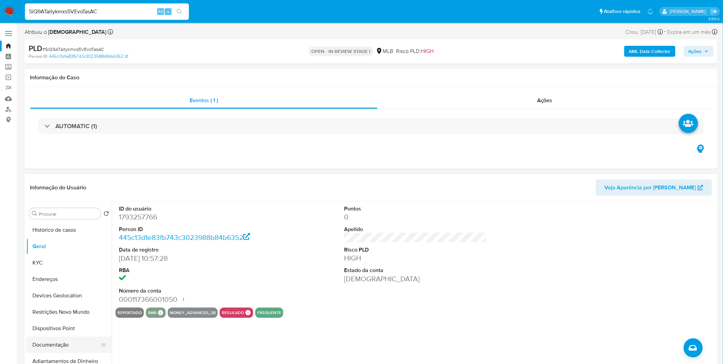
click at [42, 347] on button "Documentação" at bounding box center [66, 344] width 80 height 16
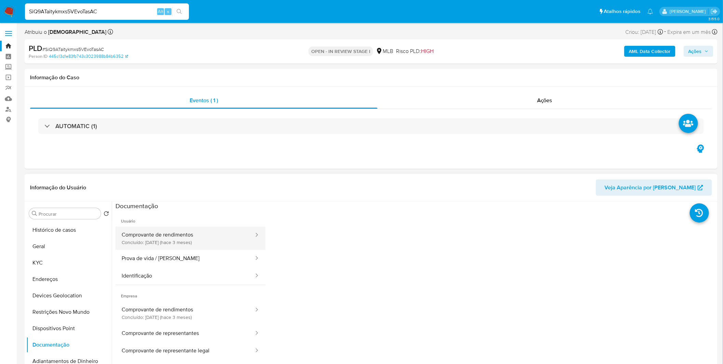
click at [153, 243] on button "Comprovante de rendimentos Concluído: 23/05/2025 (hace 3 meses)" at bounding box center [184, 237] width 139 height 23
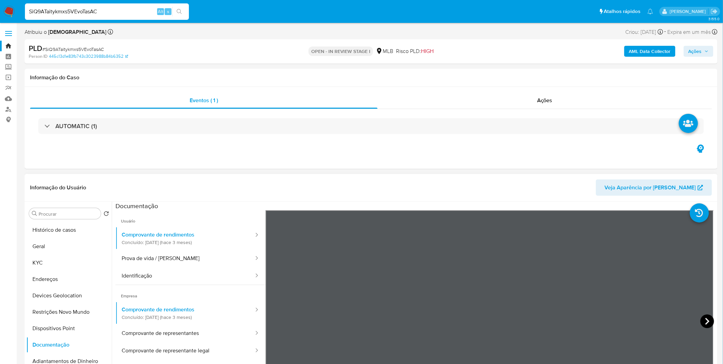
click at [709, 323] on icon at bounding box center [707, 321] width 14 height 14
click at [84, 305] on button "Restrições Novo Mundo" at bounding box center [66, 312] width 80 height 16
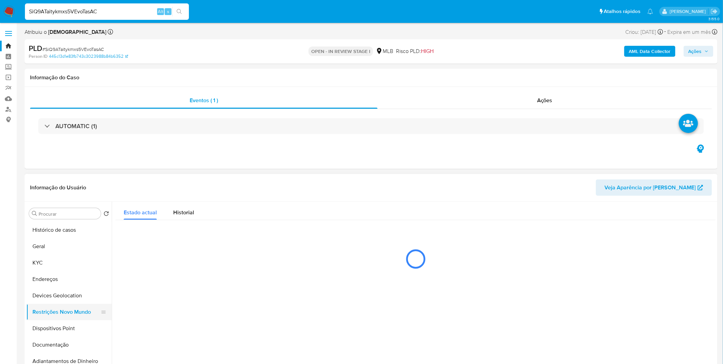
click at [84, 305] on button "Restrições Novo Mundo" at bounding box center [66, 312] width 80 height 16
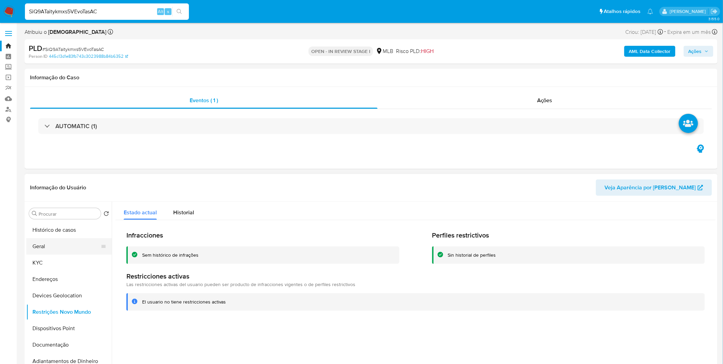
click at [49, 251] on button "Geral" at bounding box center [66, 246] width 80 height 16
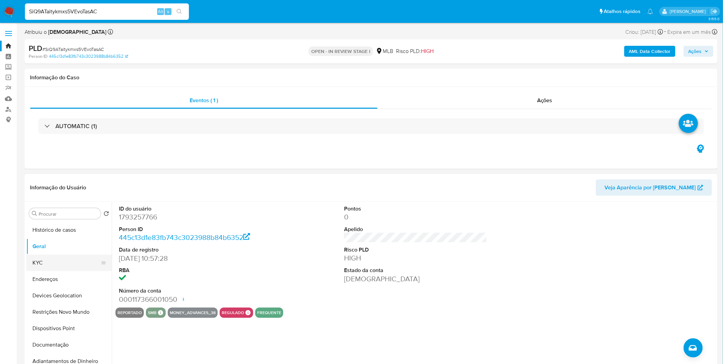
click at [43, 268] on button "KYC" at bounding box center [66, 262] width 80 height 16
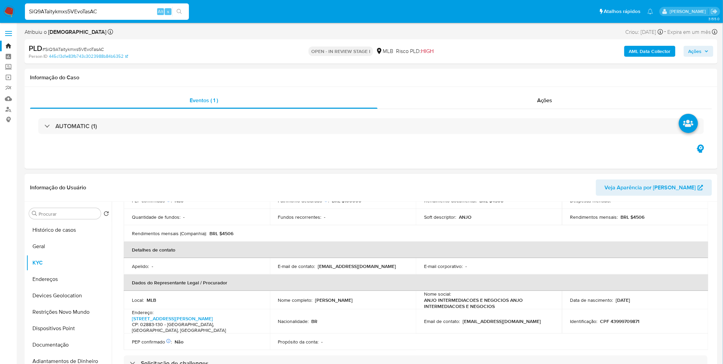
scroll to position [131, 0]
click at [54, 283] on button "Endereços" at bounding box center [66, 279] width 80 height 16
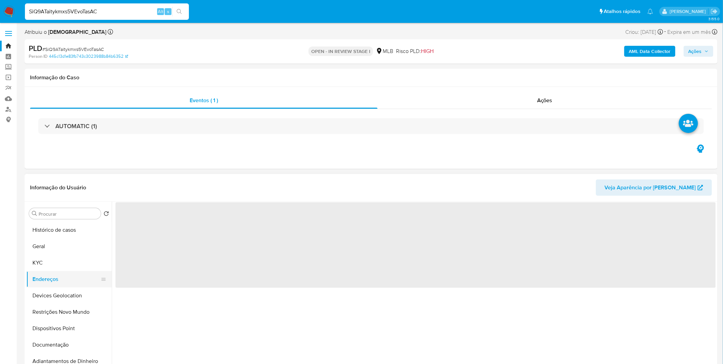
scroll to position [0, 0]
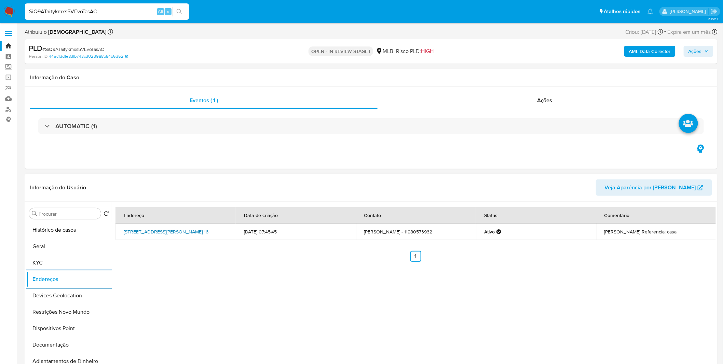
click at [206, 230] on link "Travessa Luís Gonzaga 16, São Paulo, São Paulo, 02883130, Brasil 16" at bounding box center [166, 231] width 85 height 7
click at [72, 296] on button "Devices Geolocation" at bounding box center [66, 295] width 80 height 16
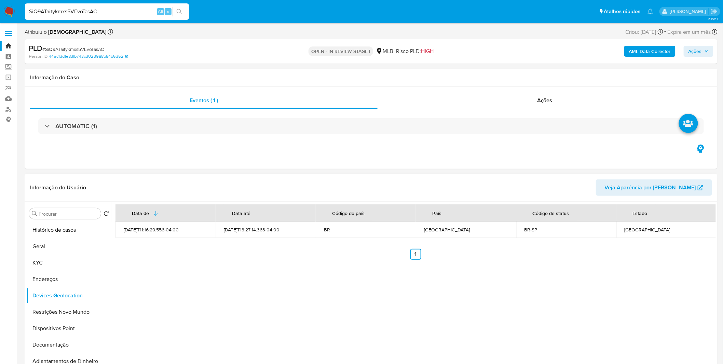
click at [192, 298] on div "Data de Data até Código do país País Código de status Estado 2024-04-30T11:16:2…" at bounding box center [414, 289] width 604 height 175
click at [63, 312] on button "Restrições Novo Mundo" at bounding box center [66, 312] width 80 height 16
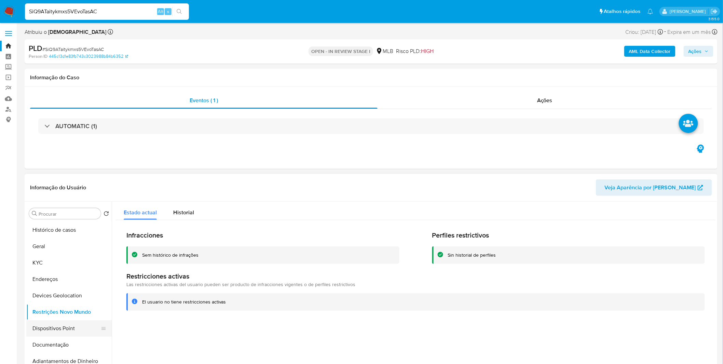
click at [38, 326] on button "Dispositivos Point" at bounding box center [66, 328] width 80 height 16
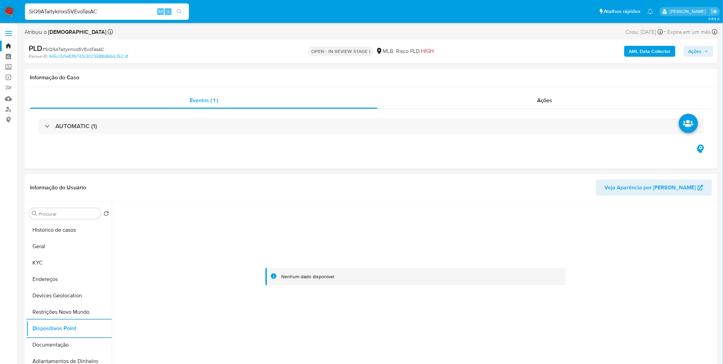
click at [59, 13] on input "SiQ9ATaitykmxs5VEvoTasAC" at bounding box center [107, 11] width 164 height 9
paste input "BZKO3WGc5cy80hLHCyZlP01d"
type input "BZKO3WGc5cy80hLHCyZlP01d"
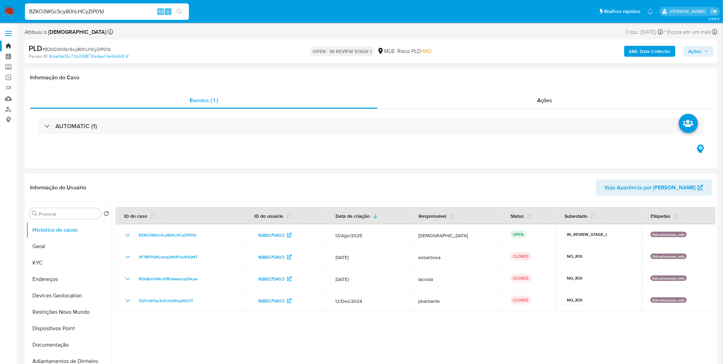
select select "10"
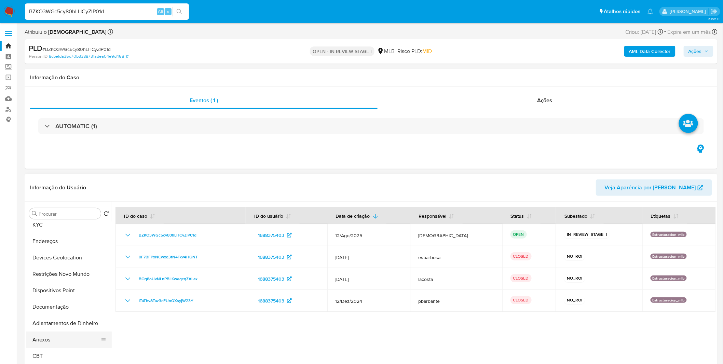
click at [56, 340] on button "Anexos" at bounding box center [66, 339] width 80 height 16
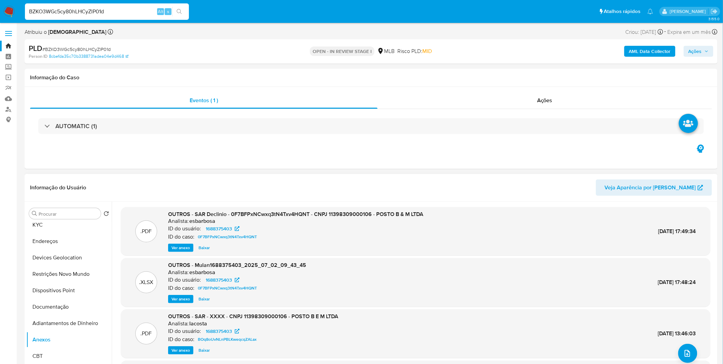
click at [178, 257] on div ".PDF OUTROS - SAR Declinio - 0F7BFPxNCwxq3tN4Txv4HQNT - CNPJ 11398309000106 - P…" at bounding box center [415, 318] width 589 height 223
click at [181, 244] on span "Ver anexo" at bounding box center [180, 247] width 18 height 7
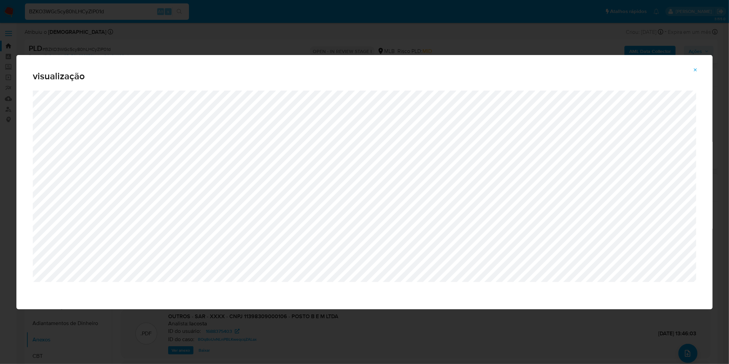
click at [211, 42] on div "visualização" at bounding box center [364, 182] width 729 height 364
click at [699, 70] on button "Attachment preview" at bounding box center [695, 70] width 15 height 11
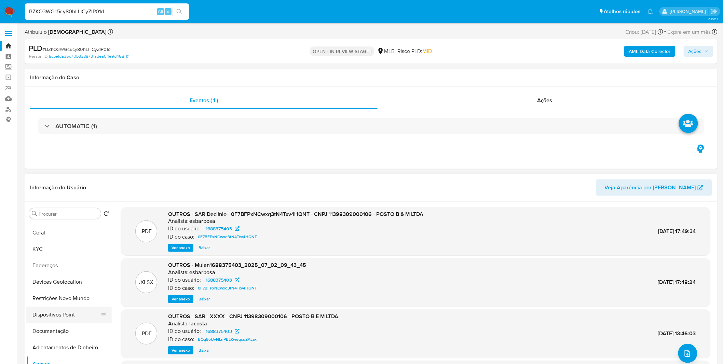
scroll to position [0, 0]
click at [44, 345] on button "Documentação" at bounding box center [66, 344] width 80 height 16
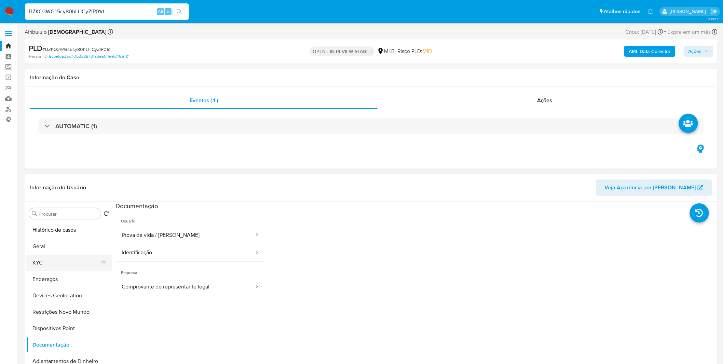
click at [78, 260] on button "KYC" at bounding box center [66, 262] width 80 height 16
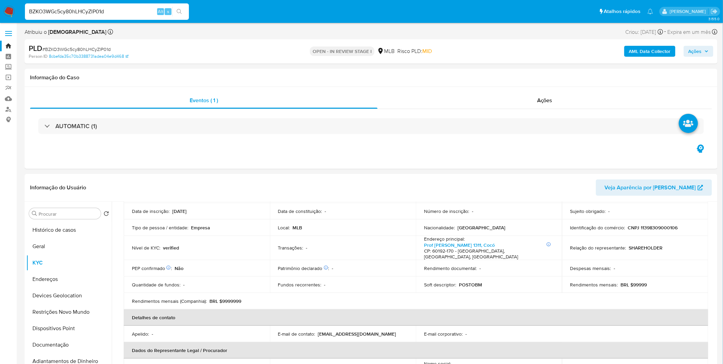
scroll to position [76, 0]
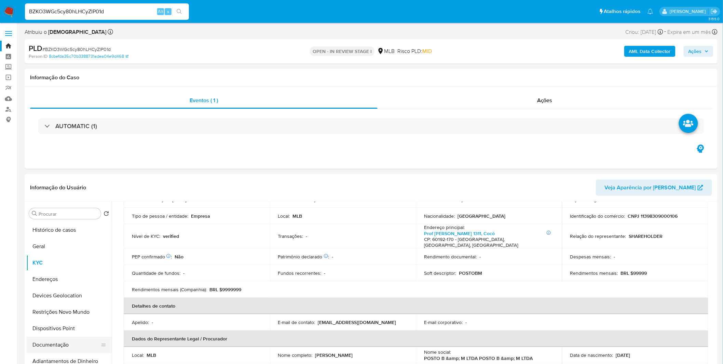
click at [66, 346] on button "Documentação" at bounding box center [66, 344] width 80 height 16
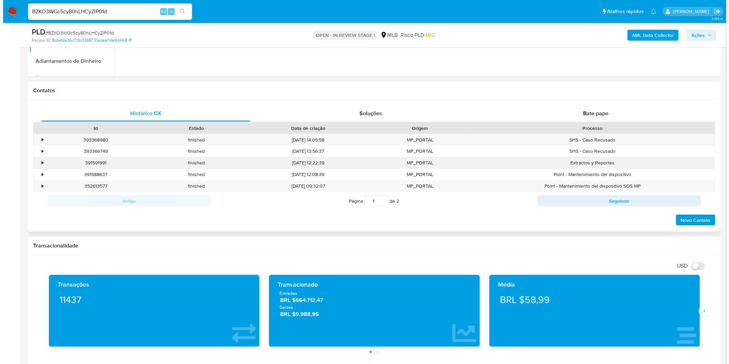
scroll to position [303, 0]
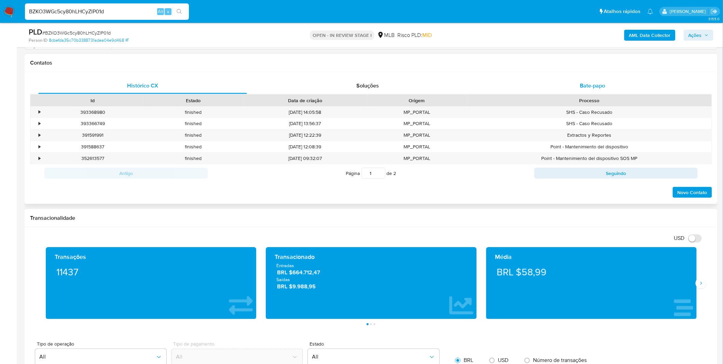
click at [596, 83] on span "Bate-papo" at bounding box center [592, 86] width 25 height 8
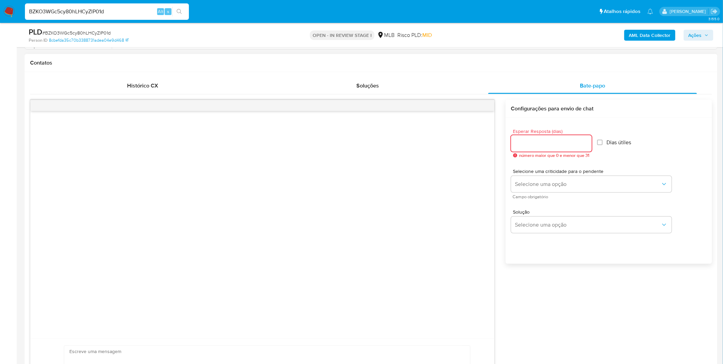
click at [559, 137] on div at bounding box center [551, 143] width 81 height 16
type input "4"
type input "3"
click at [602, 138] on div "Esperar Resposta (dias) 3 número maior que 0 e menor que 31 Dias útiles" at bounding box center [608, 143] width 195 height 40
click at [603, 139] on label "Dias útiles" at bounding box center [612, 142] width 34 height 7
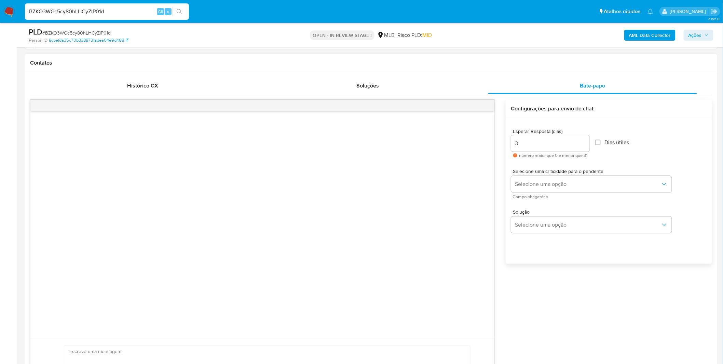
click at [600, 140] on input "Dias útiles" at bounding box center [597, 142] width 5 height 5
checkbox input "true"
click at [587, 195] on span "Campo obrigatório" at bounding box center [593, 196] width 161 height 3
click at [585, 182] on span "Selecione uma opção" at bounding box center [588, 184] width 146 height 7
click at [576, 182] on div "LOW" at bounding box center [588, 185] width 146 height 14
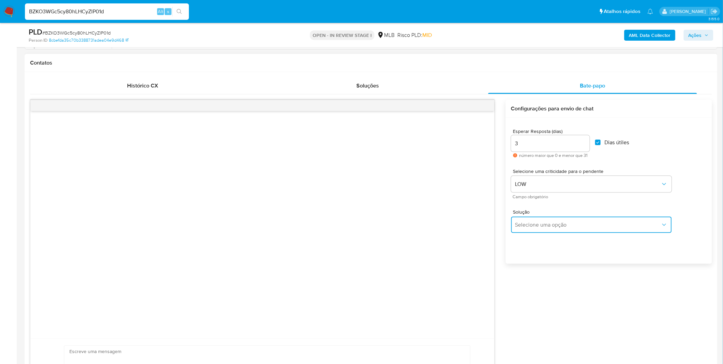
click at [567, 219] on button "Selecione uma opção" at bounding box center [591, 225] width 161 height 16
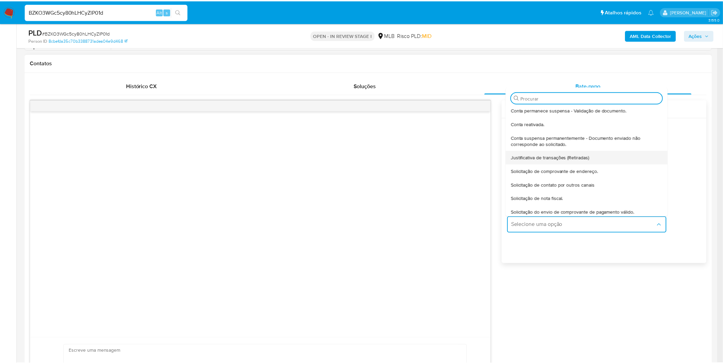
scroll to position [56, 0]
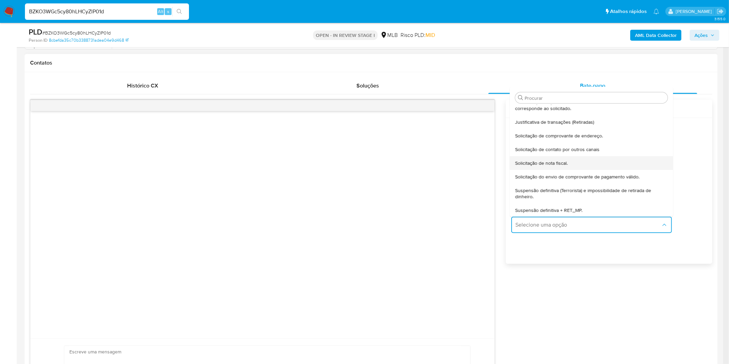
click at [566, 165] on div "Solicitação de nota fiscal." at bounding box center [589, 163] width 148 height 14
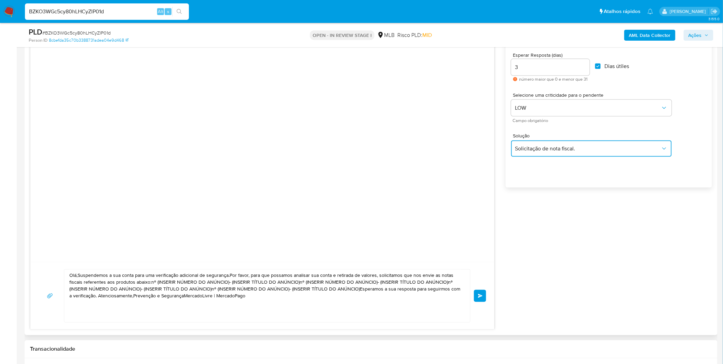
scroll to position [493, 0]
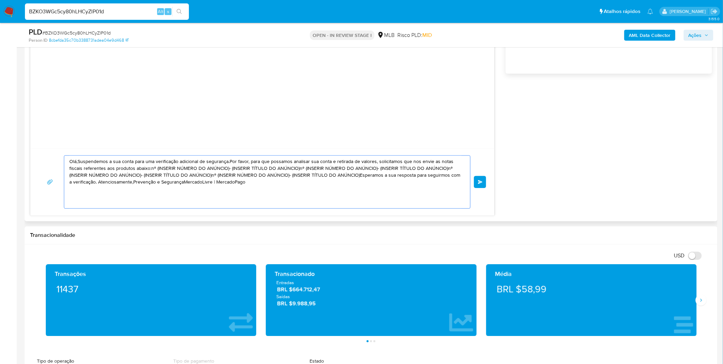
click at [276, 187] on textarea "Olá,Suspendemos a sua conta para uma verificação adicional de segurança.Por fav…" at bounding box center [265, 182] width 392 height 53
paste textarea "! Estamos realizando uma verificação adicional de segurança em contas de usuári…"
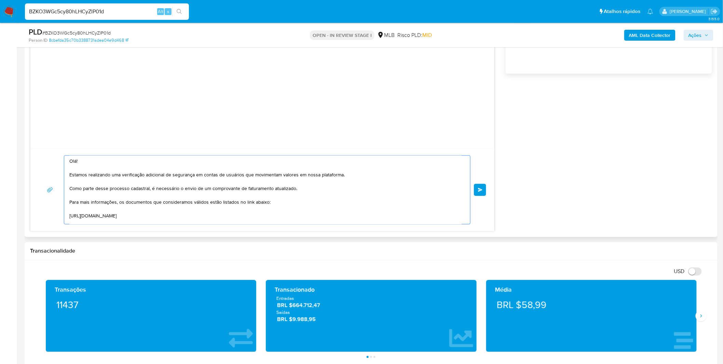
scroll to position [0, 0]
type textarea "Olá! Estamos realizando uma verificação adicional de segurança em contas de usu…"
click at [483, 190] on button "common.send" at bounding box center [480, 190] width 12 height 12
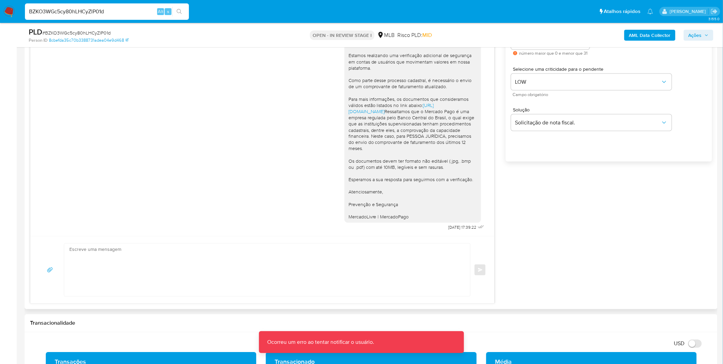
scroll to position [379, 0]
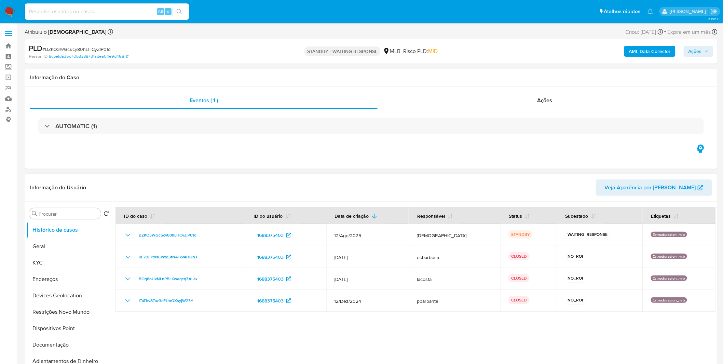
select select "10"
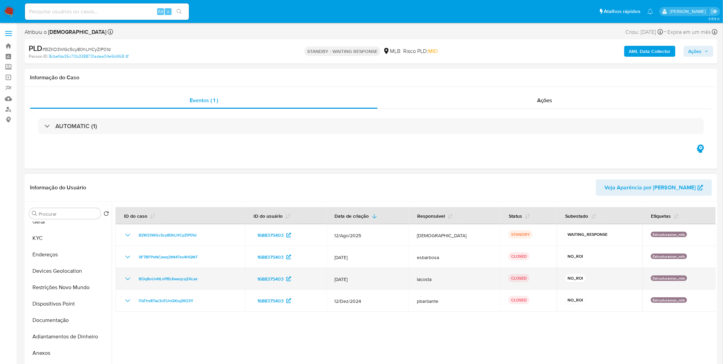
scroll to position [38, 0]
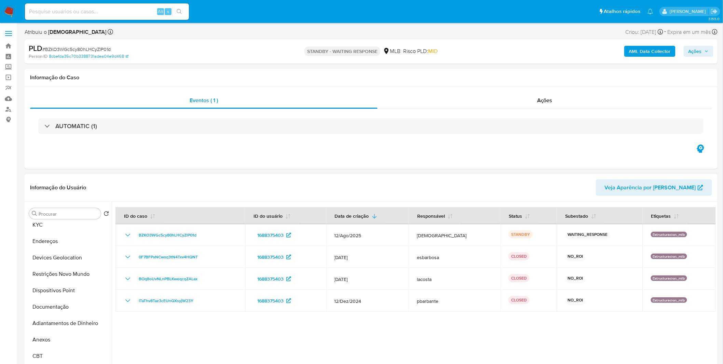
click at [372, 330] on div at bounding box center [414, 289] width 604 height 175
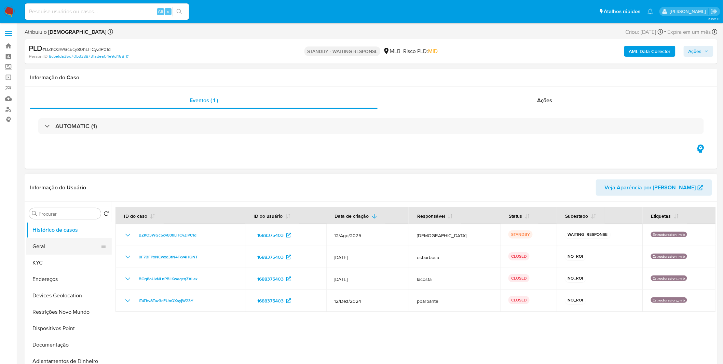
click at [70, 250] on button "Geral" at bounding box center [66, 246] width 80 height 16
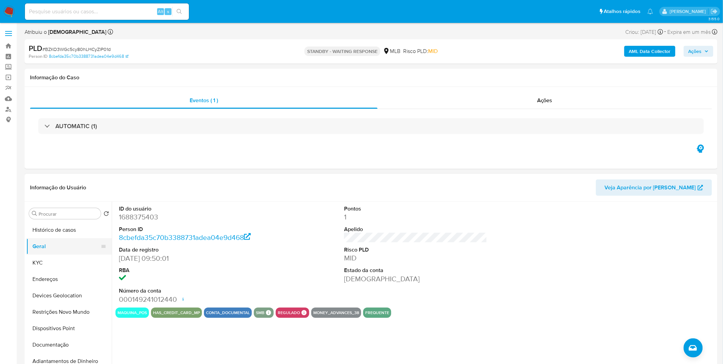
click at [61, 248] on button "Geral" at bounding box center [66, 246] width 80 height 16
click at [74, 268] on button "KYC" at bounding box center [66, 262] width 80 height 16
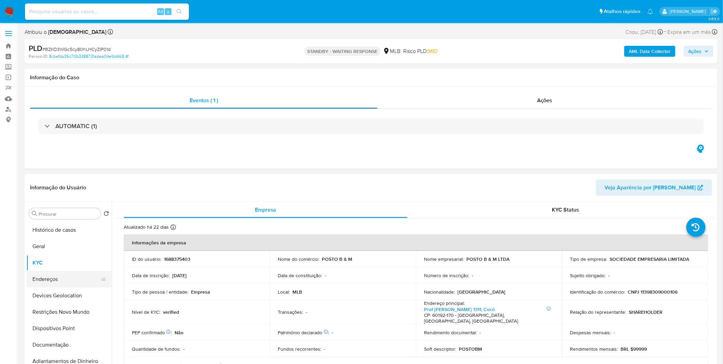
click at [76, 280] on button "Endereços" at bounding box center [66, 279] width 80 height 16
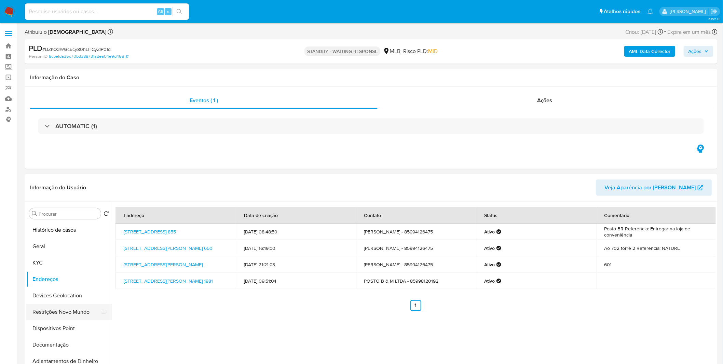
click at [72, 305] on button "Restrições Novo Mundo" at bounding box center [66, 312] width 80 height 16
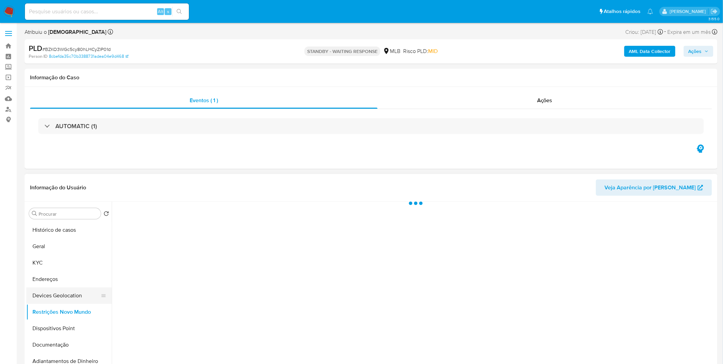
click at [72, 299] on button "Devices Geolocation" at bounding box center [66, 295] width 80 height 16
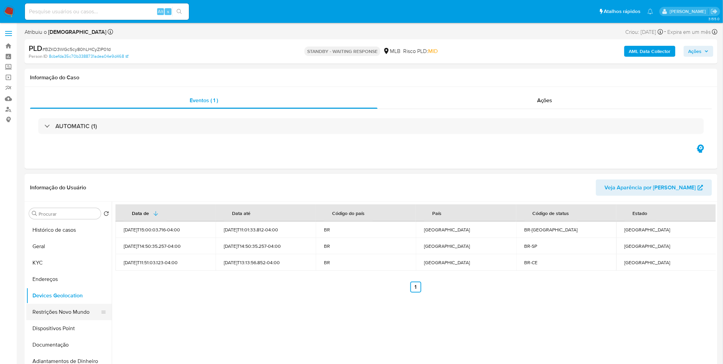
click at [59, 312] on button "Restrições Novo Mundo" at bounding box center [66, 312] width 80 height 16
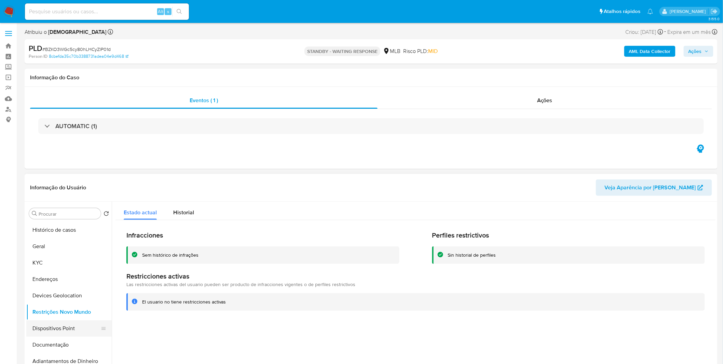
click at [73, 329] on button "Dispositivos Point" at bounding box center [66, 328] width 80 height 16
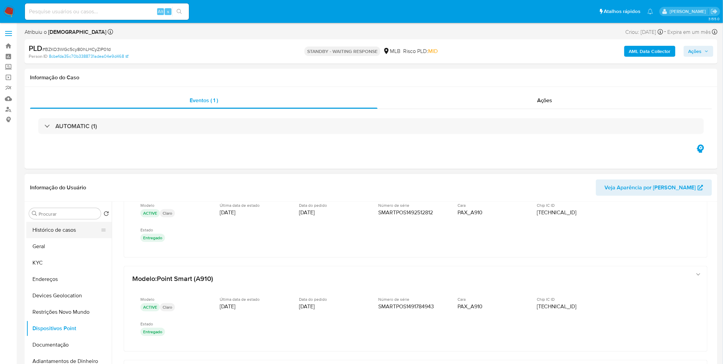
click at [47, 231] on button "Histórico de casos" at bounding box center [66, 230] width 80 height 16
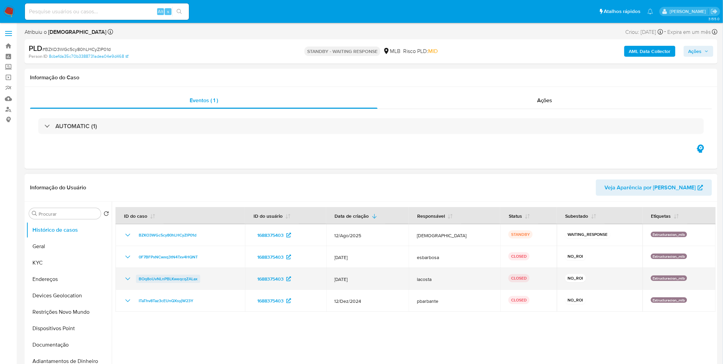
drag, startPoint x: 206, startPoint y: 281, endPoint x: 138, endPoint y: 280, distance: 68.3
click at [138, 280] on div "BOq8oUvNLnPBLKweqcqZALax" at bounding box center [180, 279] width 113 height 8
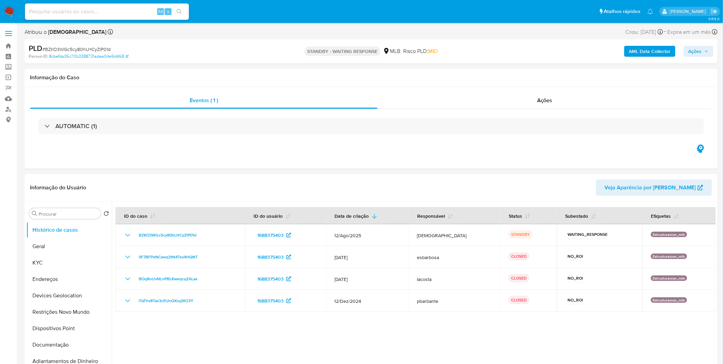
drag, startPoint x: 79, startPoint y: 18, endPoint x: 84, endPoint y: 11, distance: 8.5
click at [81, 15] on div "Alt s" at bounding box center [107, 11] width 164 height 16
click at [84, 11] on input at bounding box center [107, 11] width 164 height 9
paste input "udklqJa1OiJMvvDNfxEDlAtM"
type input "udklqJa1OiJMvvDNfxEDlAtM"
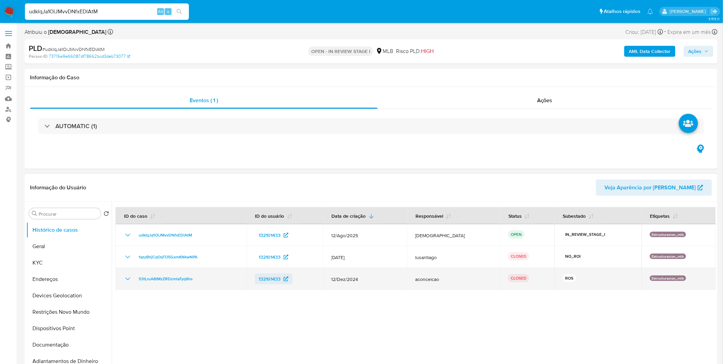
select select "10"
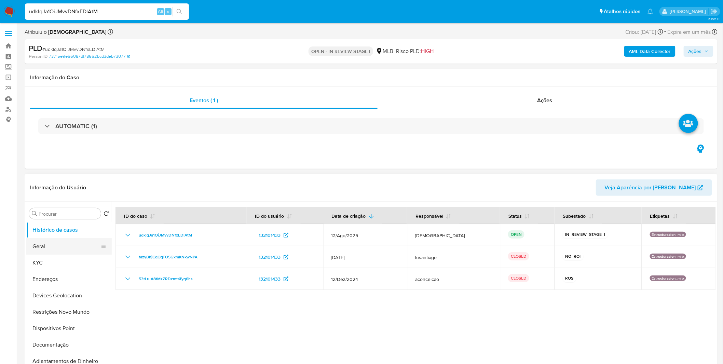
click at [35, 245] on button "Geral" at bounding box center [66, 246] width 80 height 16
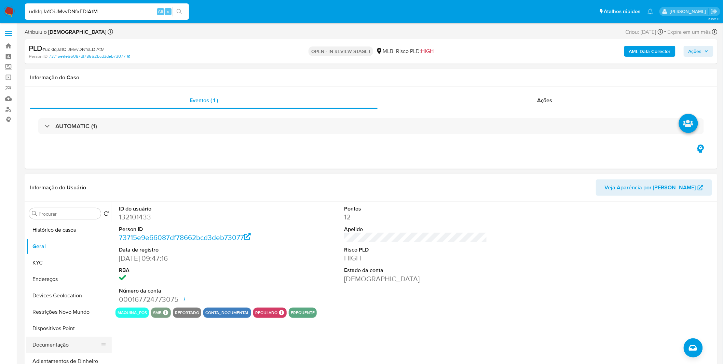
click at [71, 342] on button "Documentação" at bounding box center [66, 344] width 80 height 16
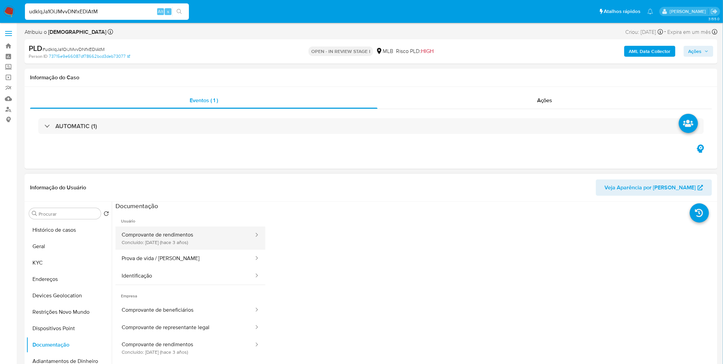
click at [189, 236] on button "Comprovante de rendimentos Concluído: 14/12/2022 (hace 3 años)" at bounding box center [184, 237] width 139 height 23
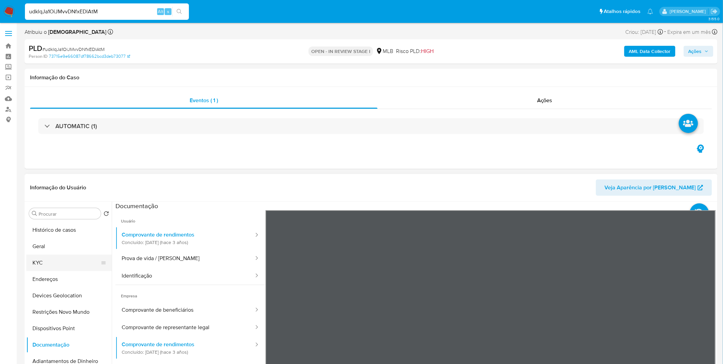
click at [43, 257] on ul "Histórico de casos Geral KYC Endereços Devices Geolocation Restrições Novo Mund…" at bounding box center [68, 299] width 85 height 154
click at [45, 258] on button "KYC" at bounding box center [66, 262] width 80 height 16
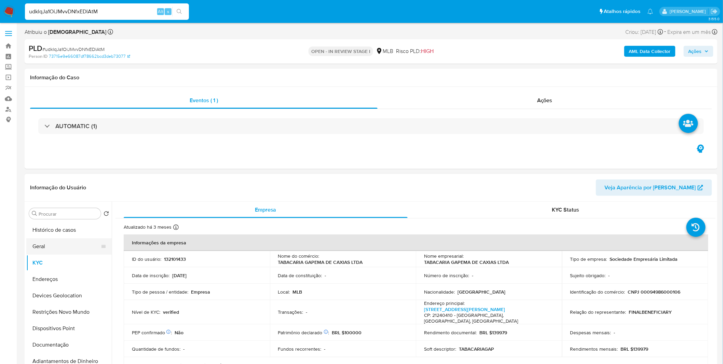
click at [52, 243] on button "Geral" at bounding box center [66, 246] width 80 height 16
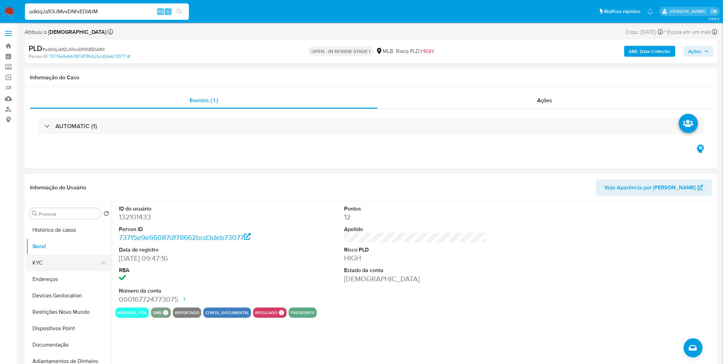
click at [45, 267] on button "KYC" at bounding box center [66, 262] width 80 height 16
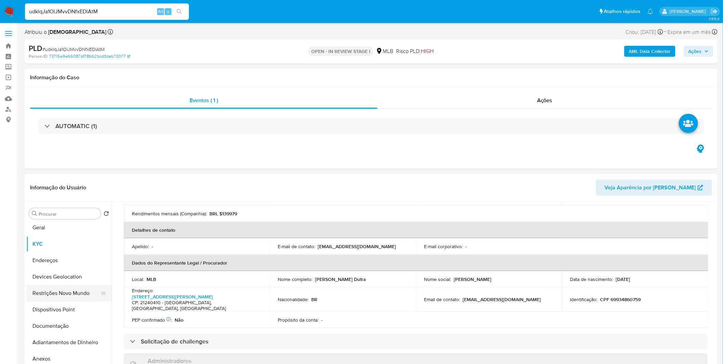
scroll to position [38, 0]
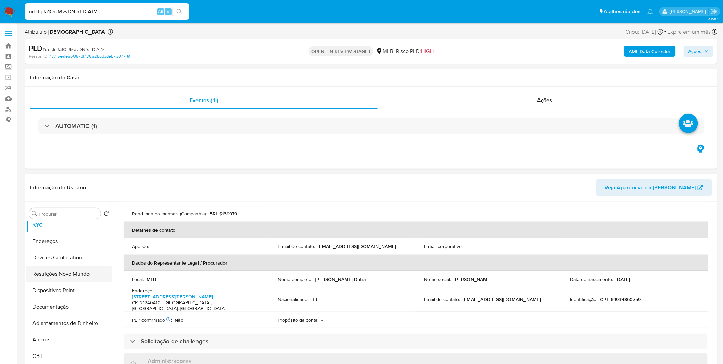
drag, startPoint x: 29, startPoint y: 278, endPoint x: 35, endPoint y: 277, distance: 5.8
click at [29, 278] on button "Restrições Novo Mundo" at bounding box center [66, 274] width 80 height 16
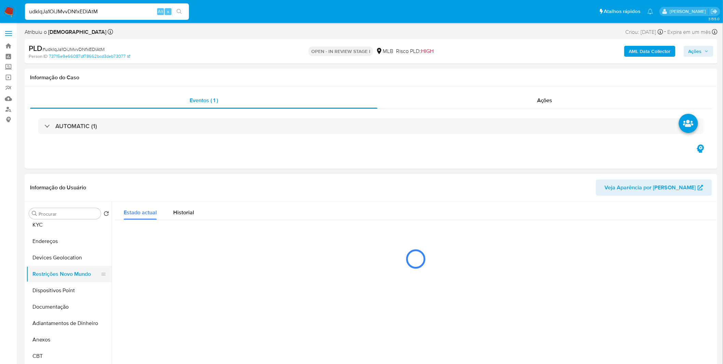
scroll to position [0, 0]
click at [58, 243] on button "Endereços" at bounding box center [66, 241] width 80 height 16
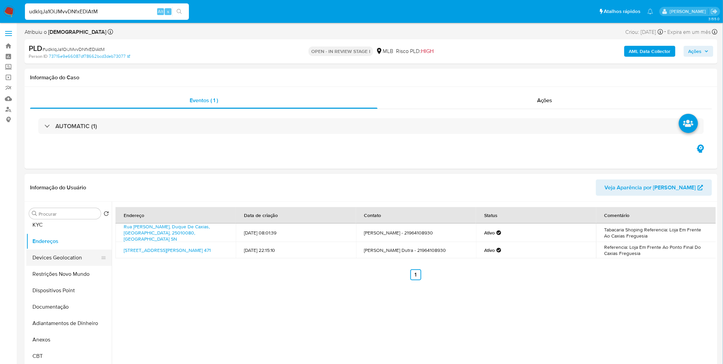
click at [50, 261] on button "Devices Geolocation" at bounding box center [66, 257] width 80 height 16
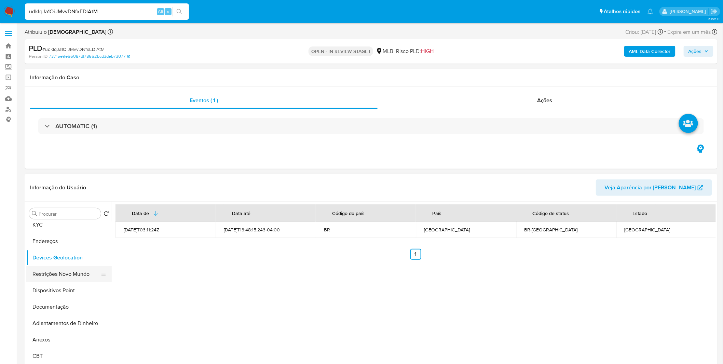
click at [76, 271] on button "Restrições Novo Mundo" at bounding box center [66, 274] width 80 height 16
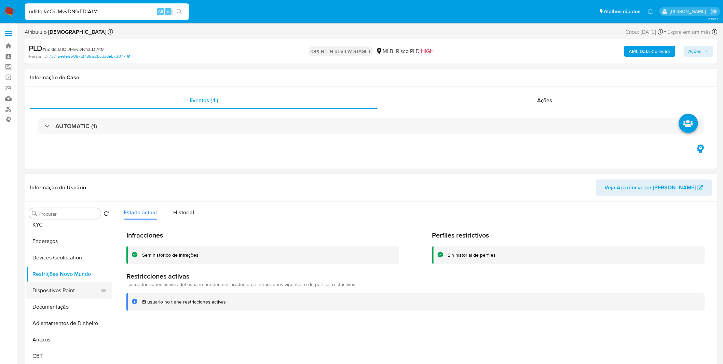
click at [62, 291] on button "Dispositivos Point" at bounding box center [66, 290] width 80 height 16
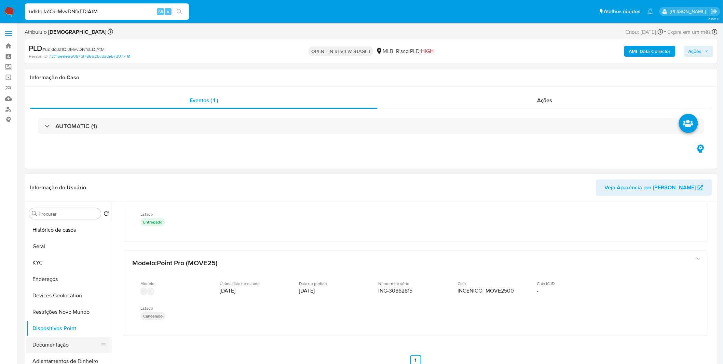
click at [60, 339] on button "Documentação" at bounding box center [66, 344] width 80 height 16
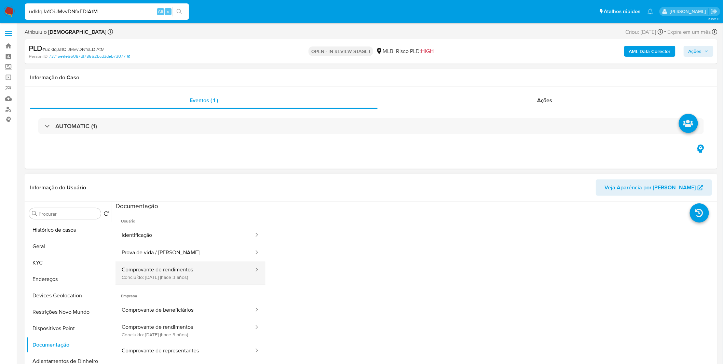
click at [144, 275] on button "Comprovante de rendimentos Concluído: 14/12/2022 (hace 3 años)" at bounding box center [184, 272] width 139 height 23
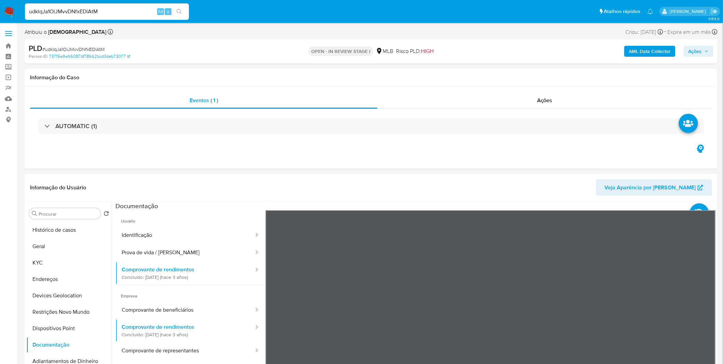
click at [12, 11] on img at bounding box center [9, 12] width 12 height 12
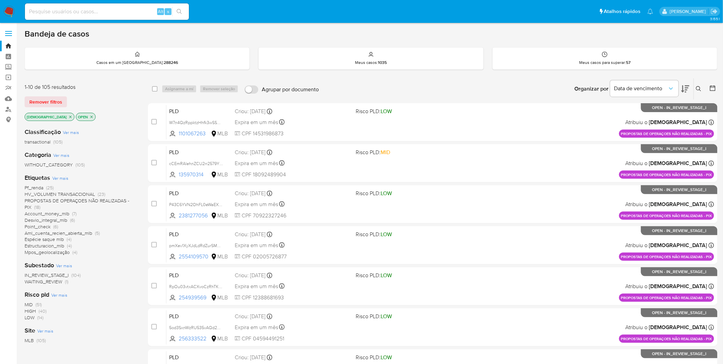
click at [102, 15] on input at bounding box center [107, 11] width 164 height 9
click at [43, 280] on span "WAITING_REVIEW" at bounding box center [44, 281] width 38 height 7
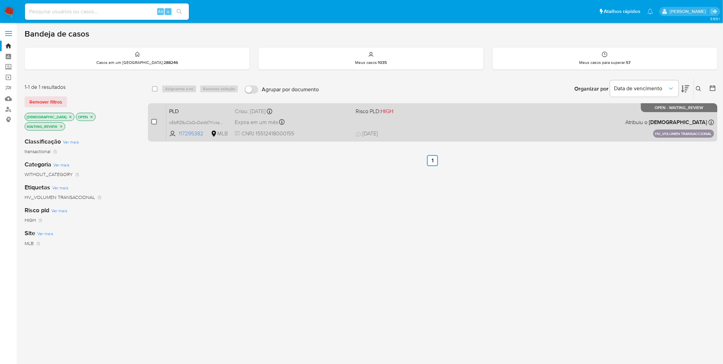
click at [154, 121] on input "checkbox" at bounding box center [153, 121] width 5 height 5
checkbox input "true"
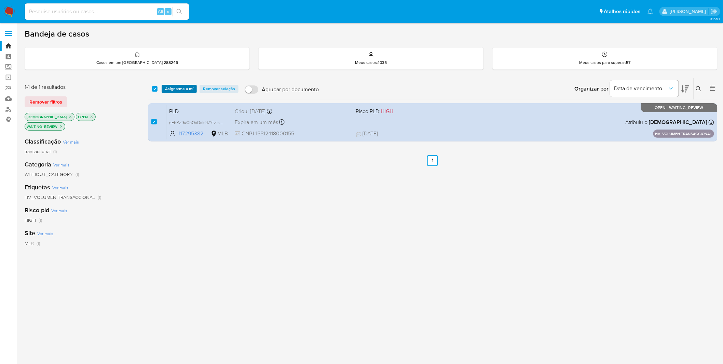
click at [166, 90] on span "Asignarme a mí" at bounding box center [179, 88] width 28 height 7
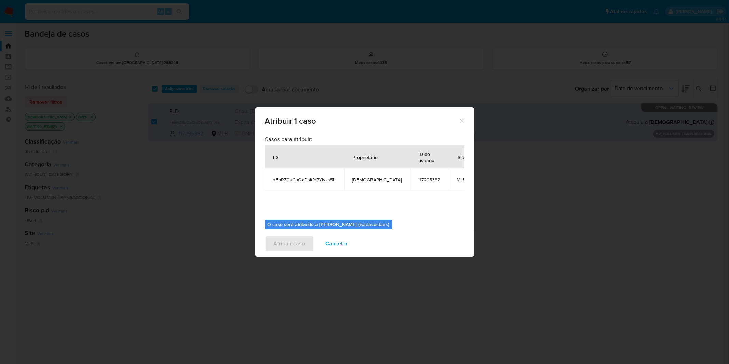
click at [290, 191] on div "Casos para atribuir: ID Proprietário ID do usuário Site nEbRZ9uCbQxDskfd7Ylvks5…" at bounding box center [364, 175] width 199 height 79
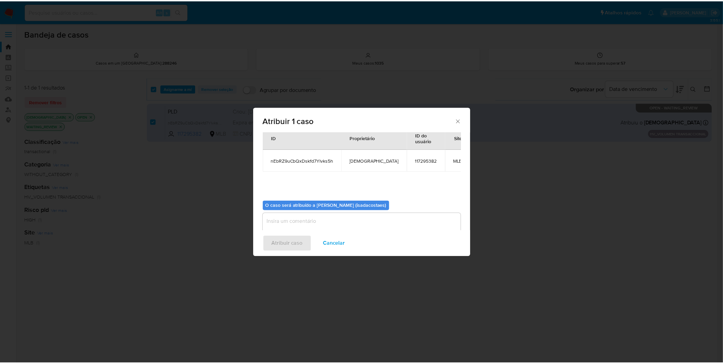
scroll to position [35, 0]
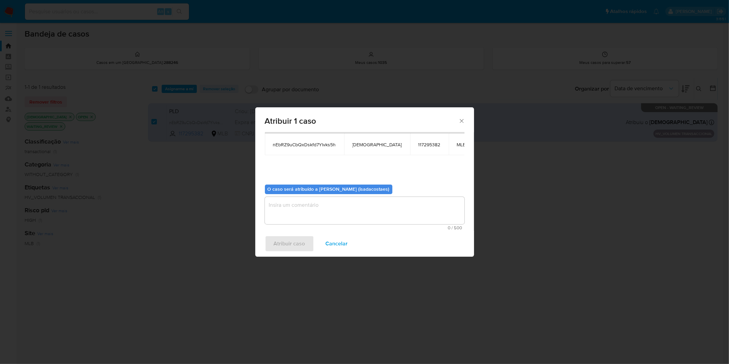
click at [294, 206] on textarea "assign-modal" at bounding box center [364, 210] width 199 height 27
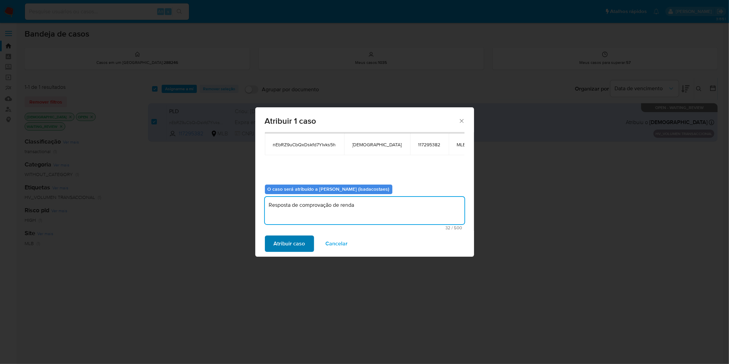
type textarea "Resposta de comprovação de renda"
click at [288, 241] on span "Atribuir caso" at bounding box center [289, 243] width 31 height 15
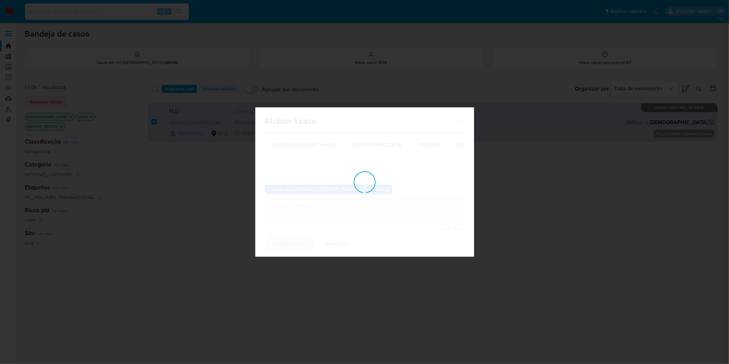
checkbox input "false"
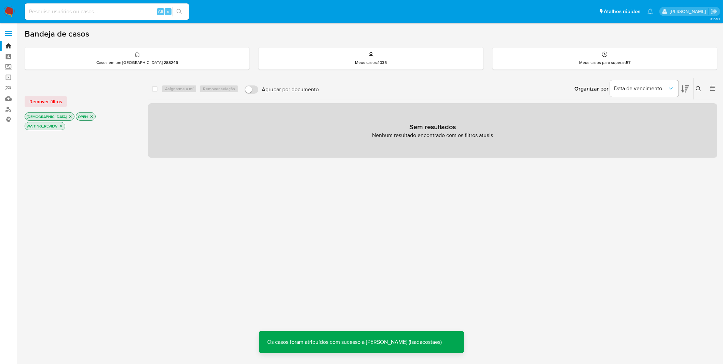
click at [9, 12] on img at bounding box center [9, 12] width 12 height 12
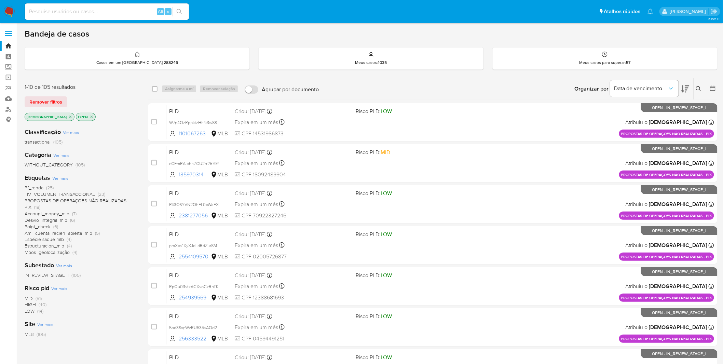
click at [58, 247] on span "Estructuracion_mlb" at bounding box center [45, 245] width 40 height 7
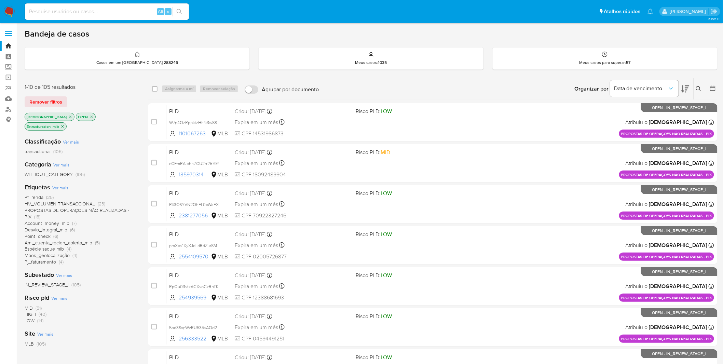
click at [64, 125] on icon "close-filter" at bounding box center [62, 126] width 2 height 2
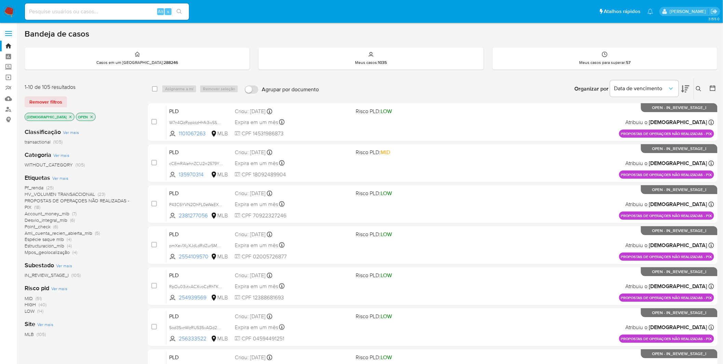
click at [8, 7] on img at bounding box center [9, 12] width 12 height 12
click at [60, 244] on span "Estructuracion_mlb" at bounding box center [45, 245] width 40 height 7
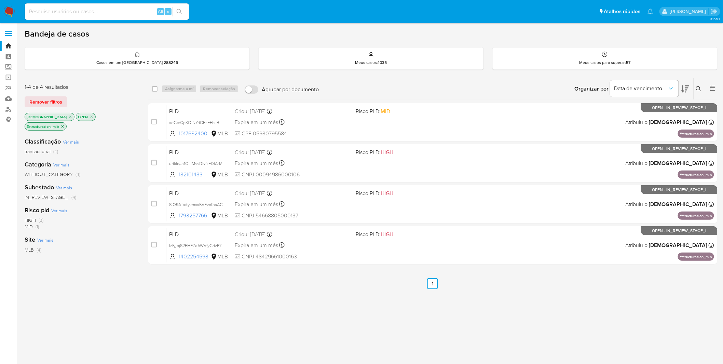
click at [65, 124] on icon "close-filter" at bounding box center [62, 126] width 4 height 4
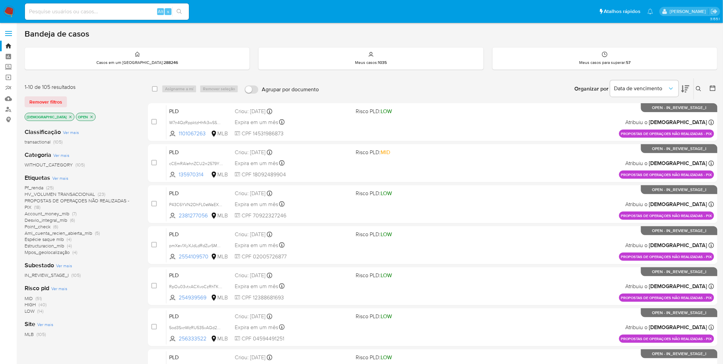
click at [89, 117] on icon "close-filter" at bounding box center [91, 117] width 4 height 4
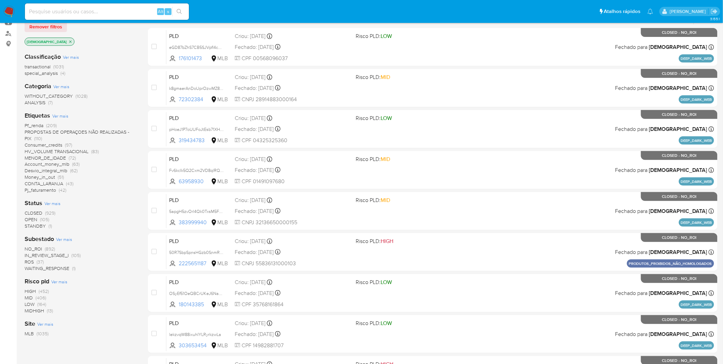
click at [50, 269] on span "WAITING_RESPONSE" at bounding box center [47, 268] width 45 height 7
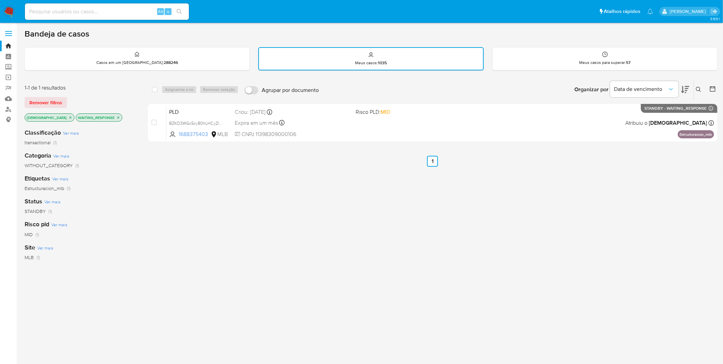
click at [11, 11] on img at bounding box center [9, 12] width 12 height 12
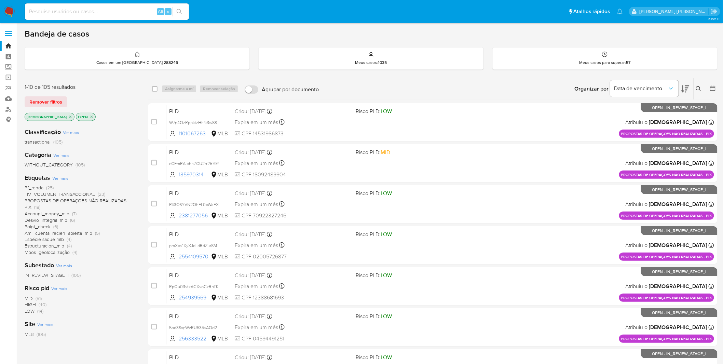
click at [111, 9] on input at bounding box center [107, 11] width 164 height 9
paste input "xeGcrGpKQiNYdGEzEEbkBcj3"
type input "xeGcrGpKQiNYdGEzEEbkBcj3"
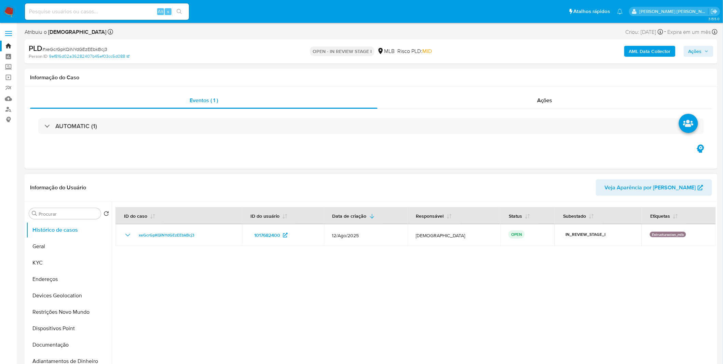
select select "10"
click at [48, 250] on button "Geral" at bounding box center [66, 246] width 80 height 16
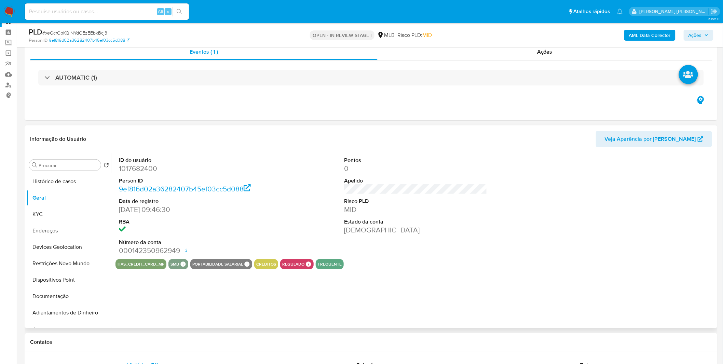
scroll to position [38, 0]
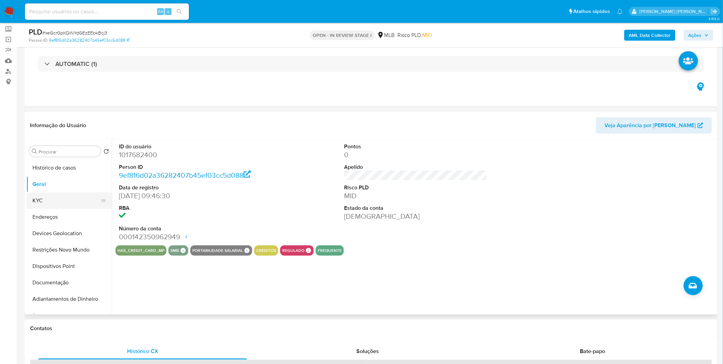
click at [51, 205] on button "KYC" at bounding box center [66, 200] width 80 height 16
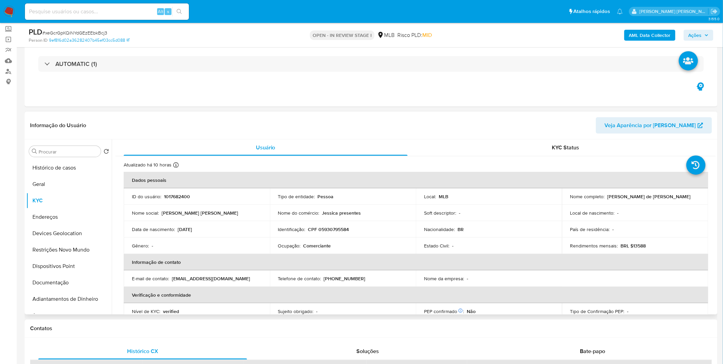
click at [321, 244] on p "Comerciante" at bounding box center [317, 246] width 28 height 6
copy p "Comerciante"
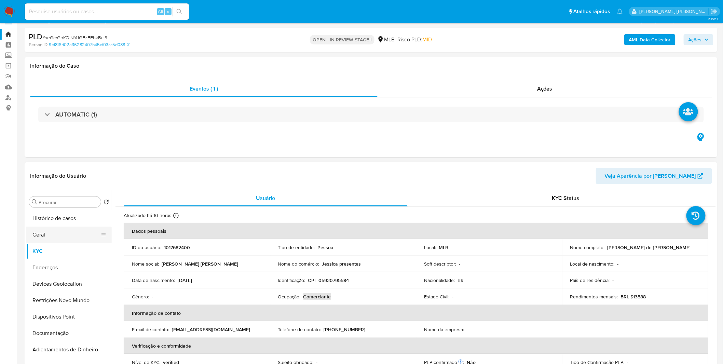
scroll to position [0, 0]
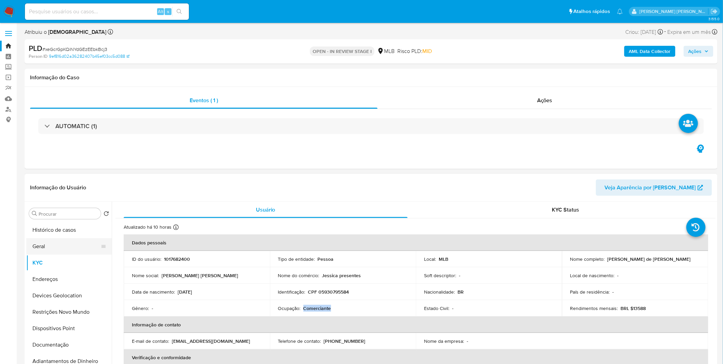
click at [78, 251] on button "Geral" at bounding box center [66, 246] width 80 height 16
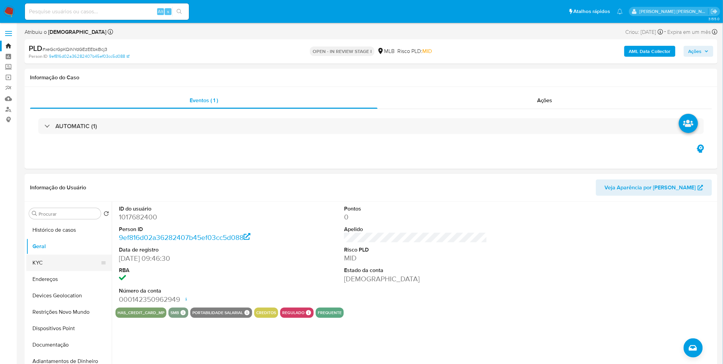
click at [48, 270] on button "KYC" at bounding box center [66, 262] width 80 height 16
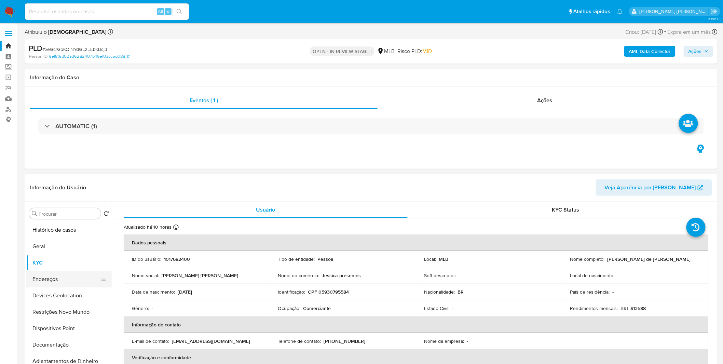
click at [57, 271] on button "Endereços" at bounding box center [66, 279] width 80 height 16
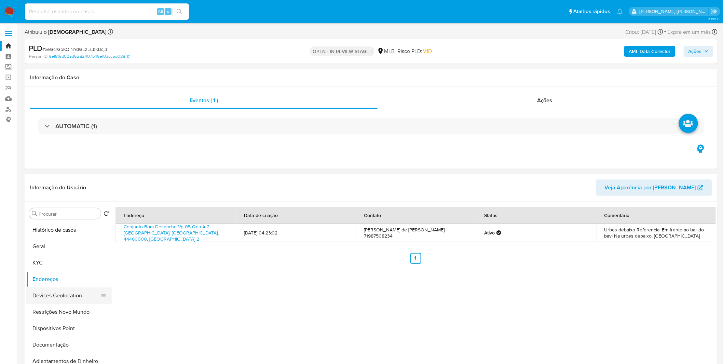
click at [81, 295] on button "Devices Geolocation" at bounding box center [66, 295] width 80 height 16
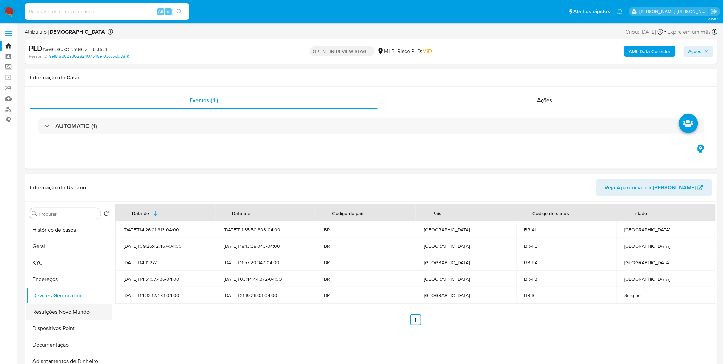
click at [70, 305] on button "Restrições Novo Mundo" at bounding box center [66, 312] width 80 height 16
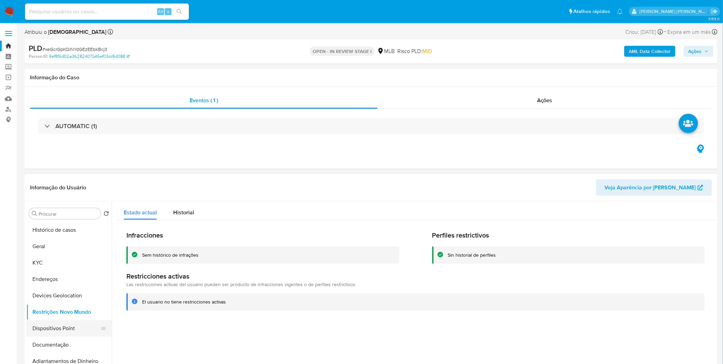
click at [52, 334] on button "Dispositivos Point" at bounding box center [66, 328] width 80 height 16
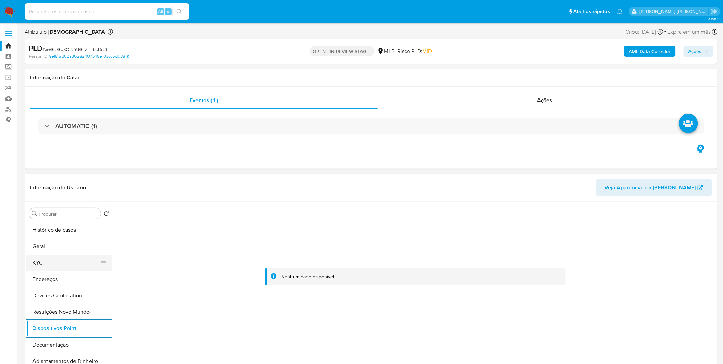
click at [79, 263] on button "KYC" at bounding box center [66, 262] width 80 height 16
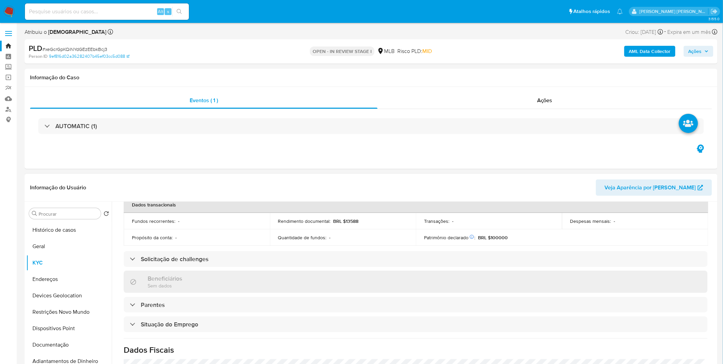
scroll to position [284, 0]
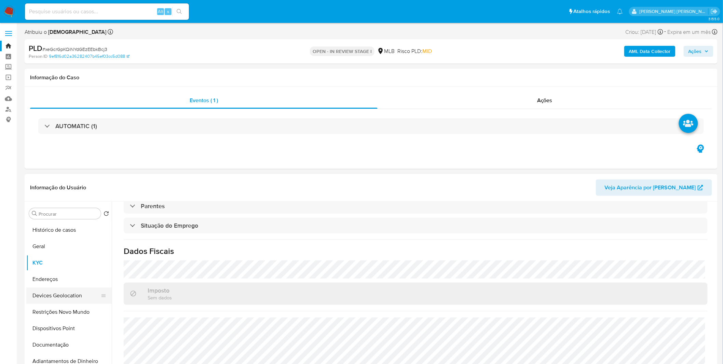
click at [51, 288] on button "Devices Geolocation" at bounding box center [66, 295] width 80 height 16
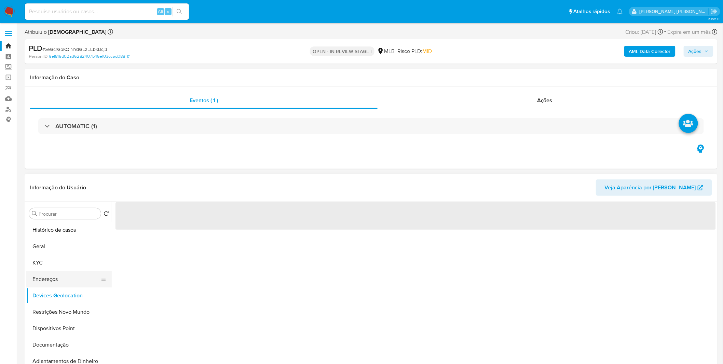
click at [51, 284] on button "Endereços" at bounding box center [66, 279] width 80 height 16
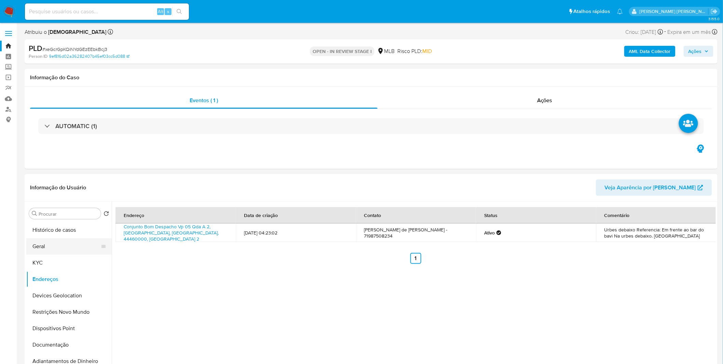
click at [52, 253] on button "Geral" at bounding box center [66, 246] width 80 height 16
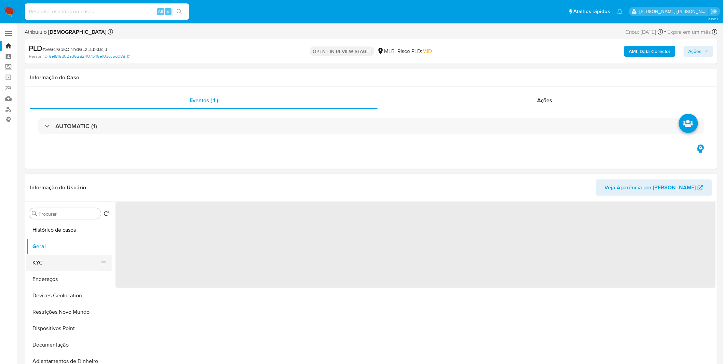
click at [64, 258] on button "KYC" at bounding box center [66, 262] width 80 height 16
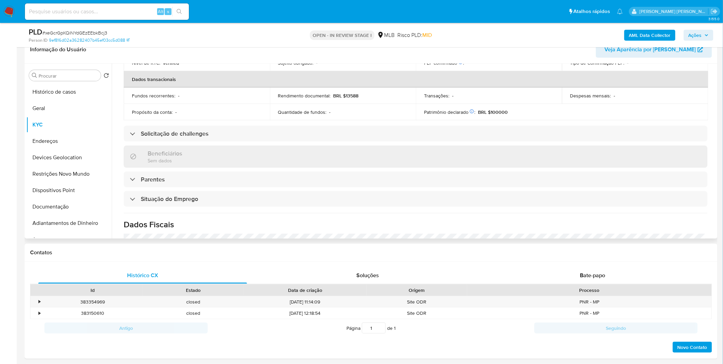
scroll to position [284, 0]
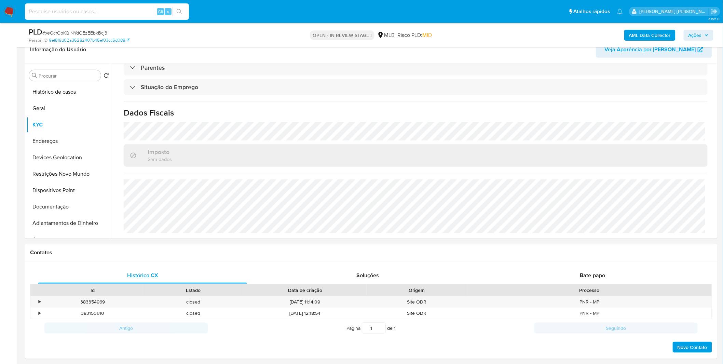
click at [57, 14] on input at bounding box center [107, 11] width 164 height 9
paste input "hKJofuanYxUoMoN1p4OUUfZP"
type input "hKJofuanYxUoMoN1p4OUUfZP"
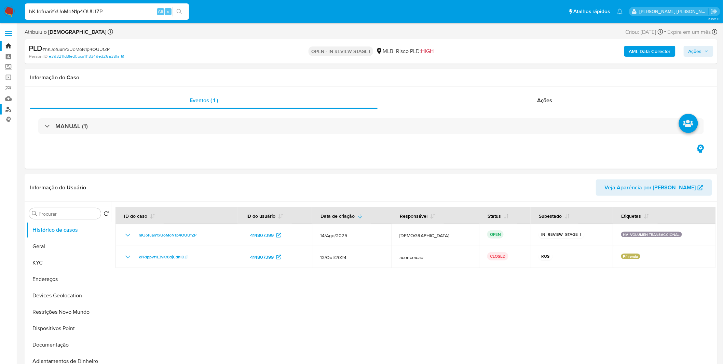
select select "10"
click at [63, 346] on button "Documentação" at bounding box center [66, 344] width 80 height 16
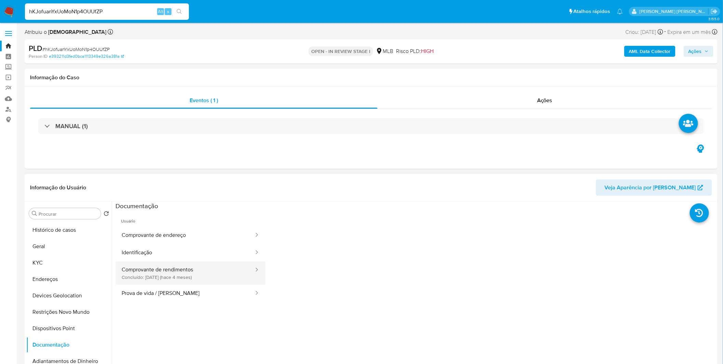
click at [178, 277] on button "Comprovante de rendimentos Concluído: 09/05/2025 (hace 4 meses)" at bounding box center [184, 272] width 139 height 23
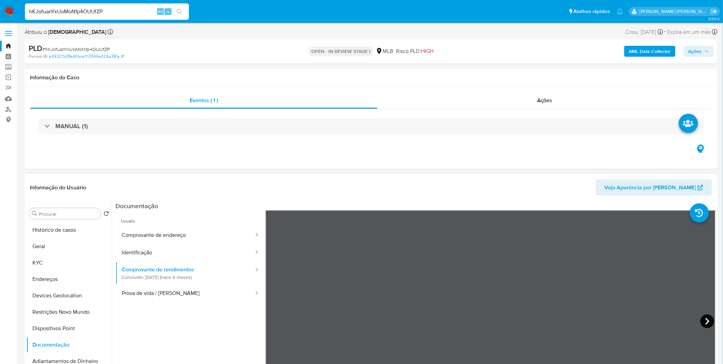
click at [705, 319] on icon at bounding box center [707, 321] width 14 height 14
click at [59, 265] on button "KYC" at bounding box center [66, 262] width 80 height 16
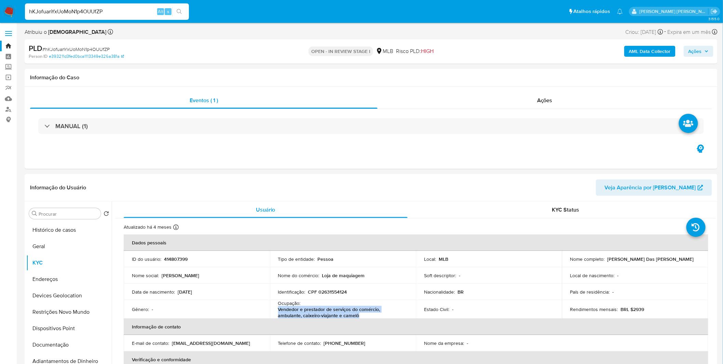
copy p "Vendedor e prestador de serviços do comércio, ambulante, caixeiro-viajante e ca…"
drag, startPoint x: 358, startPoint y: 314, endPoint x: 277, endPoint y: 312, distance: 81.0
click at [278, 312] on p "Vendedor e prestador de serviços do comércio, ambulante, caixeiro-viajante e ca…" at bounding box center [341, 312] width 127 height 12
click at [70, 248] on button "Geral" at bounding box center [66, 246] width 80 height 16
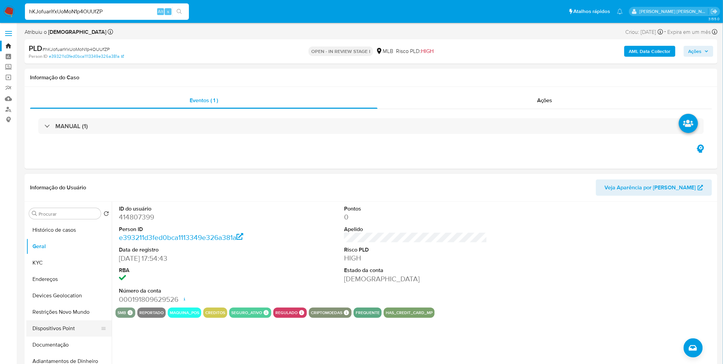
click at [69, 332] on button "Dispositivos Point" at bounding box center [66, 328] width 80 height 16
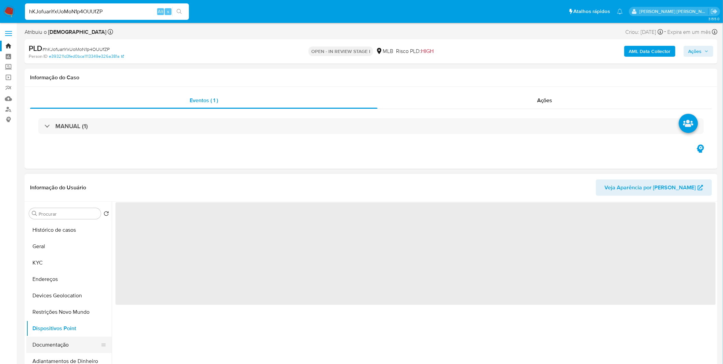
click at [64, 346] on button "Documentação" at bounding box center [66, 344] width 80 height 16
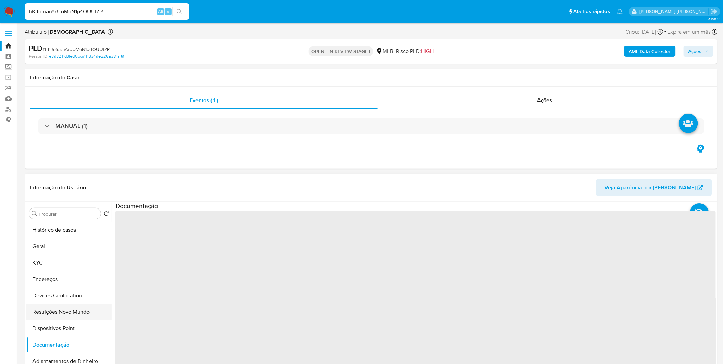
click at [80, 306] on button "Restrições Novo Mundo" at bounding box center [66, 312] width 80 height 16
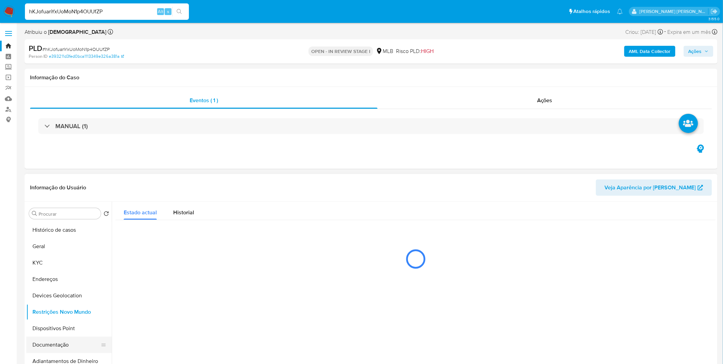
click at [70, 343] on button "Documentação" at bounding box center [66, 344] width 80 height 16
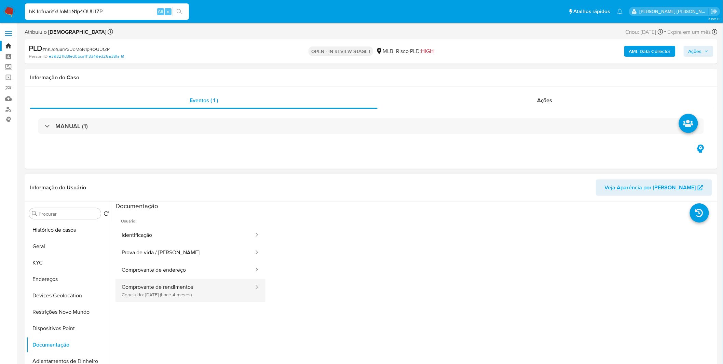
click at [176, 291] on button "Comprovante de rendimentos Concluído: 09/05/2025 (hace 4 meses)" at bounding box center [184, 290] width 139 height 23
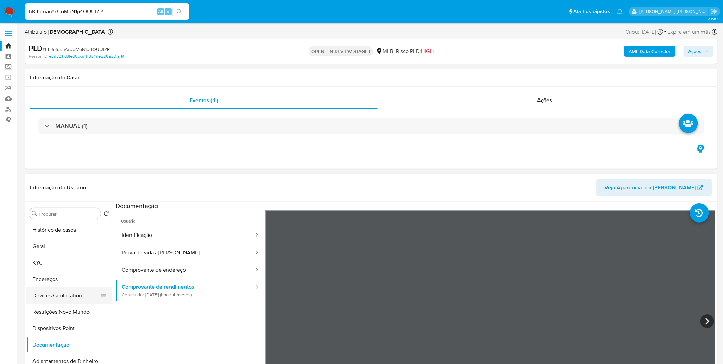
click at [75, 299] on button "Devices Geolocation" at bounding box center [66, 295] width 80 height 16
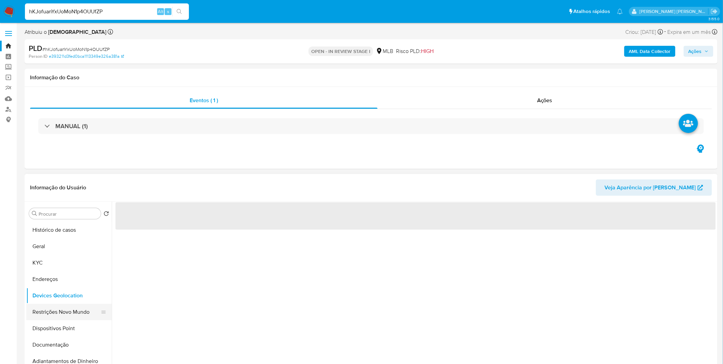
click at [74, 316] on button "Restrições Novo Mundo" at bounding box center [66, 312] width 80 height 16
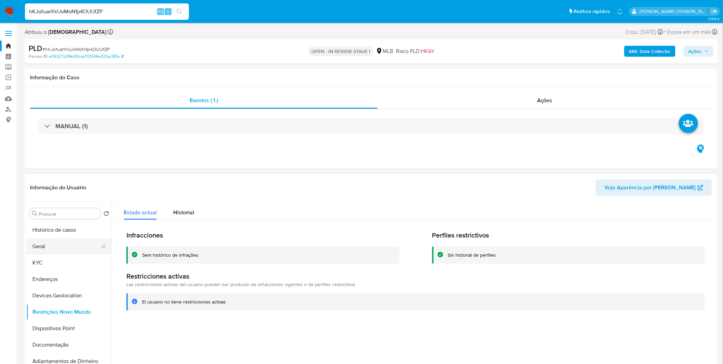
click at [69, 241] on button "Geral" at bounding box center [66, 246] width 80 height 16
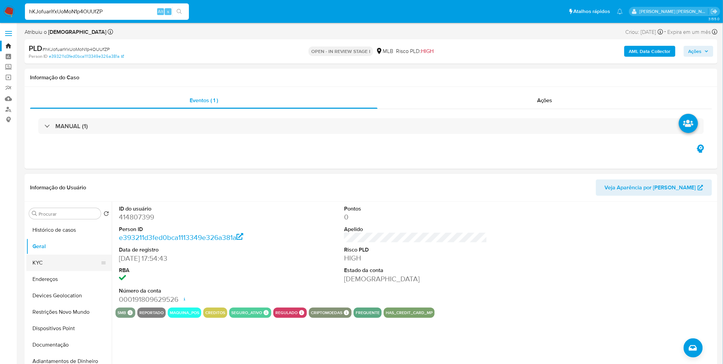
click at [53, 258] on button "KYC" at bounding box center [66, 262] width 80 height 16
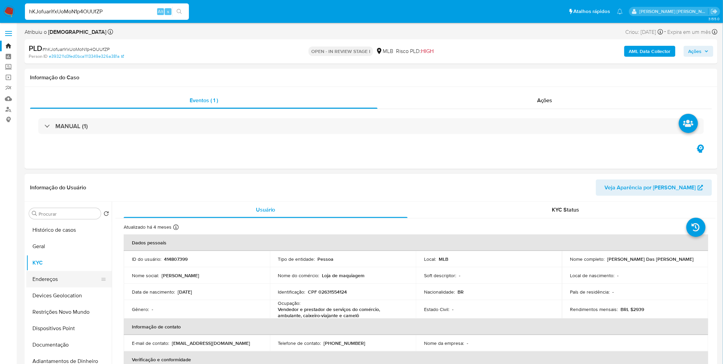
click at [61, 281] on button "Endereços" at bounding box center [66, 279] width 80 height 16
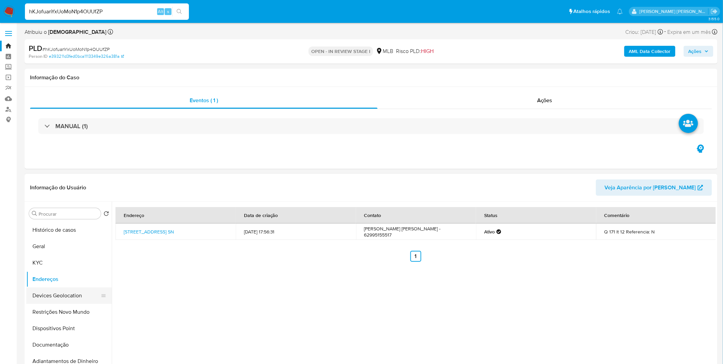
click at [57, 295] on button "Devices Geolocation" at bounding box center [66, 295] width 80 height 16
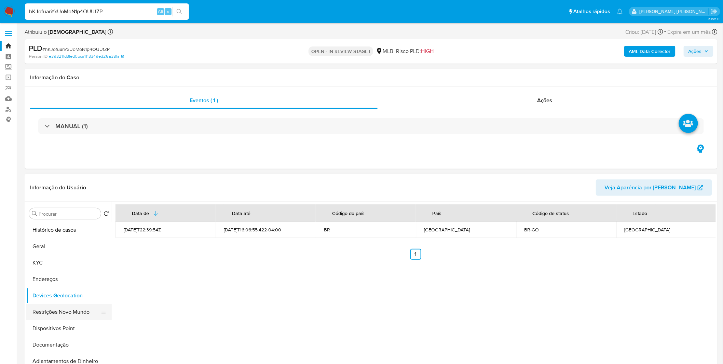
click at [53, 306] on button "Restrições Novo Mundo" at bounding box center [66, 312] width 80 height 16
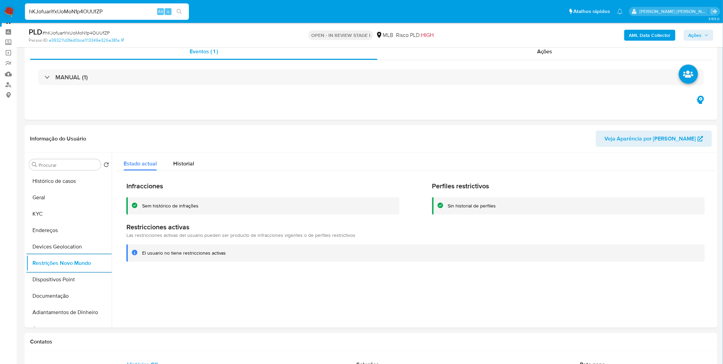
scroll to position [38, 0]
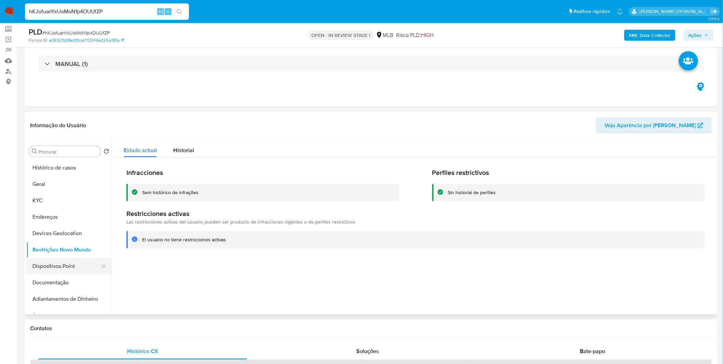
click at [74, 265] on button "Dispositivos Point" at bounding box center [66, 266] width 80 height 16
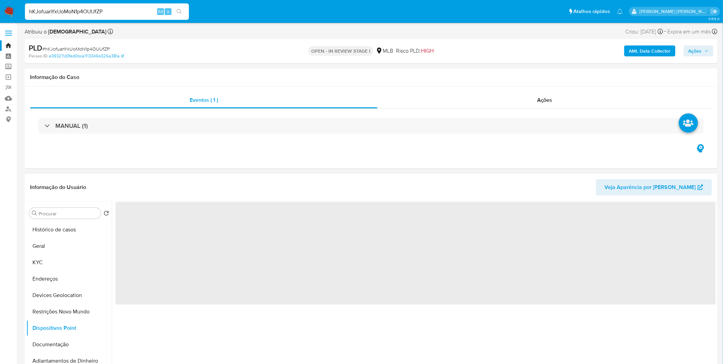
scroll to position [0, 0]
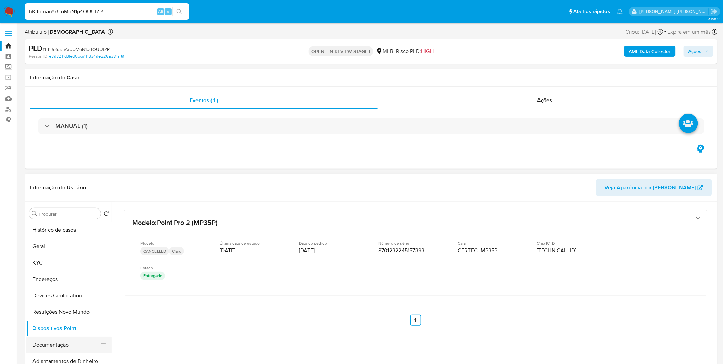
click at [55, 342] on button "Documentação" at bounding box center [66, 344] width 80 height 16
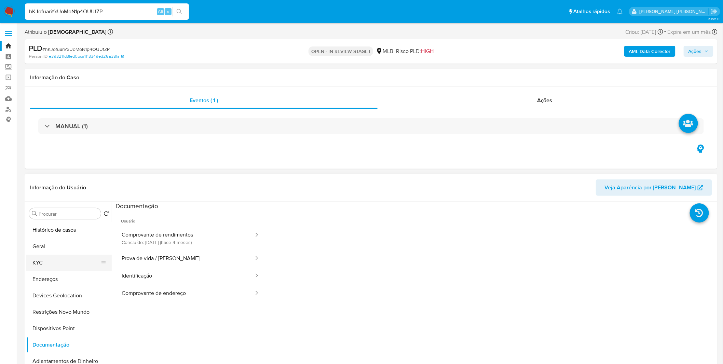
click at [75, 262] on button "KYC" at bounding box center [66, 262] width 80 height 16
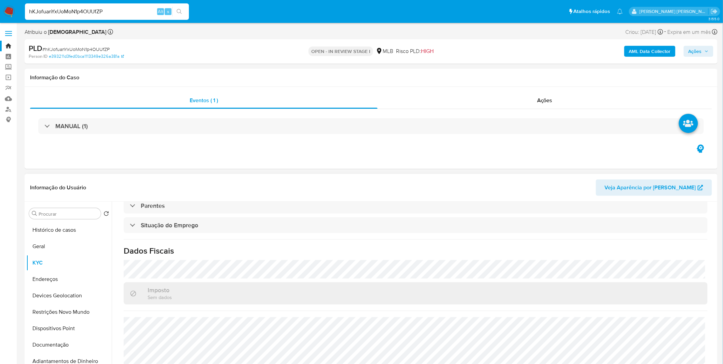
scroll to position [286, 0]
click at [80, 281] on button "Endereços" at bounding box center [66, 279] width 80 height 16
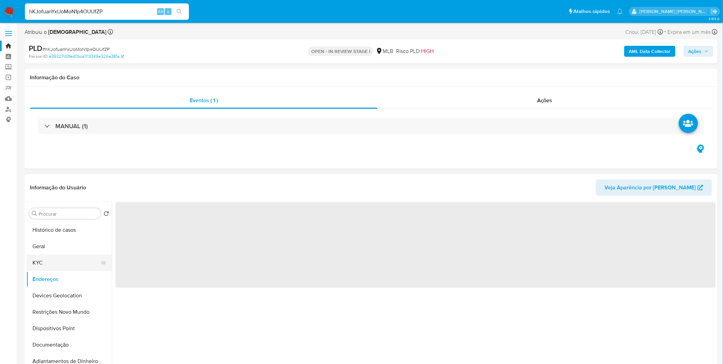
scroll to position [0, 0]
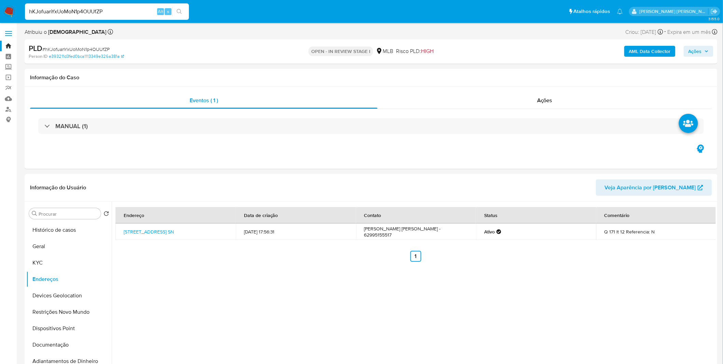
click at [82, 12] on input "hKJofuanYxUoMoN1p4OUUfZP" at bounding box center [107, 11] width 164 height 9
paste input "YzmLHMDdszatdz1DX6Vbpg2w"
type input "YzmLHMDdszatdz1DX6Vbpg2w"
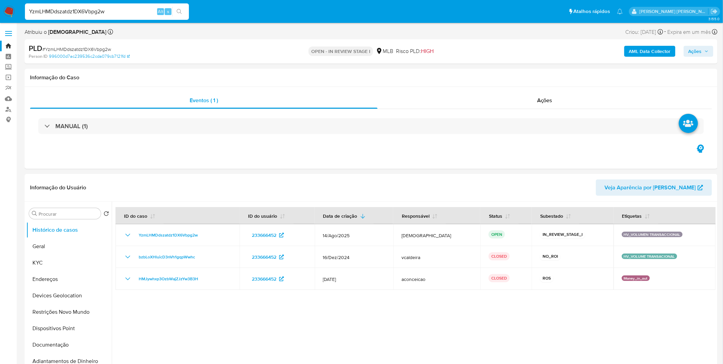
select select "10"
click at [60, 242] on button "Geral" at bounding box center [66, 246] width 80 height 16
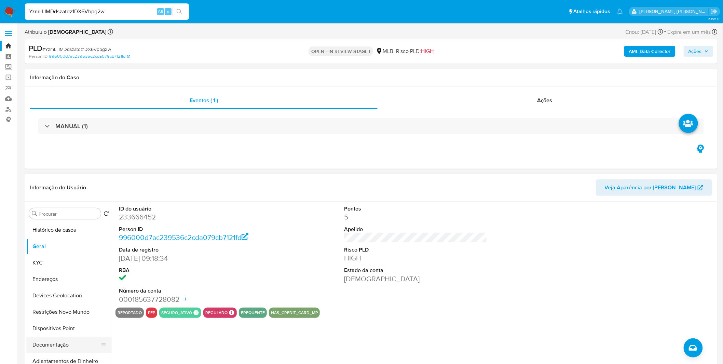
click at [81, 344] on button "Documentação" at bounding box center [66, 344] width 80 height 16
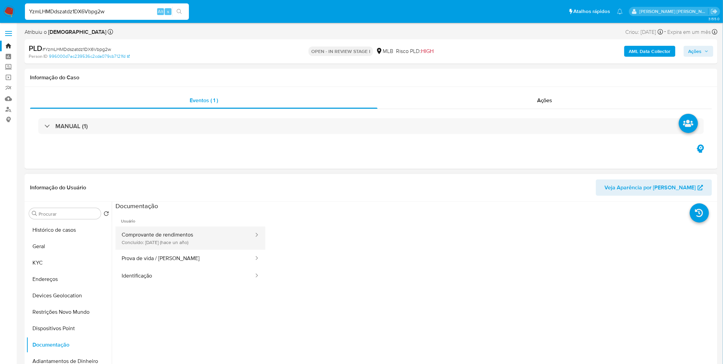
click at [179, 244] on button "Comprovante de rendimentos Concluído: 27/07/2024 (hace un año)" at bounding box center [184, 237] width 139 height 23
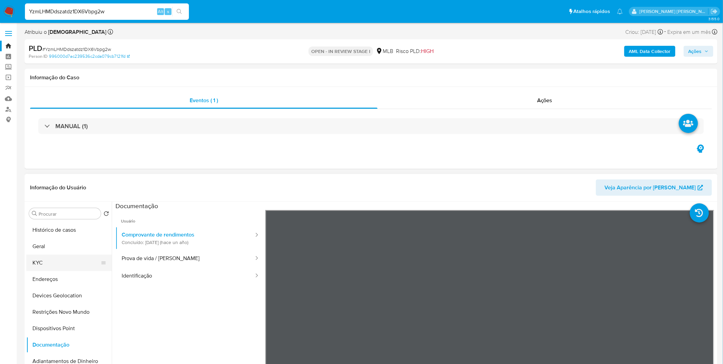
click at [44, 258] on button "KYC" at bounding box center [66, 262] width 80 height 16
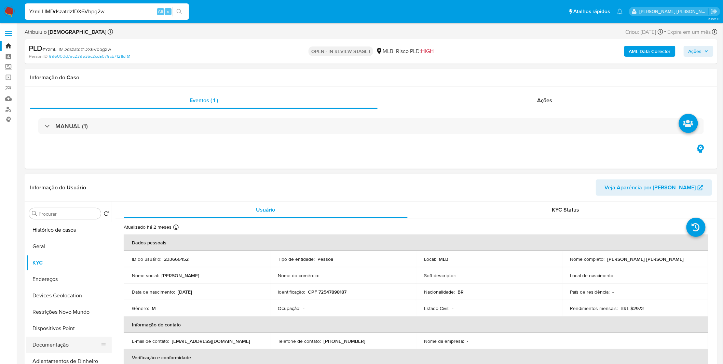
click at [52, 347] on button "Documentação" at bounding box center [66, 344] width 80 height 16
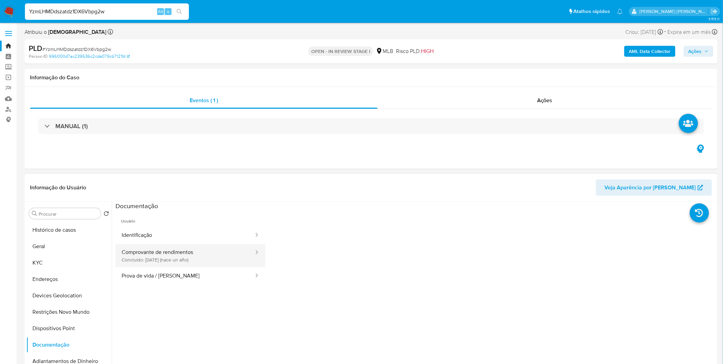
click at [167, 251] on button "Comprovante de rendimentos Concluído: 27/07/2024 (hace un año)" at bounding box center [184, 255] width 139 height 23
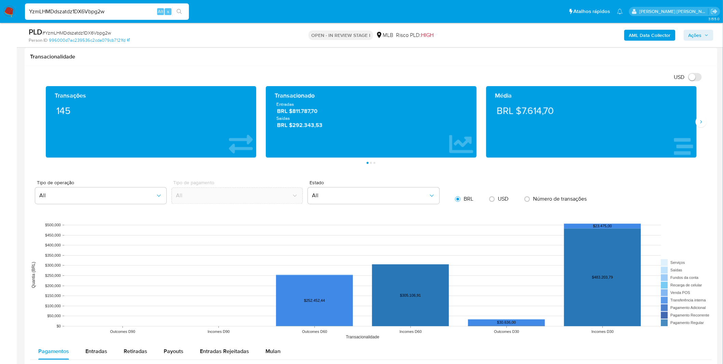
scroll to position [265, 0]
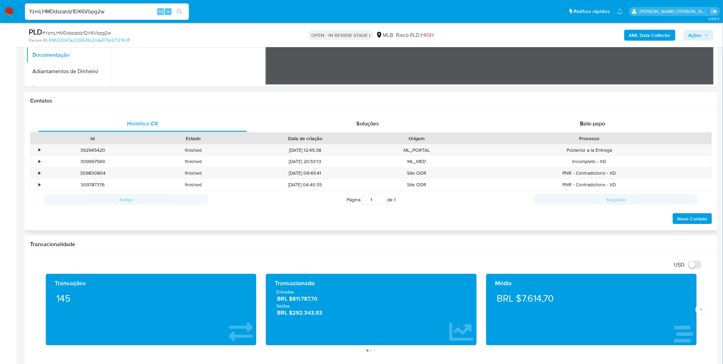
click at [545, 107] on div "Contatos" at bounding box center [371, 101] width 693 height 18
click at [568, 120] on div "Bate-papo" at bounding box center [592, 123] width 209 height 16
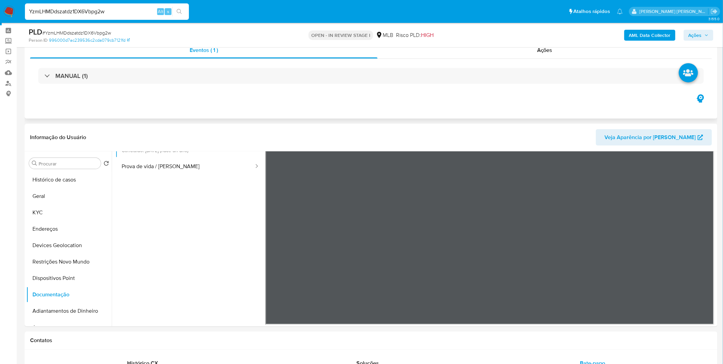
scroll to position [0, 0]
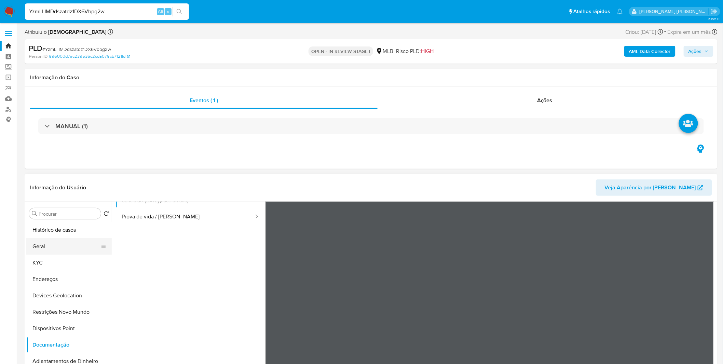
click at [57, 246] on button "Geral" at bounding box center [66, 246] width 80 height 16
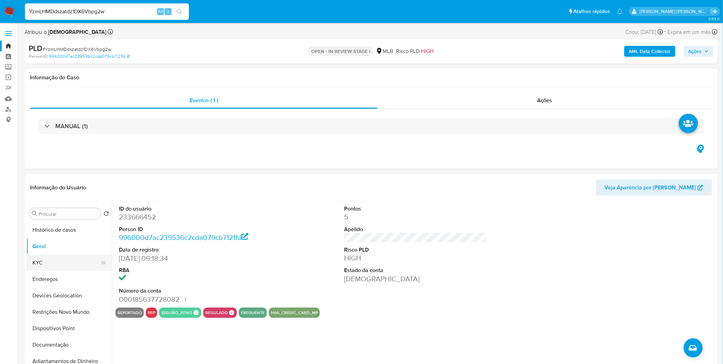
click at [60, 261] on button "KYC" at bounding box center [66, 262] width 80 height 16
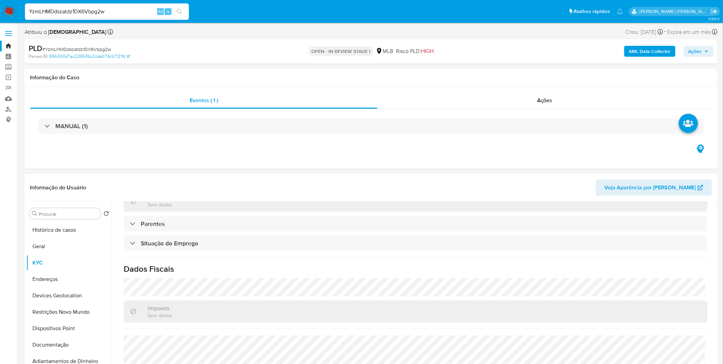
scroll to position [284, 0]
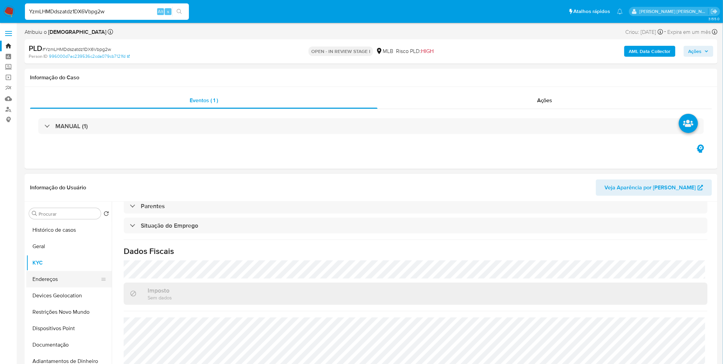
click at [47, 280] on button "Endereços" at bounding box center [66, 279] width 80 height 16
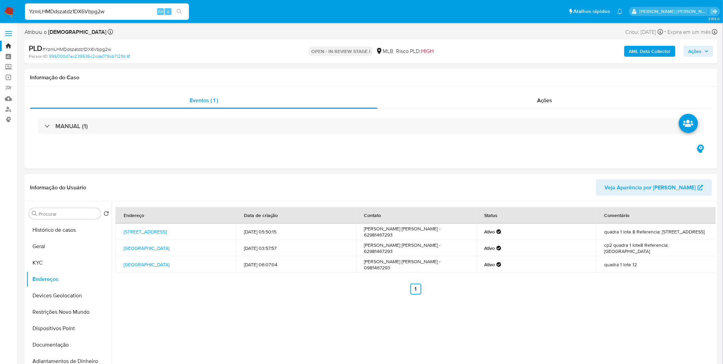
click at [184, 236] on td "Rua Cp2 8, Goiânia, Goiás, 74483018, Brasil 8" at bounding box center [175, 231] width 120 height 16
click at [166, 231] on link "Rua Cp2 8, Goiânia, Goiás, 74483018, Brasil 8" at bounding box center [145, 231] width 43 height 7
click at [216, 313] on div "Endereço Data de criação Contato Status Comentário Rua Cp2 8, Goiânia, Goiás, 7…" at bounding box center [414, 289] width 604 height 175
click at [62, 304] on button "Restrições Novo Mundo" at bounding box center [66, 312] width 80 height 16
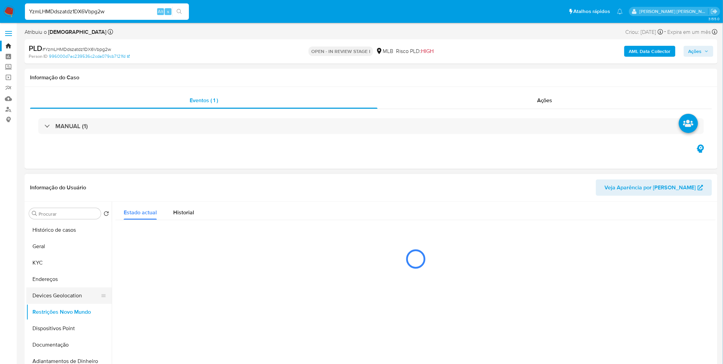
click at [62, 301] on button "Devices Geolocation" at bounding box center [66, 295] width 80 height 16
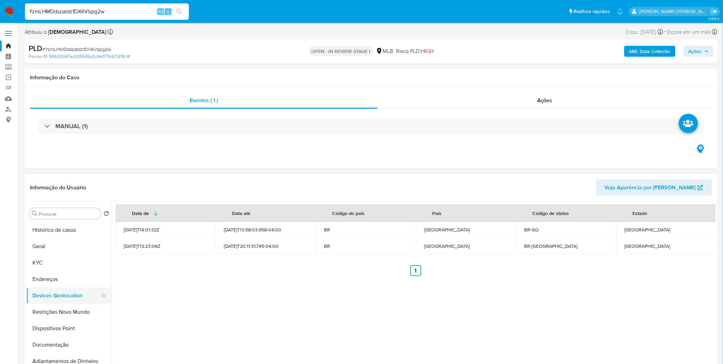
click at [63, 303] on button "Devices Geolocation" at bounding box center [66, 295] width 80 height 16
click at [66, 310] on button "Restrições Novo Mundo" at bounding box center [66, 312] width 80 height 16
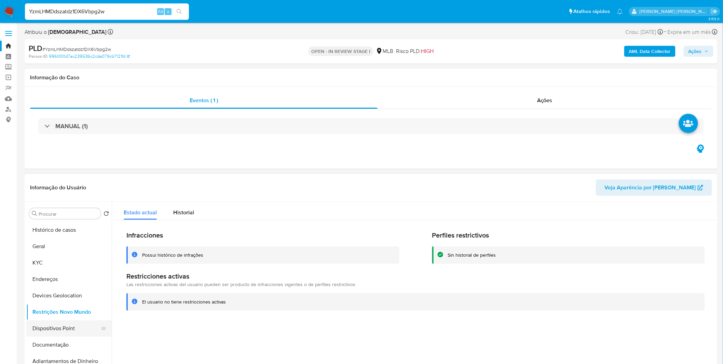
click at [79, 334] on button "Dispositivos Point" at bounding box center [66, 328] width 80 height 16
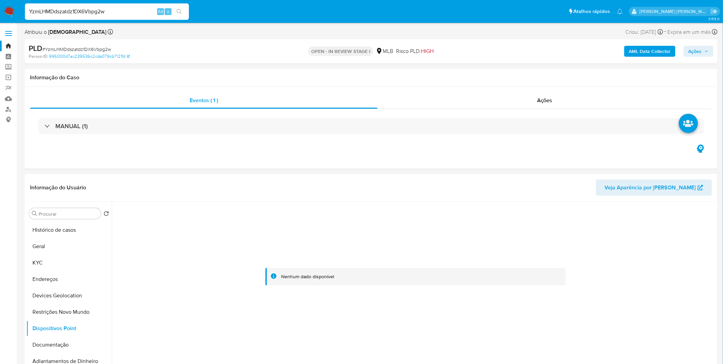
click at [90, 17] on div "YzmLHMDdszatdz1DX6Vbpg2w Alt s" at bounding box center [107, 11] width 164 height 16
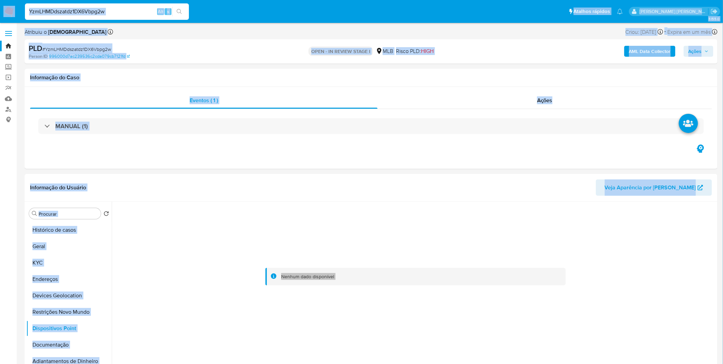
click at [90, 15] on input "YzmLHMDdszatdz1DX6Vbpg2w" at bounding box center [107, 11] width 164 height 9
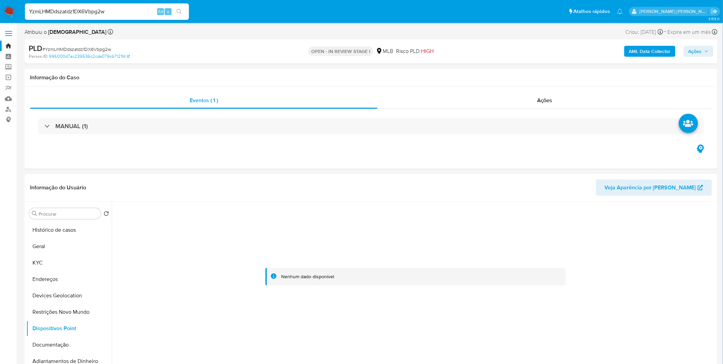
paste input "AilfJWHLxxcrg6Qp9TuraYny"
type input "AilfJWHLxxcrg6Qp9TuraYny"
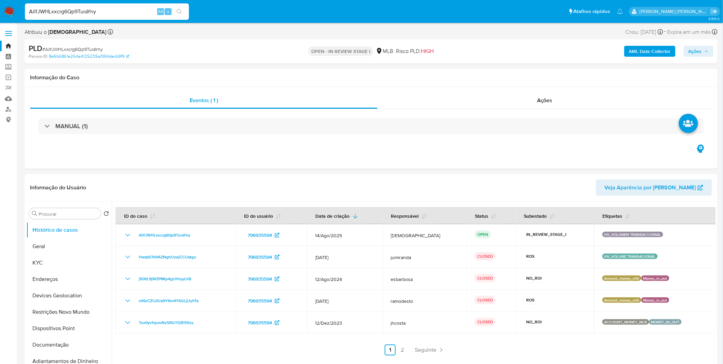
select select "10"
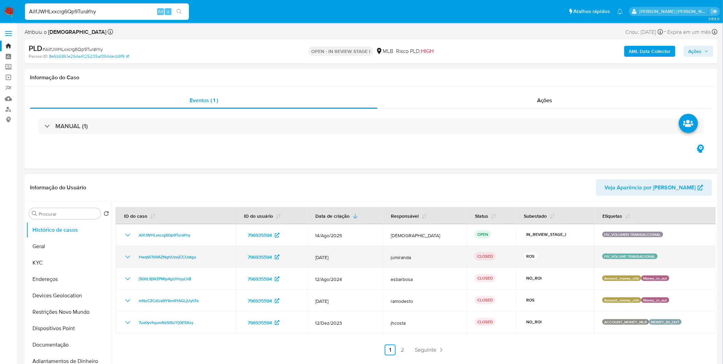
click at [127, 258] on icon "Mostrar/Ocultar" at bounding box center [127, 256] width 5 height 3
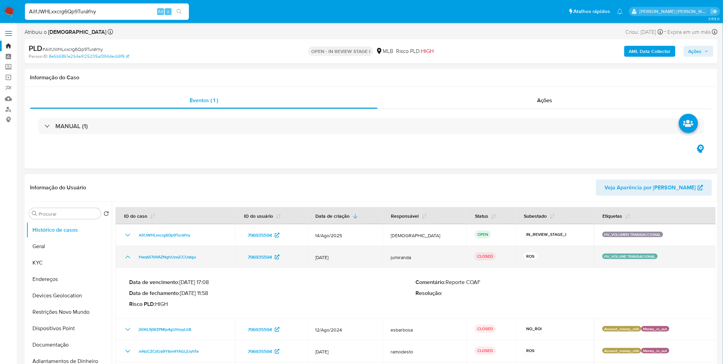
click at [127, 258] on icon "Mostrar/Ocultar" at bounding box center [128, 257] width 8 height 8
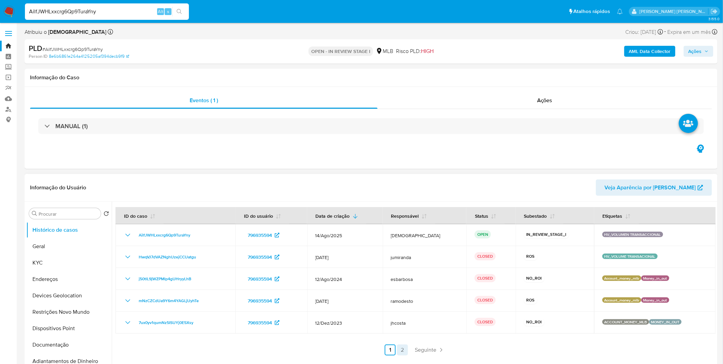
click at [398, 355] on link "2" at bounding box center [402, 349] width 11 height 11
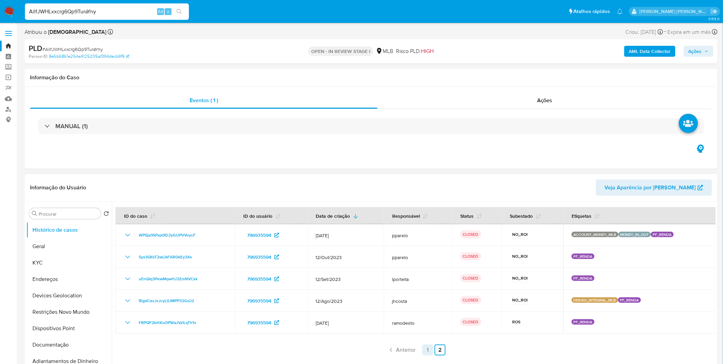
click at [427, 344] on link "1" at bounding box center [427, 349] width 11 height 11
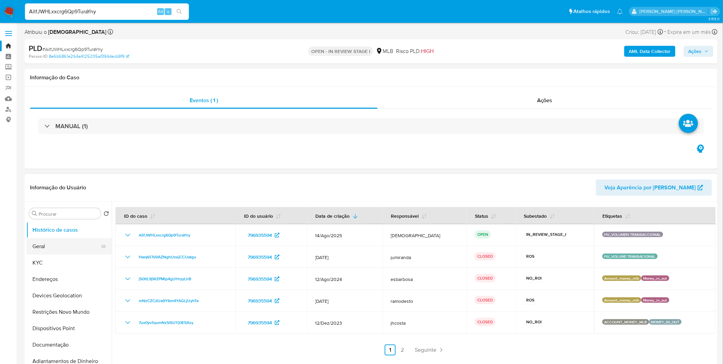
click at [74, 244] on button "Geral" at bounding box center [66, 246] width 80 height 16
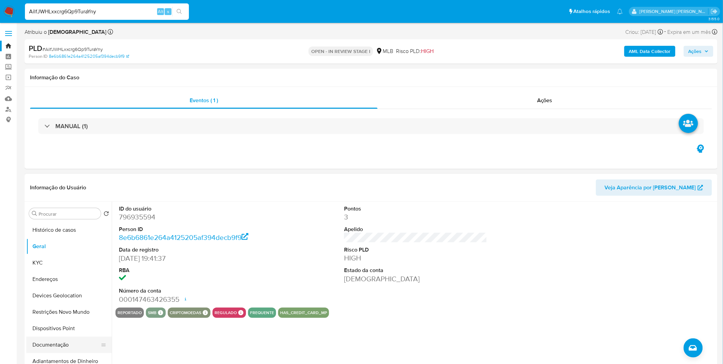
click at [77, 337] on button "Documentação" at bounding box center [66, 344] width 80 height 16
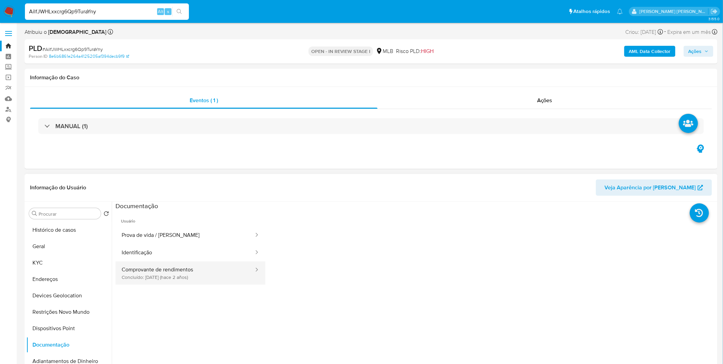
click at [172, 270] on button "Comprovante de rendimentos Concluído: 06/07/2023 (hace 2 años)" at bounding box center [184, 272] width 139 height 23
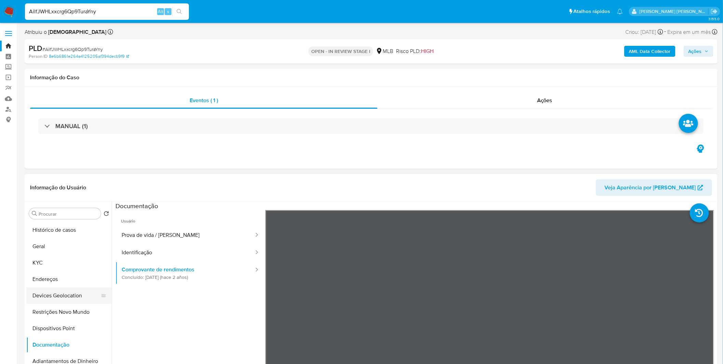
click at [50, 302] on button "Devices Geolocation" at bounding box center [66, 295] width 80 height 16
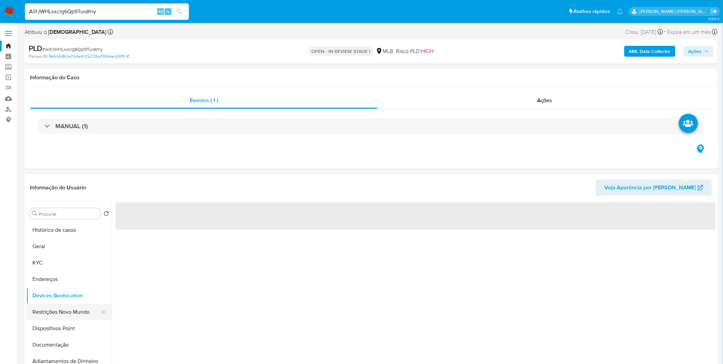
click at [54, 304] on button "Restrições Novo Mundo" at bounding box center [66, 312] width 80 height 16
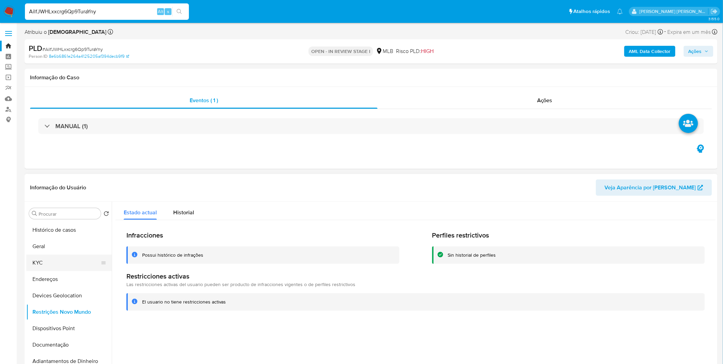
click at [70, 267] on button "KYC" at bounding box center [66, 262] width 80 height 16
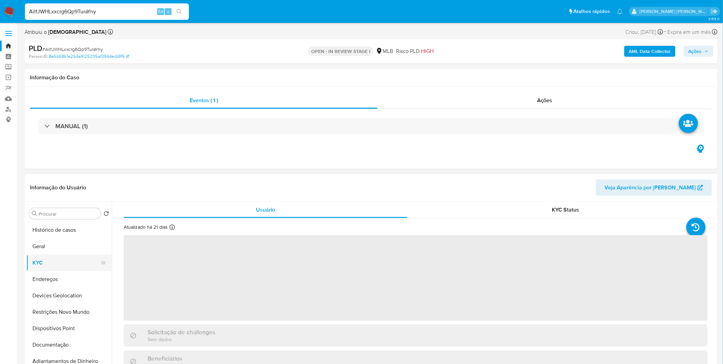
click at [69, 256] on button "KYC" at bounding box center [66, 262] width 80 height 16
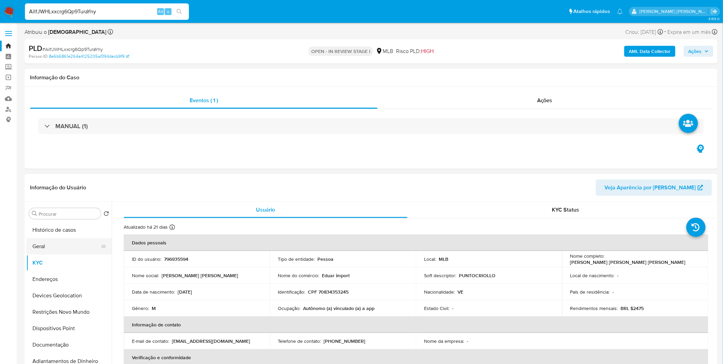
click at [68, 252] on button "Geral" at bounding box center [66, 246] width 80 height 16
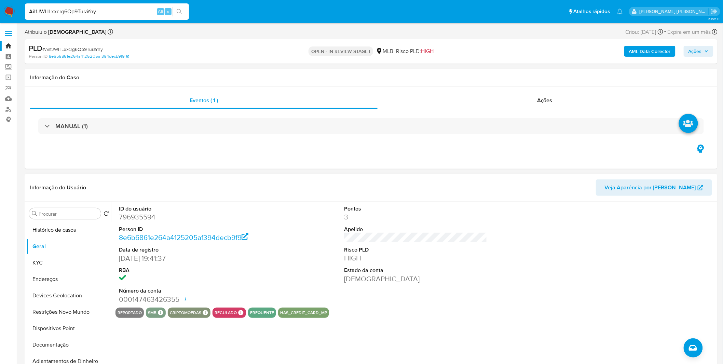
click at [216, 263] on dl "ID do usuário 796935594 Person ID 8e6b6861e264a4125205af394decb9f9 Data de regi…" at bounding box center [190, 254] width 143 height 99
click at [64, 264] on button "KYC" at bounding box center [66, 262] width 80 height 16
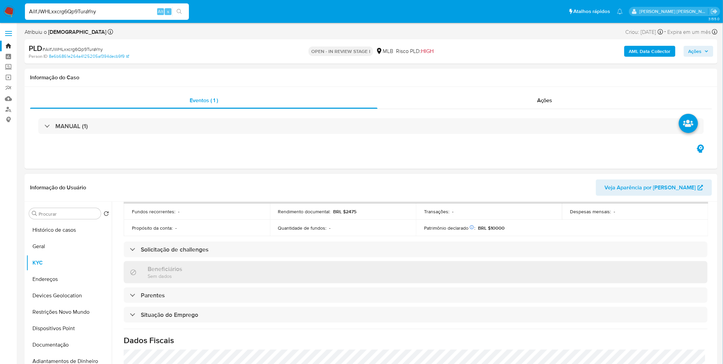
scroll to position [284, 0]
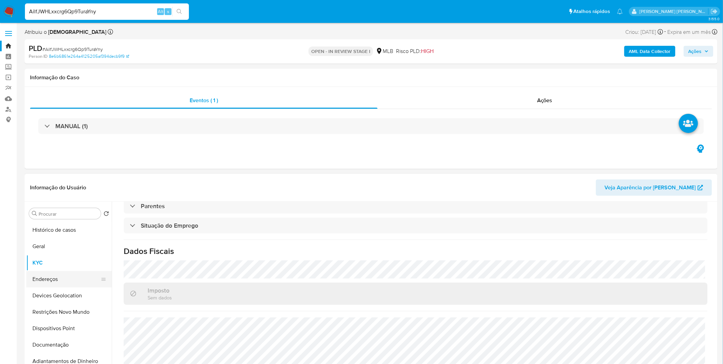
click at [48, 277] on button "Endereços" at bounding box center [66, 279] width 80 height 16
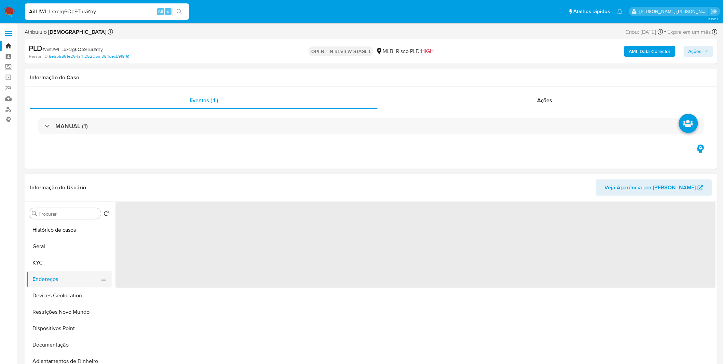
scroll to position [0, 0]
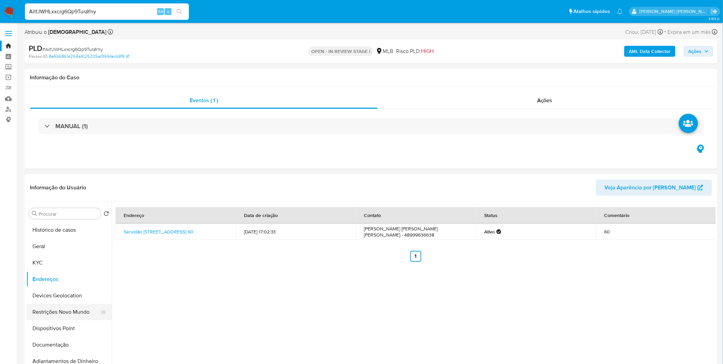
click at [57, 305] on button "Restrições Novo Mundo" at bounding box center [66, 312] width 80 height 16
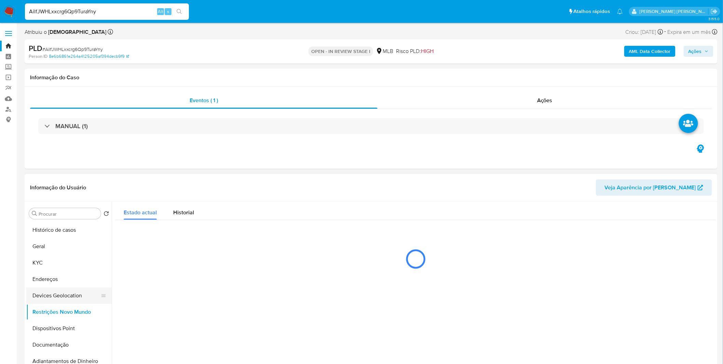
click at [62, 298] on button "Devices Geolocation" at bounding box center [66, 295] width 80 height 16
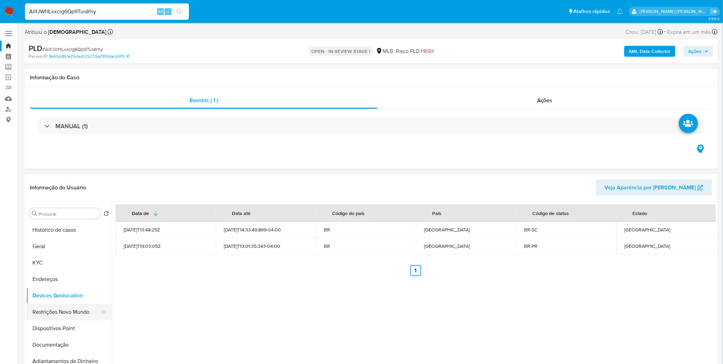
click at [43, 308] on button "Restrições Novo Mundo" at bounding box center [66, 312] width 80 height 16
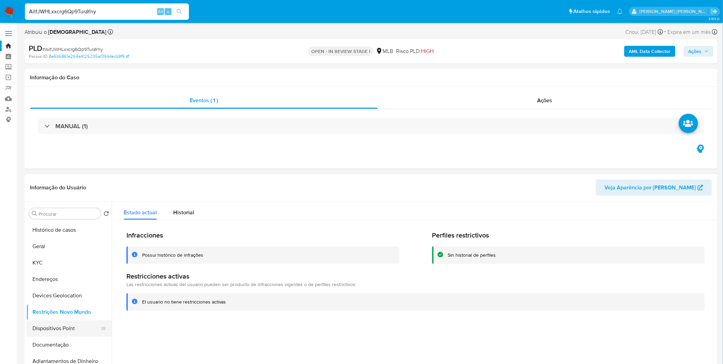
click at [51, 332] on button "Dispositivos Point" at bounding box center [66, 328] width 80 height 16
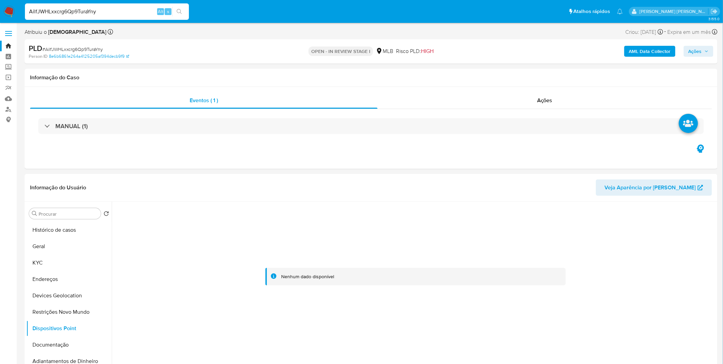
click at [56, 12] on input "AilfJWHLxxcrg6Qp9TuraYny" at bounding box center [107, 11] width 164 height 9
paste input "DEONphVDbBTCYWAWUzdJvclc"
type input "DEONphVDbBTCYWAWUzdJvclc"
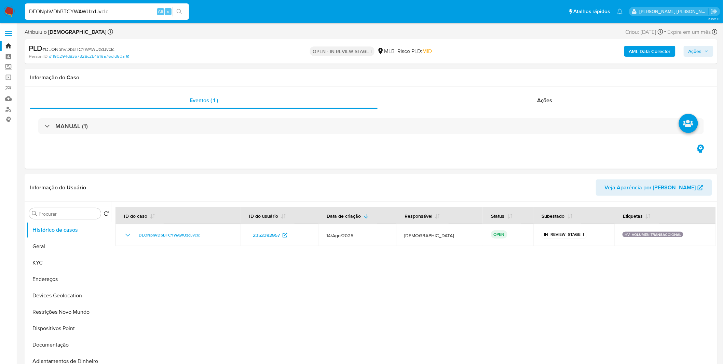
select select "10"
click at [55, 248] on button "Geral" at bounding box center [66, 246] width 80 height 16
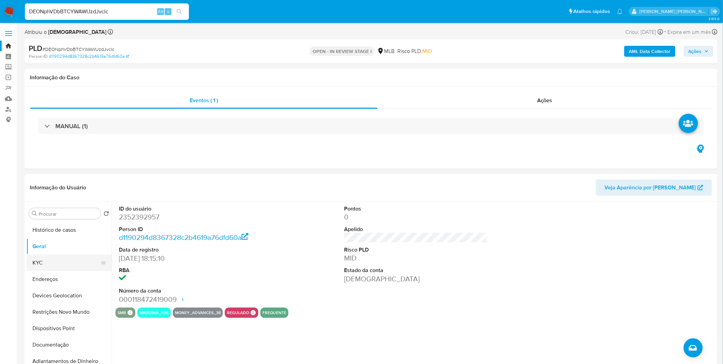
click at [52, 265] on button "KYC" at bounding box center [66, 262] width 80 height 16
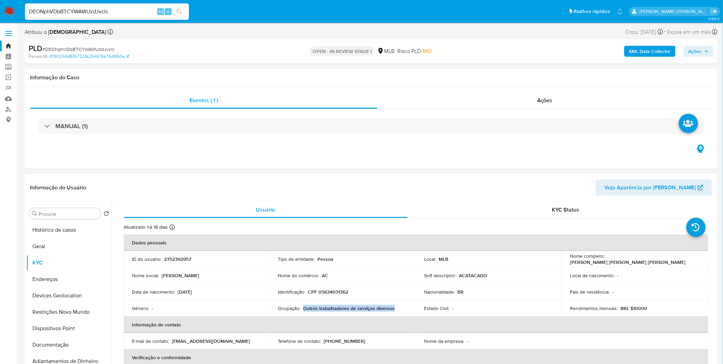
copy p "Outros trabalhadores de serviços diversos"
drag, startPoint x: 398, startPoint y: 304, endPoint x: 303, endPoint y: 306, distance: 95.0
click at [303, 306] on td "Ocupação : Outros trabalhadores de serviços diversos" at bounding box center [343, 308] width 146 height 16
click at [57, 253] on button "Geral" at bounding box center [66, 246] width 80 height 16
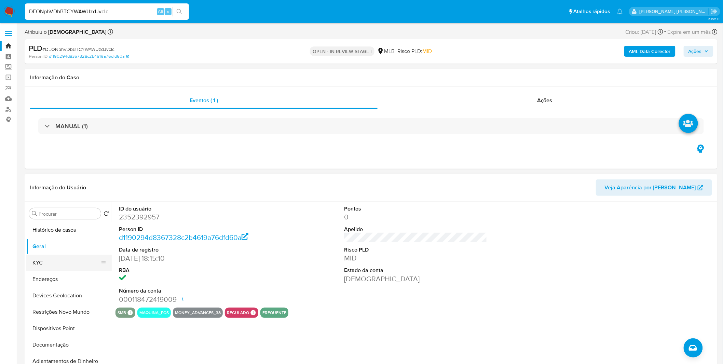
click at [73, 261] on button "KYC" at bounding box center [66, 262] width 80 height 16
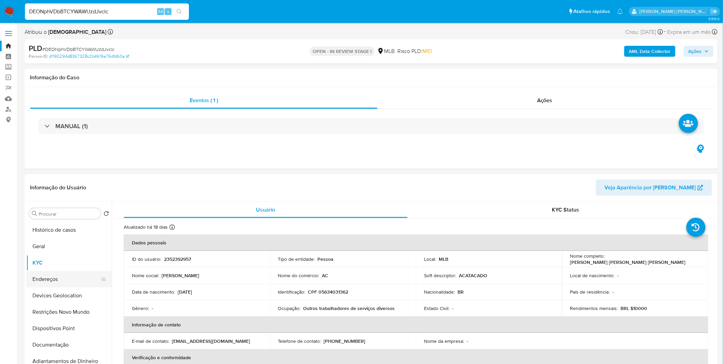
click at [40, 275] on button "Endereços" at bounding box center [66, 279] width 80 height 16
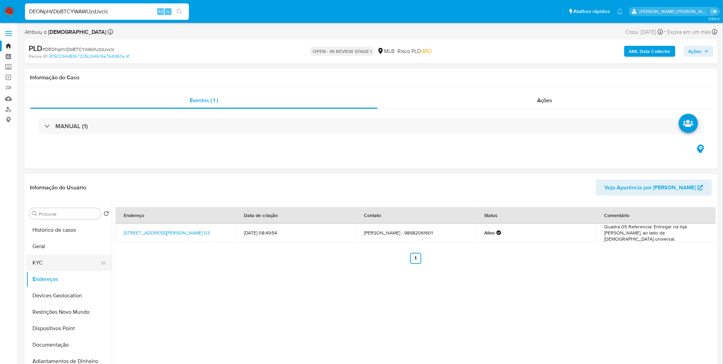
click at [65, 265] on button "KYC" at bounding box center [66, 262] width 80 height 16
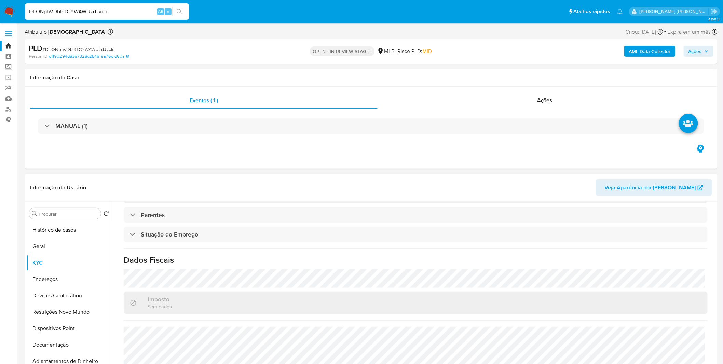
scroll to position [291, 0]
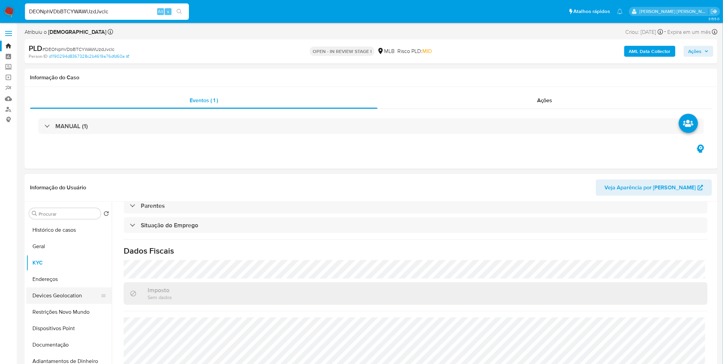
click at [43, 286] on button "Endereços" at bounding box center [68, 279] width 85 height 16
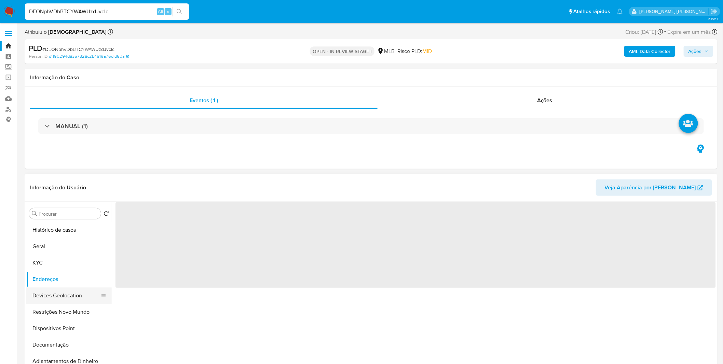
click at [42, 287] on button "Devices Geolocation" at bounding box center [66, 295] width 80 height 16
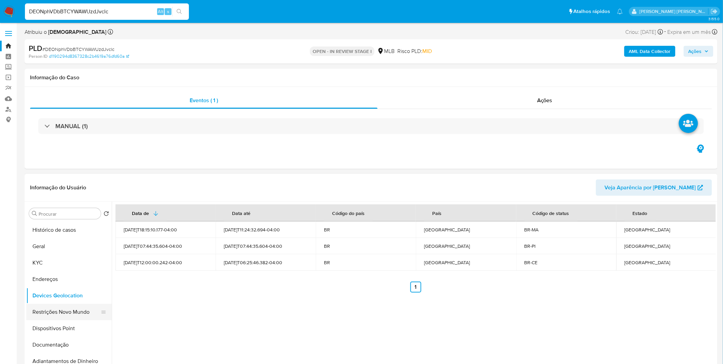
click at [49, 310] on button "Restrições Novo Mundo" at bounding box center [66, 312] width 80 height 16
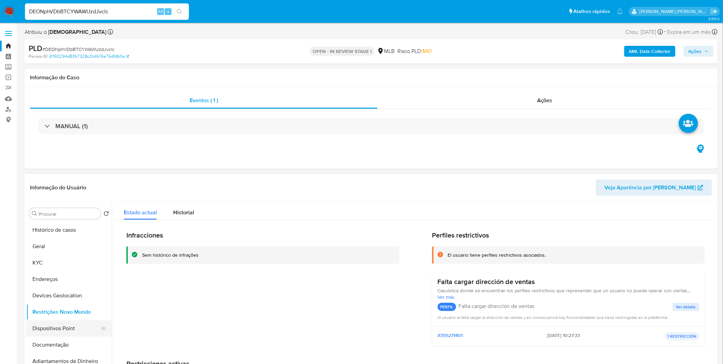
click at [43, 336] on button "Dispositivos Point" at bounding box center [66, 328] width 80 height 16
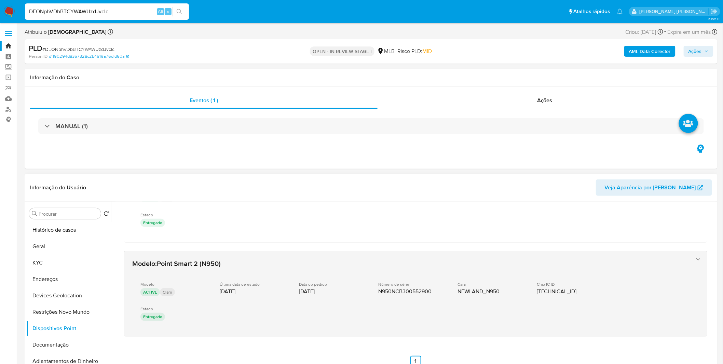
scroll to position [148, 0]
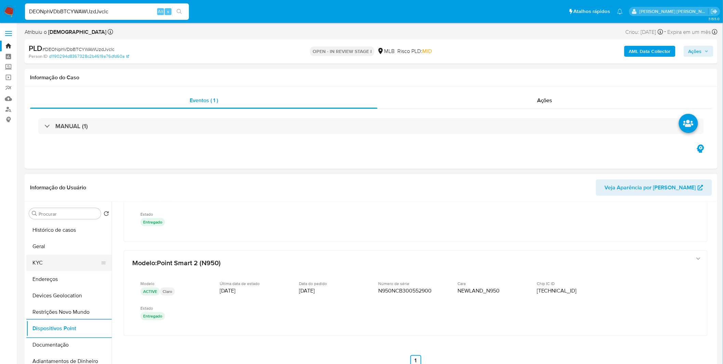
click at [56, 258] on button "KYC" at bounding box center [66, 262] width 80 height 16
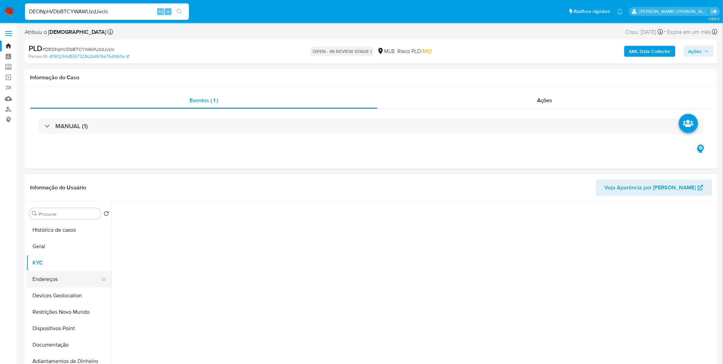
scroll to position [0, 0]
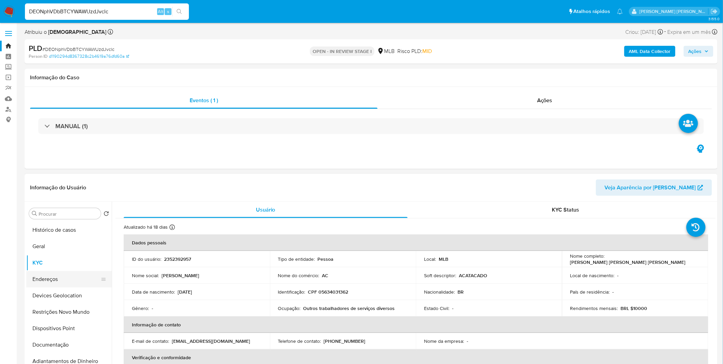
click at [70, 283] on button "Endereços" at bounding box center [66, 279] width 80 height 16
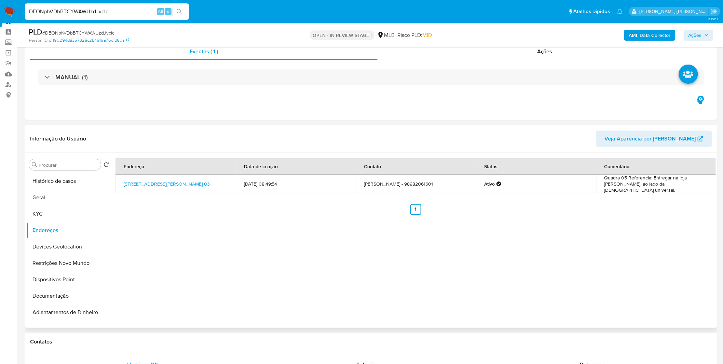
scroll to position [38, 0]
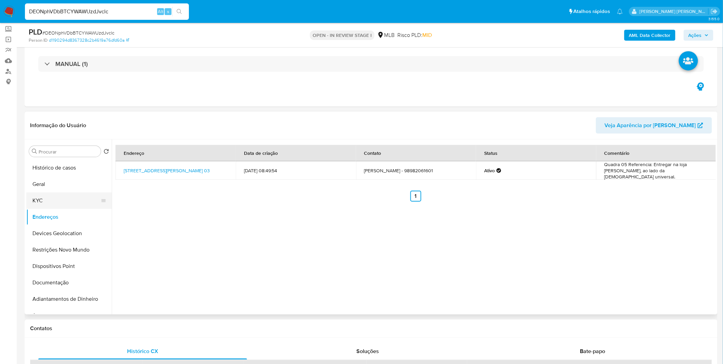
click at [59, 199] on button "KYC" at bounding box center [66, 200] width 80 height 16
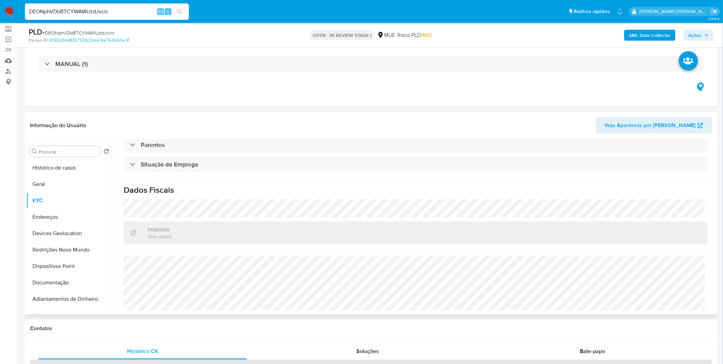
scroll to position [291, 0]
click at [67, 279] on button "Documentação" at bounding box center [66, 282] width 80 height 16
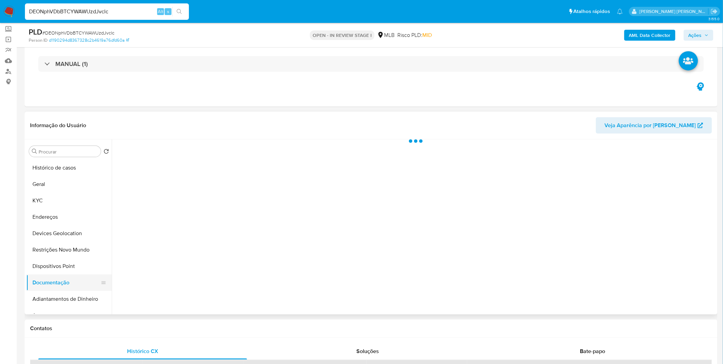
scroll to position [0, 0]
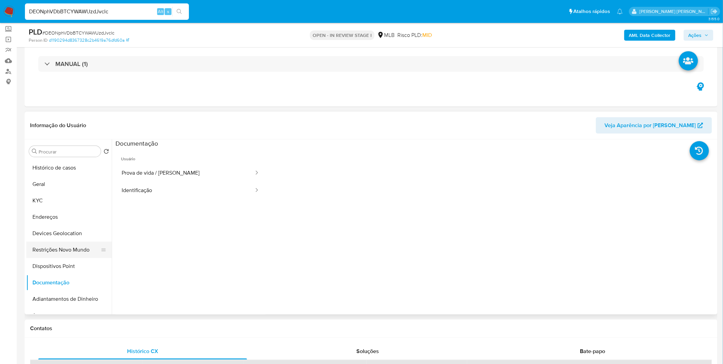
click at [51, 249] on button "Restrições Novo Mundo" at bounding box center [66, 249] width 80 height 16
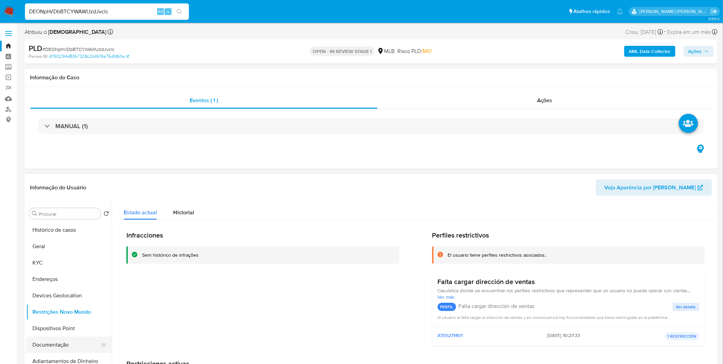
click at [69, 347] on button "Documentação" at bounding box center [66, 344] width 80 height 16
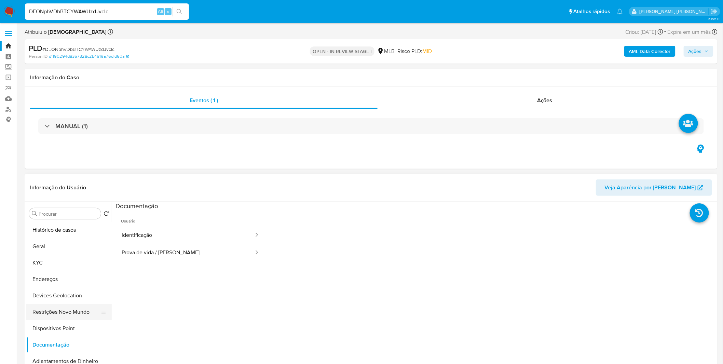
click at [78, 312] on button "Restrições Novo Mundo" at bounding box center [66, 312] width 80 height 16
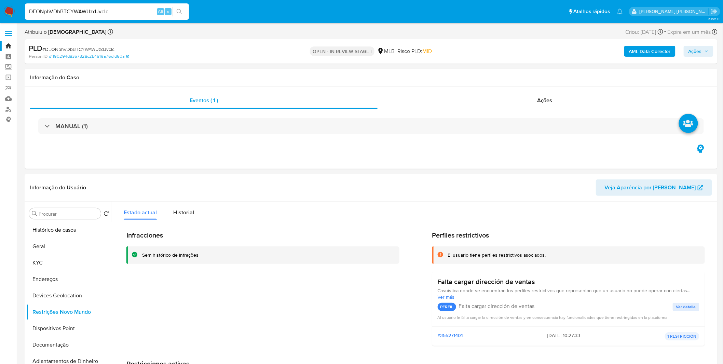
click at [65, 8] on input "DEONphVDbBTCYWAWUzdJvclc" at bounding box center [107, 11] width 164 height 9
paste input "nG6Ls55TQNpouxKKipjBNZb"
type input "nG6Ls55TQNpouxKKipjBNZbc"
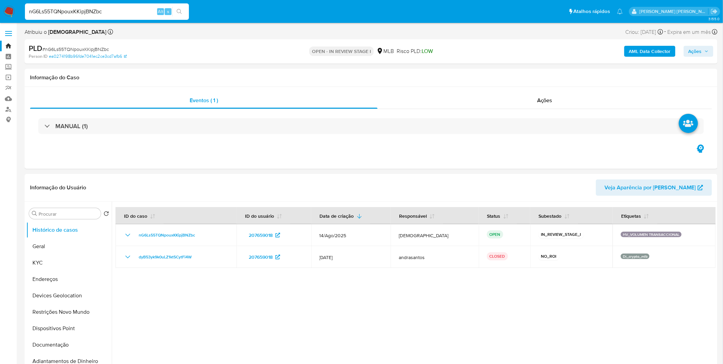
select select "10"
click at [189, 288] on div at bounding box center [414, 289] width 604 height 175
click at [59, 243] on button "Geral" at bounding box center [66, 246] width 80 height 16
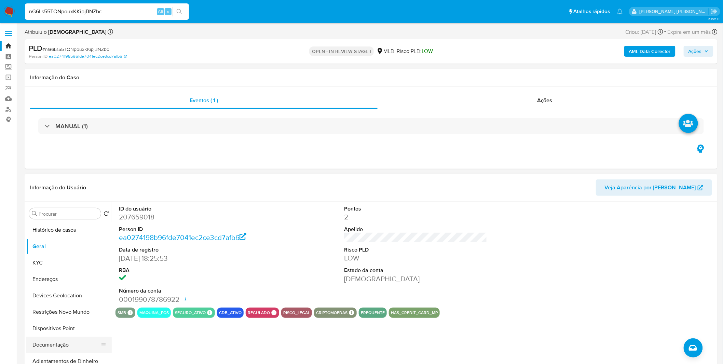
click at [56, 341] on button "Documentação" at bounding box center [66, 344] width 80 height 16
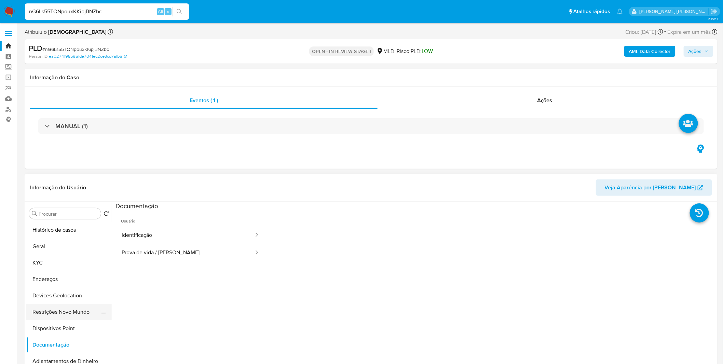
click at [67, 313] on button "Restrições Novo Mundo" at bounding box center [66, 312] width 80 height 16
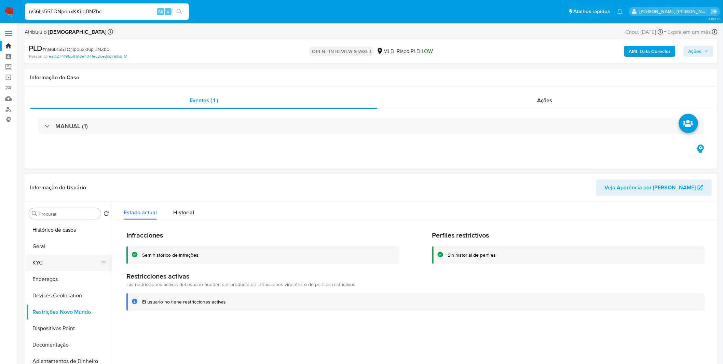
click at [54, 266] on button "KYC" at bounding box center [66, 262] width 80 height 16
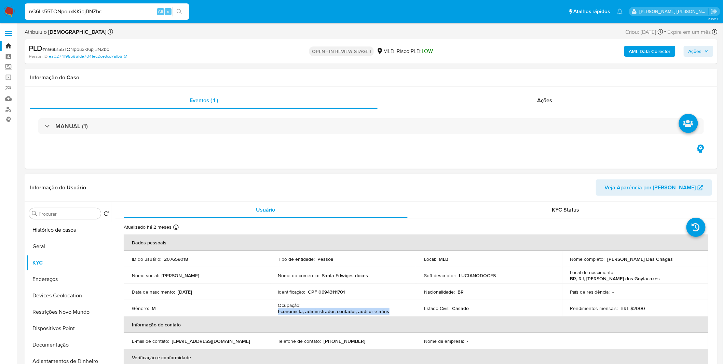
copy p "Economista, administrador, contador, auditor e afins"
drag, startPoint x: 388, startPoint y: 310, endPoint x: 277, endPoint y: 312, distance: 111.7
click at [277, 312] on td "Ocupação : Economista, administrador, contador, auditor e afins" at bounding box center [343, 308] width 146 height 16
click at [72, 250] on button "Geral" at bounding box center [66, 246] width 80 height 16
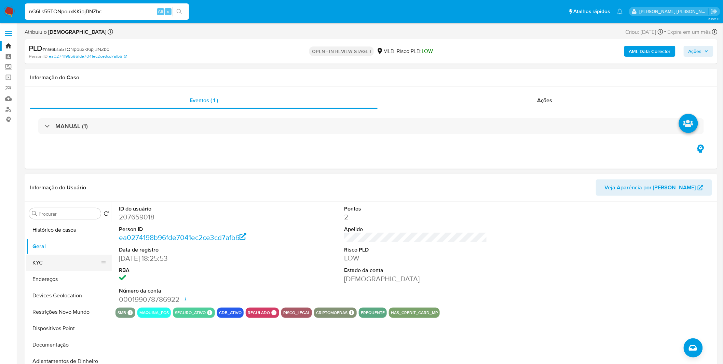
click at [66, 265] on button "KYC" at bounding box center [66, 262] width 80 height 16
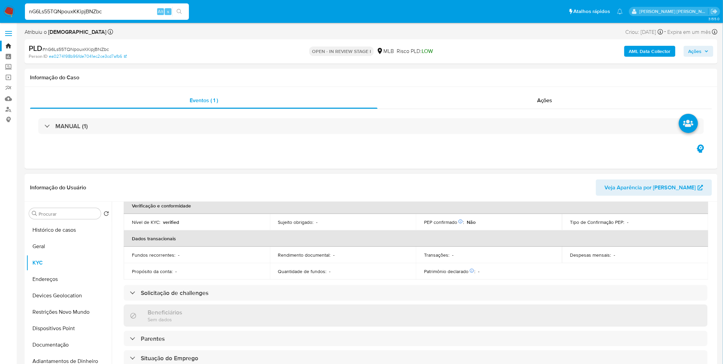
scroll to position [284, 0]
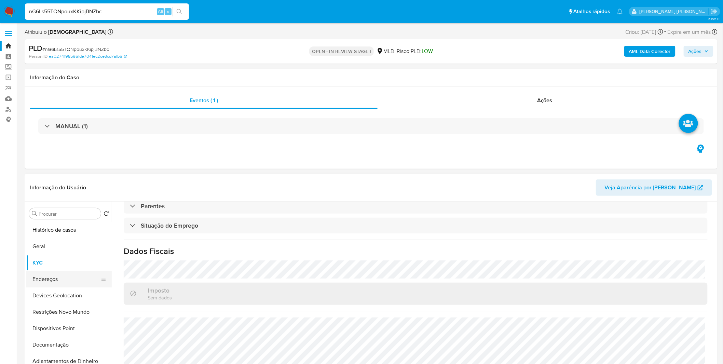
click at [59, 275] on button "Endereços" at bounding box center [66, 279] width 80 height 16
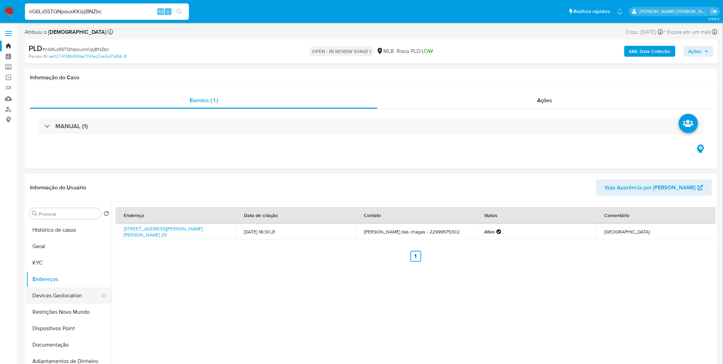
click at [70, 297] on button "Devices Geolocation" at bounding box center [66, 295] width 80 height 16
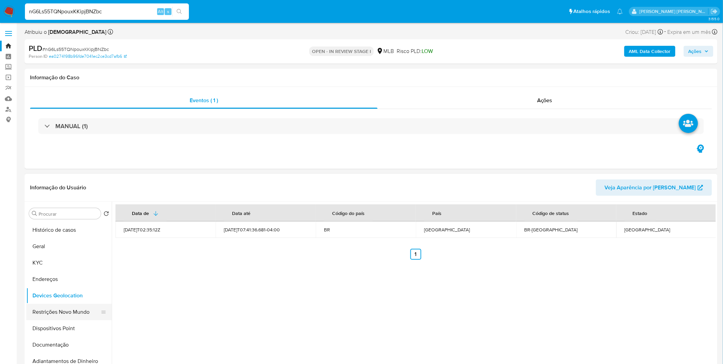
click at [87, 310] on button "Restrições Novo Mundo" at bounding box center [66, 312] width 80 height 16
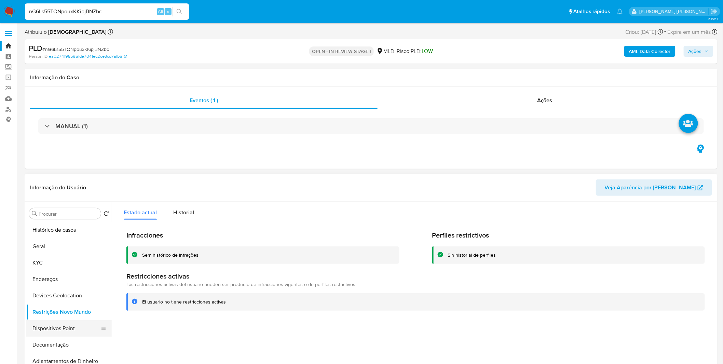
click at [63, 329] on button "Dispositivos Point" at bounding box center [66, 328] width 80 height 16
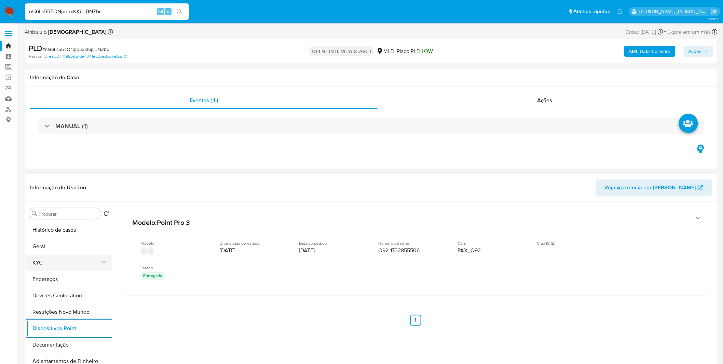
click at [46, 257] on button "KYC" at bounding box center [66, 262] width 80 height 16
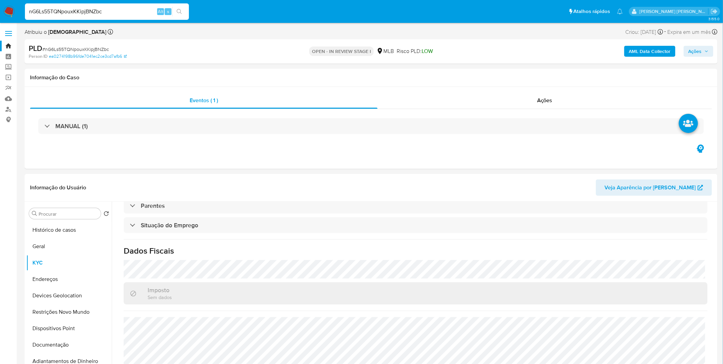
scroll to position [284, 0]
click at [71, 285] on button "Endereços" at bounding box center [66, 279] width 80 height 16
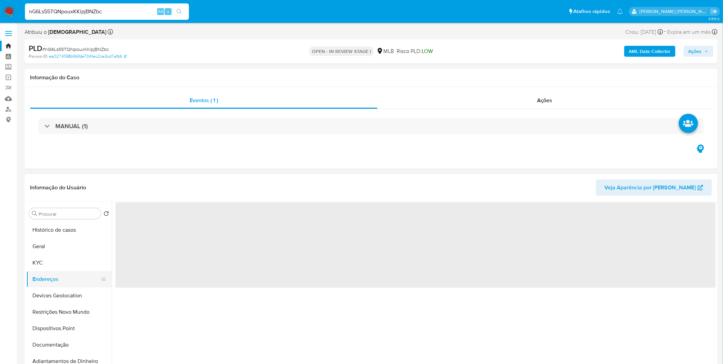
scroll to position [0, 0]
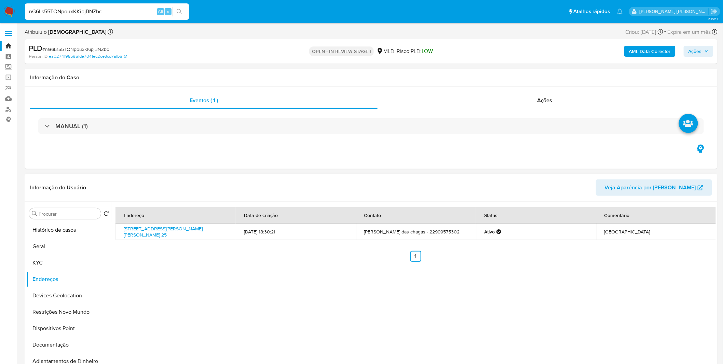
click at [172, 278] on div "Endereço Data de criação Contato Status Comentário Rua Vila Rangel 25, Santo Am…" at bounding box center [414, 289] width 604 height 175
click at [183, 235] on link "Rua Vila Rangel 25, Santo Amaro De Campos, Rio De Janeiro, 28140000, Brasil 25" at bounding box center [163, 231] width 79 height 13
click at [74, 335] on button "Dispositivos Point" at bounding box center [66, 328] width 80 height 16
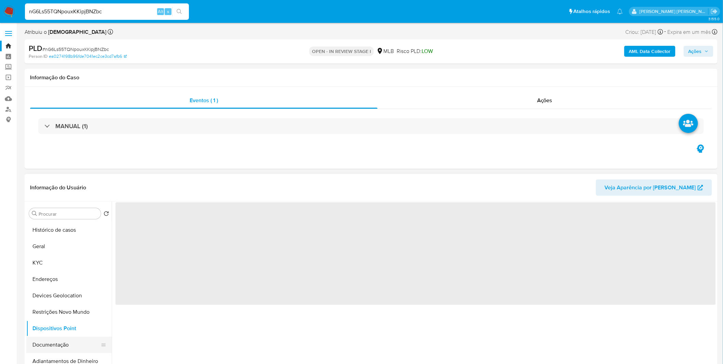
click at [73, 348] on button "Documentação" at bounding box center [66, 344] width 80 height 16
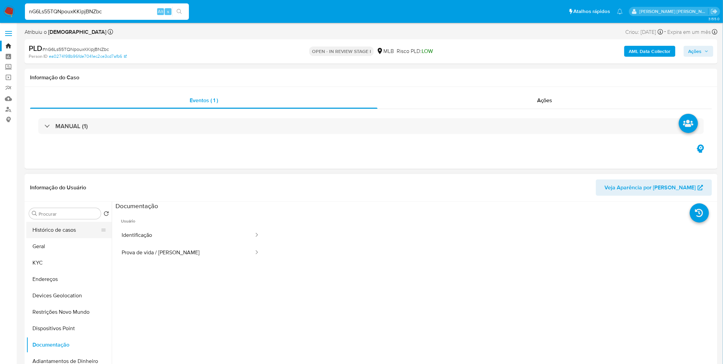
click at [59, 236] on button "Histórico de casos" at bounding box center [66, 230] width 80 height 16
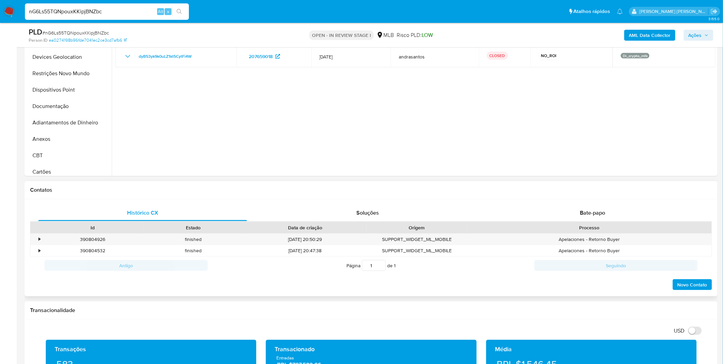
scroll to position [190, 0]
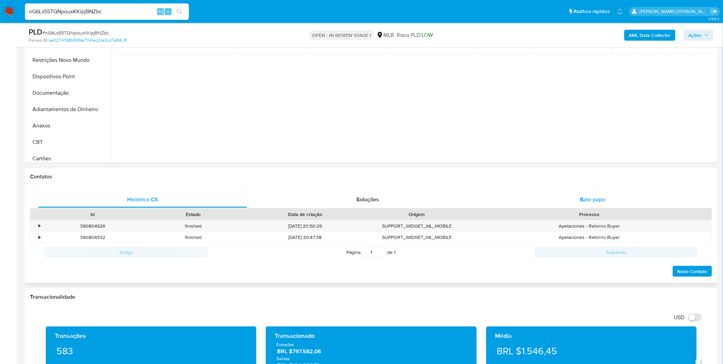
click at [621, 206] on div "Bate-papo" at bounding box center [592, 199] width 209 height 16
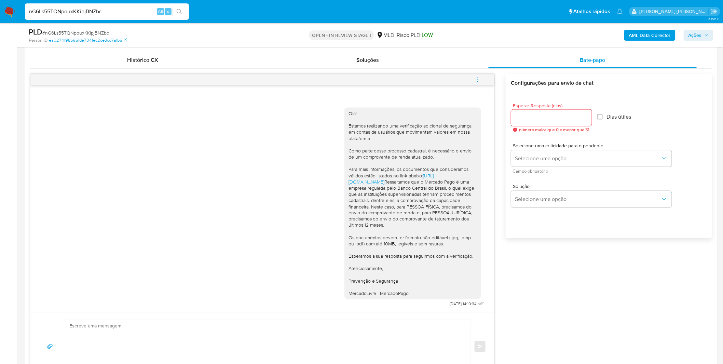
scroll to position [342, 0]
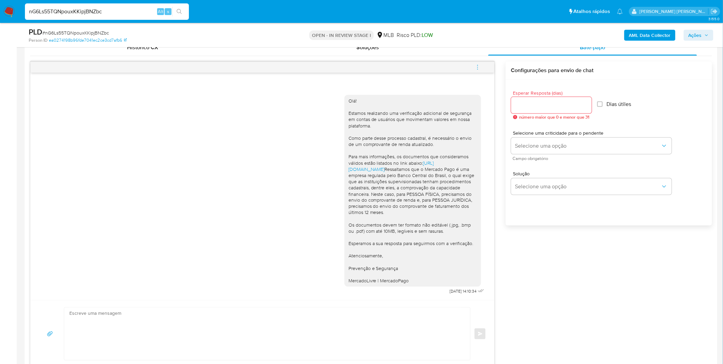
click at [77, 15] on input "nG6Ls55TQNpouxKKipjBNZbc" at bounding box center [107, 11] width 164 height 9
paste input "0fVKmOTITRXyXYnExtaJVnV"
type input "n0fVKmOTITRXyXYnExtaJVnV"
click at [61, 13] on input "n0fVKmOTITRXyXYnExtaJVnV" at bounding box center [107, 11] width 164 height 9
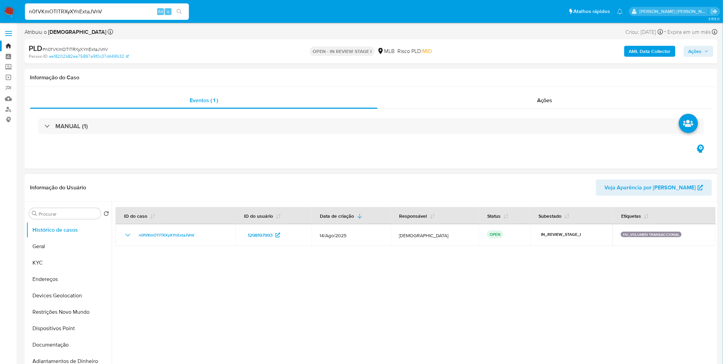
select select "10"
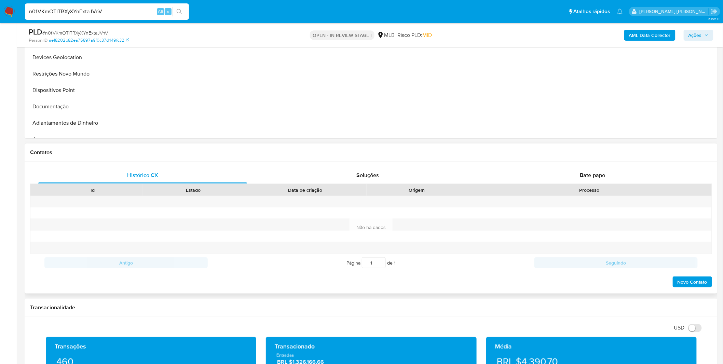
scroll to position [227, 0]
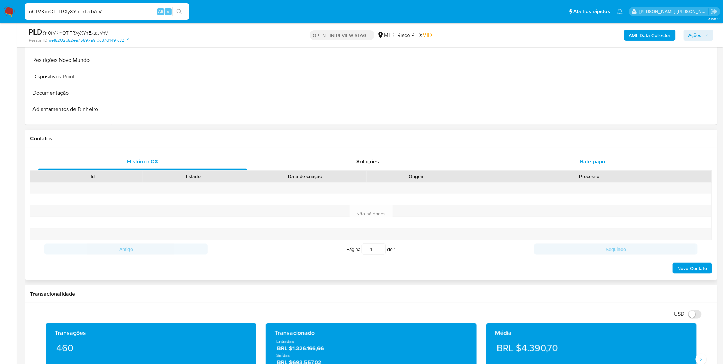
click at [561, 165] on div "Bate-papo" at bounding box center [592, 161] width 209 height 16
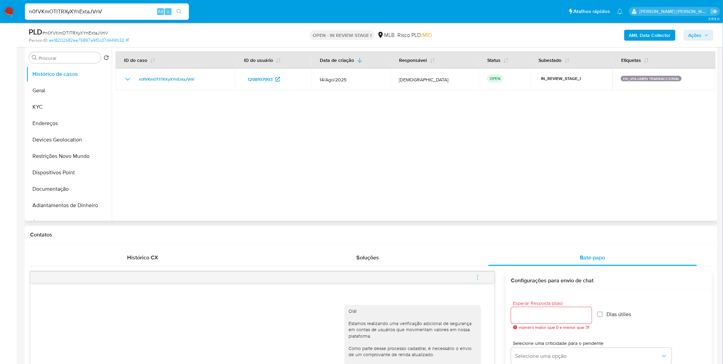
scroll to position [38, 0]
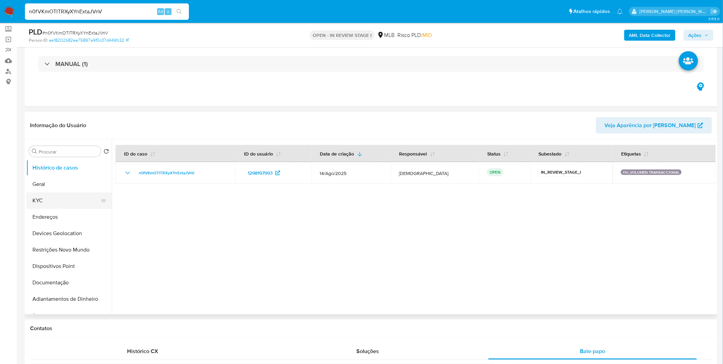
click at [69, 205] on button "KYC" at bounding box center [66, 200] width 80 height 16
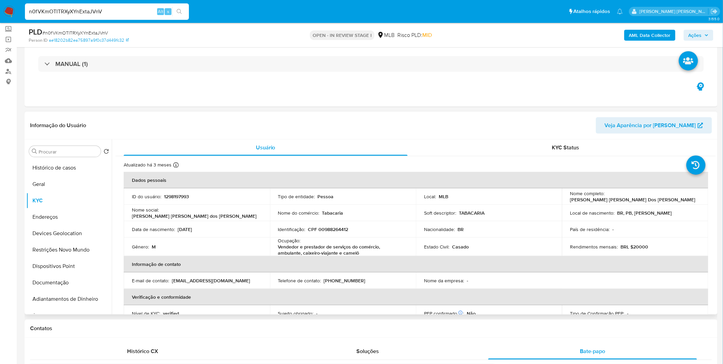
click at [330, 251] on p "Vendedor e prestador de serviços do comércio, ambulante, caixeiro-viajante e ca…" at bounding box center [341, 250] width 127 height 12
click at [322, 248] on p "Vendedor e prestador de serviços do comércio, ambulante, caixeiro-viajante e ca…" at bounding box center [341, 250] width 127 height 12
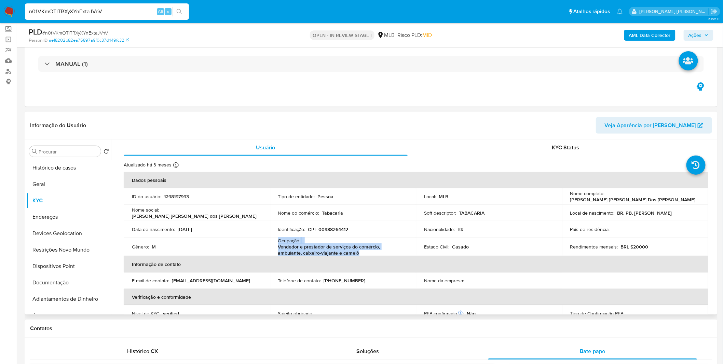
click at [321, 255] on p "Vendedor e prestador de serviços do comércio, ambulante, caixeiro-viajante e ca…" at bounding box center [341, 250] width 127 height 12
copy p "Vendedor e prestador de serviços do comércio, ambulante, caixeiro-viajante e ca…"
drag, startPoint x: 349, startPoint y: 252, endPoint x: 275, endPoint y: 247, distance: 73.9
click at [275, 247] on td "Ocupação : Vendedor e prestador de serviços do comércio, ambulante, caixeiro-vi…" at bounding box center [343, 246] width 146 height 18
click at [67, 185] on button "Geral" at bounding box center [66, 184] width 80 height 16
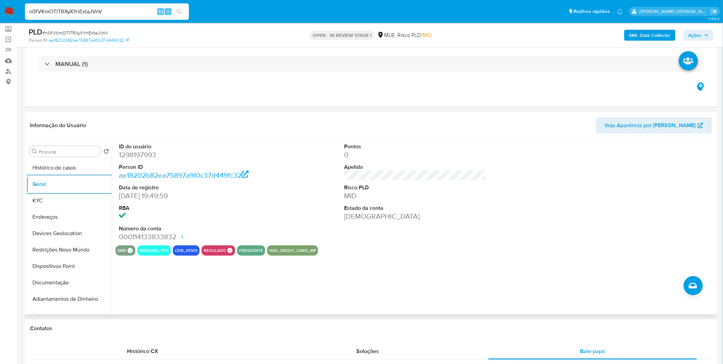
click at [387, 236] on div "Pontos 0 Apelido Risco PLD MID Estado da conta Ativa" at bounding box center [416, 192] width 150 height 106
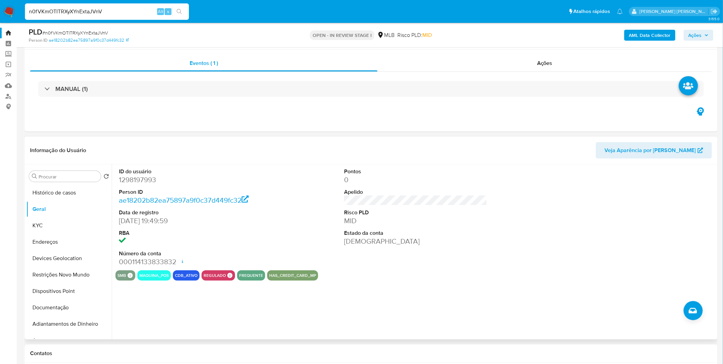
scroll to position [0, 0]
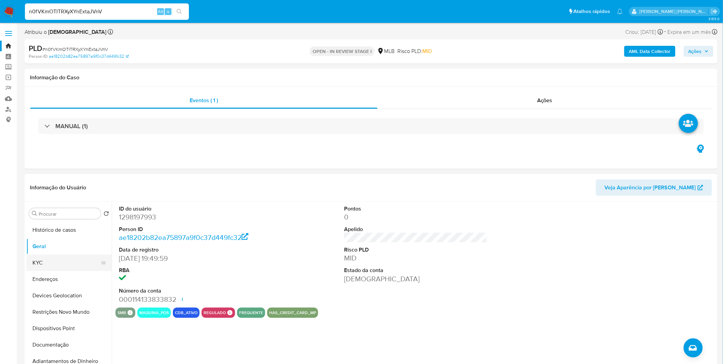
click at [61, 264] on button "KYC" at bounding box center [66, 262] width 80 height 16
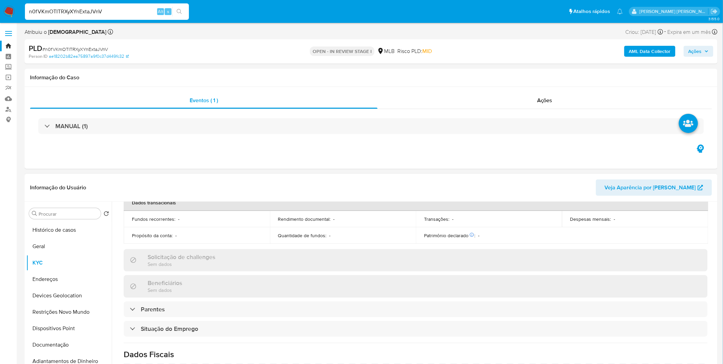
scroll to position [293, 0]
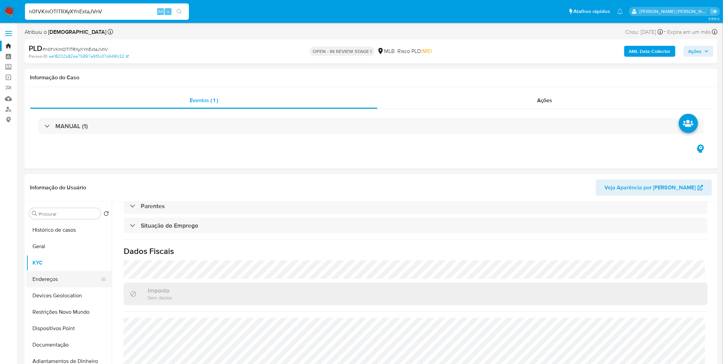
click at [69, 279] on button "Endereços" at bounding box center [66, 279] width 80 height 16
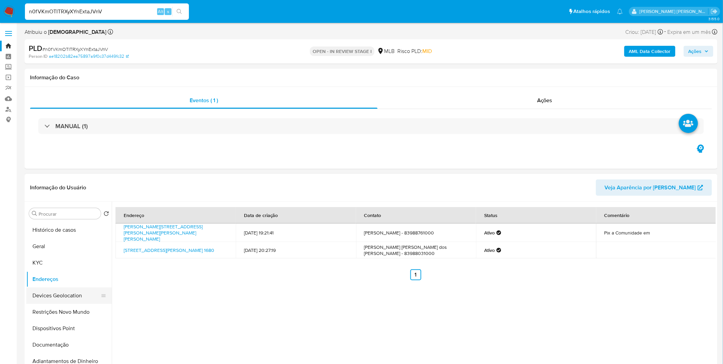
click at [44, 291] on button "Devices Geolocation" at bounding box center [66, 295] width 80 height 16
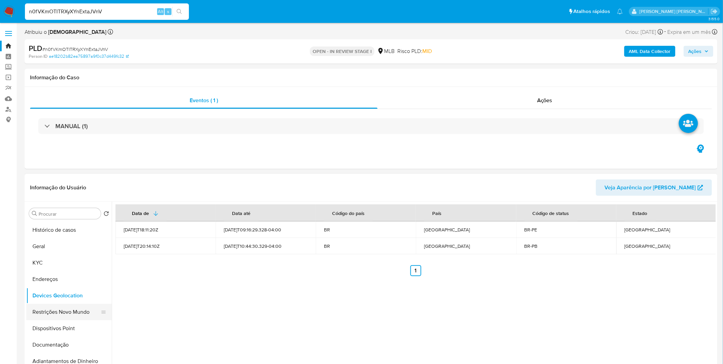
click at [44, 311] on button "Restrições Novo Mundo" at bounding box center [66, 312] width 80 height 16
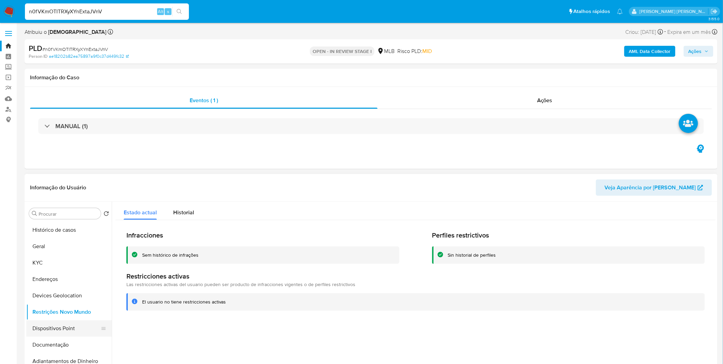
click at [63, 322] on button "Dispositivos Point" at bounding box center [66, 328] width 80 height 16
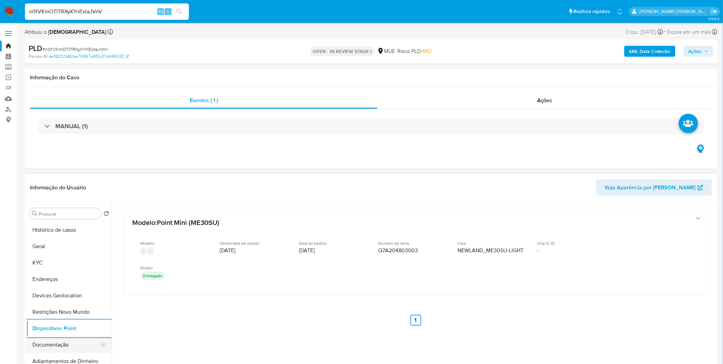
click at [69, 347] on button "Documentação" at bounding box center [66, 344] width 80 height 16
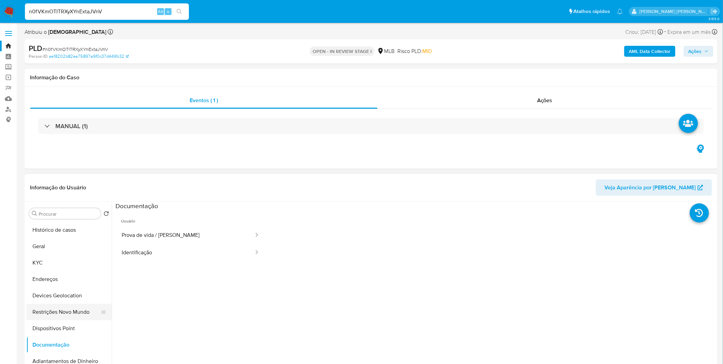
click at [74, 315] on button "Restrições Novo Mundo" at bounding box center [66, 312] width 80 height 16
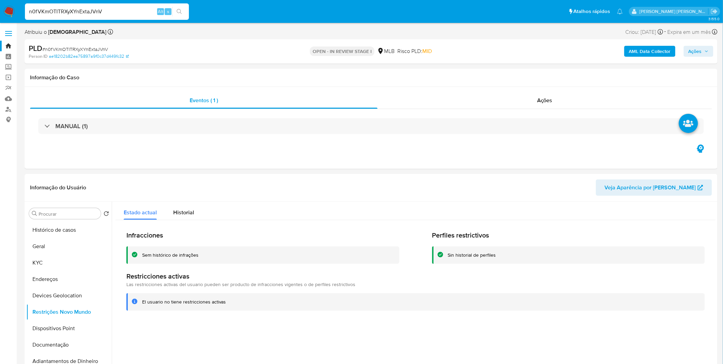
click at [102, 5] on div "n0fVKmOTITRXyXYnExtaJVnV Alt s" at bounding box center [107, 11] width 164 height 16
click at [100, 11] on input "n0fVKmOTITRXyXYnExtaJVnV" at bounding box center [107, 11] width 164 height 9
paste input "7PAyStmLxgo25S2vlzmDsc09"
type input "7PAyStmLxgo25S2vlzmDsc09"
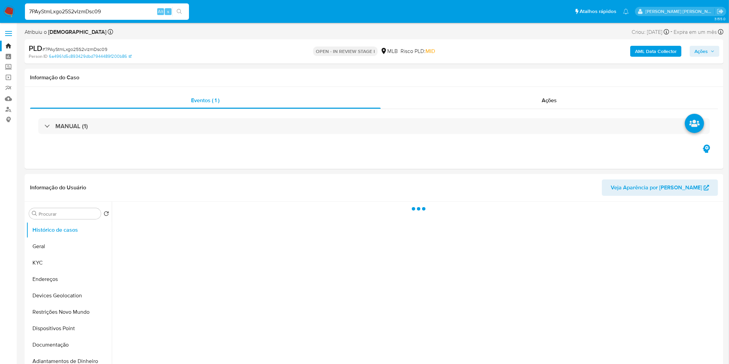
select select "10"
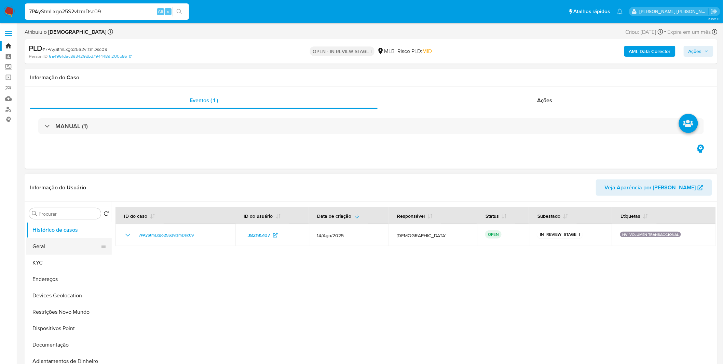
click at [75, 249] on button "Geral" at bounding box center [66, 246] width 80 height 16
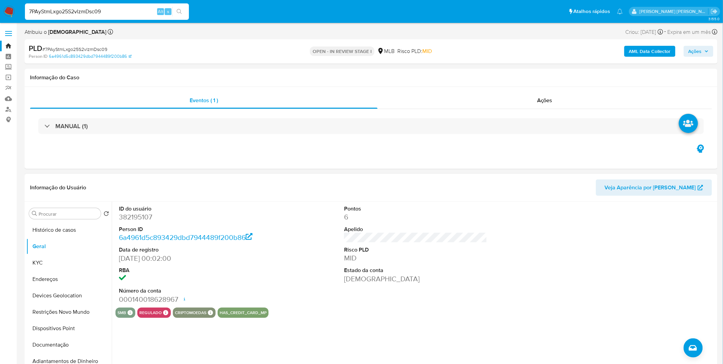
click at [179, 341] on div "ID do usuário 382195107 Person ID 6a4961d5c893429dbd7944489f200b86 Data de regi…" at bounding box center [414, 289] width 604 height 175
click at [63, 340] on button "Documentação" at bounding box center [66, 344] width 80 height 16
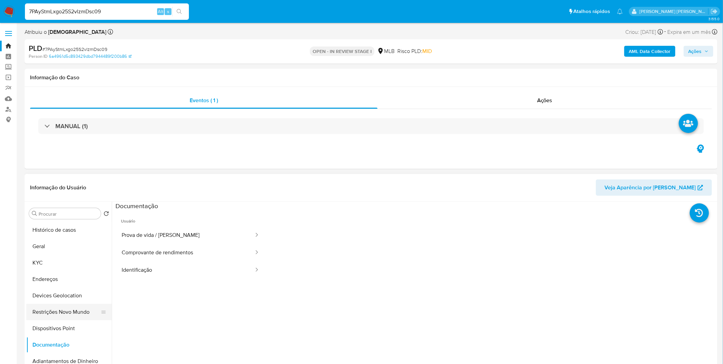
click at [75, 313] on button "Restrições Novo Mundo" at bounding box center [66, 312] width 80 height 16
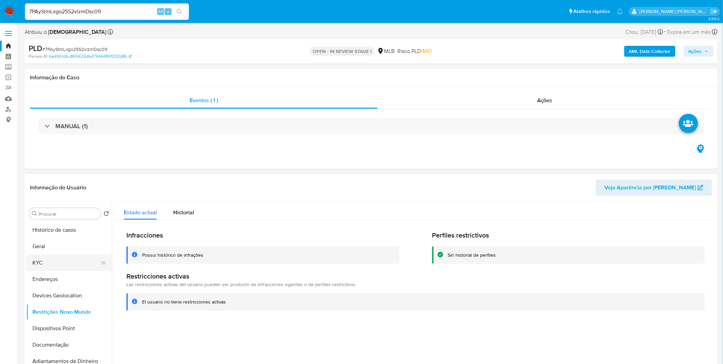
click at [68, 265] on button "KYC" at bounding box center [66, 262] width 80 height 16
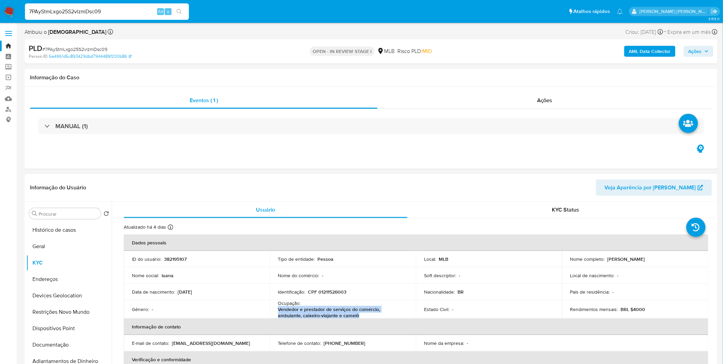
copy p "Vendedor e prestador de serviços do comércio, ambulante, caixeiro-viajante e ca…"
drag, startPoint x: 343, startPoint y: 317, endPoint x: 275, endPoint y: 311, distance: 68.5
click at [275, 311] on td "Ocupação : Vendedor e prestador de serviços do comércio, ambulante, caixeiro-vi…" at bounding box center [343, 309] width 146 height 18
click at [66, 254] on button "Geral" at bounding box center [66, 246] width 80 height 16
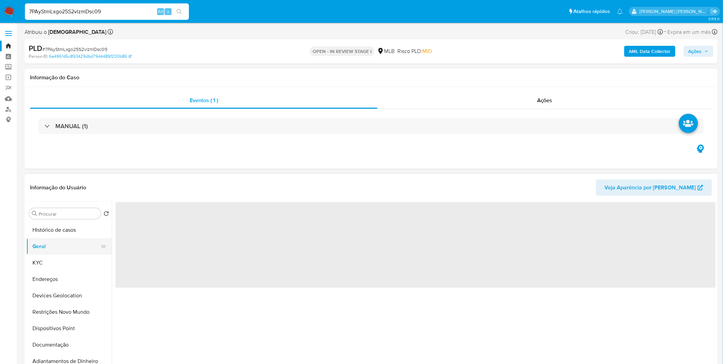
click at [67, 249] on button "Geral" at bounding box center [66, 246] width 80 height 16
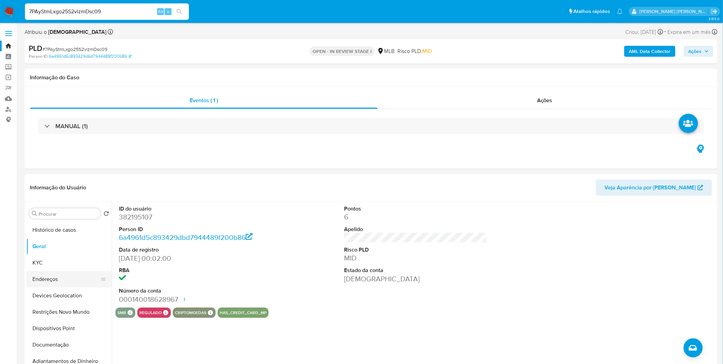
click at [52, 279] on button "Endereços" at bounding box center [66, 279] width 80 height 16
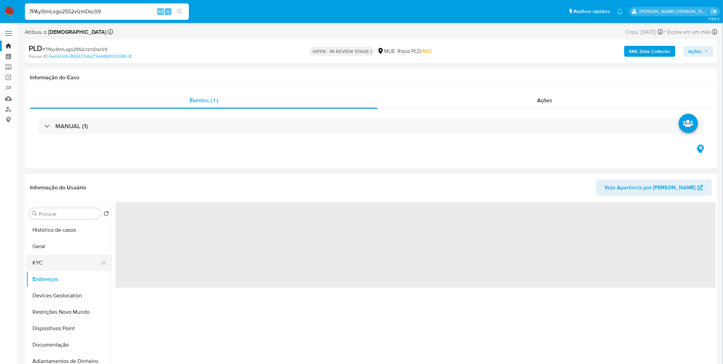
click at [65, 266] on button "KYC" at bounding box center [66, 262] width 80 height 16
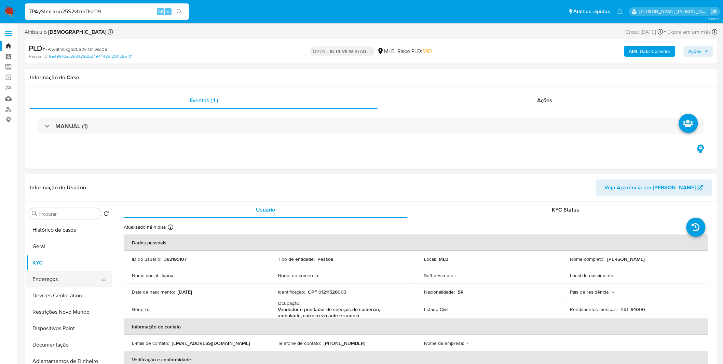
click at [55, 283] on button "Endereços" at bounding box center [66, 279] width 80 height 16
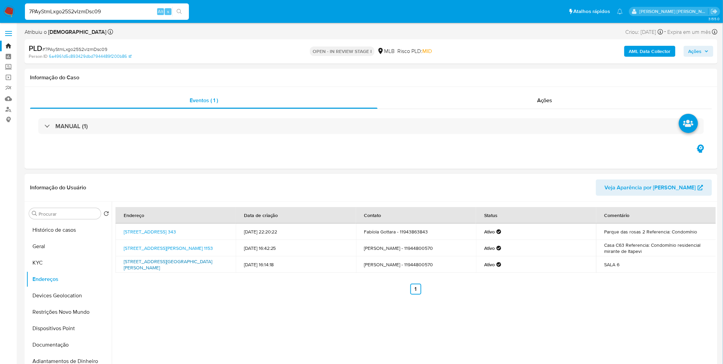
click at [144, 272] on td "Avenida Inocêncio Seráfico 2530, Carapicuíba, São Paulo, 06380021, Brasil 2530" at bounding box center [175, 264] width 120 height 16
click at [146, 268] on link "Avenida Inocêncio Seráfico 2530, Carapicuíba, São Paulo, 06380021, Brasil 2530" at bounding box center [168, 264] width 88 height 13
click at [144, 247] on link "Alameda Vicente Cocozza 1153, Itapevi, São Paulo, 06695305, Brasil 1153" at bounding box center [168, 248] width 89 height 7
click at [72, 262] on button "KYC" at bounding box center [66, 262] width 80 height 16
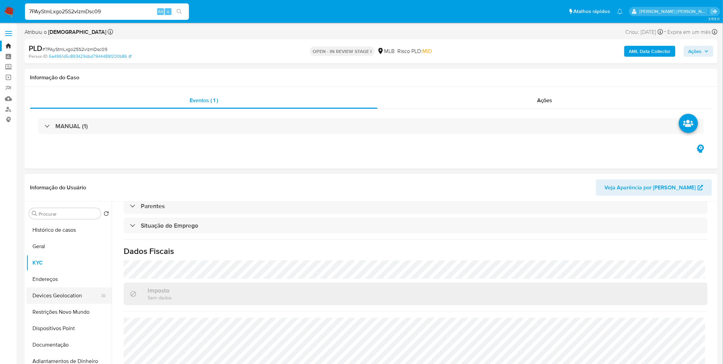
click at [64, 292] on button "Devices Geolocation" at bounding box center [66, 295] width 80 height 16
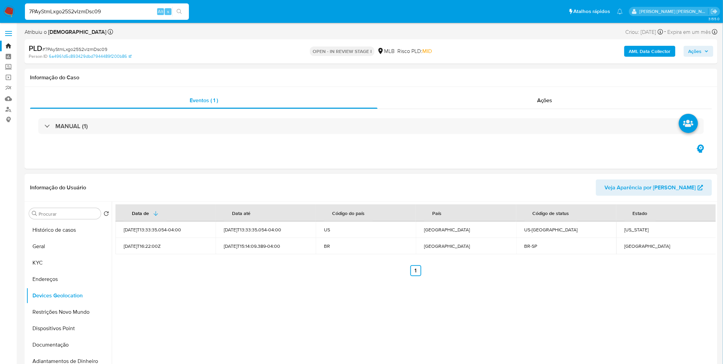
click at [204, 312] on div "Data de Data até Código do país País Código de status Estado 2025-08-24T13:33:3…" at bounding box center [414, 289] width 604 height 175
click at [78, 308] on button "Restrições Novo Mundo" at bounding box center [66, 312] width 80 height 16
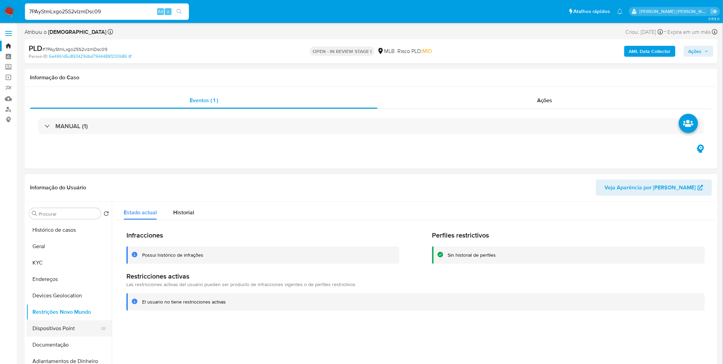
click at [50, 321] on button "Dispositivos Point" at bounding box center [66, 328] width 80 height 16
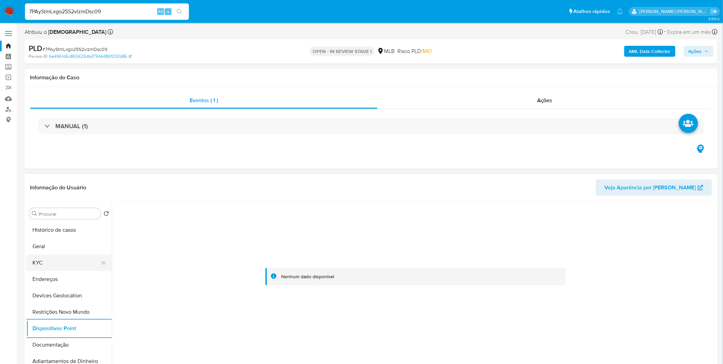
click at [64, 267] on button "KYC" at bounding box center [66, 262] width 80 height 16
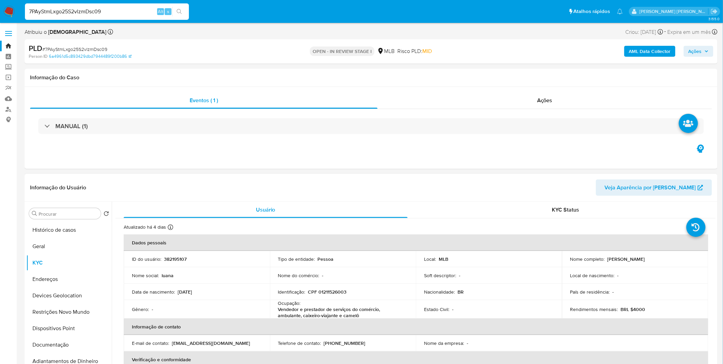
click at [328, 294] on p "CPF 01211526003" at bounding box center [327, 292] width 39 height 6
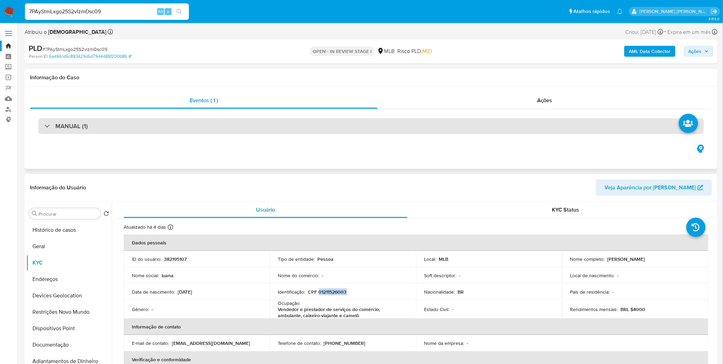
copy p "01211526003"
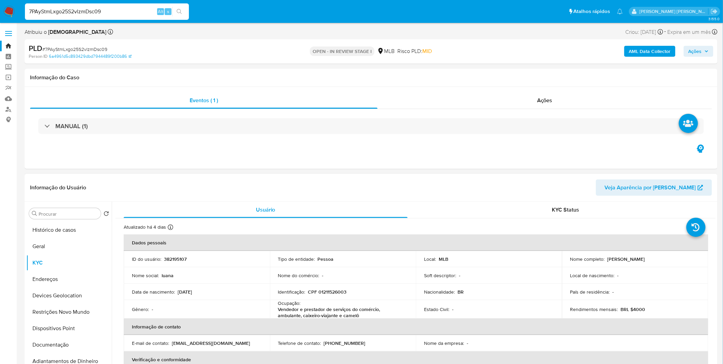
click at [380, 281] on td "Nome do comércio : -" at bounding box center [343, 275] width 146 height 16
click at [83, 305] on button "Restrições Novo Mundo" at bounding box center [66, 312] width 80 height 16
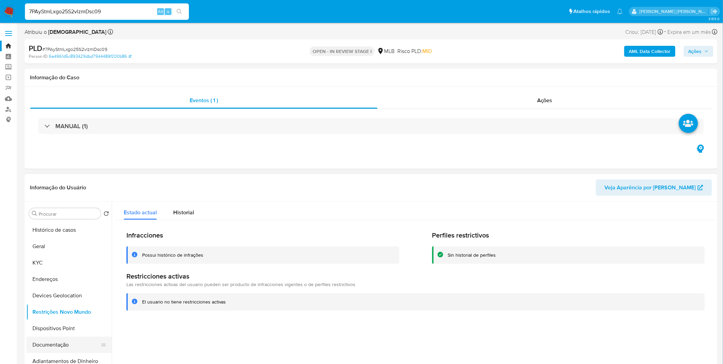
click at [57, 344] on button "Documentação" at bounding box center [66, 344] width 80 height 16
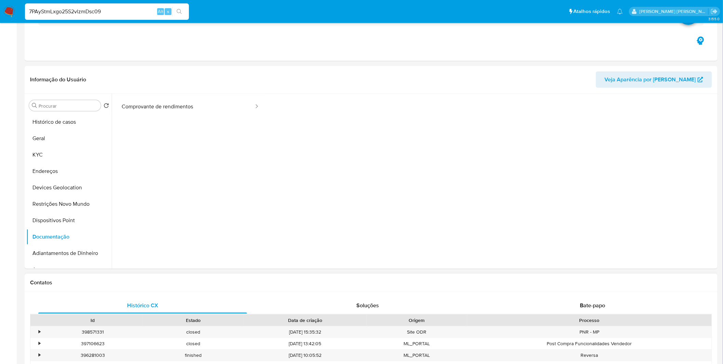
scroll to position [227, 0]
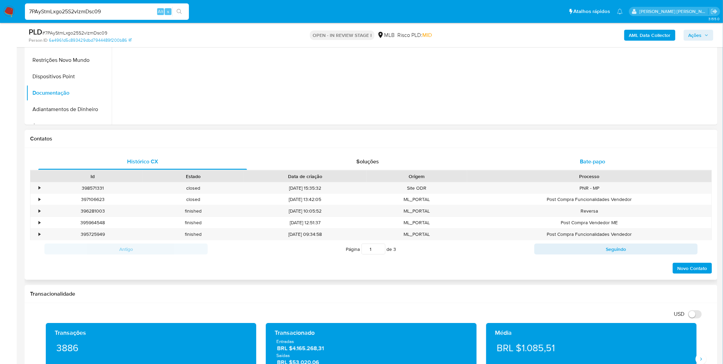
click at [564, 165] on div "Bate-papo" at bounding box center [592, 161] width 209 height 16
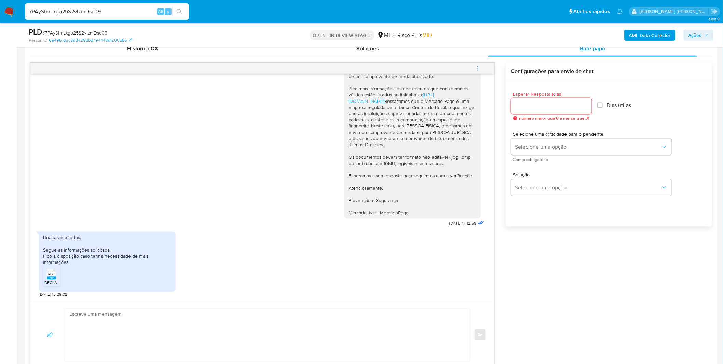
scroll to position [342, 0]
drag, startPoint x: 144, startPoint y: 22, endPoint x: 143, endPoint y: 15, distance: 6.7
click at [143, 18] on nav "Pausado Ver notificaciones 7PAyStmLxgo25S2vlzmDsc09 Alt s Atalhos rápidos Presi…" at bounding box center [361, 11] width 723 height 23
click at [142, 15] on input "7PAyStmLxgo25S2vlzmDsc09" at bounding box center [107, 11] width 164 height 9
paste input "c0sr2MQZYMs2FURFpXey2oTM"
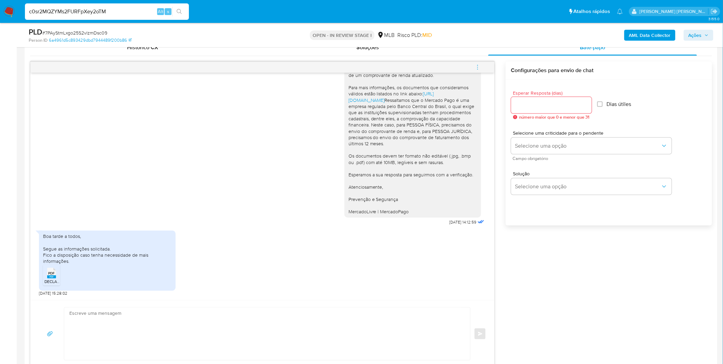
type input "c0sr2MQZYMs2FURFpXey2oTM"
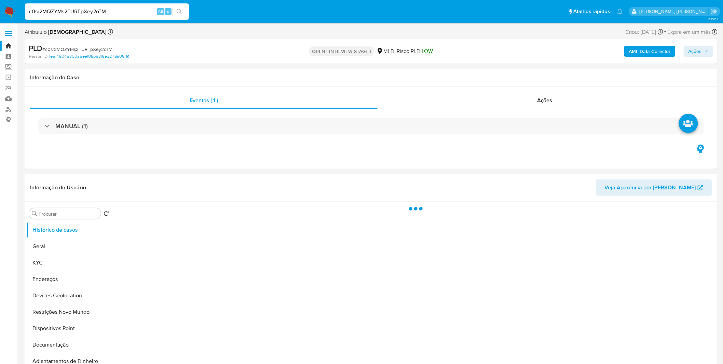
select select "10"
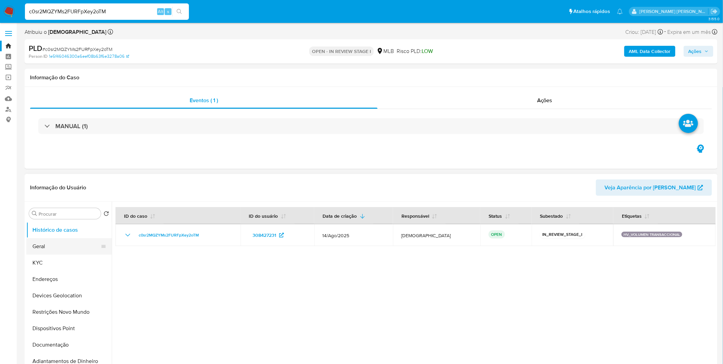
click at [56, 249] on button "Geral" at bounding box center [66, 246] width 80 height 16
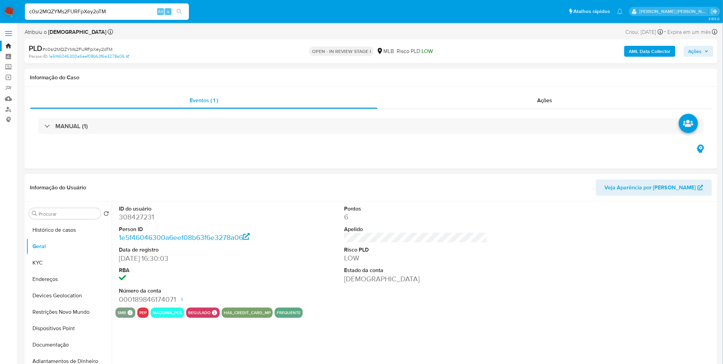
click at [276, 327] on div "ID do usuário 308427231 Person ID 1e5f46046300a6eef08b63f6e3278a06 Data de regi…" at bounding box center [414, 289] width 604 height 175
select select "10"
click at [43, 255] on button "KYC" at bounding box center [66, 262] width 80 height 16
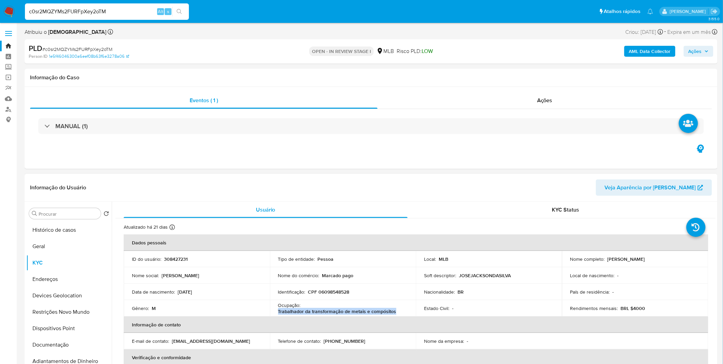
copy p "Trabalhador da transformação de metais e compósitos"
drag, startPoint x: 395, startPoint y: 313, endPoint x: 276, endPoint y: 312, distance: 118.9
click at [276, 312] on td "Ocupação : Trabalhador da transformação de metais e compósitos" at bounding box center [343, 308] width 146 height 16
click at [63, 251] on button "Geral" at bounding box center [66, 246] width 80 height 16
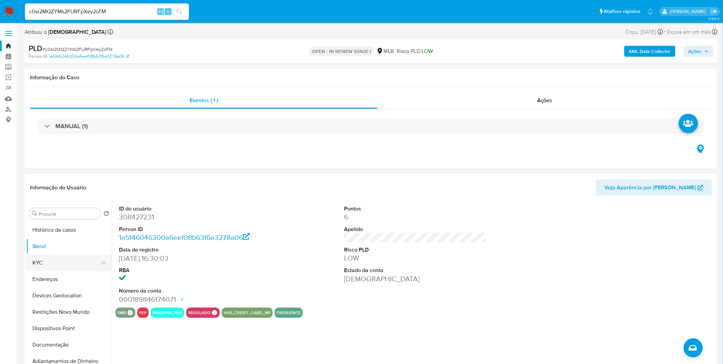
click at [53, 268] on button "KYC" at bounding box center [66, 262] width 80 height 16
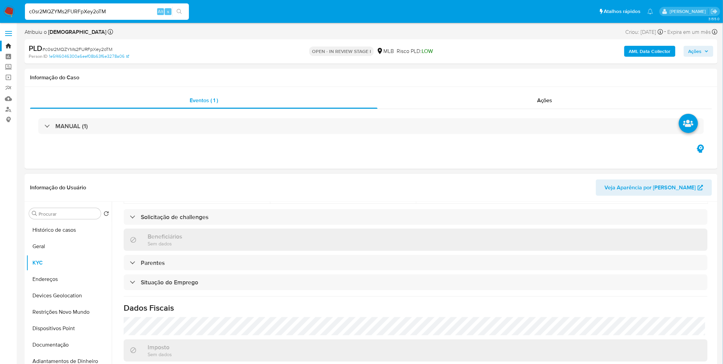
scroll to position [284, 0]
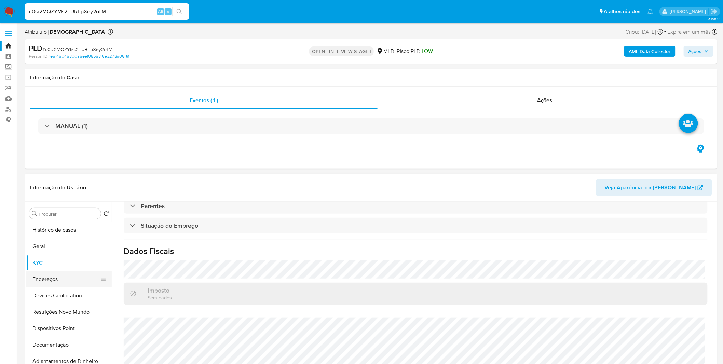
click at [81, 284] on button "Endereços" at bounding box center [66, 279] width 80 height 16
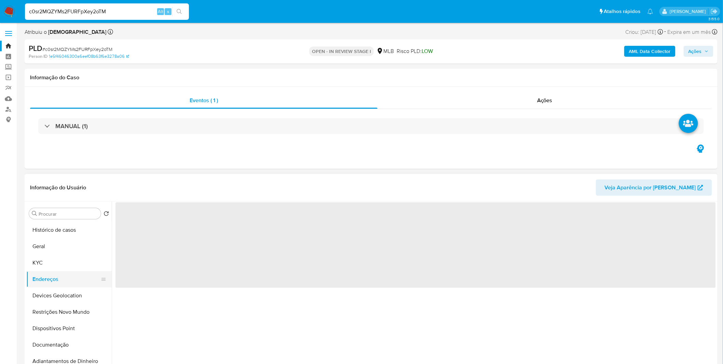
scroll to position [0, 0]
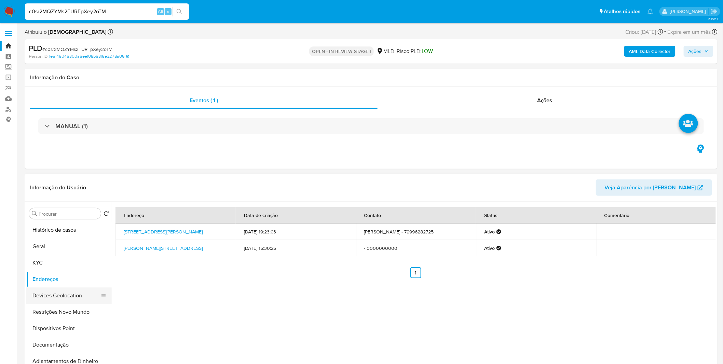
click at [69, 296] on button "Devices Geolocation" at bounding box center [66, 295] width 80 height 16
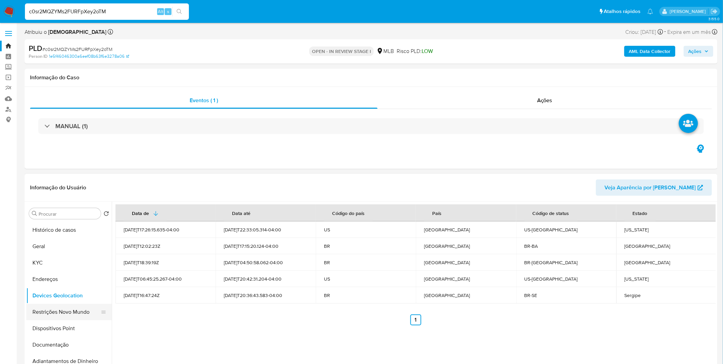
click at [77, 309] on button "Restrições Novo Mundo" at bounding box center [66, 312] width 80 height 16
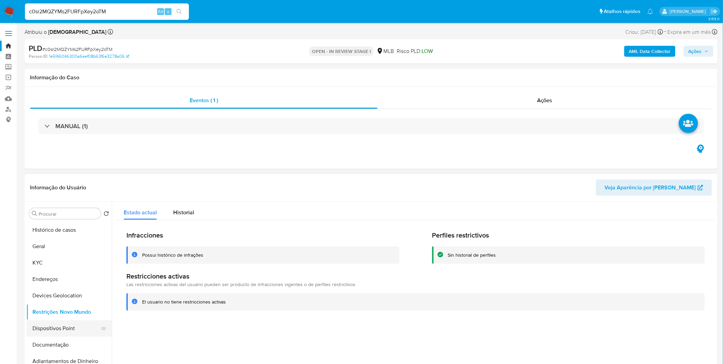
click at [61, 323] on button "Dispositivos Point" at bounding box center [66, 328] width 80 height 16
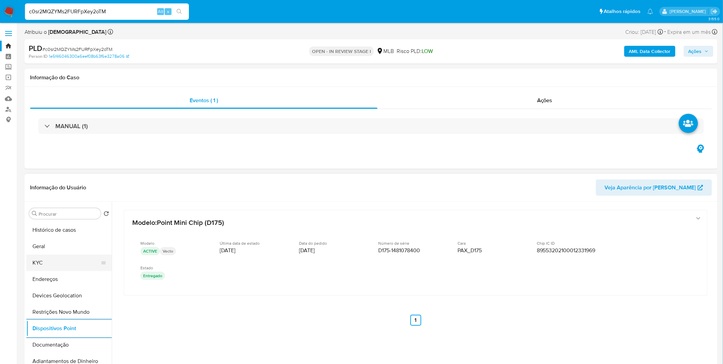
click at [37, 264] on button "KYC" at bounding box center [66, 262] width 80 height 16
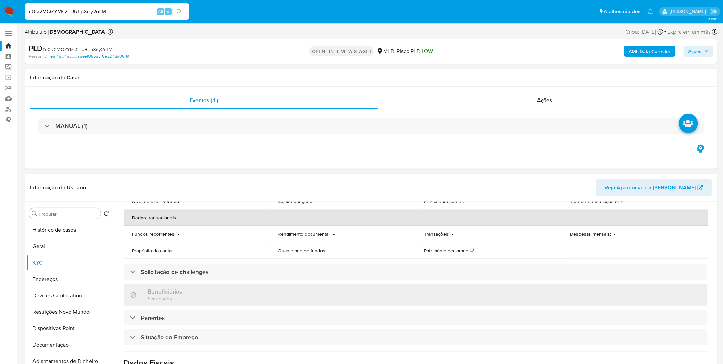
scroll to position [284, 0]
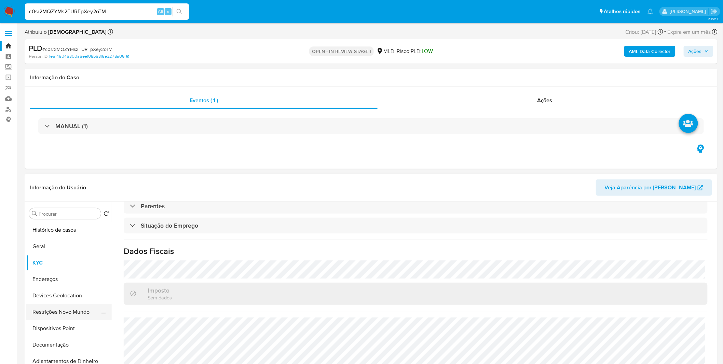
click at [74, 311] on button "Restrições Novo Mundo" at bounding box center [66, 312] width 80 height 16
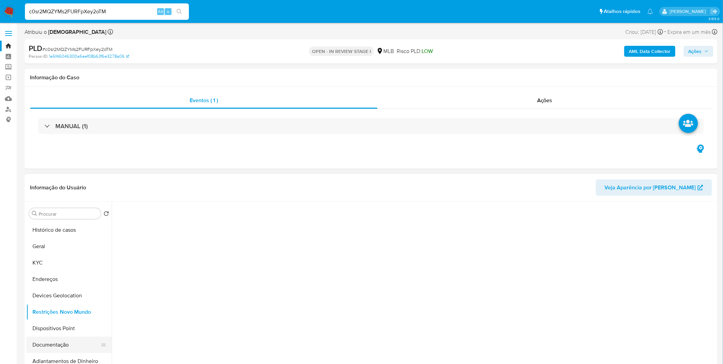
scroll to position [0, 0]
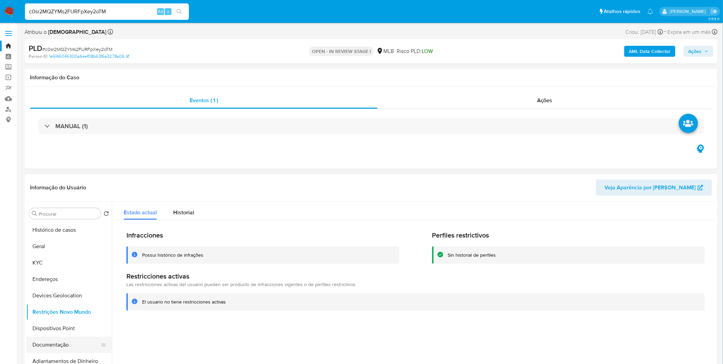
click at [62, 348] on button "Documentação" at bounding box center [66, 344] width 80 height 16
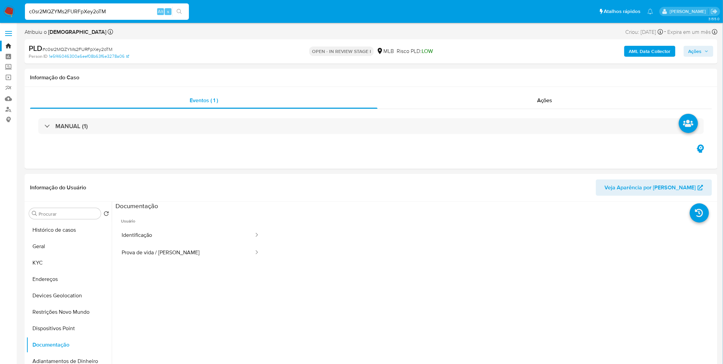
click at [116, 16] on div "c0sr2MQZYMs2FURFpXey2oTM Alt s" at bounding box center [107, 11] width 164 height 16
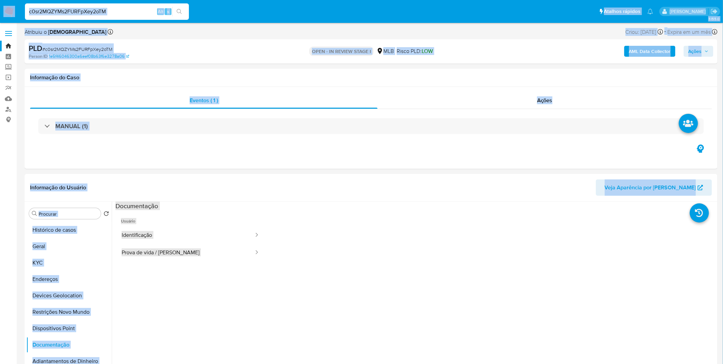
click at [120, 13] on input "c0sr2MQZYMs2FURFpXey2oTM" at bounding box center [107, 11] width 164 height 9
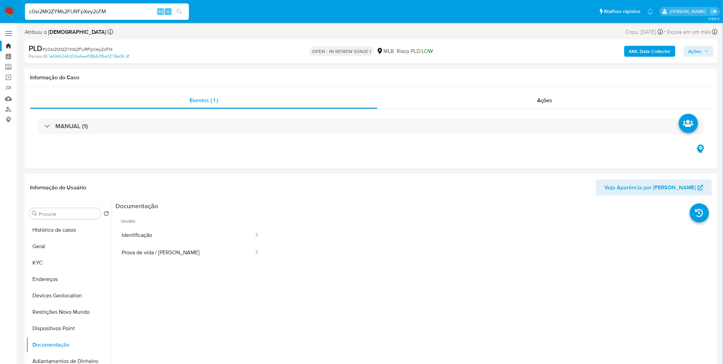
paste input "sQb8KpXUL7pwJViBZsNkpKth"
type input "sQb8KpXUL7pwJViBZsNkpKth"
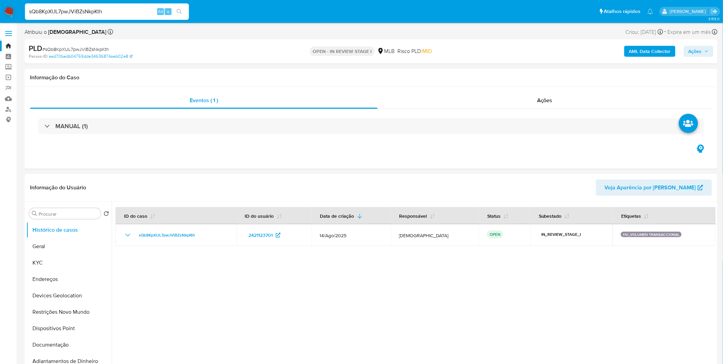
select select "10"
click at [51, 246] on button "Geral" at bounding box center [66, 246] width 80 height 16
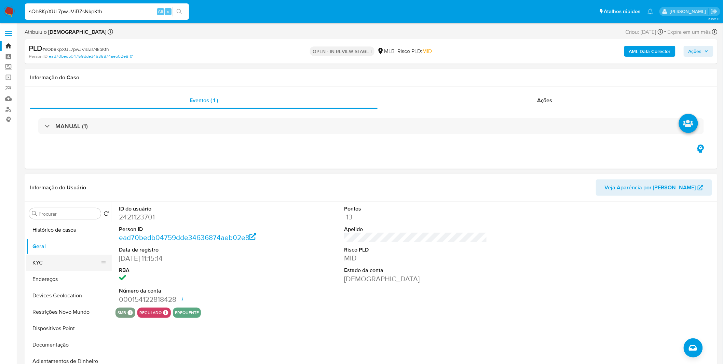
click at [67, 262] on button "KYC" at bounding box center [66, 262] width 80 height 16
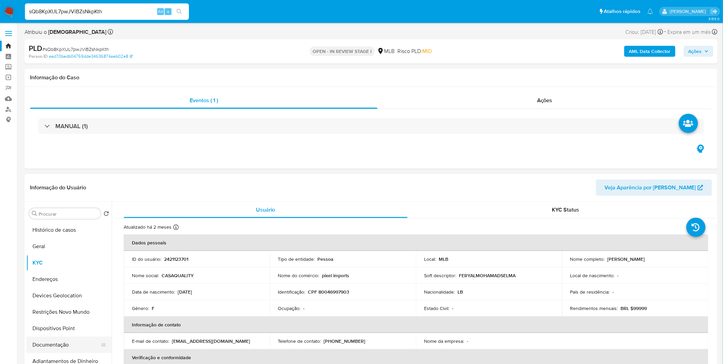
click at [51, 340] on button "Documentação" at bounding box center [66, 344] width 80 height 16
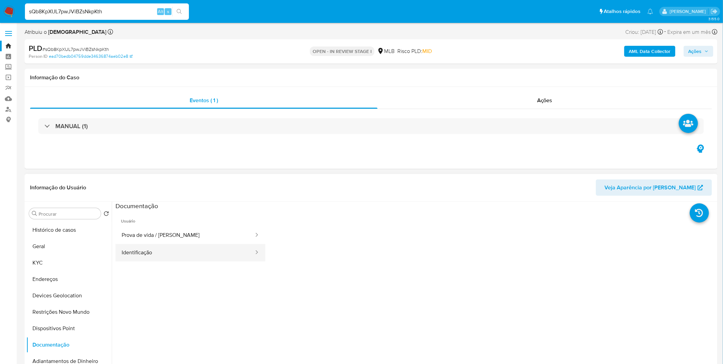
click at [148, 246] on button "Identificação" at bounding box center [184, 252] width 139 height 17
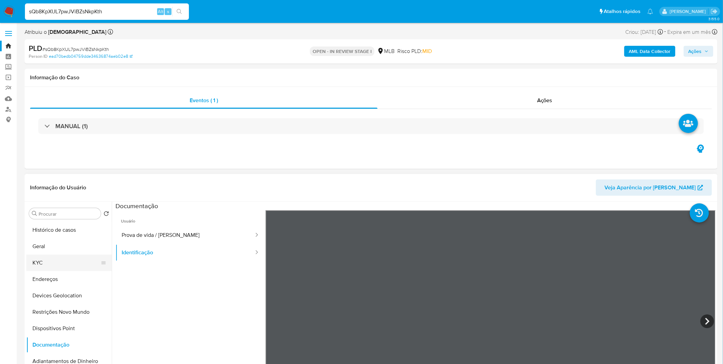
click at [50, 261] on button "KYC" at bounding box center [66, 262] width 80 height 16
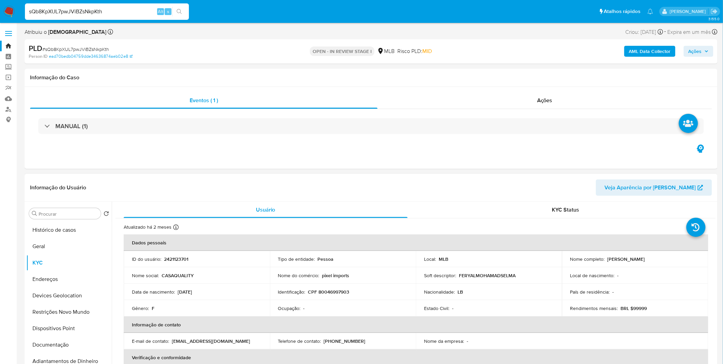
click at [335, 292] on p "CPF 80046997903" at bounding box center [328, 292] width 41 height 6
copy p "80046997903"
click at [60, 250] on button "Geral" at bounding box center [66, 246] width 80 height 16
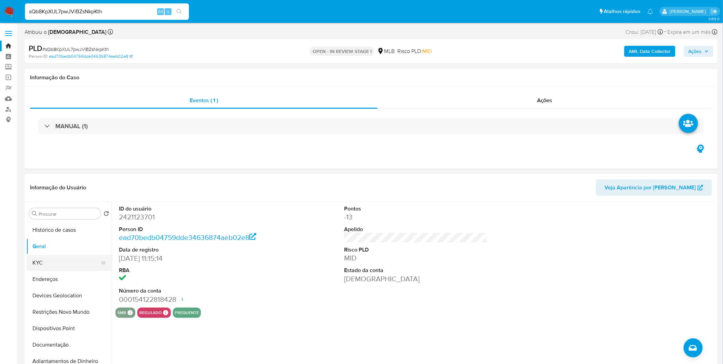
click at [53, 265] on button "KYC" at bounding box center [66, 262] width 80 height 16
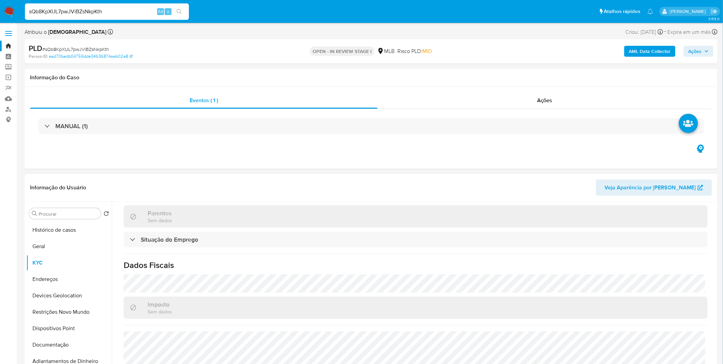
scroll to position [297, 0]
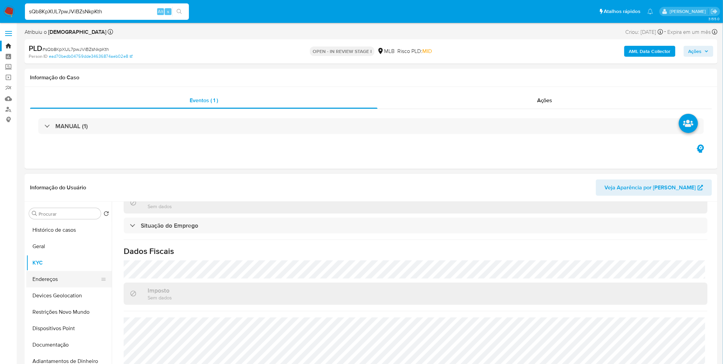
click at [79, 274] on button "Endereços" at bounding box center [66, 279] width 80 height 16
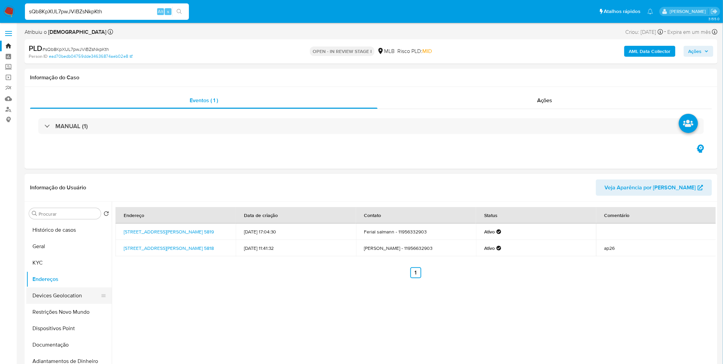
click at [58, 296] on button "Devices Geolocation" at bounding box center [66, 295] width 80 height 16
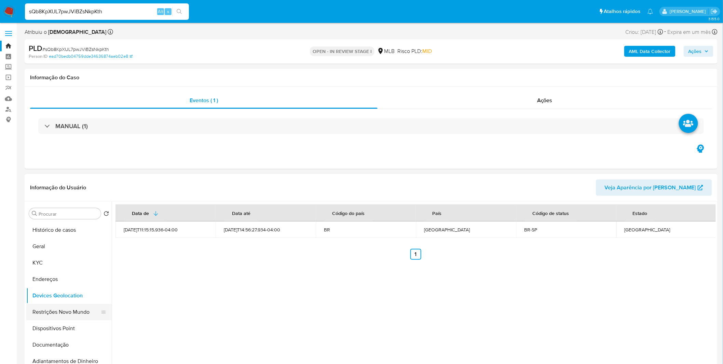
click at [50, 312] on button "Restrições Novo Mundo" at bounding box center [66, 312] width 80 height 16
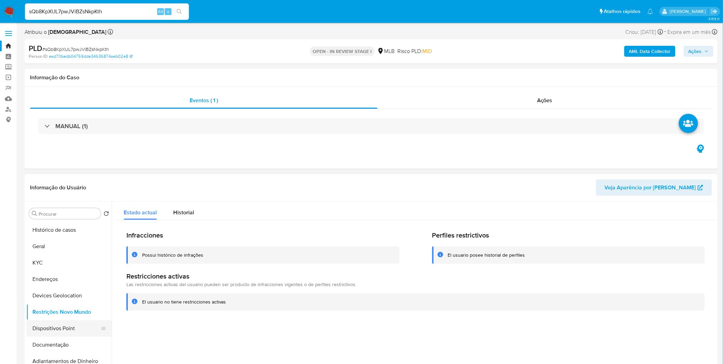
click at [70, 329] on button "Dispositivos Point" at bounding box center [66, 328] width 80 height 16
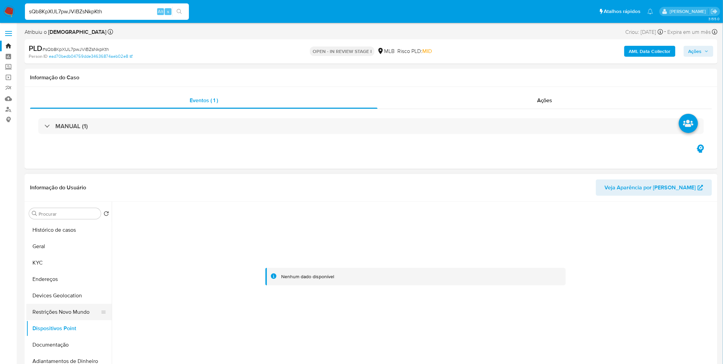
click at [63, 318] on button "Restrições Novo Mundo" at bounding box center [66, 312] width 80 height 16
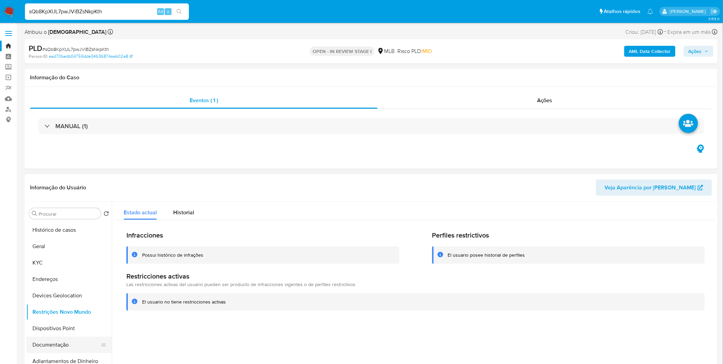
click at [65, 344] on button "Documentação" at bounding box center [66, 344] width 80 height 16
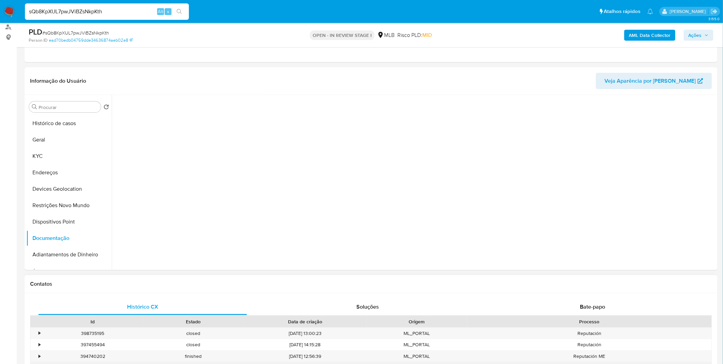
scroll to position [152, 0]
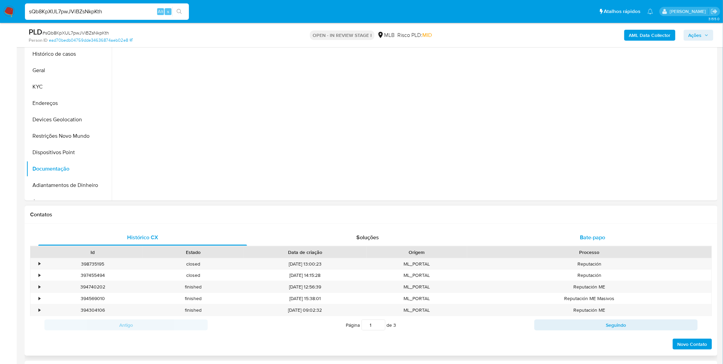
click at [513, 235] on div "Bate-papo" at bounding box center [592, 237] width 209 height 16
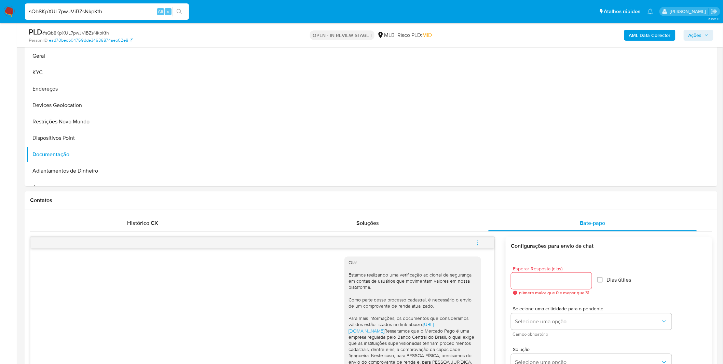
scroll to position [38, 0]
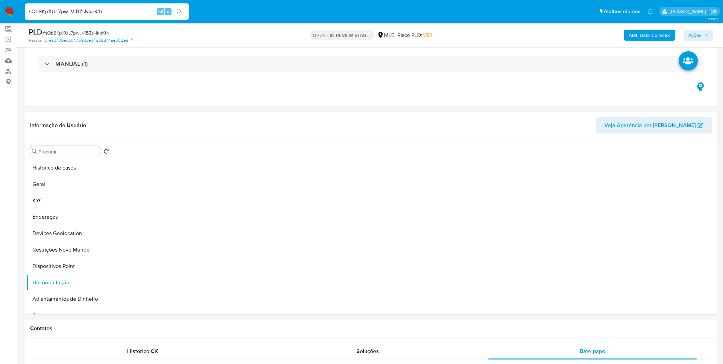
click at [11, 17] on img at bounding box center [9, 12] width 12 height 12
click at [11, 11] on img at bounding box center [9, 12] width 12 height 12
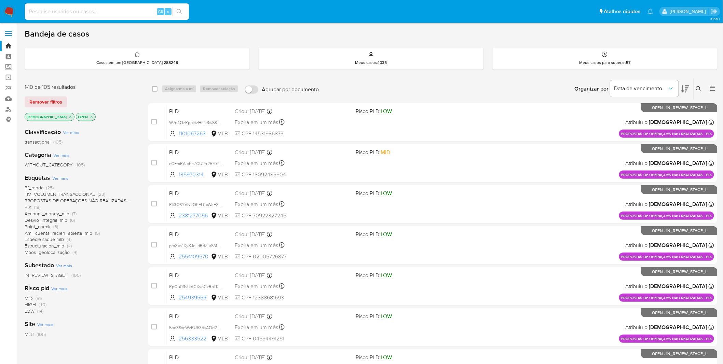
click at [84, 195] on span "HV_VOLUMEN TRANSACCIONAL" at bounding box center [60, 194] width 70 height 7
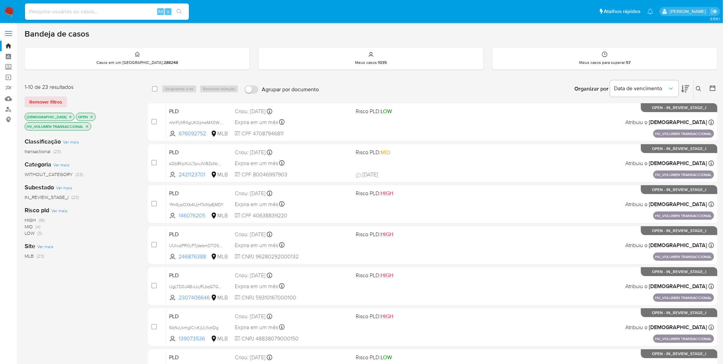
click at [76, 114] on p "OPEN" at bounding box center [85, 117] width 19 height 8
click at [91, 115] on icon "close-filter" at bounding box center [92, 116] width 2 height 2
click at [93, 223] on div "OPEN (23) CLOSED (5)" at bounding box center [81, 229] width 112 height 13
click at [89, 124] on icon "close-filter" at bounding box center [87, 126] width 4 height 4
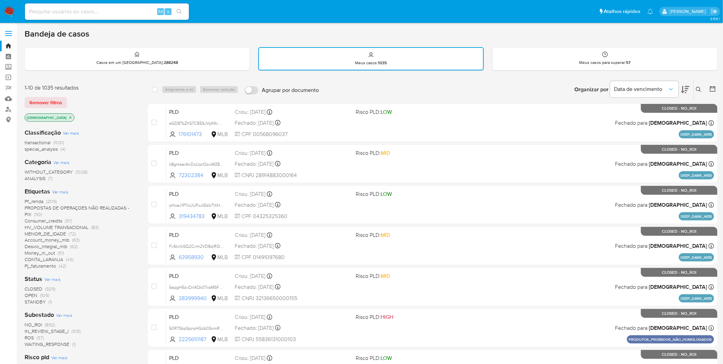
click at [10, 11] on img at bounding box center [9, 12] width 12 height 12
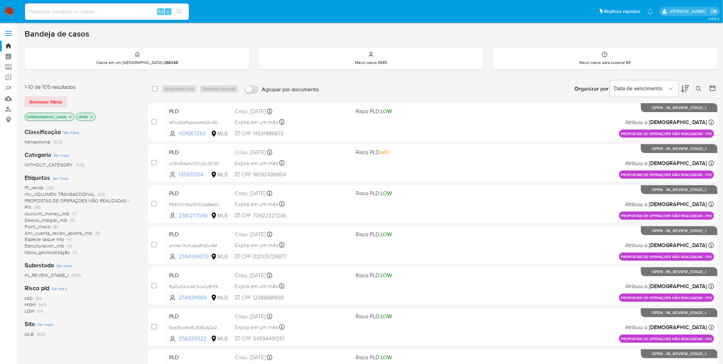
click at [77, 192] on span "HV_VOLUMEN TRANSACCIONAL" at bounding box center [60, 194] width 70 height 7
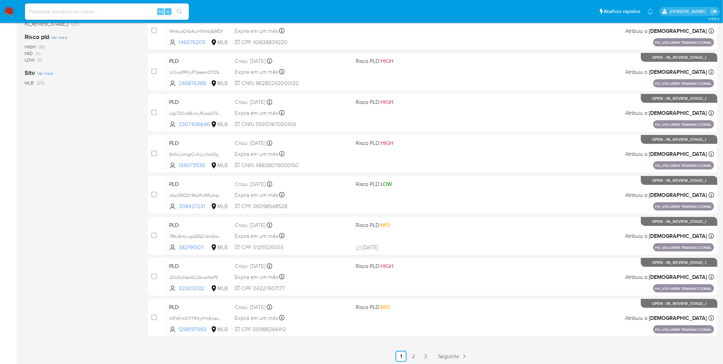
scroll to position [175, 0]
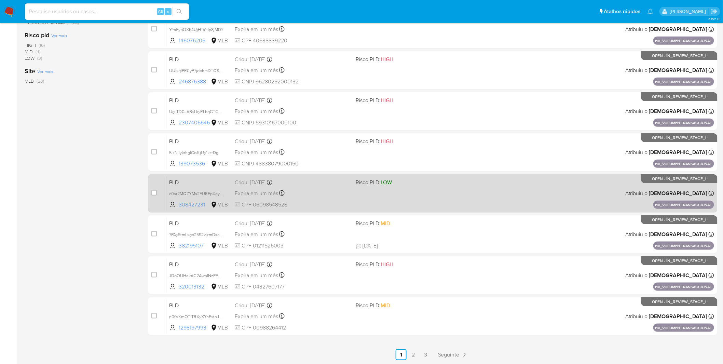
click at [422, 355] on link "3" at bounding box center [425, 354] width 11 height 11
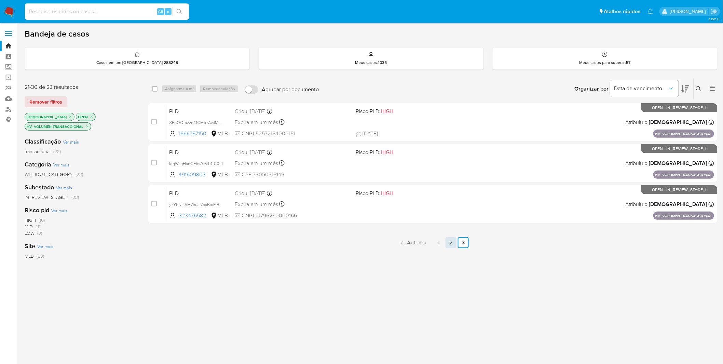
click at [448, 241] on link "2" at bounding box center [450, 242] width 11 height 11
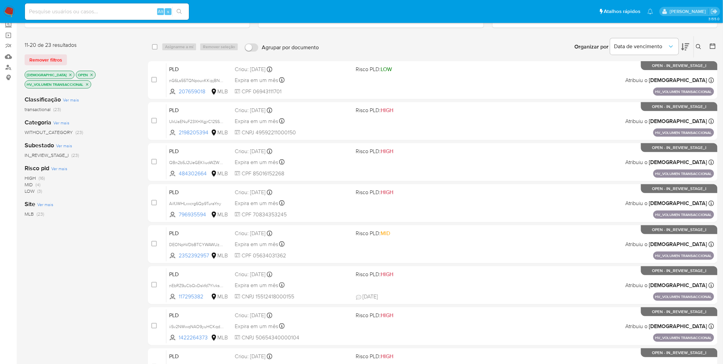
scroll to position [175, 0]
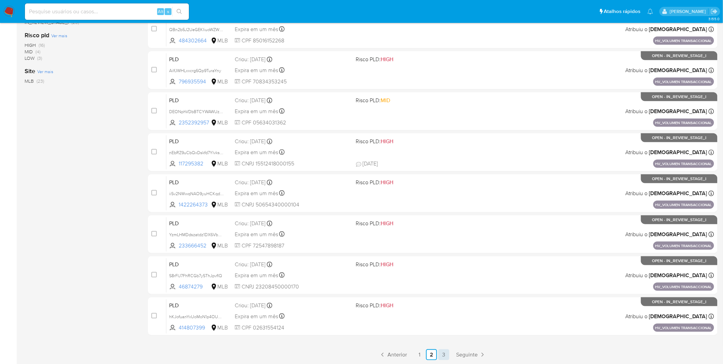
click at [446, 355] on link "3" at bounding box center [443, 354] width 11 height 11
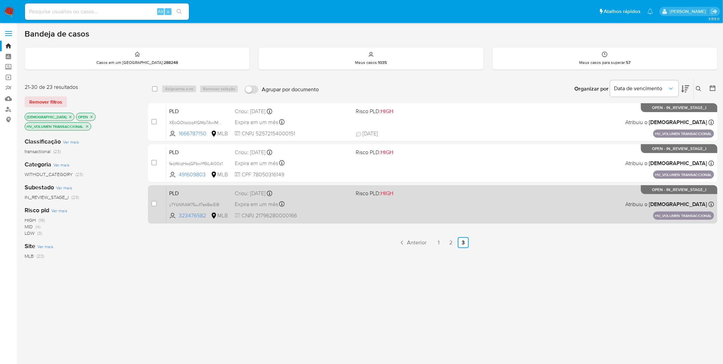
click at [151, 200] on div "case-item-checkbox Incapaz de atribuir o caso PLD y7YbNIfiAM75uJf7esBaiElB 3234…" at bounding box center [432, 204] width 569 height 38
click at [154, 205] on input "checkbox" at bounding box center [153, 203] width 5 height 5
checkbox input "true"
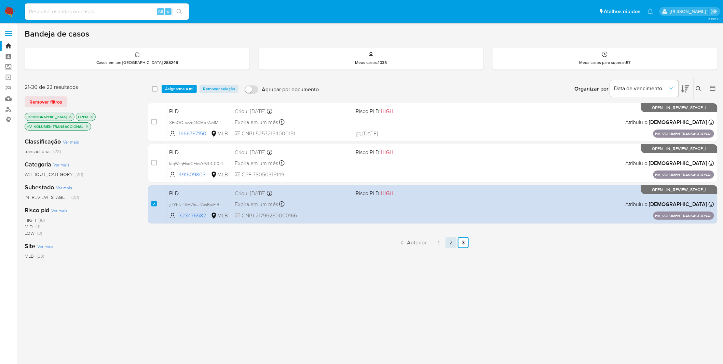
click at [453, 243] on link "2" at bounding box center [450, 242] width 11 height 11
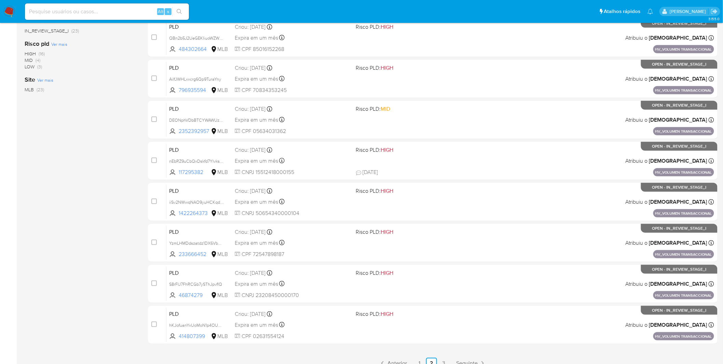
scroll to position [175, 0]
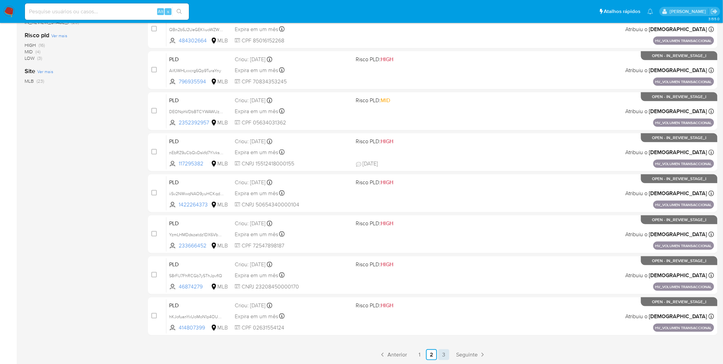
click at [446, 353] on link "3" at bounding box center [443, 354] width 11 height 11
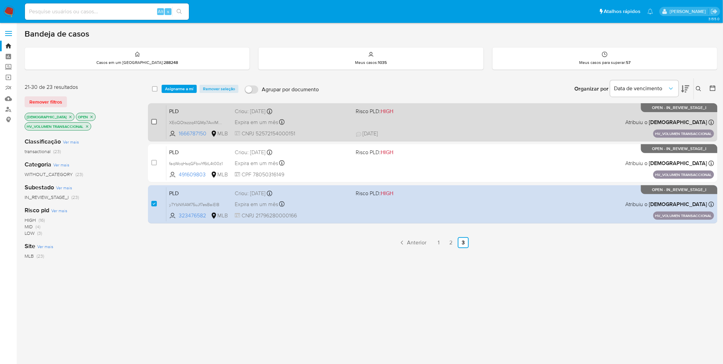
click at [156, 120] on input "checkbox" at bounding box center [153, 121] width 5 height 5
checkbox input "true"
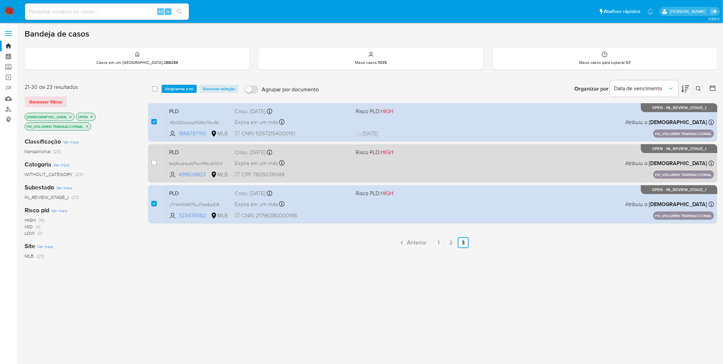
click at [155, 159] on div "case-item-checkbox" at bounding box center [153, 162] width 5 height 7
click at [156, 163] on div "case-item-checkbox Incapaz de atribuir o caso" at bounding box center [158, 163] width 15 height 34
click at [155, 163] on input "checkbox" at bounding box center [153, 162] width 5 height 5
checkbox input "true"
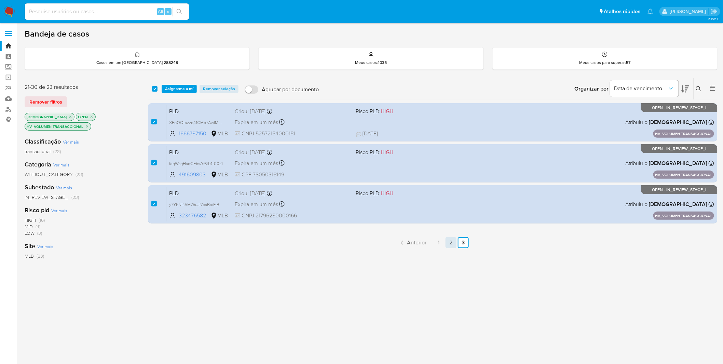
click at [454, 243] on link "2" at bounding box center [450, 242] width 11 height 11
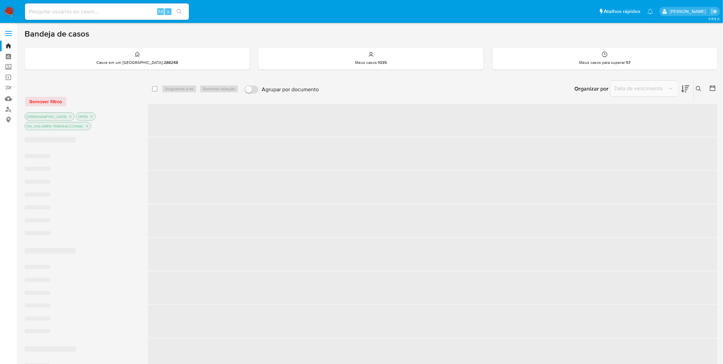
checkbox input "false"
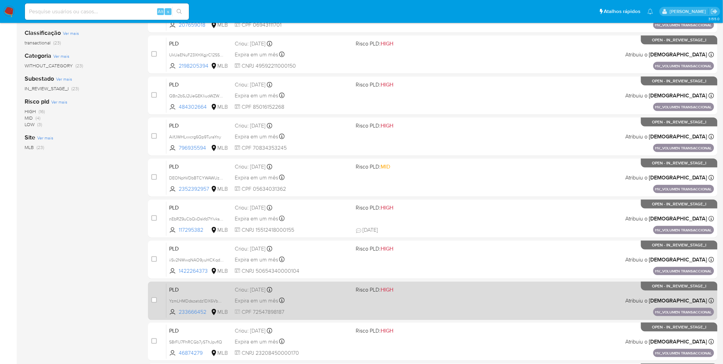
scroll to position [175, 0]
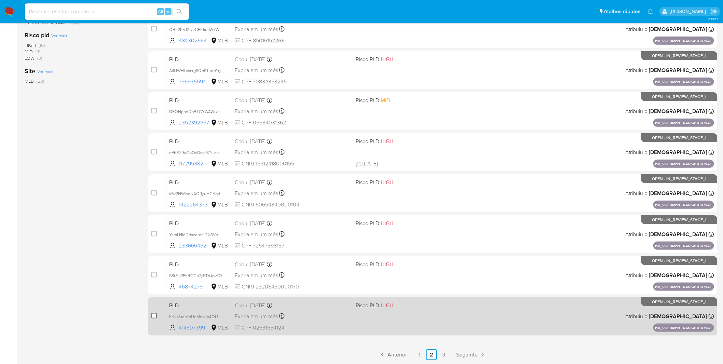
click at [156, 315] on input "checkbox" at bounding box center [153, 315] width 5 height 5
checkbox input "true"
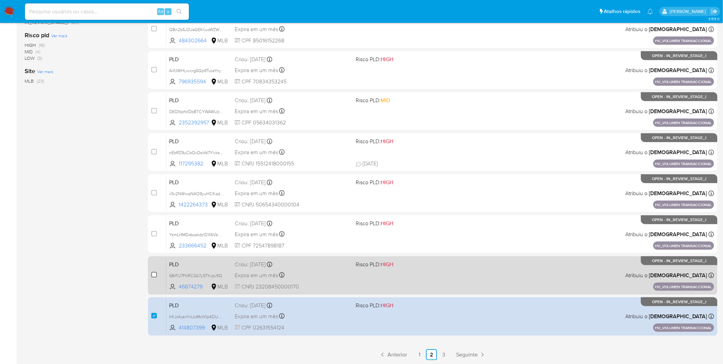
click at [156, 276] on input "checkbox" at bounding box center [153, 274] width 5 height 5
checkbox input "true"
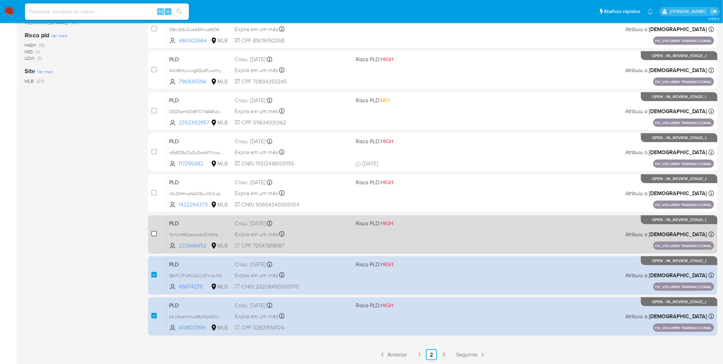
click at [152, 235] on input "checkbox" at bounding box center [153, 233] width 5 height 5
checkbox input "true"
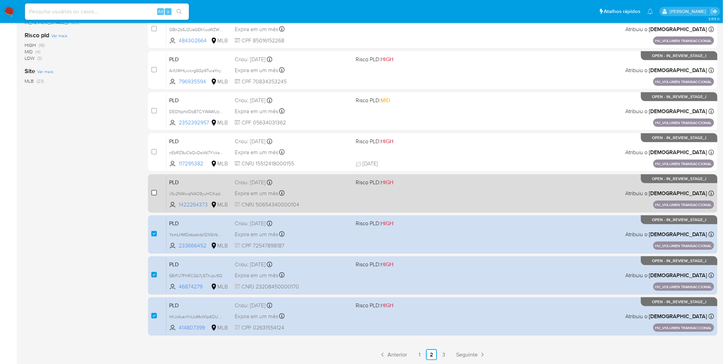
click at [154, 191] on input "checkbox" at bounding box center [153, 192] width 5 height 5
checkbox input "true"
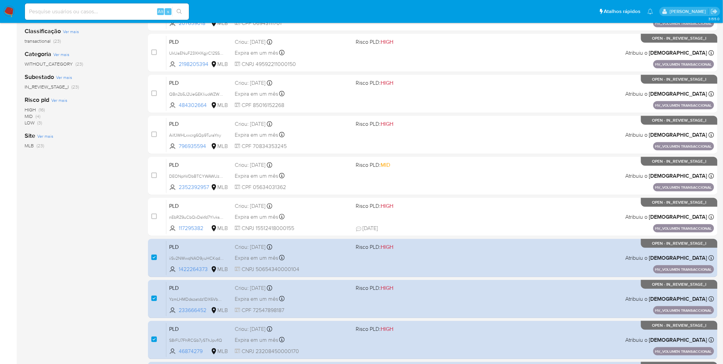
scroll to position [99, 0]
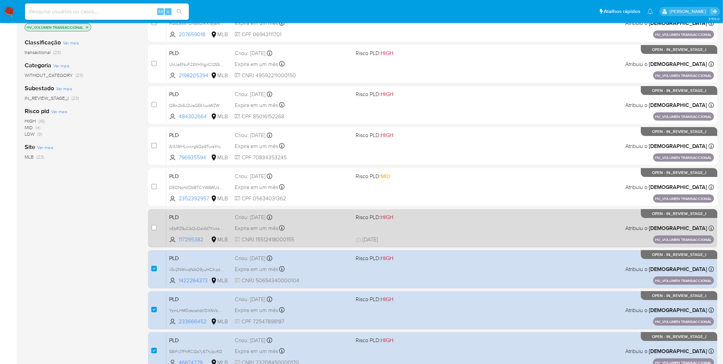
click at [156, 226] on div "case-item-checkbox Incapaz de atribuir o caso" at bounding box center [158, 228] width 15 height 34
click at [155, 226] on input "checkbox" at bounding box center [153, 227] width 5 height 5
checkbox input "true"
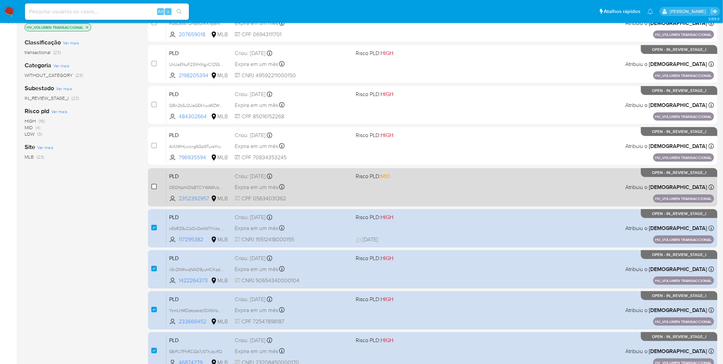
click at [155, 185] on input "checkbox" at bounding box center [153, 186] width 5 height 5
checkbox input "true"
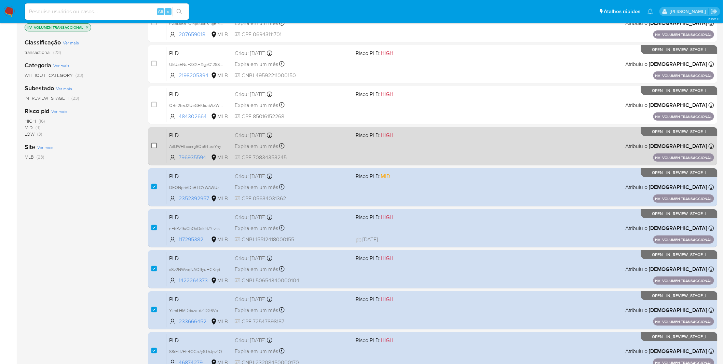
click at [154, 146] on input "checkbox" at bounding box center [153, 145] width 5 height 5
checkbox input "true"
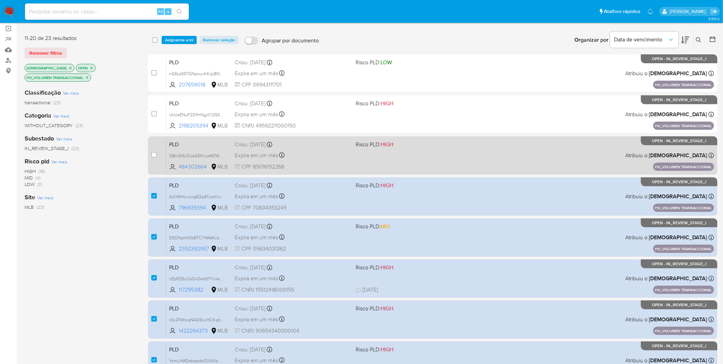
scroll to position [23, 0]
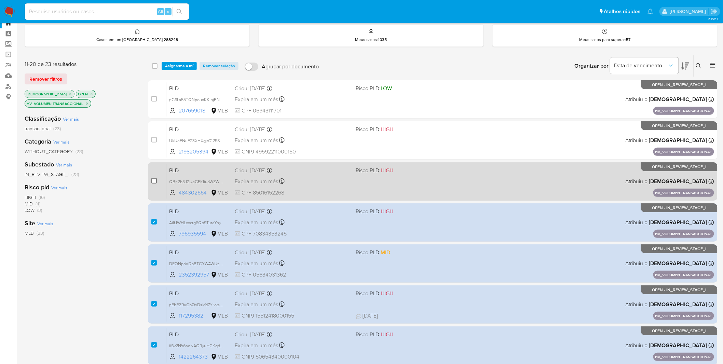
click at [152, 180] on input "checkbox" at bounding box center [153, 180] width 5 height 5
checkbox input "true"
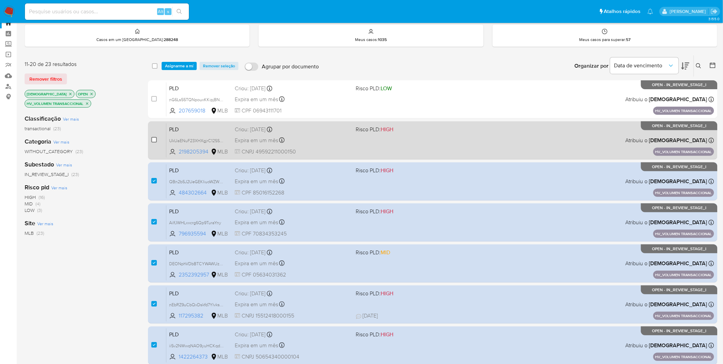
click at [155, 139] on input "checkbox" at bounding box center [153, 139] width 5 height 5
checkbox input "true"
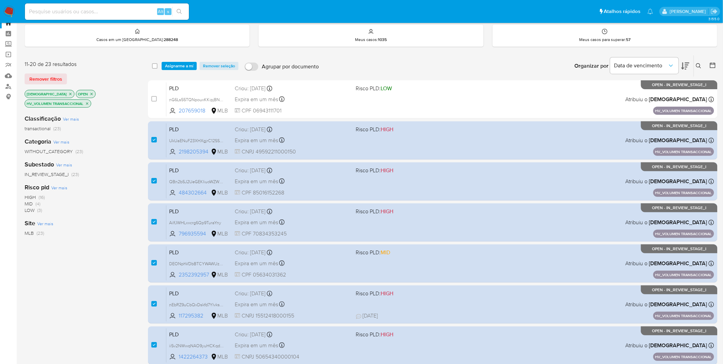
click at [13, 12] on img at bounding box center [9, 12] width 12 height 12
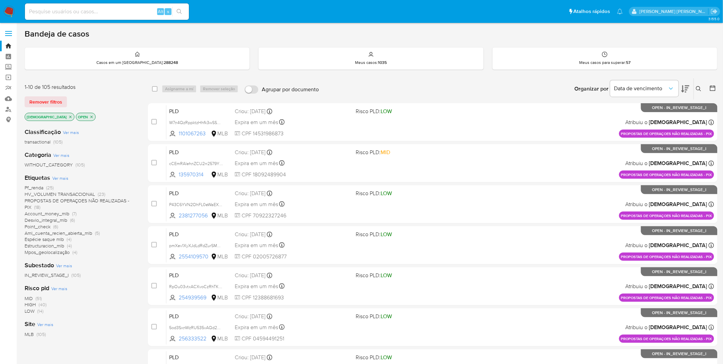
click at [76, 199] on span "PROPOSTAS DE OPERAÇOES NÃO REALIZADAS - PIX" at bounding box center [77, 203] width 105 height 13
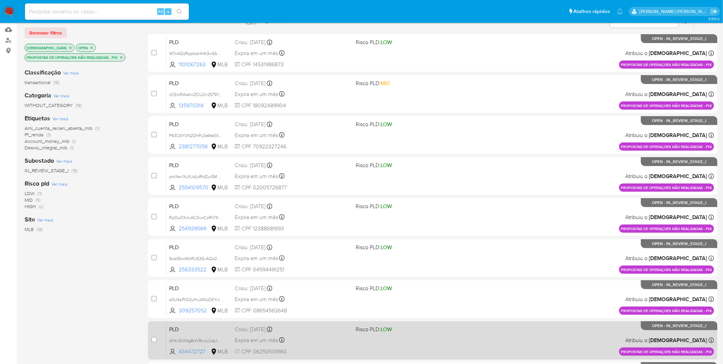
scroll to position [175, 0]
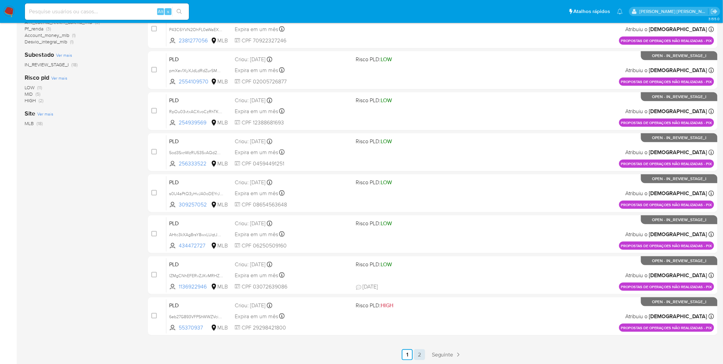
click at [418, 355] on link "2" at bounding box center [419, 354] width 11 height 11
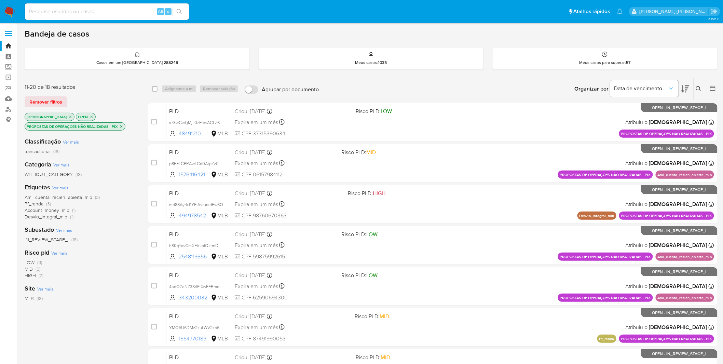
click at [121, 127] on icon "close-filter" at bounding box center [121, 126] width 4 height 4
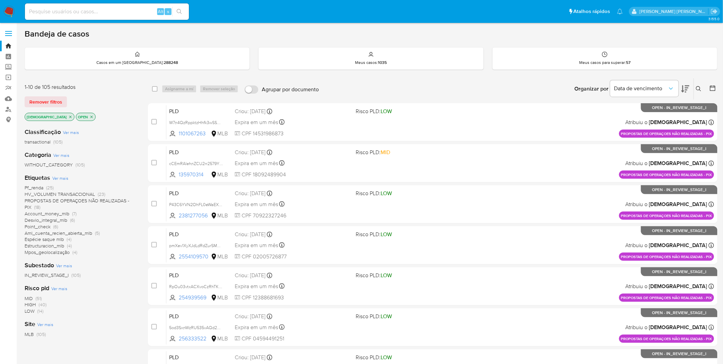
click at [116, 14] on input at bounding box center [107, 11] width 164 height 9
paste input "sQb8KpXUL7pwJViBZsNkpKth"
type input "sQb8KpXUL7pwJViBZsNkpKth"
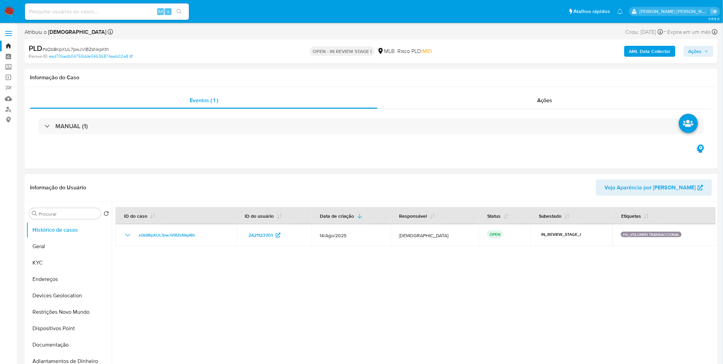
select select "10"
click at [112, 10] on input at bounding box center [107, 11] width 164 height 9
paste input "c0sr2MQZYMs2FURFpXey2oTM"
type input "c0sr2MQZYMs2FURFpXey2oTM"
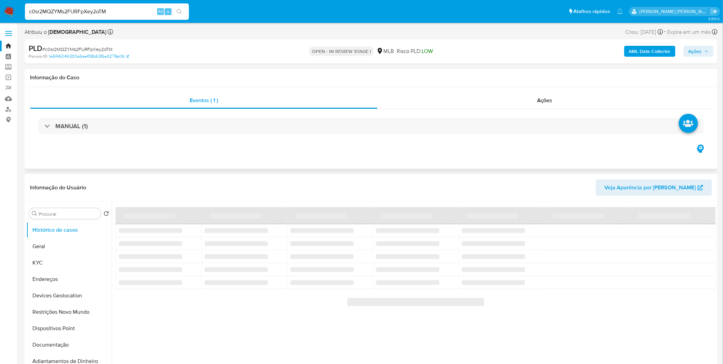
select select "10"
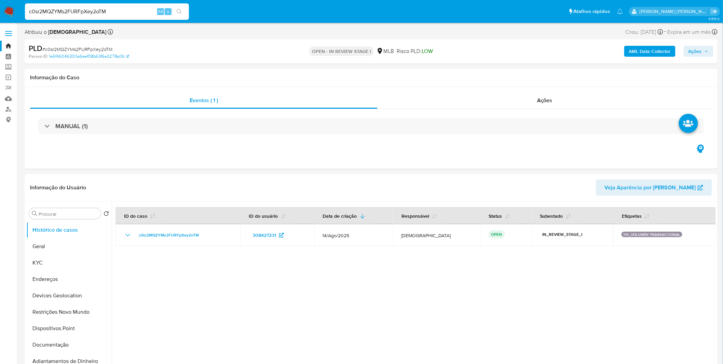
click at [92, 8] on input "c0sr2MQZYMs2FURFpXey2oTM" at bounding box center [107, 11] width 164 height 9
paste input "7PAyStmLxgo25S2vlzmDsc09"
type input "7PAyStmLxgo25S2vlzmDsc09"
select select "10"
click at [125, 15] on input "7PAyStmLxgo25S2vlzmDsc09" at bounding box center [107, 11] width 164 height 9
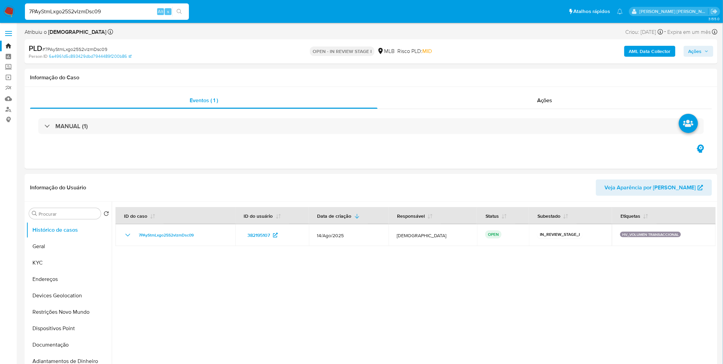
paste input "n0fVKmOTITRXyXYnExtaJVnV"
type input "n0fVKmOTITRXyXYnExtaJVnV"
select select "10"
click at [133, 19] on div "n0fVKmOTITRXyXYnExtaJVnV Alt s" at bounding box center [107, 11] width 164 height 16
click at [134, 13] on input "n0fVKmOTITRXyXYnExtaJVnV" at bounding box center [107, 11] width 164 height 9
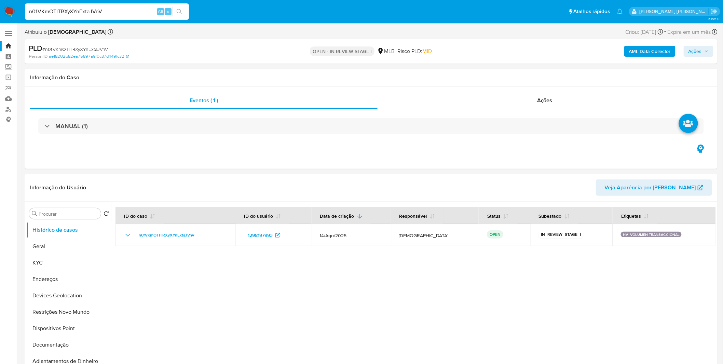
paste input "G6Ls55TQNpouxKKipjBNZbc"
type input "nG6Ls55TQNpouxKKipjBNZbc"
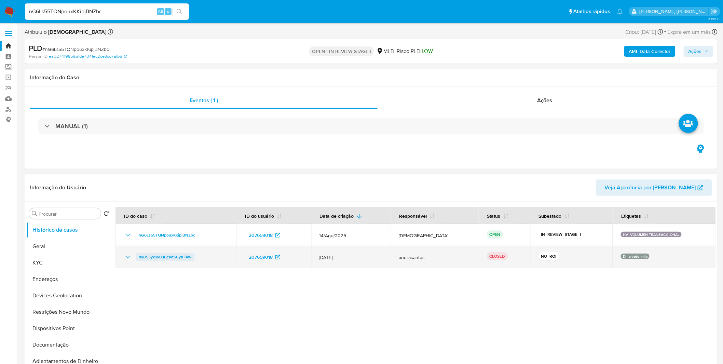
select select "10"
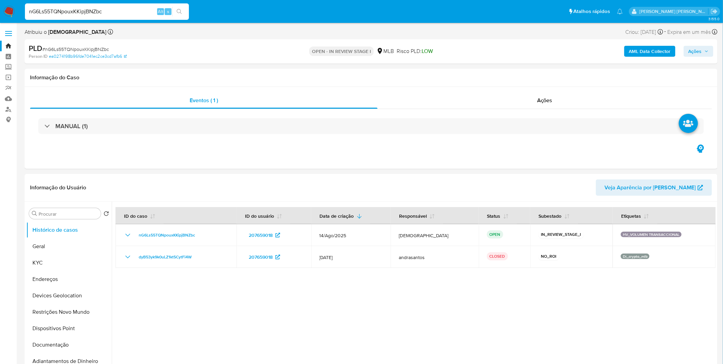
click at [128, 14] on input "nG6Ls55TQNpouxKKipjBNZbc" at bounding box center [107, 11] width 164 height 9
paste input "DEONphVDbBTCYWAWUzdJvcl"
type input "DEONphVDbBTCYWAWUzdJvclc"
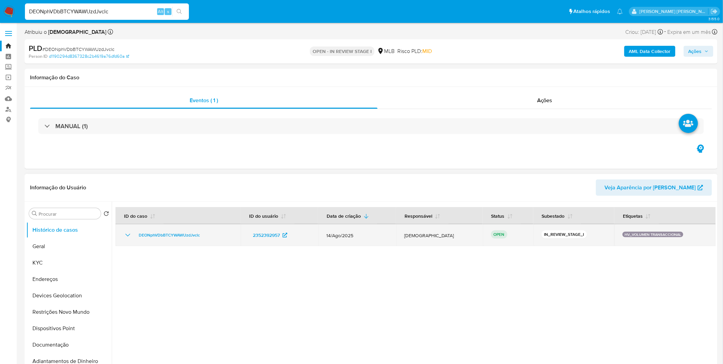
select select "10"
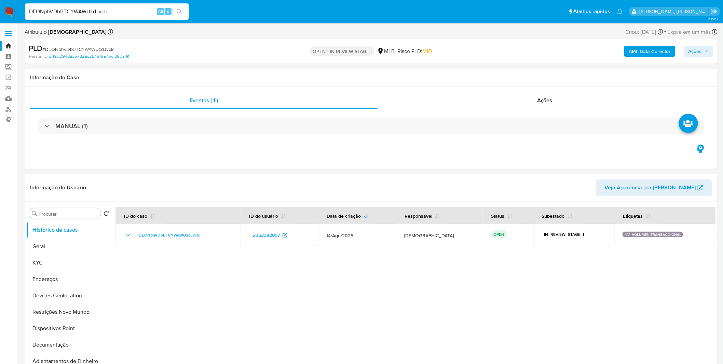
click at [136, 16] on div "DEONphVDbBTCYWAWUzdJvclc Alt s" at bounding box center [107, 11] width 164 height 16
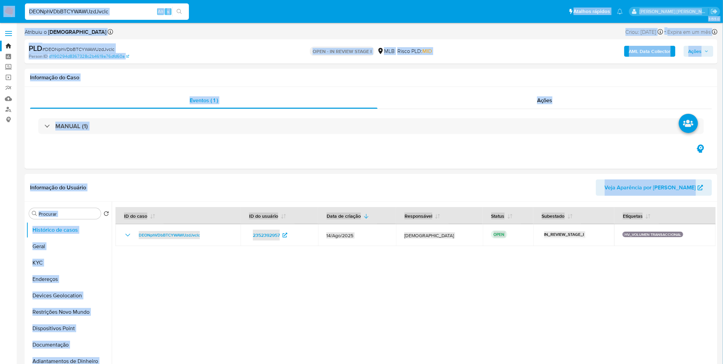
click at [132, 14] on input "DEONphVDbBTCYWAWUzdJvclc" at bounding box center [107, 11] width 164 height 9
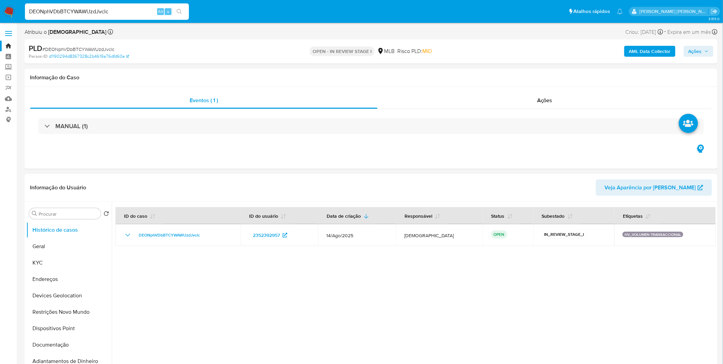
paste input "AilfJWHLxxcrg6Qp9TuraYny"
type input "AilfJWHLxxcrg6Qp9TuraYny"
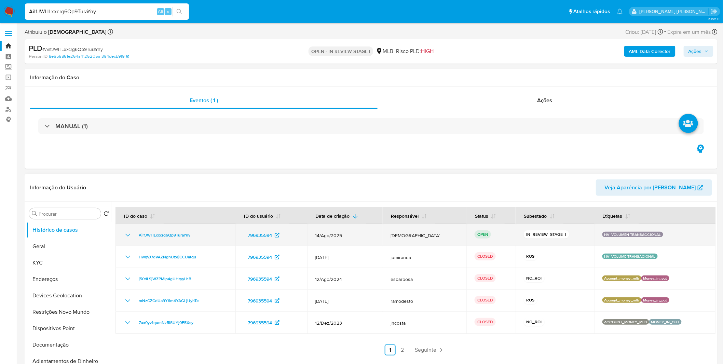
select select "10"
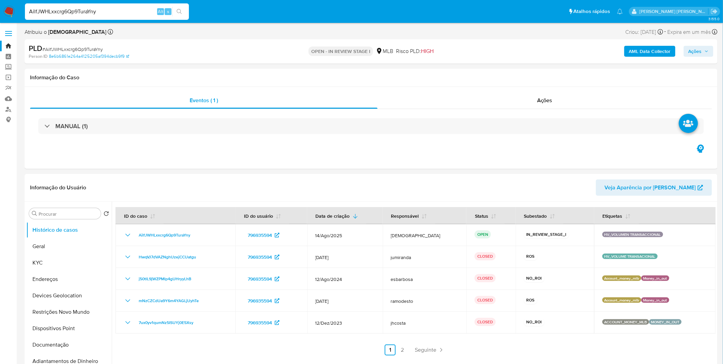
click at [125, 9] on input "AilfJWHLxxcrg6Qp9TuraYny" at bounding box center [107, 11] width 164 height 9
paste input "YzmLHMDdszatdz1DX6Vbpg2w"
type input "YzmLHMDdszatdz1DX6Vbpg2w"
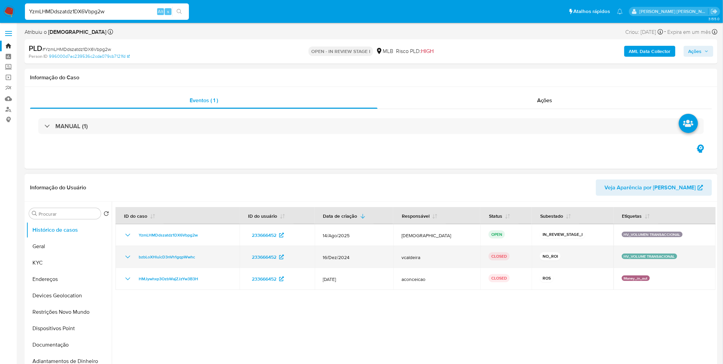
select select "10"
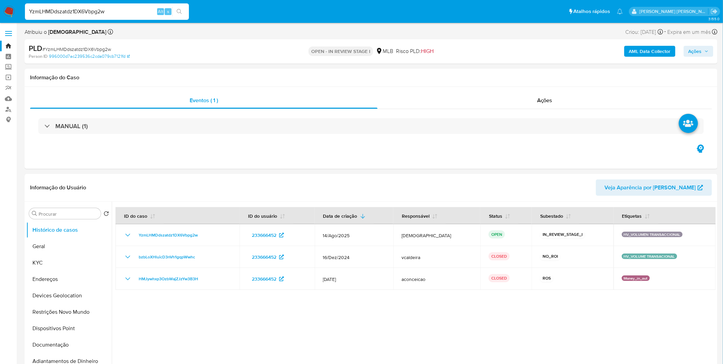
click at [137, 10] on input "YzmLHMDdszatdz1DX6Vbpg2w" at bounding box center [107, 11] width 164 height 9
paste input "hKJofuanYxUoMoN1p4OUUfZP"
type input "hKJofuanYxUoMoN1p4OUUfZP"
select select "10"
click at [133, 13] on input "hKJofuanYxUoMoN1p4OUUfZP" at bounding box center [107, 11] width 164 height 9
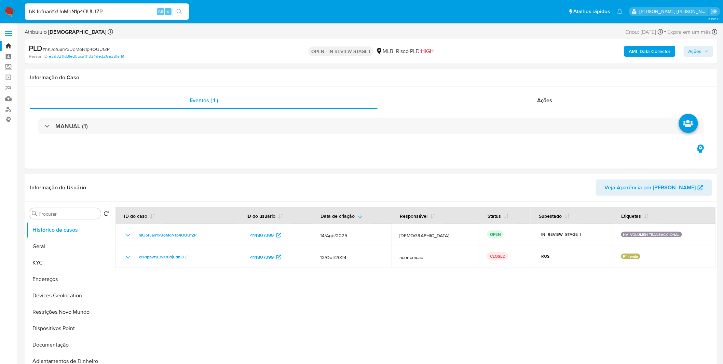
paste input "mViFLfrRXgUK0zmsMX0WdPli"
type input "mViFLfrRXgUK0zmsMX0WdPli"
select select "10"
click at [101, 7] on input "mViFLfrRXgUK0zmsMX0WdPli" at bounding box center [107, 11] width 164 height 9
paste input "Yfm6ypOXb4UjHTs1tIp8jMDY"
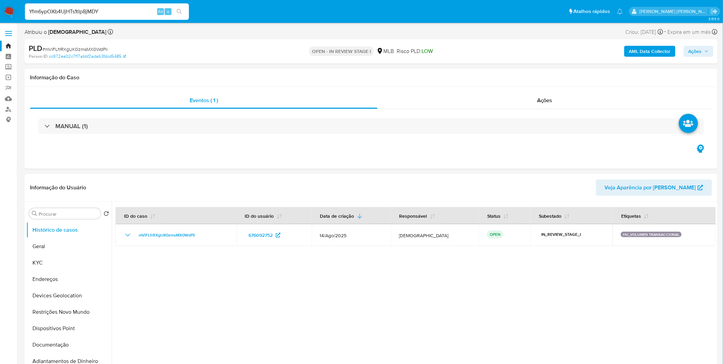
type input "Yfm6ypOXb4UjHTs1tIp8jMDY"
select select "10"
click at [126, 16] on div "Yfm6ypOXb4UjHTs1tIp8jMDY Alt s" at bounding box center [107, 11] width 164 height 16
click at [128, 13] on input "Yfm6ypOXb4UjHTs1tIp8jMDY" at bounding box center [107, 11] width 164 height 9
paste input "qx2MlyFvKUOIz7chxbc48cH2"
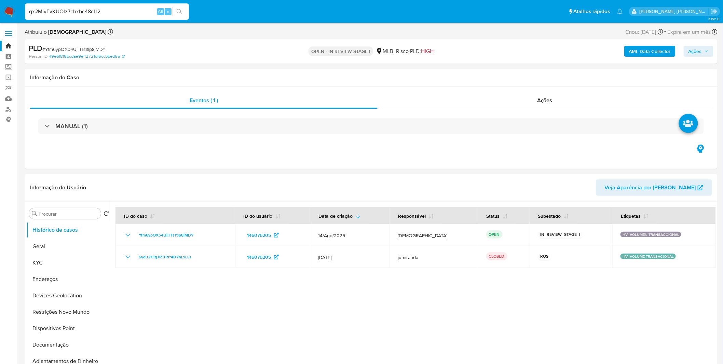
type input "qx2MlyFvKUOIz7chxbc48cH2"
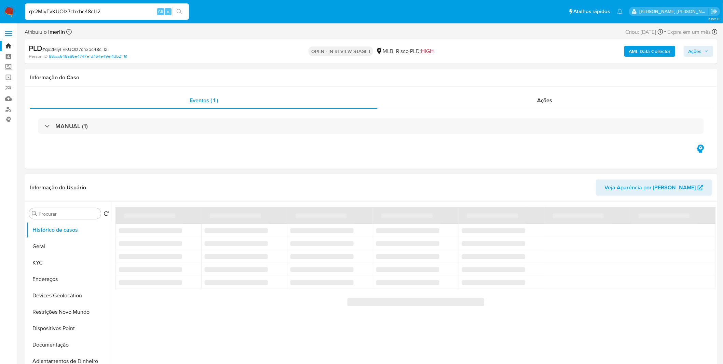
select select "10"
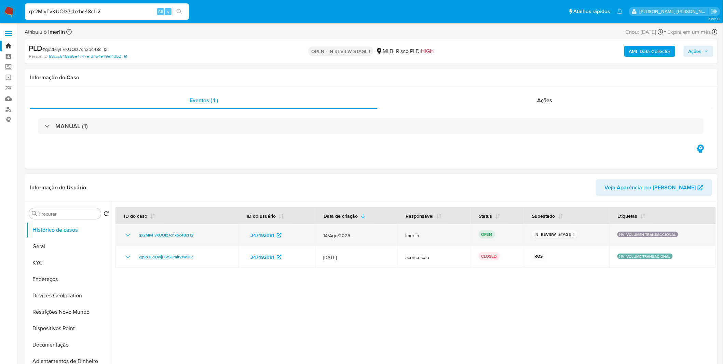
click at [127, 236] on icon "Mostrar/Ocultar" at bounding box center [128, 235] width 8 height 8
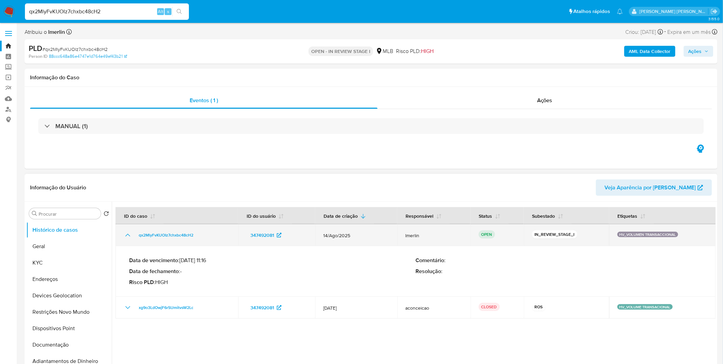
drag, startPoint x: 127, startPoint y: 236, endPoint x: 134, endPoint y: 235, distance: 7.6
click at [128, 235] on icon "Mostrar/Ocultar" at bounding box center [128, 235] width 8 height 8
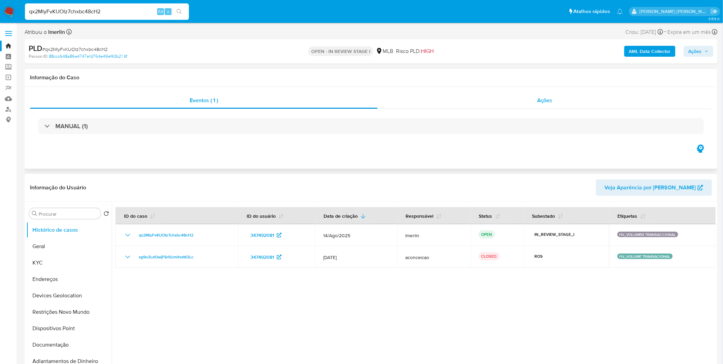
click at [501, 100] on div "Ações" at bounding box center [544, 100] width 334 height 16
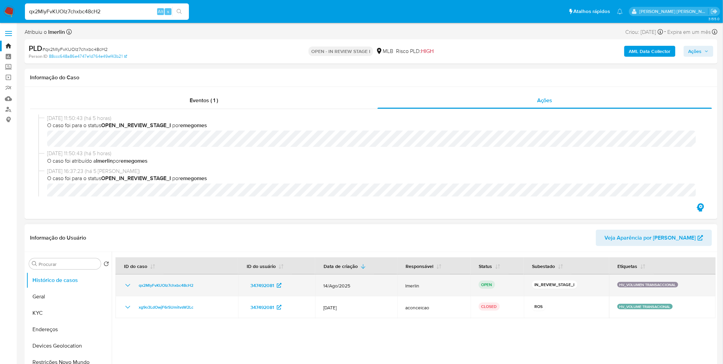
click at [123, 288] on td "qx2MlyFvKUOIz7chxbc48cH2" at bounding box center [176, 285] width 123 height 22
click at [125, 287] on icon "Mostrar/Ocultar" at bounding box center [128, 285] width 8 height 8
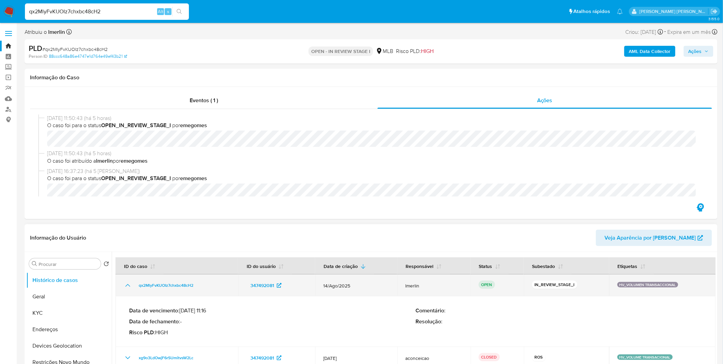
click at [125, 287] on icon "Mostrar/Ocultar" at bounding box center [128, 285] width 8 height 8
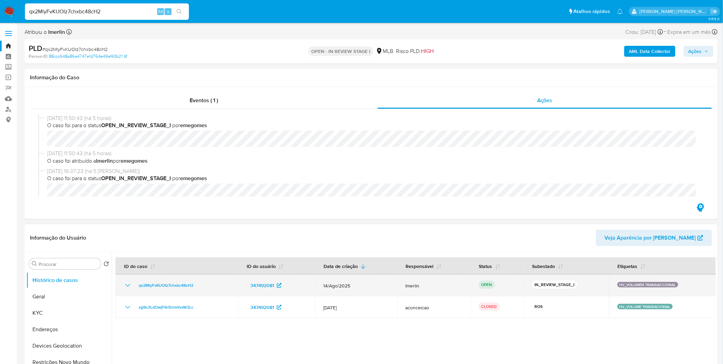
click at [125, 287] on icon "Mostrar/Ocultar" at bounding box center [128, 285] width 8 height 8
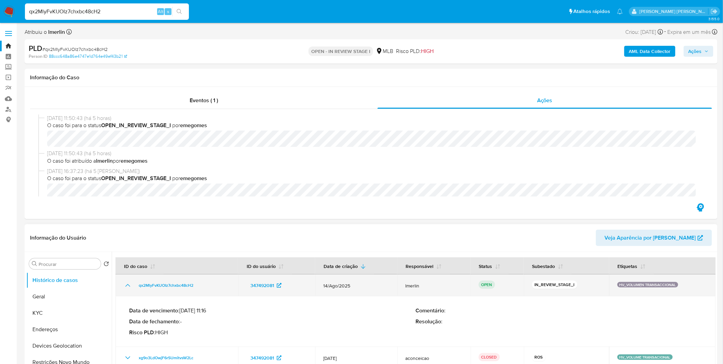
click at [127, 286] on icon "Mostrar/Ocultar" at bounding box center [128, 285] width 8 height 8
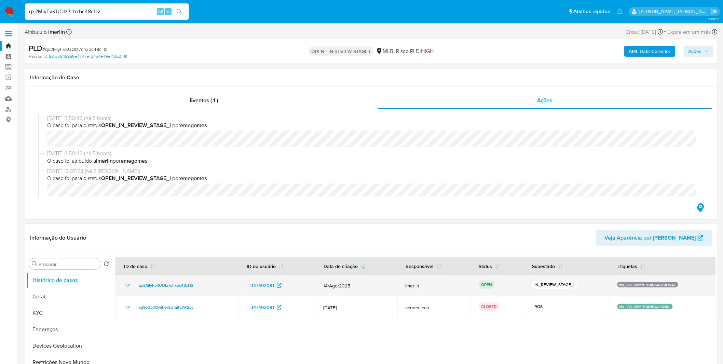
drag, startPoint x: 344, startPoint y: 285, endPoint x: 327, endPoint y: 286, distance: 17.4
click at [327, 286] on td "14/Ago/2025" at bounding box center [356, 285] width 82 height 22
click at [327, 286] on span "14/Ago/2025" at bounding box center [356, 285] width 66 height 6
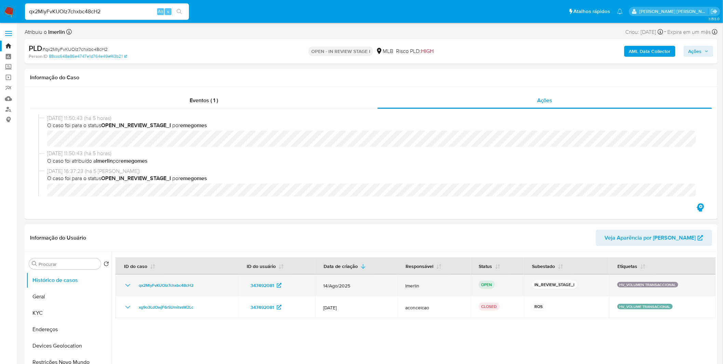
click at [330, 287] on span "14/Ago/2025" at bounding box center [356, 285] width 66 height 6
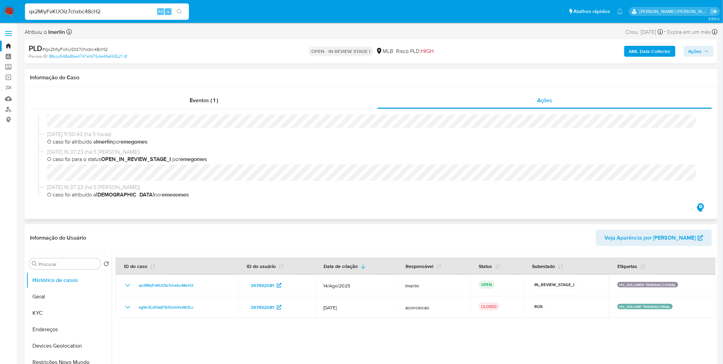
scroll to position [38, 0]
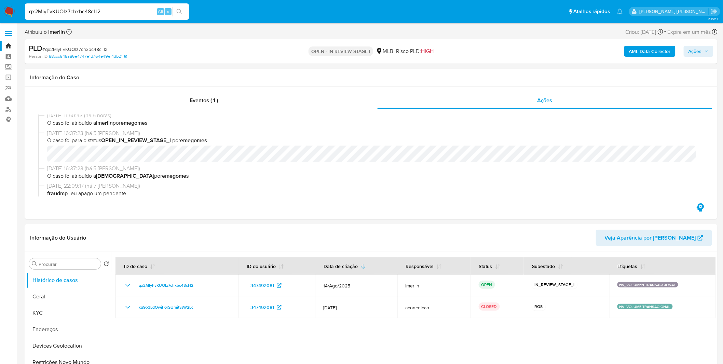
click at [55, 10] on input "qx2MlyFvKUOIz7chxbc48cH2" at bounding box center [107, 11] width 164 height 9
paste input "QBn2b5J2UeGEKIiuoWZWshAp"
type input "QBn2b5J2UeGEKIiuoWZWshAp"
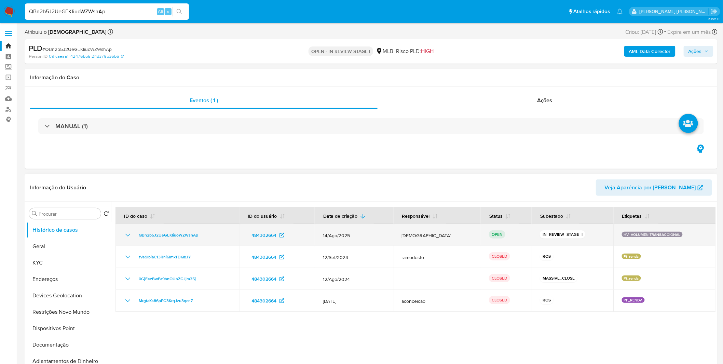
select select "10"
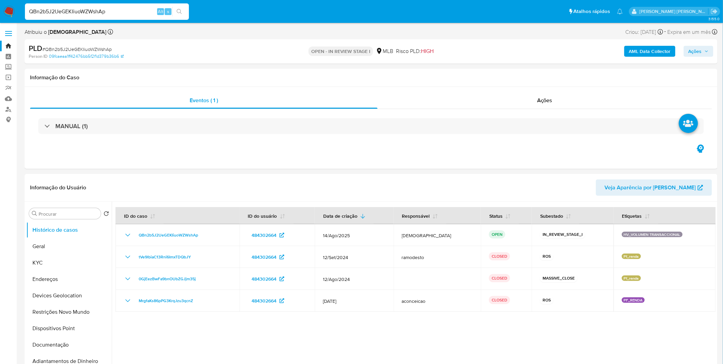
click at [128, 13] on input "QBn2b5J2UeGEKIiuoWZWshAp" at bounding box center [107, 11] width 164 height 9
paste input "faqWcqHsqGFbwYf6tL4t00z1"
type input "faqWcqHsqGFbwYf6tL4t00z1"
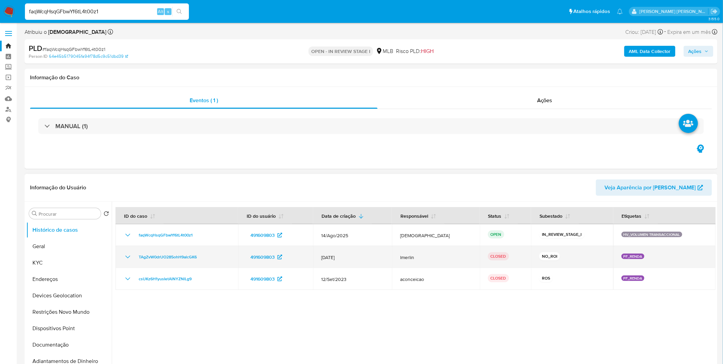
select select "10"
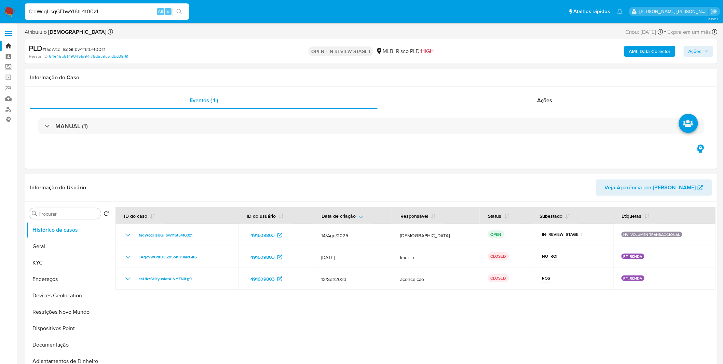
click at [108, 10] on input "faqWcqHsqGFbwYf6tL4t00z1" at bounding box center [107, 11] width 164 height 9
paste input "H5T4Gzchydz5ounF0VVWj2JS"
type input "H5T4Gzchydz5ounF0VVWj2JS"
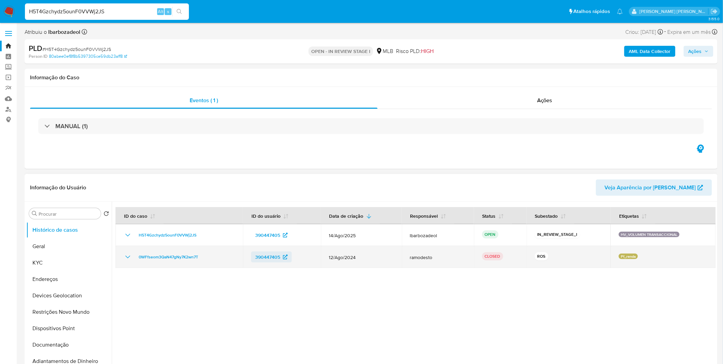
select select "10"
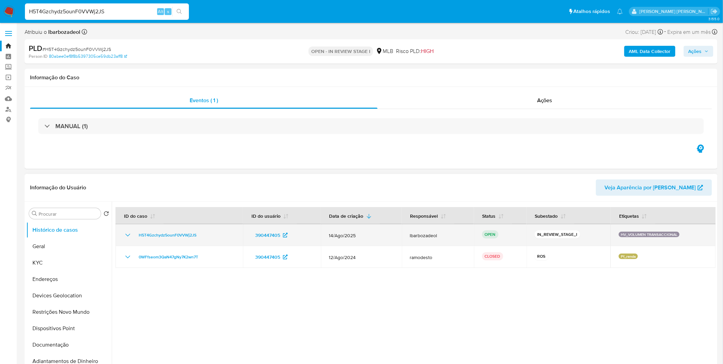
click at [124, 233] on icon "Mostrar/Ocultar" at bounding box center [128, 235] width 8 height 8
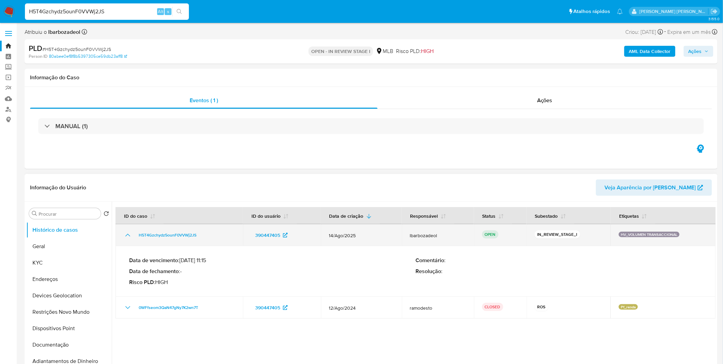
click at [128, 233] on icon "Mostrar/Ocultar" at bounding box center [128, 235] width 8 height 8
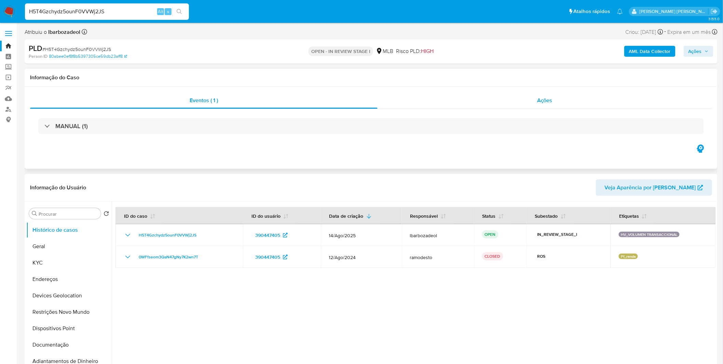
click at [546, 105] on div "Ações" at bounding box center [544, 100] width 334 height 16
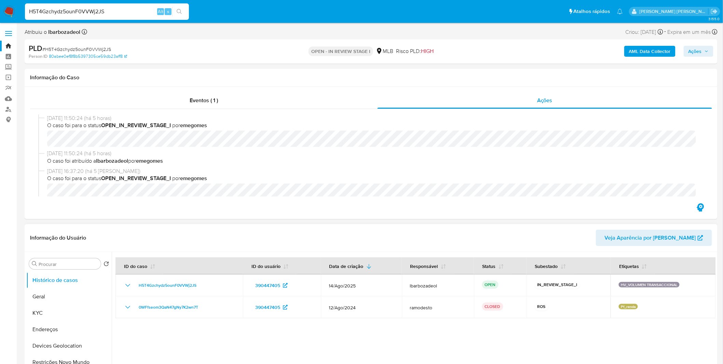
click at [214, 320] on div at bounding box center [414, 339] width 604 height 175
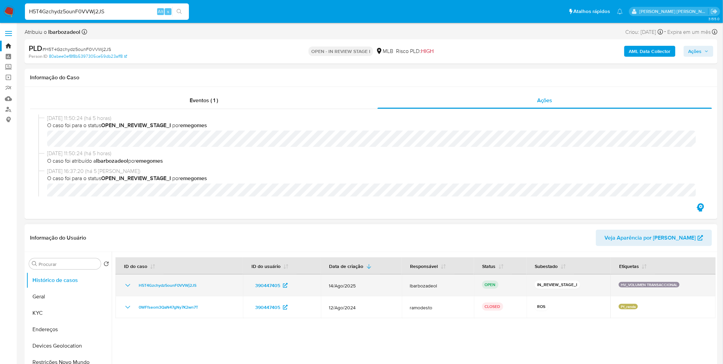
drag, startPoint x: 439, startPoint y: 283, endPoint x: 409, endPoint y: 285, distance: 30.8
click at [409, 285] on td "lbarbozadeol" at bounding box center [438, 285] width 72 height 22
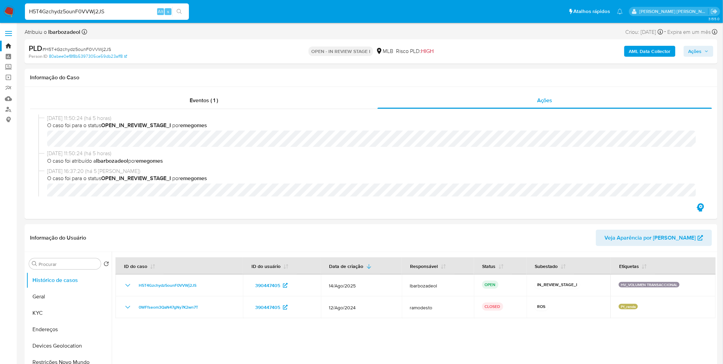
click at [10, 7] on img at bounding box center [9, 12] width 12 height 12
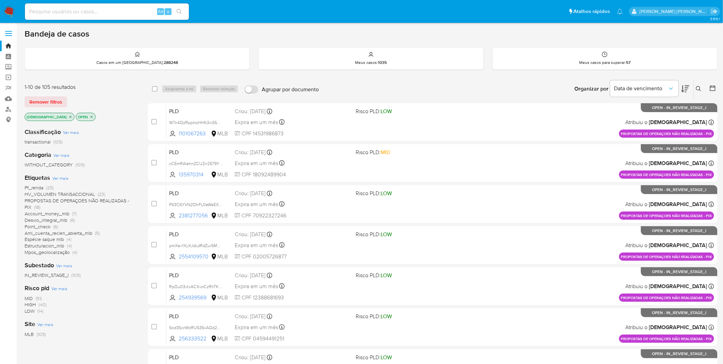
drag, startPoint x: 79, startPoint y: 36, endPoint x: 25, endPoint y: 34, distance: 53.7
click at [25, 34] on div "Bandeja de casos Casos em um prato : 288248 Meus casos : 1035 Meus casos para s…" at bounding box center [371, 282] width 693 height 506
click at [25, 34] on h1 "Bandeja de casos" at bounding box center [57, 34] width 65 height 10
drag, startPoint x: 93, startPoint y: 31, endPoint x: 25, endPoint y: 38, distance: 68.6
click at [25, 38] on div "Bandeja de casos" at bounding box center [371, 34] width 693 height 10
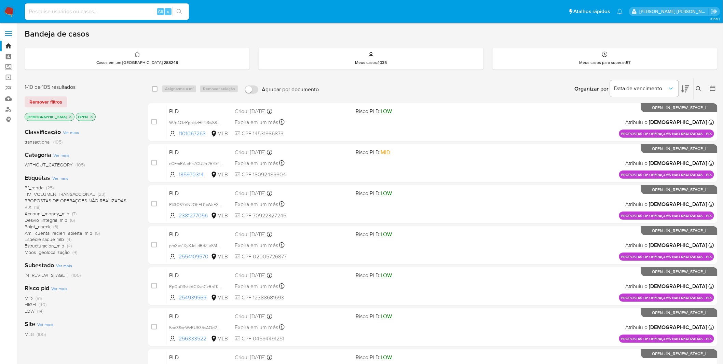
click at [25, 38] on h1 "Bandeja de casos" at bounding box center [57, 34] width 65 height 10
click at [134, 16] on div "Alt s" at bounding box center [107, 11] width 164 height 16
click at [128, 12] on input at bounding box center [107, 11] width 164 height 9
paste input "qx2MlyFvKUOIz7chxbc48cH2"
type input "qx2MlyFvKUOIz7chxbc48cH2"
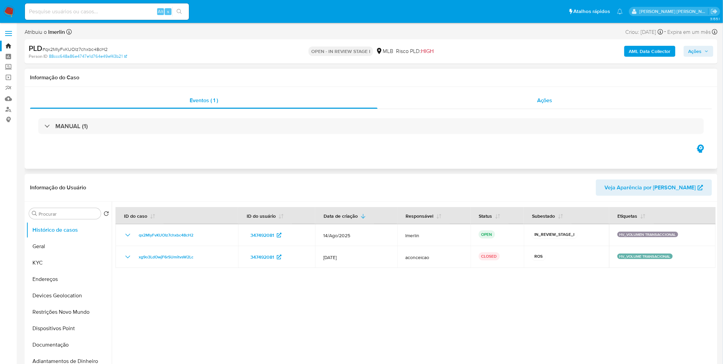
click at [428, 107] on div "Ações" at bounding box center [544, 100] width 334 height 16
select select "10"
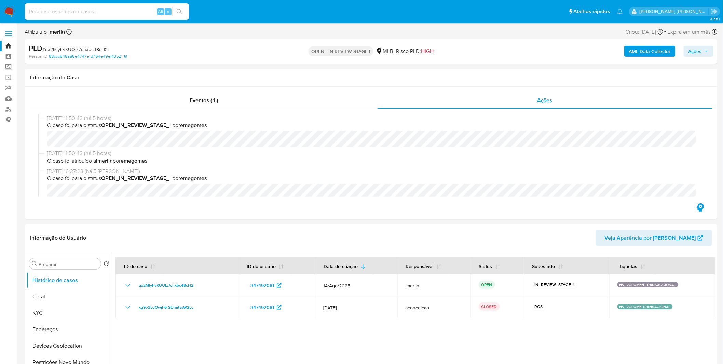
click at [11, 16] on img at bounding box center [9, 12] width 12 height 12
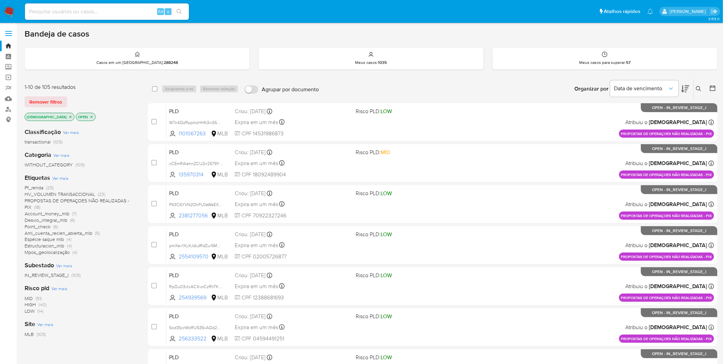
click at [9, 7] on img at bounding box center [9, 12] width 12 height 12
click at [12, 15] on img at bounding box center [9, 12] width 12 height 12
